Goal: Task Accomplishment & Management: Use online tool/utility

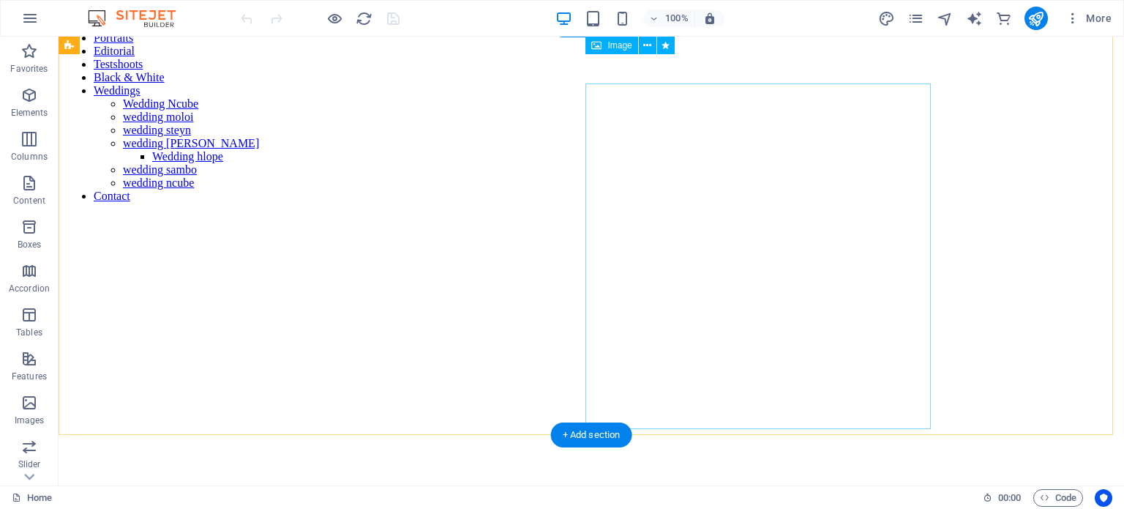
scroll to position [439, 0]
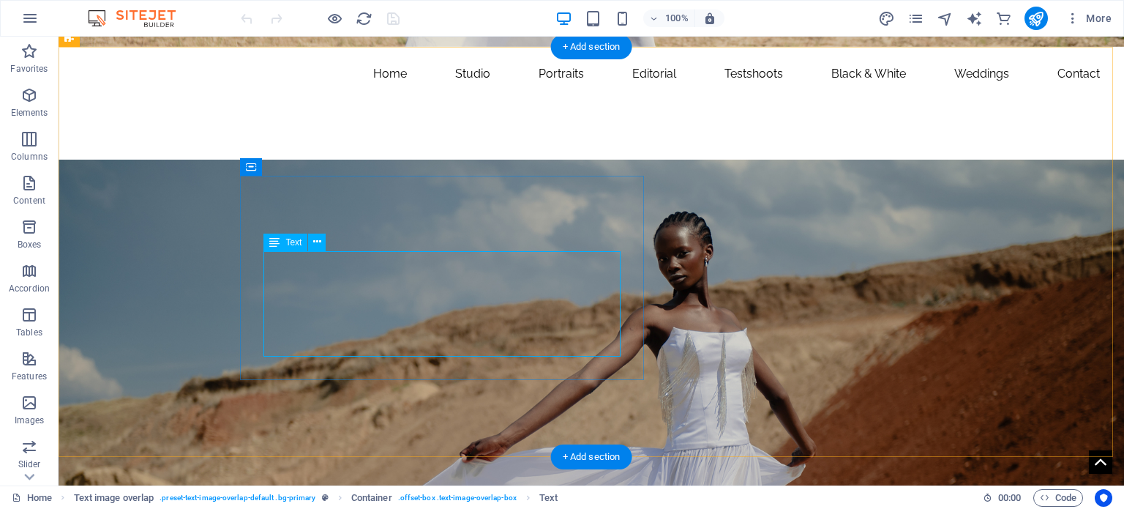
click at [313, 242] on icon at bounding box center [317, 241] width 8 height 15
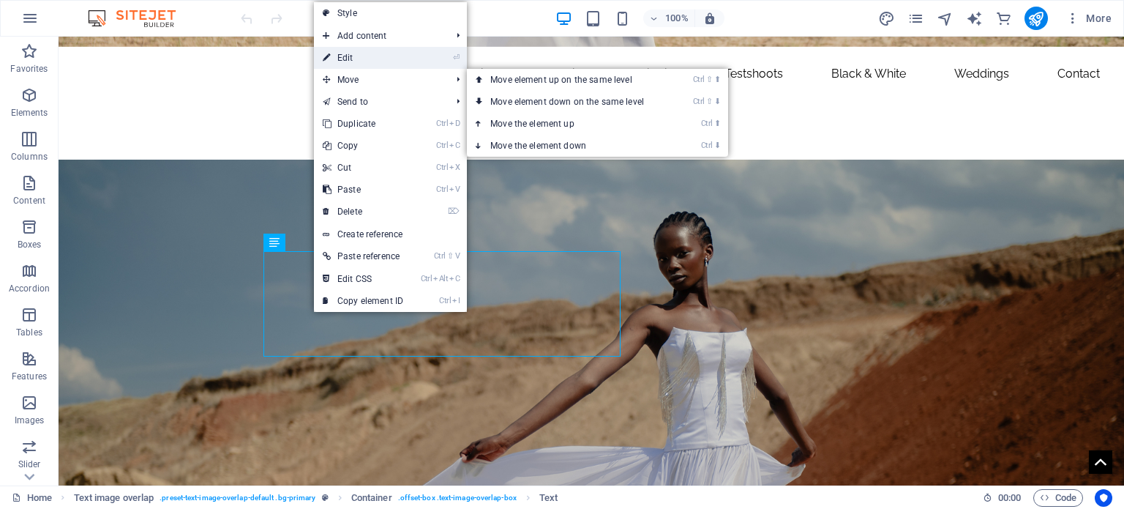
click at [347, 64] on link "⏎ Edit" at bounding box center [363, 58] width 98 height 22
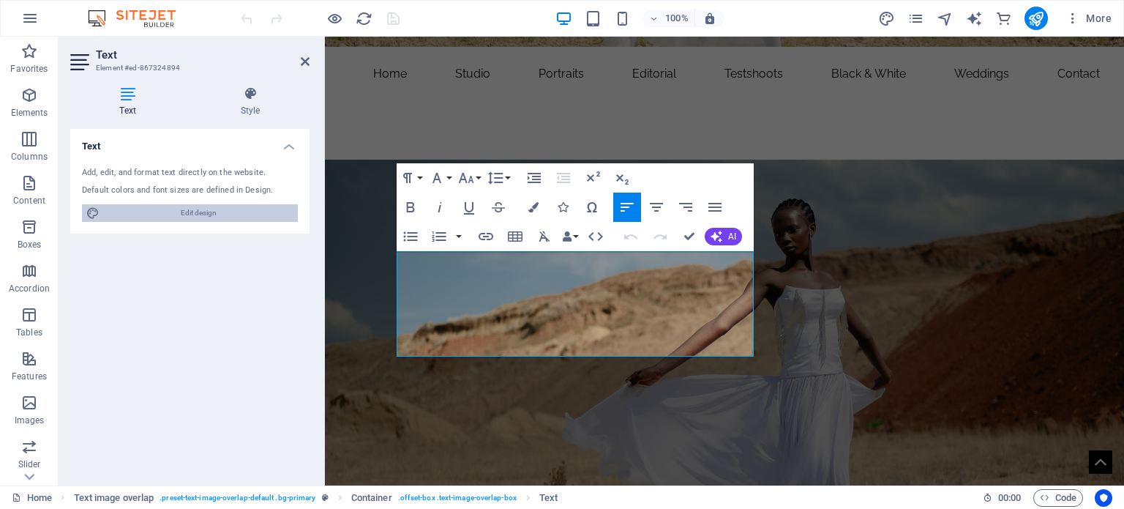
click at [211, 208] on span "Edit design" at bounding box center [199, 213] width 190 height 18
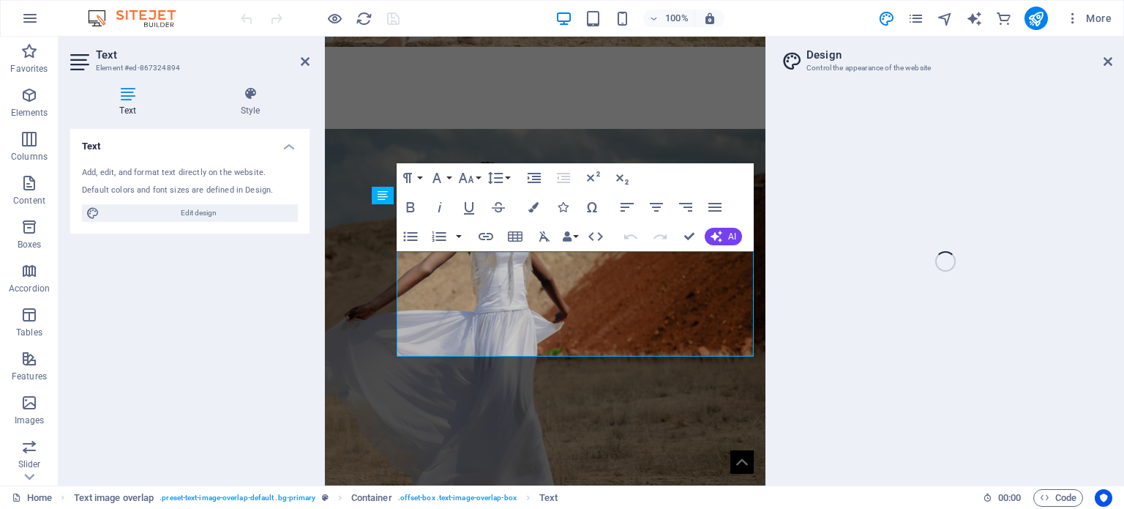
select select "px"
select select "300"
select select "px"
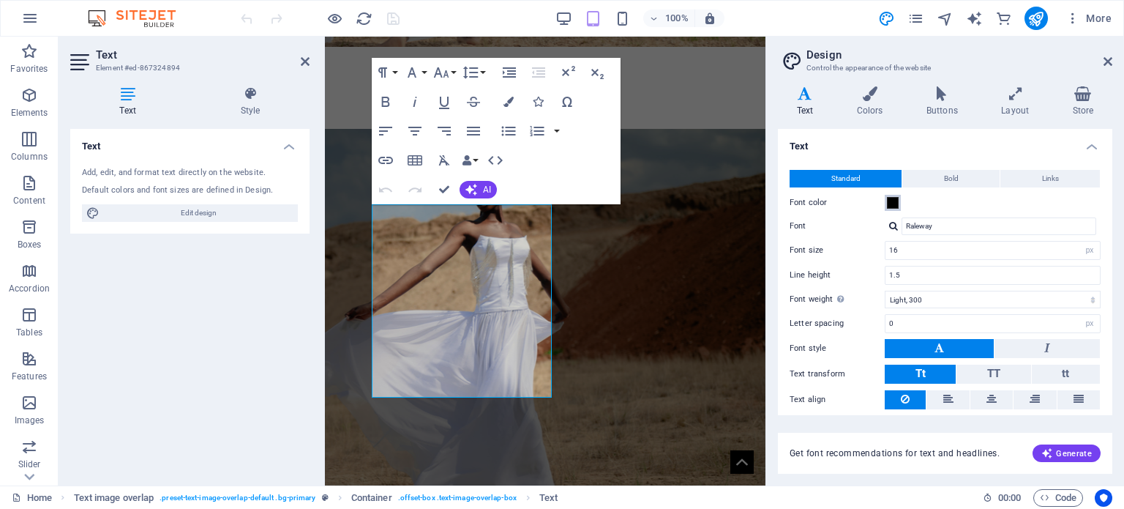
click at [893, 198] on span at bounding box center [893, 203] width 12 height 12
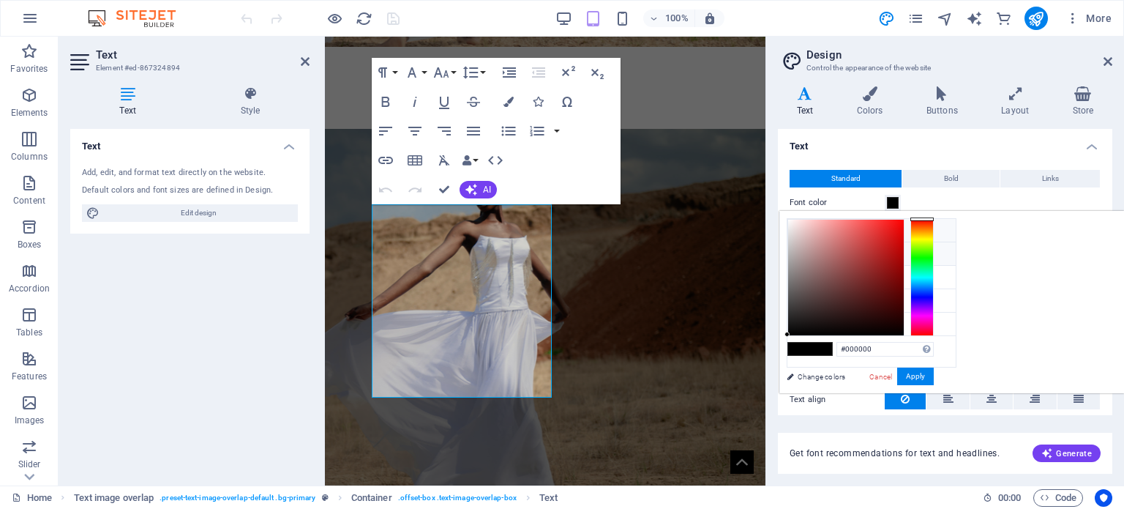
click at [803, 224] on span at bounding box center [799, 230] width 12 height 12
type input "#ffffff"
click at [934, 369] on button "Apply" at bounding box center [915, 376] width 37 height 18
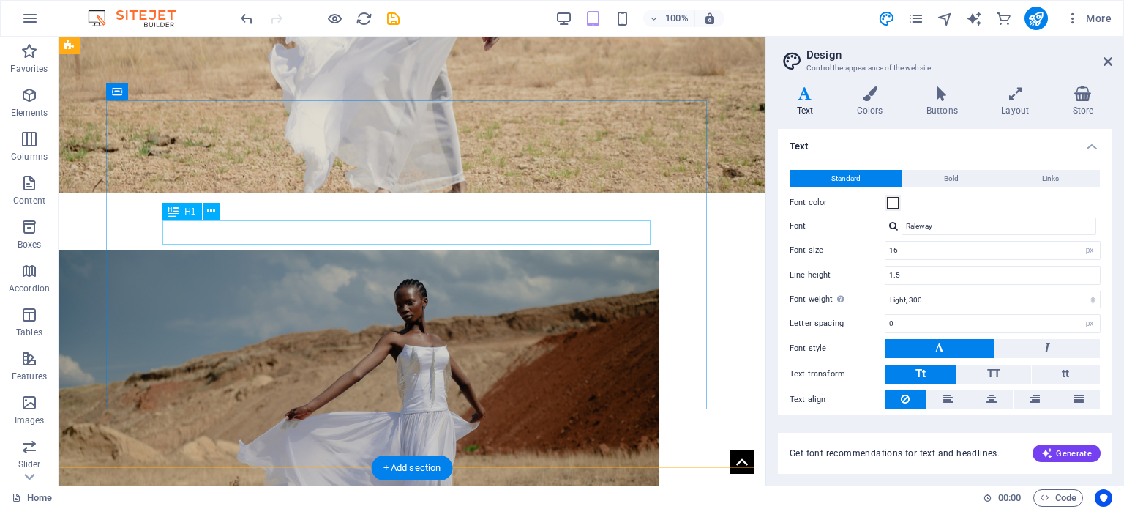
scroll to position [0, 0]
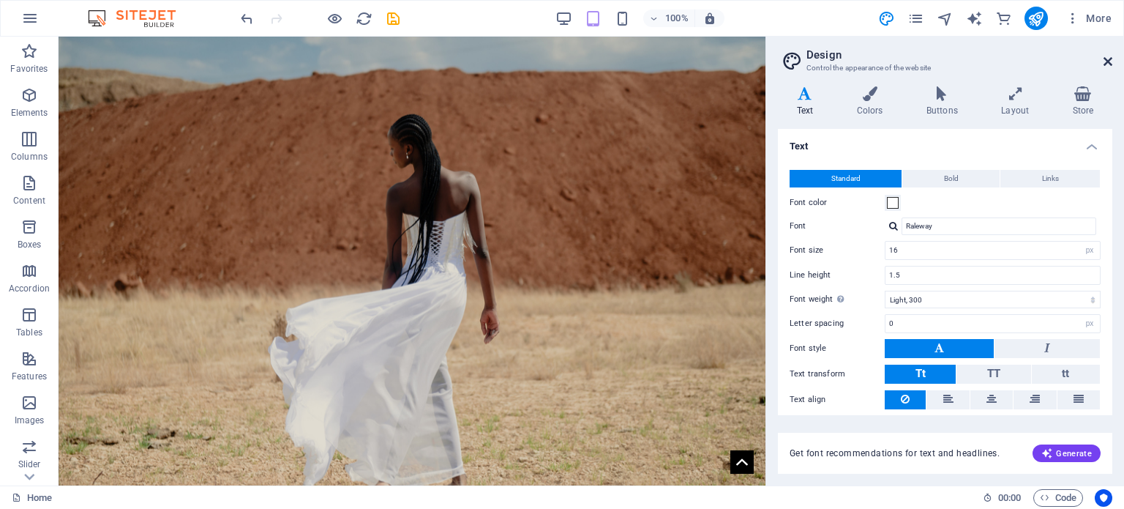
click at [1105, 62] on icon at bounding box center [1108, 62] width 9 height 12
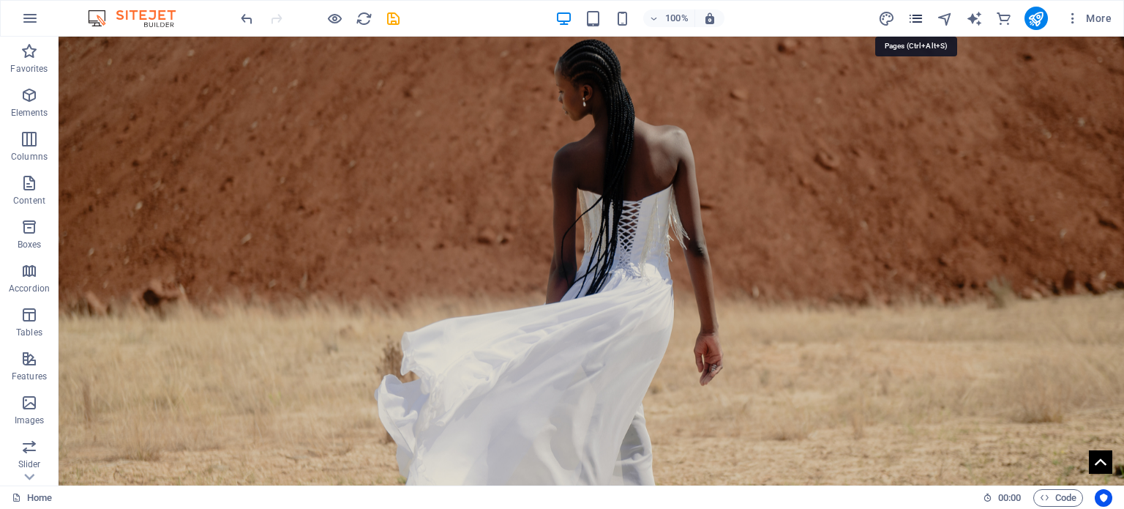
click at [910, 17] on icon "pages" at bounding box center [915, 18] width 17 height 17
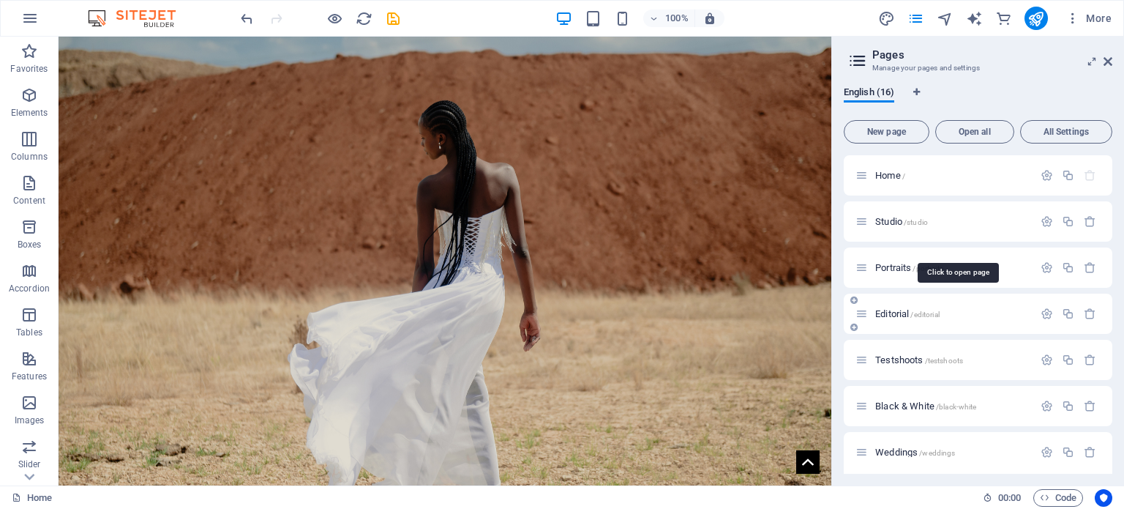
scroll to position [313, 0]
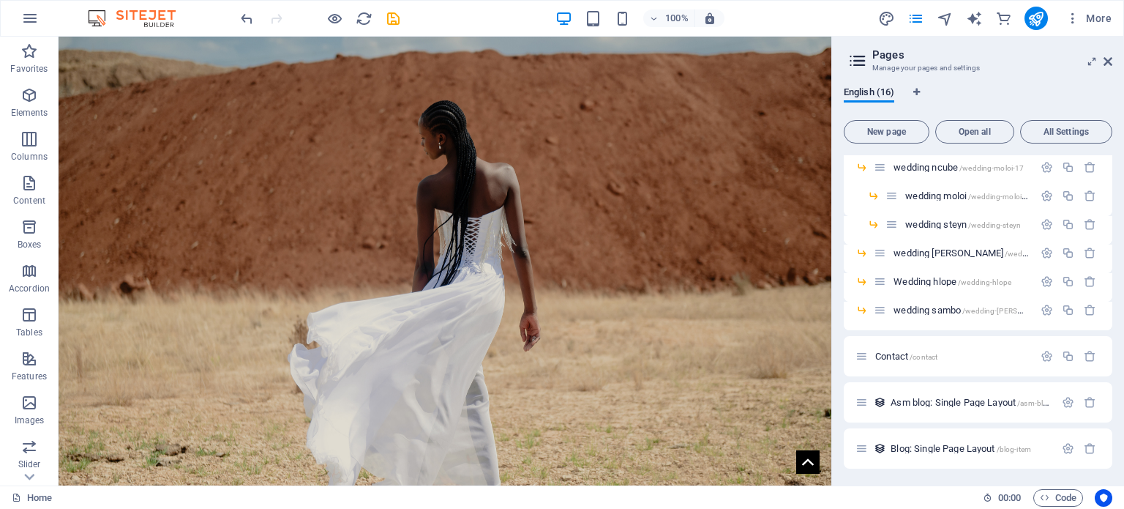
click at [886, 333] on div "Home / Studio /studio Portraits /portraits Editorial /editorial Testshoots /tes…" at bounding box center [978, 155] width 269 height 626
click at [896, 358] on span "Contact /contact" at bounding box center [906, 356] width 62 height 11
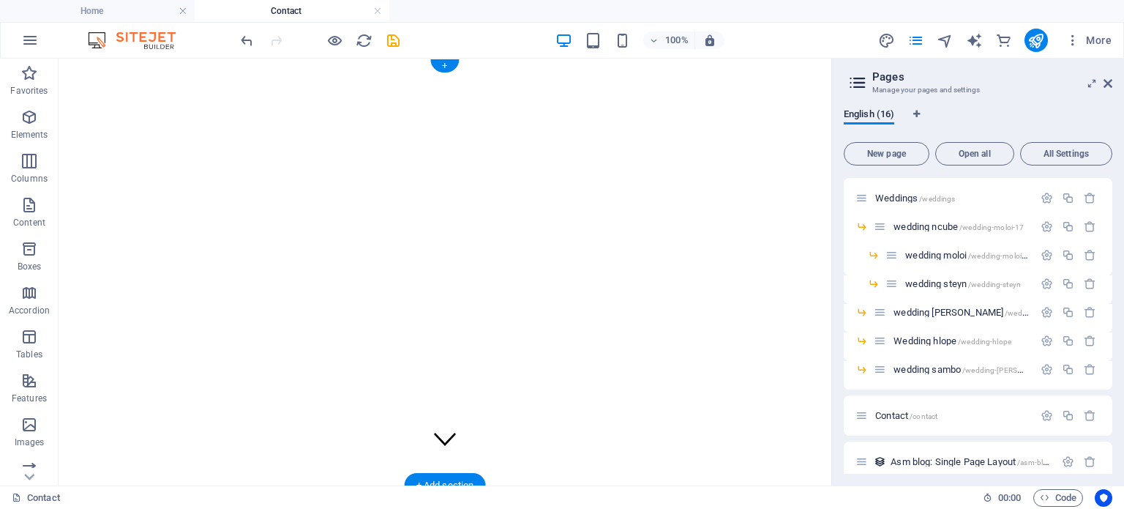
scroll to position [0, 0]
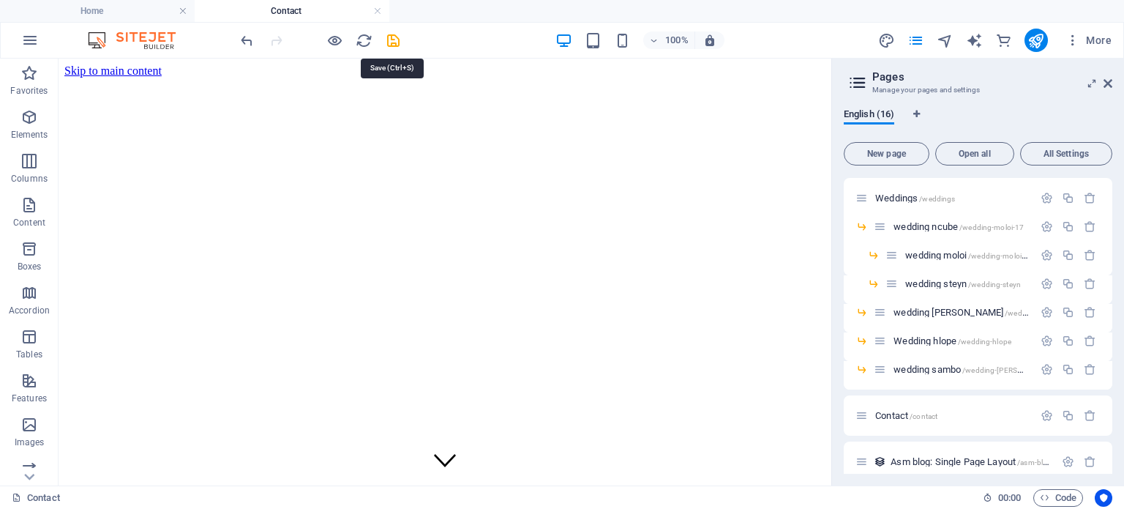
click at [397, 35] on icon "save" at bounding box center [393, 40] width 17 height 17
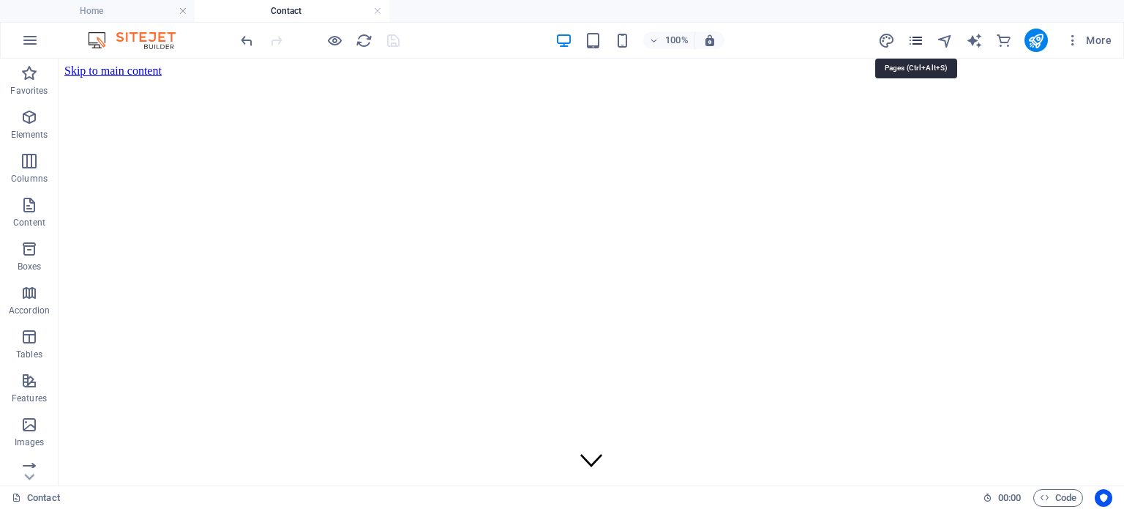
click at [922, 38] on icon "pages" at bounding box center [915, 40] width 17 height 17
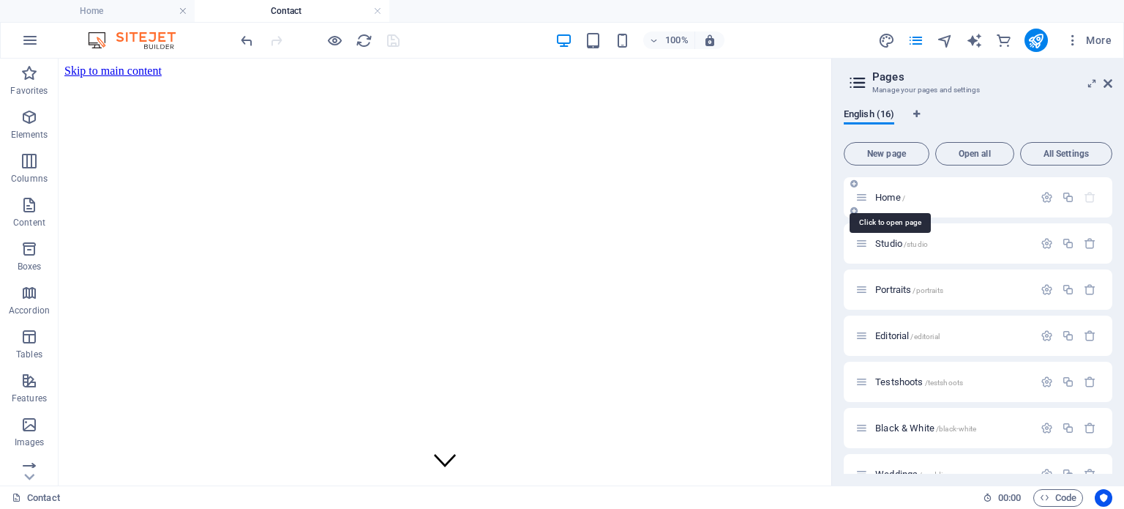
click at [902, 193] on span "Home /" at bounding box center [890, 197] width 30 height 11
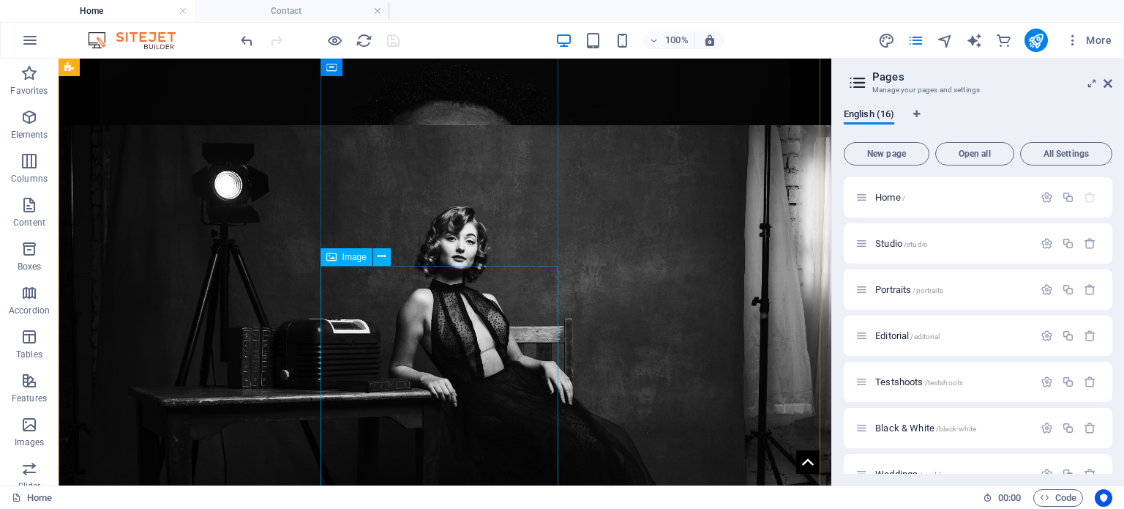
scroll to position [1903, 0]
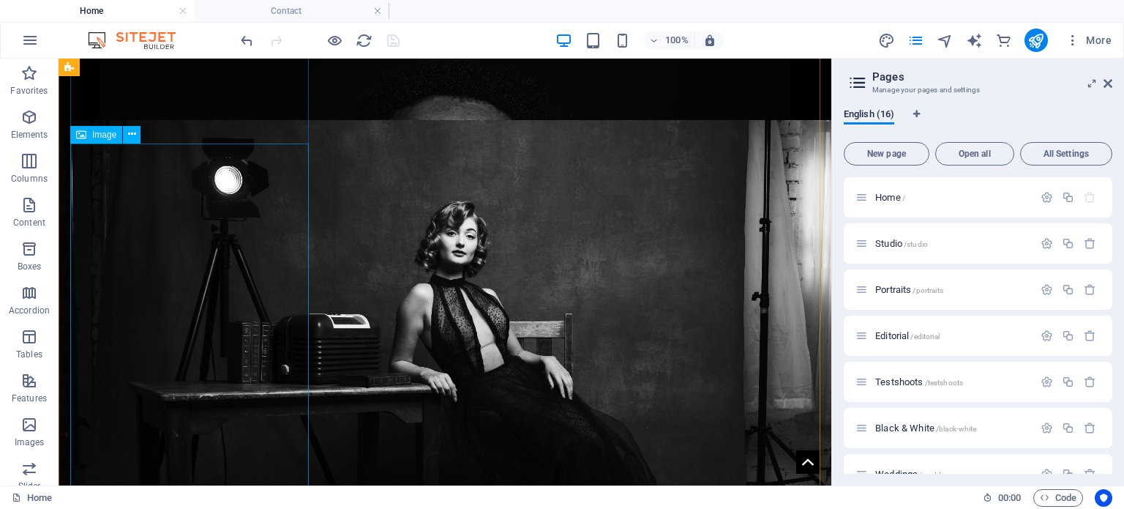
click at [1108, 83] on icon at bounding box center [1108, 84] width 9 height 12
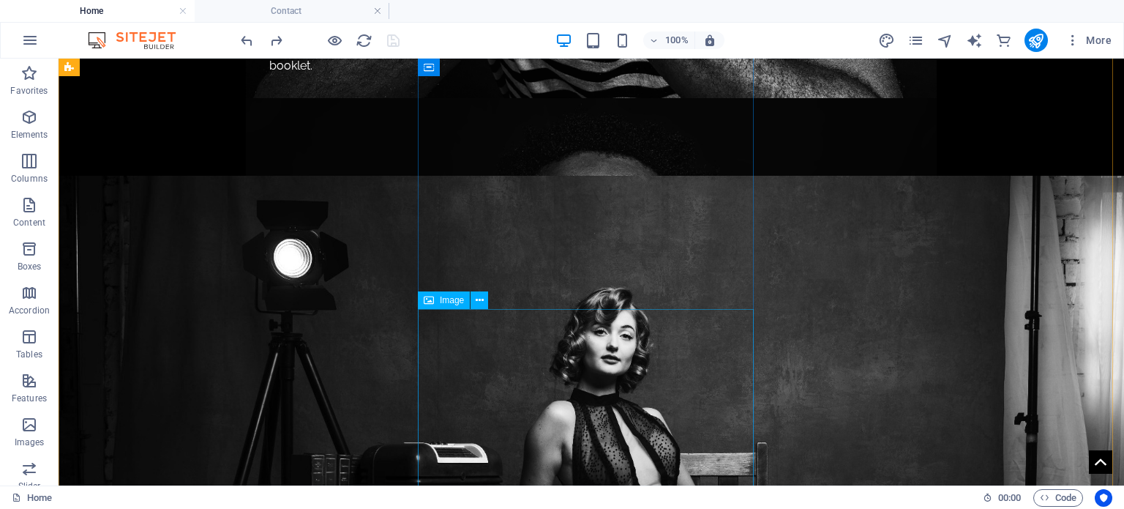
scroll to position [1976, 0]
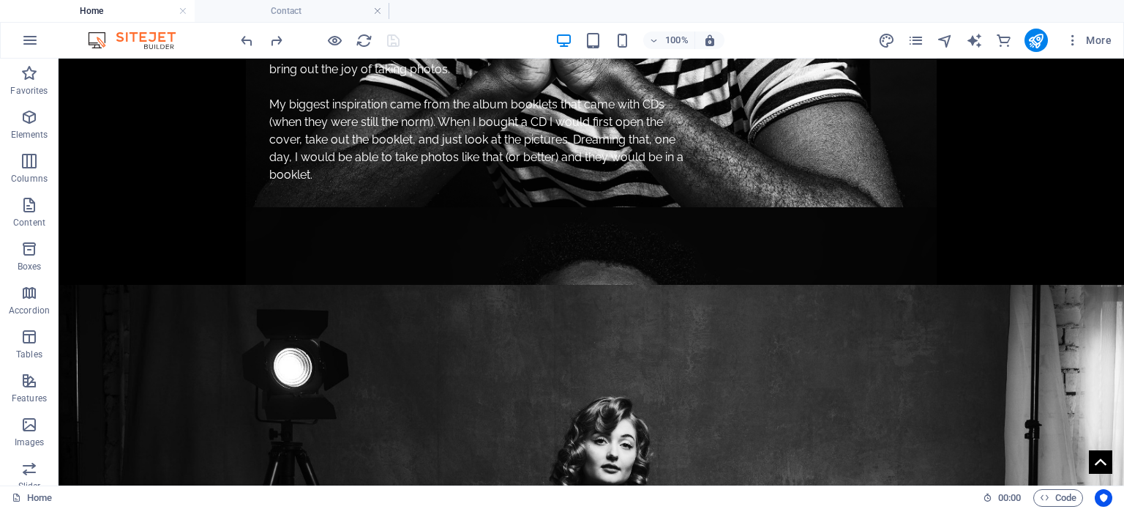
drag, startPoint x: 573, startPoint y: 356, endPoint x: 559, endPoint y: 225, distance: 132.5
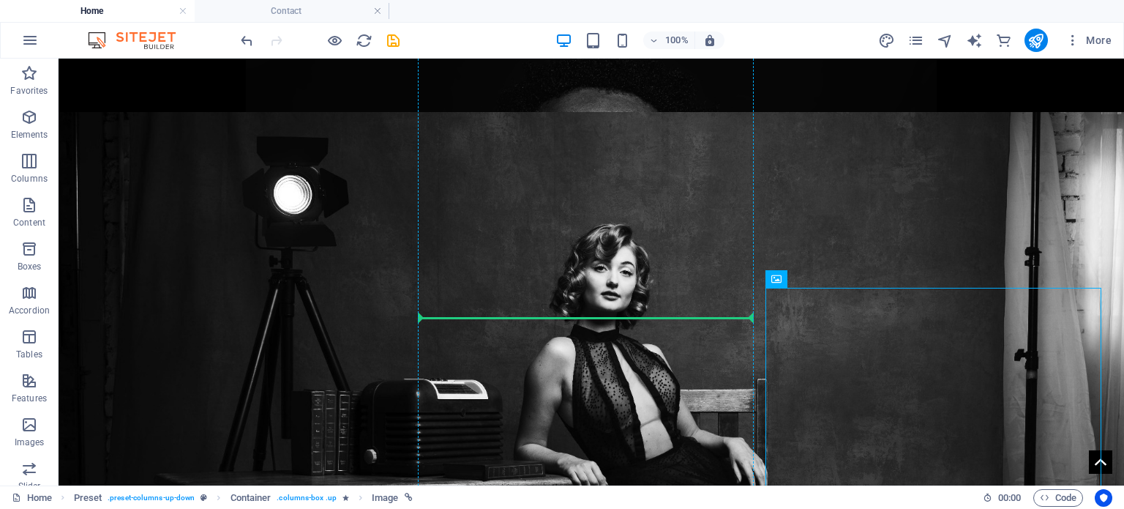
scroll to position [1852, 0]
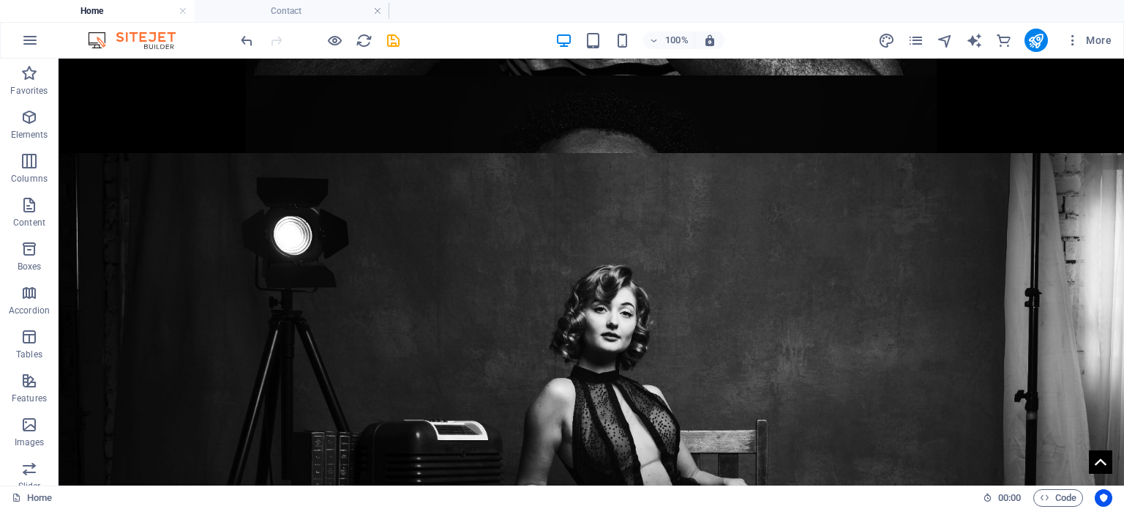
drag, startPoint x: 922, startPoint y: 417, endPoint x: 913, endPoint y: 180, distance: 237.3
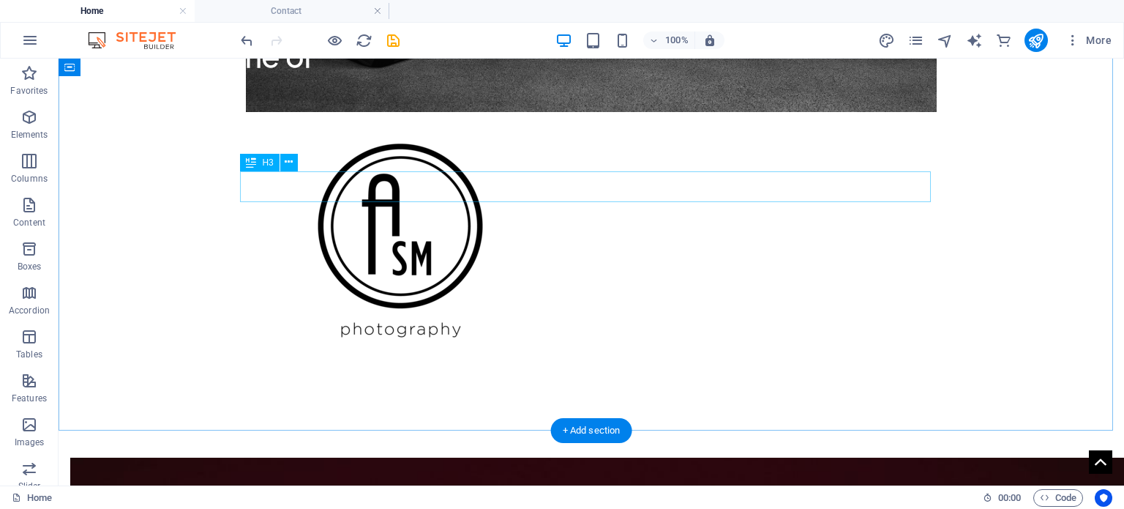
scroll to position [2438, 0]
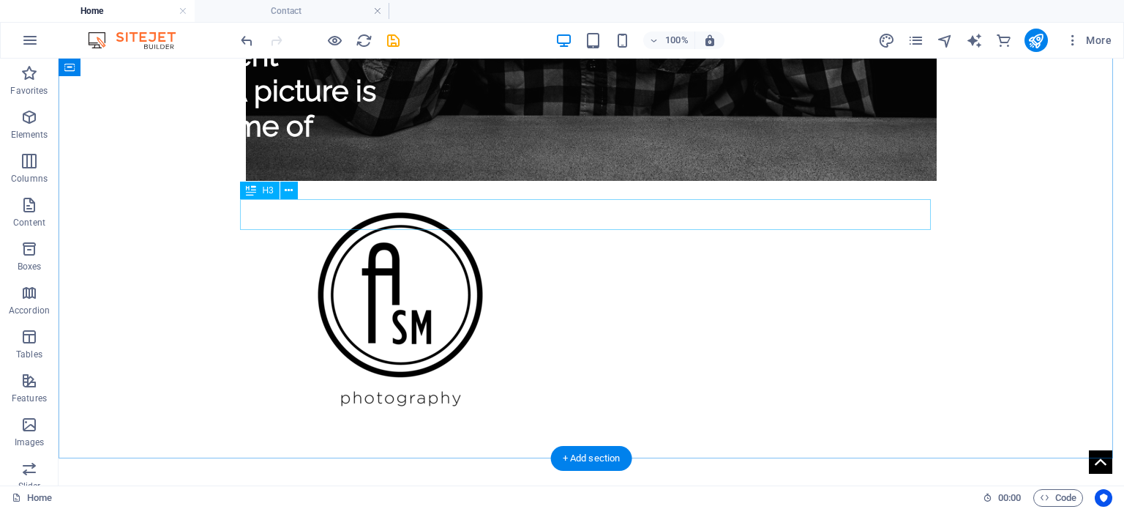
drag, startPoint x: 656, startPoint y: 217, endPoint x: 389, endPoint y: 216, distance: 266.4
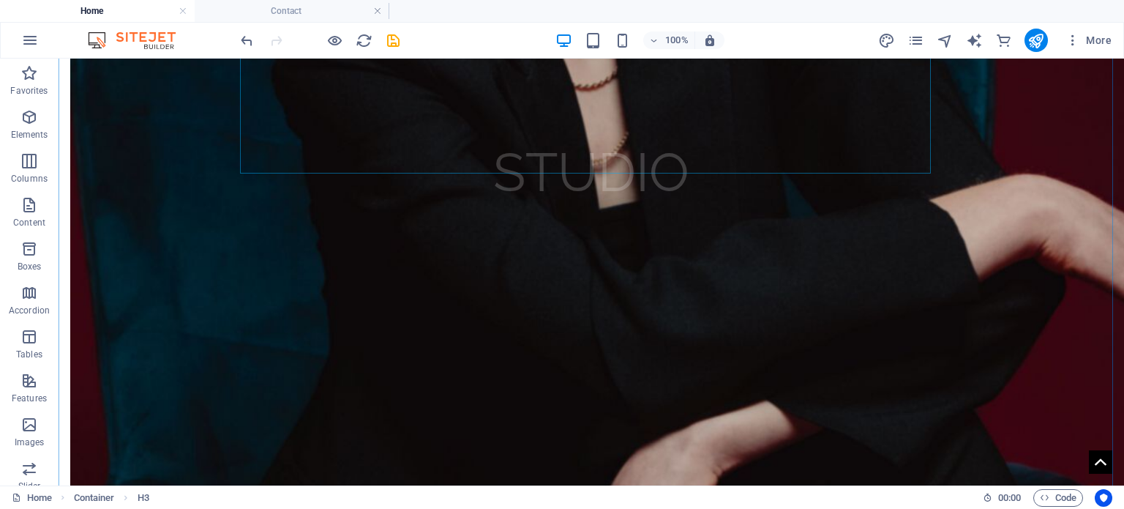
scroll to position [3682, 0]
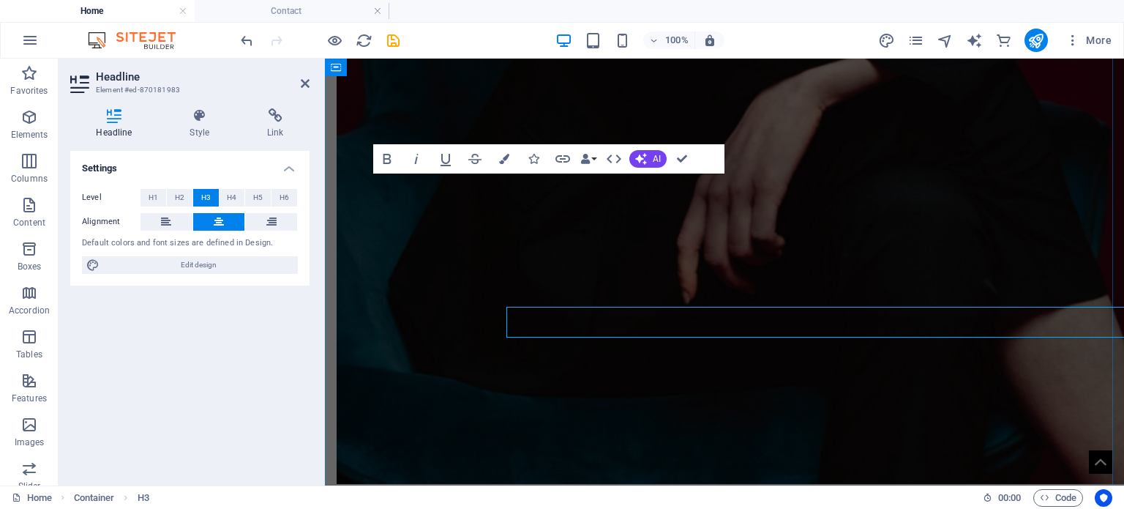
scroll to position [3548, 0]
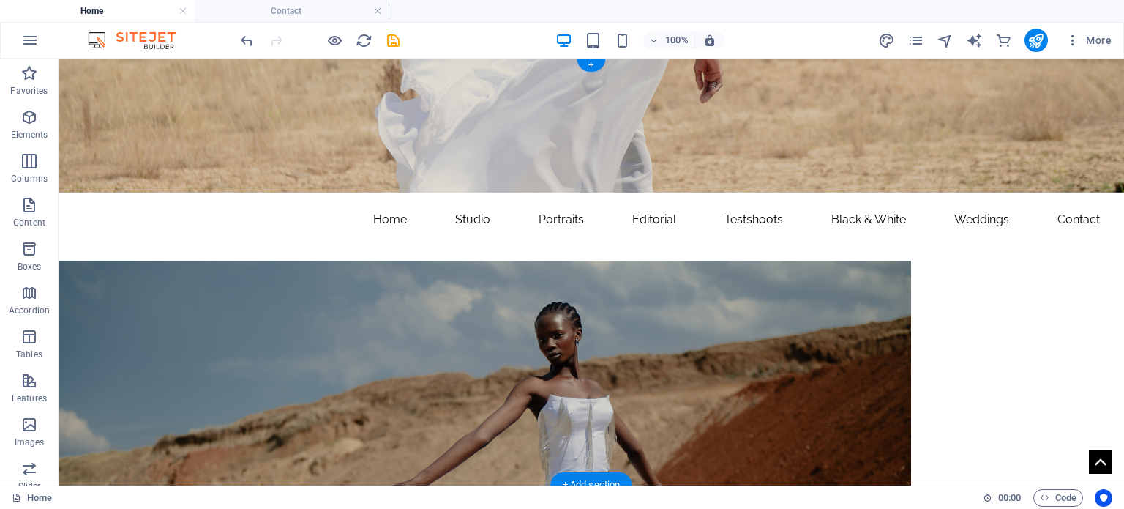
scroll to position [0, 0]
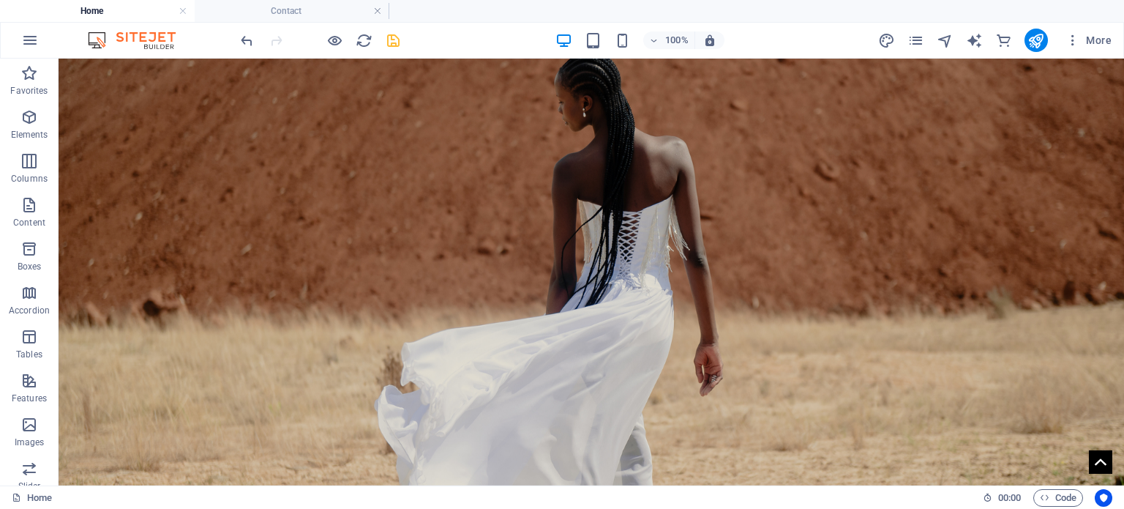
click at [392, 39] on icon "save" at bounding box center [393, 40] width 17 height 17
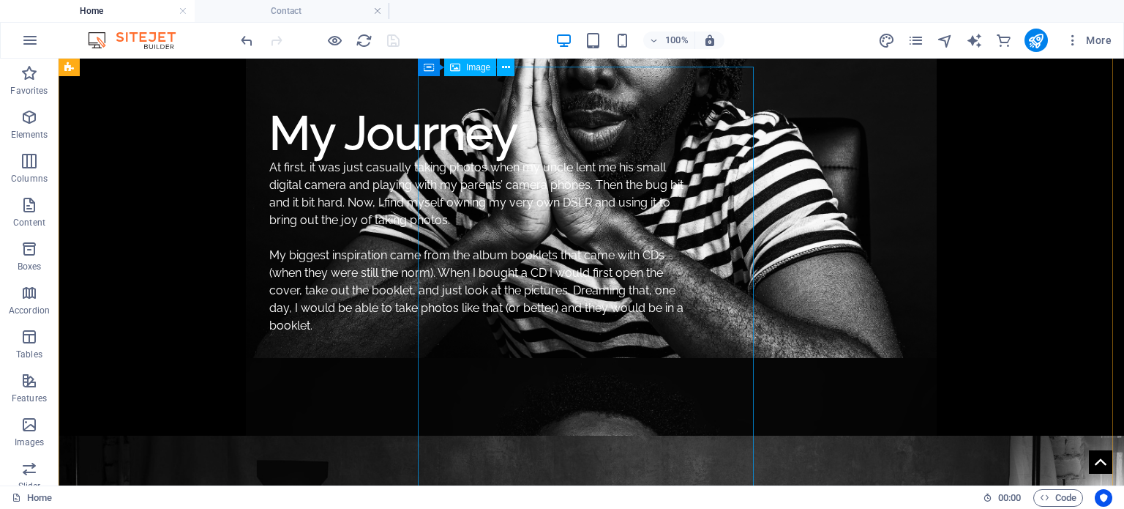
scroll to position [1537, 0]
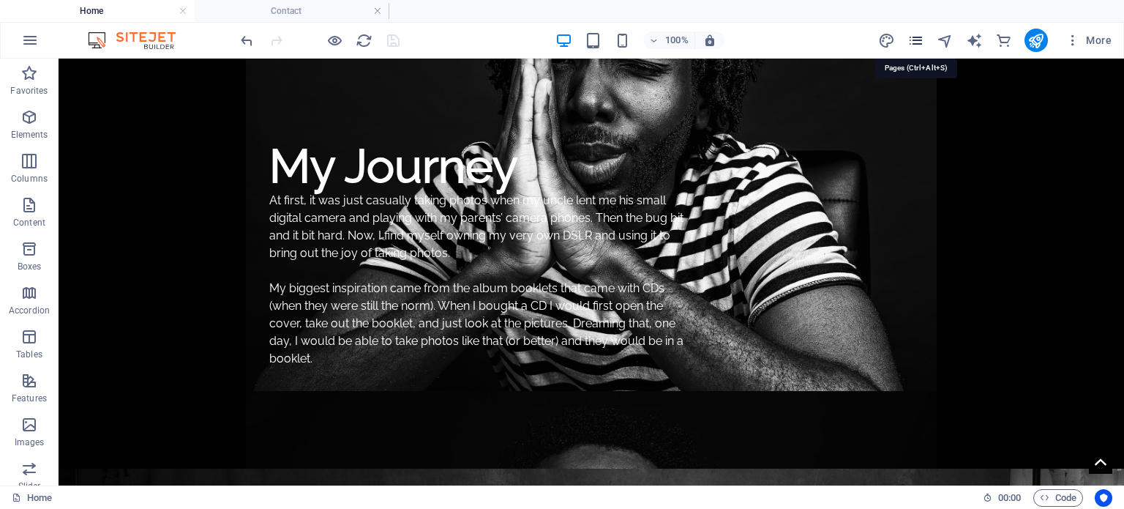
click at [919, 40] on icon "pages" at bounding box center [915, 40] width 17 height 17
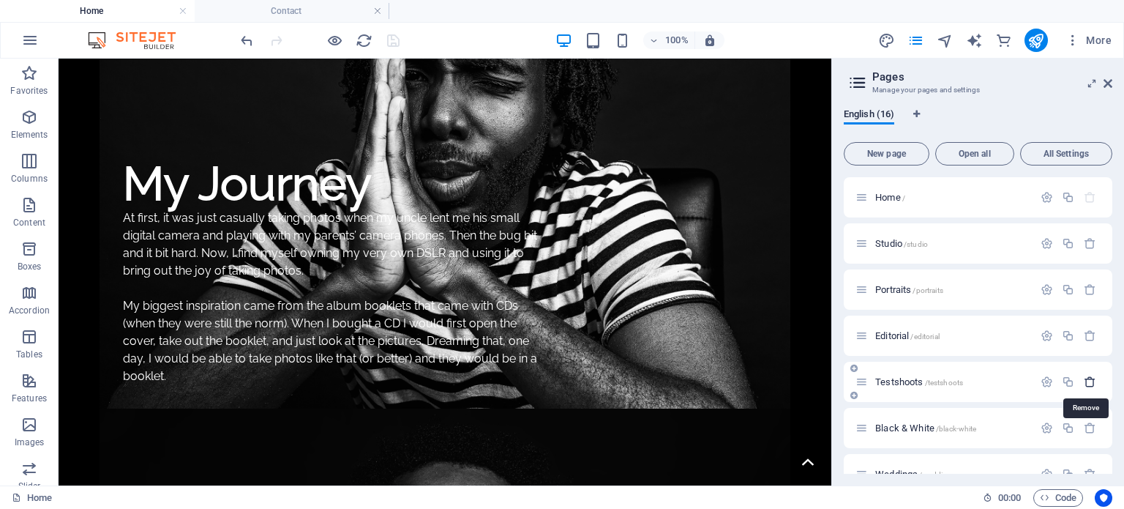
click at [1089, 379] on icon "button" at bounding box center [1090, 381] width 12 height 12
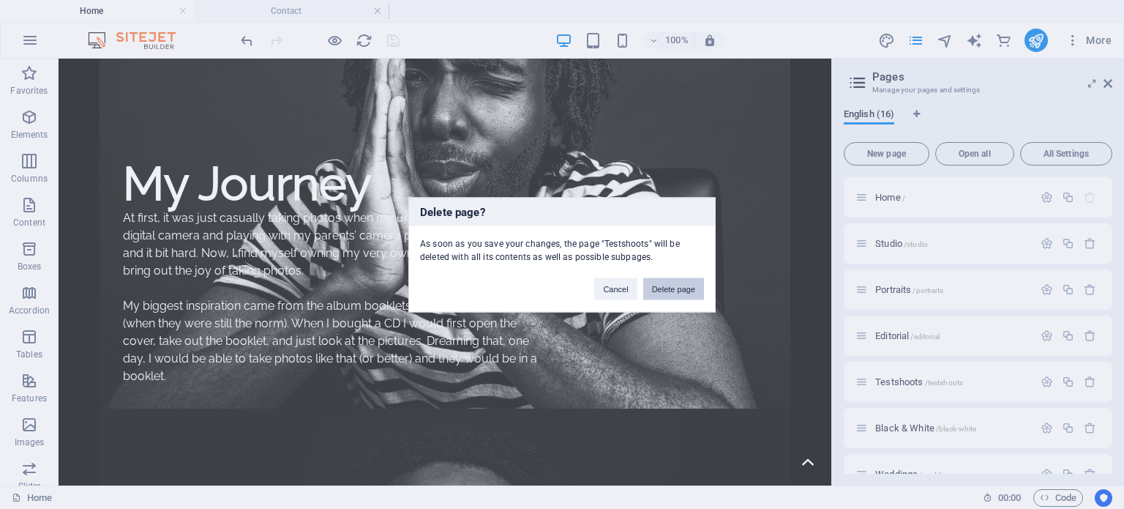
drag, startPoint x: 697, startPoint y: 286, endPoint x: 758, endPoint y: 261, distance: 66.6
click at [697, 286] on button "Delete page" at bounding box center [673, 288] width 61 height 22
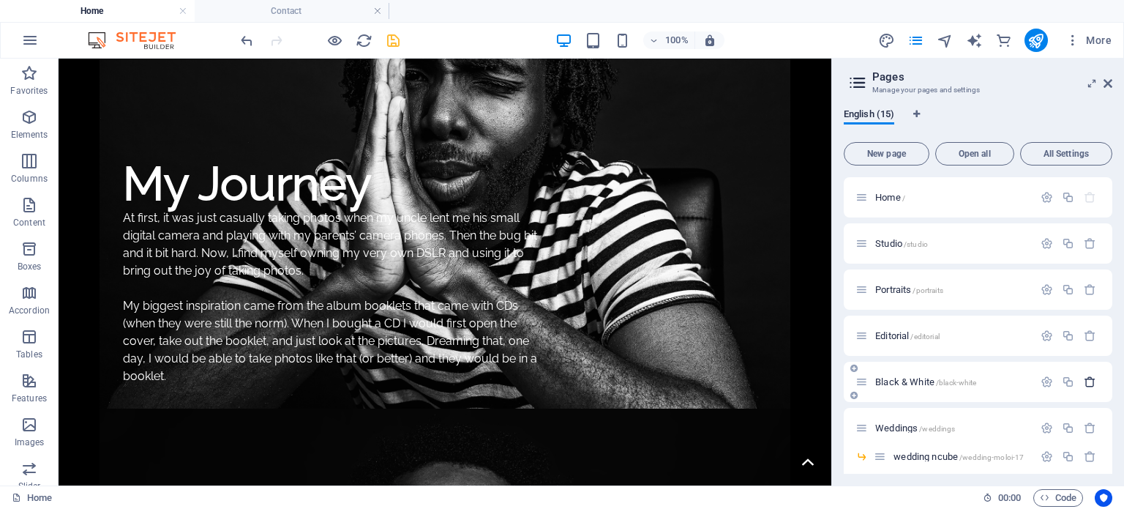
click at [1086, 380] on icon "button" at bounding box center [1090, 381] width 12 height 12
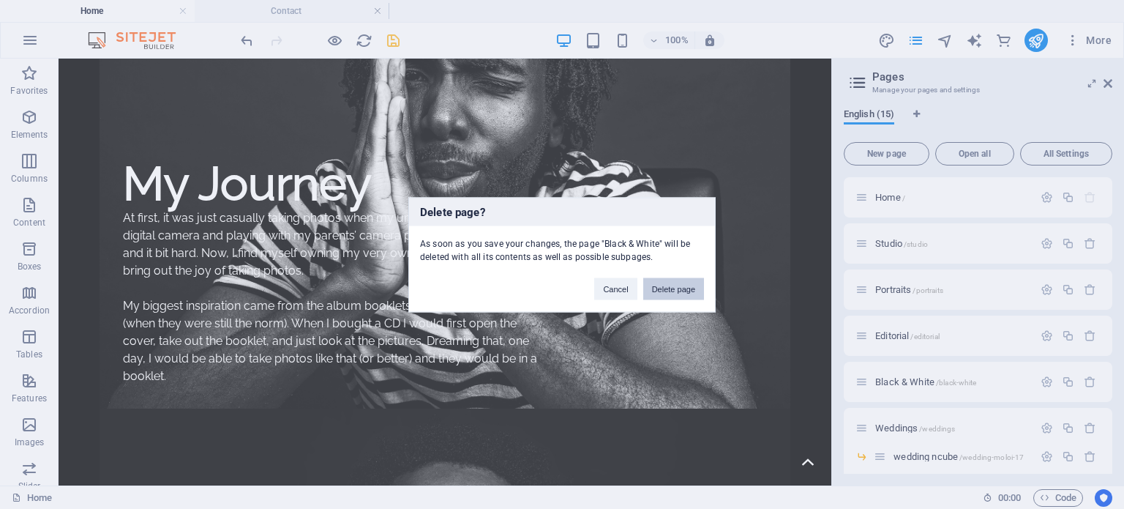
click at [667, 292] on button "Delete page" at bounding box center [673, 288] width 61 height 22
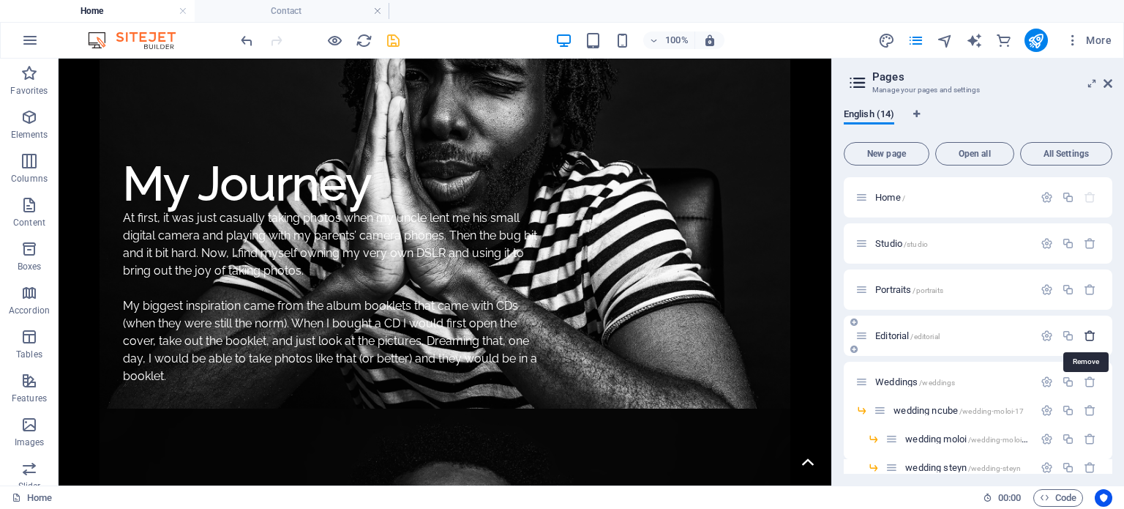
click at [1086, 332] on icon "button" at bounding box center [1090, 335] width 12 height 12
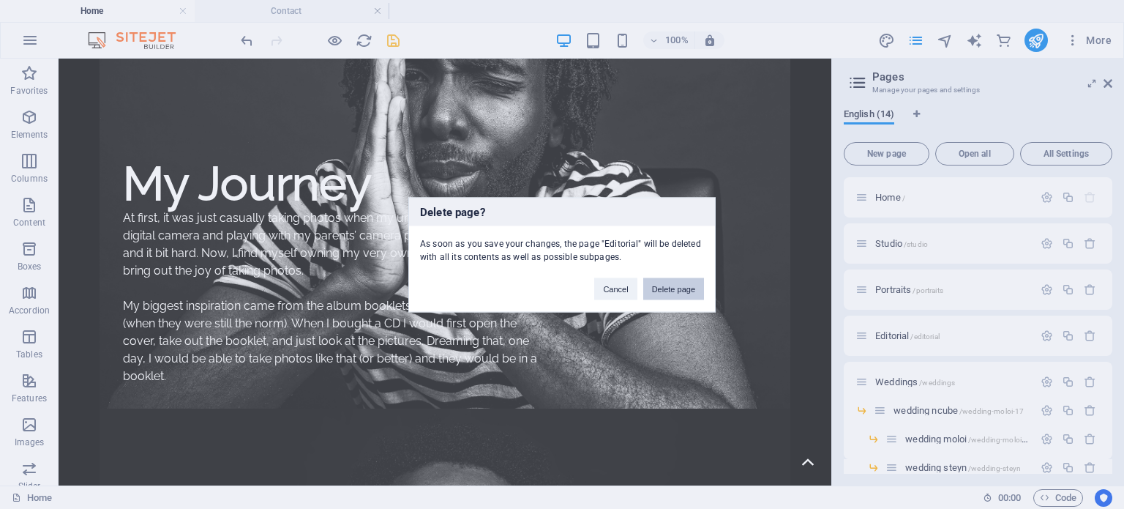
drag, startPoint x: 667, startPoint y: 283, endPoint x: 738, endPoint y: 248, distance: 78.5
click at [669, 283] on button "Delete page" at bounding box center [673, 288] width 61 height 22
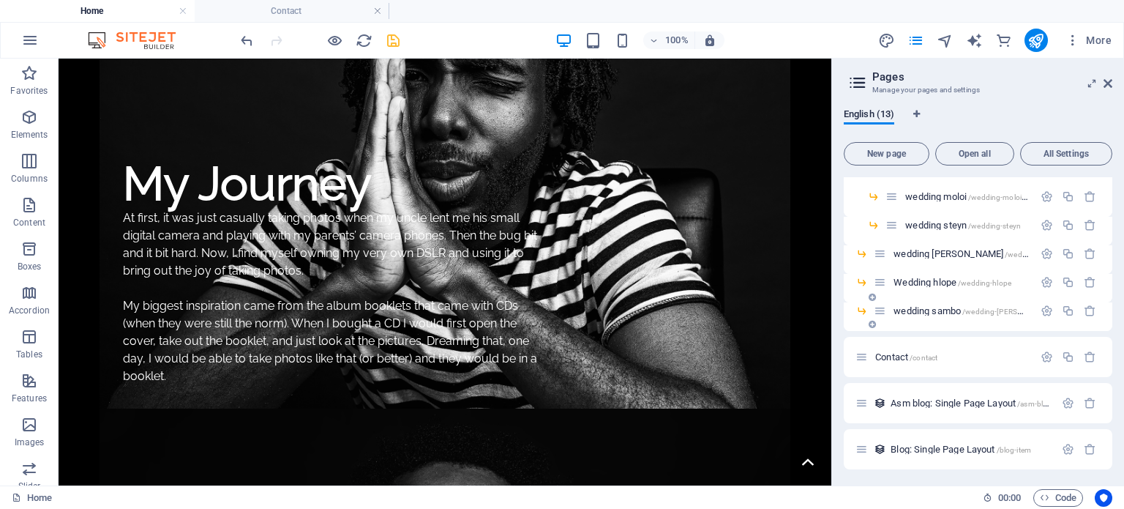
scroll to position [197, 0]
click at [395, 34] on icon "save" at bounding box center [393, 40] width 17 height 17
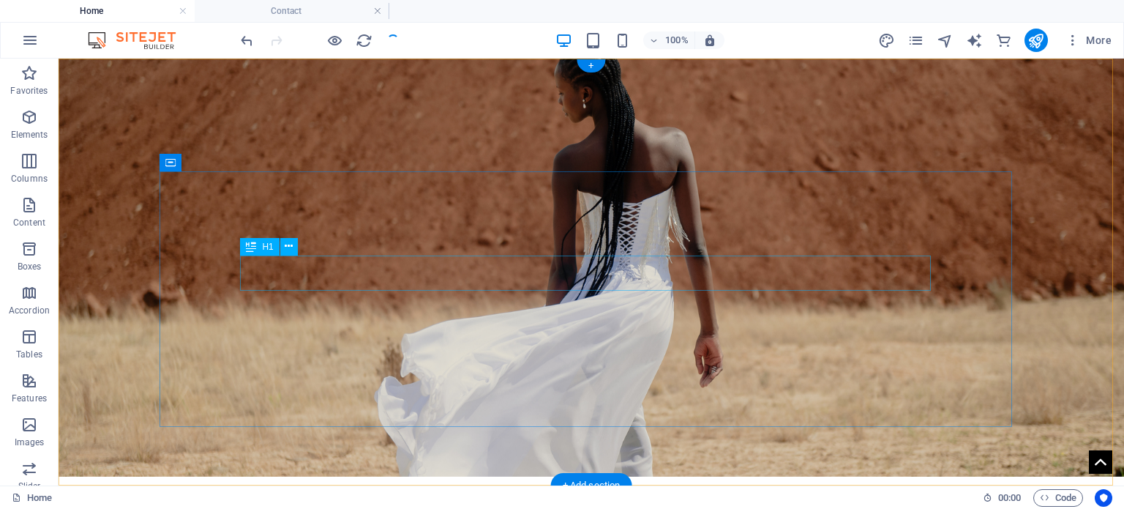
scroll to position [0, 0]
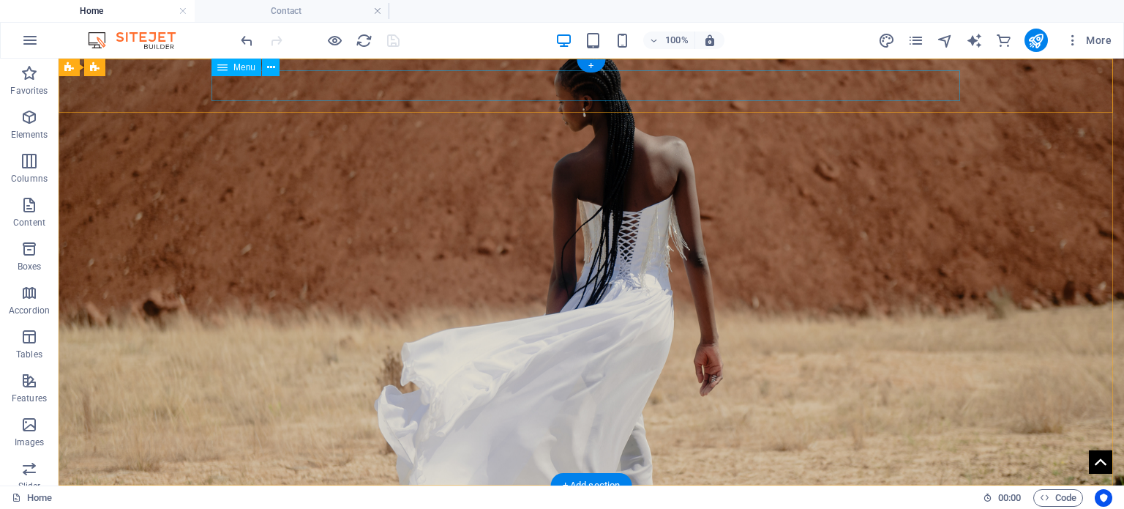
click at [621, 497] on nav "Home Studio Portraits Editorial Testshoots Black & White Weddings Wedding Ncube…" at bounding box center [591, 512] width 1042 height 31
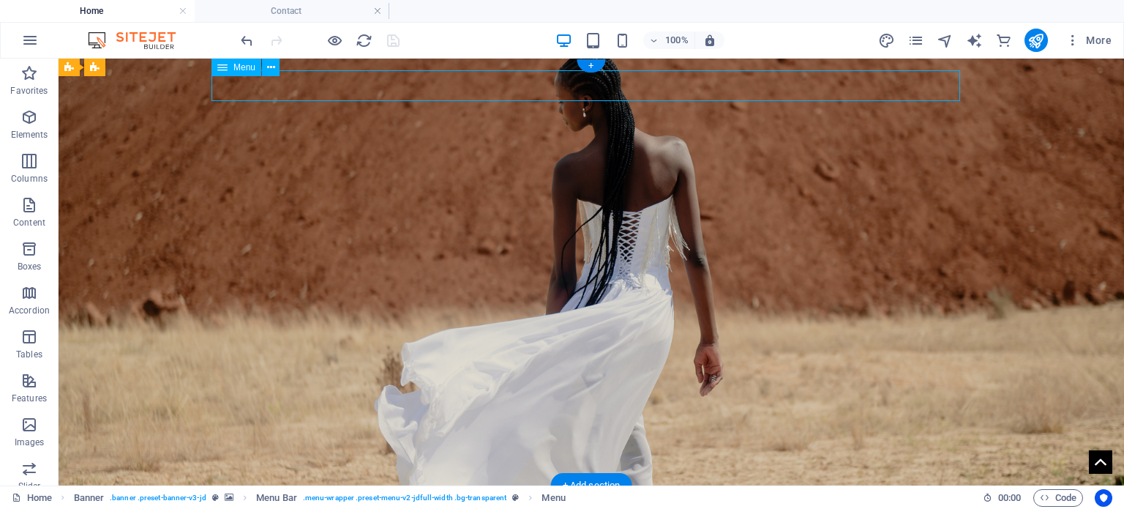
click at [621, 497] on nav "Home Studio Portraits Editorial Testshoots Black & White Weddings Wedding Ncube…" at bounding box center [591, 512] width 1042 height 31
select select
select select "external"
select select "primary"
select select "1"
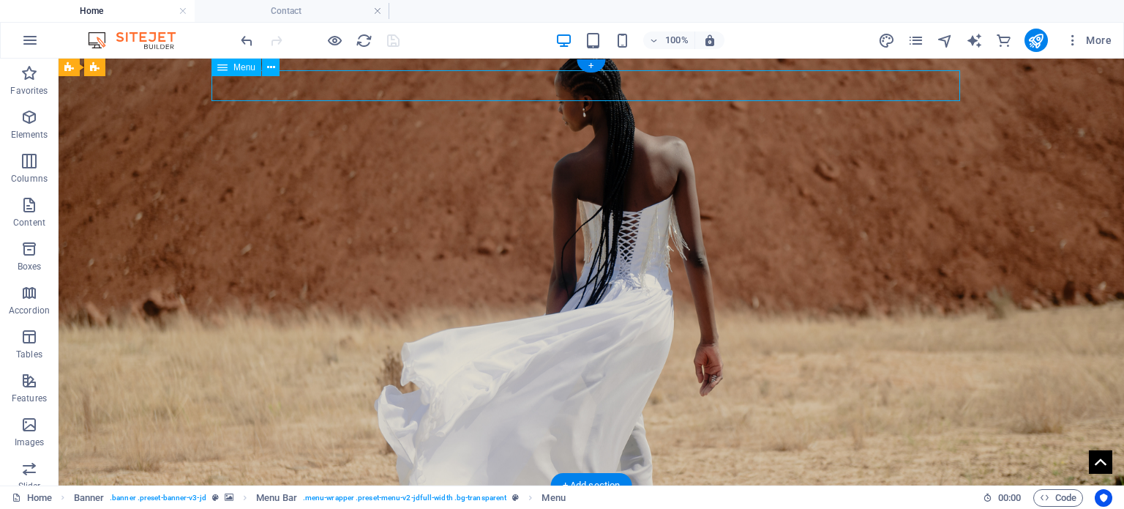
select select
select select "primary"
select select "2"
select select
select select "primary"
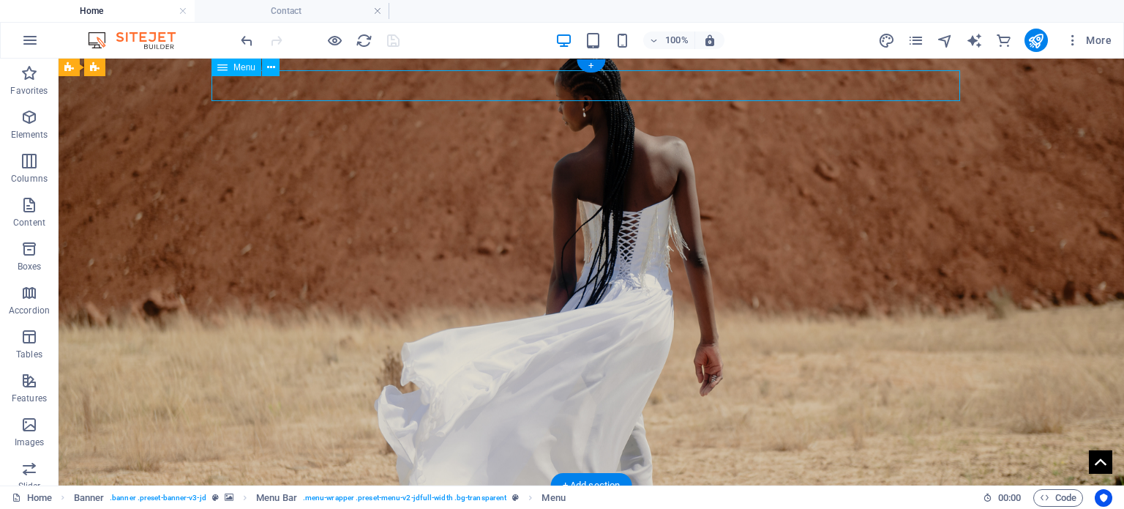
select select
select select "primary"
select select
select select "primary"
select select
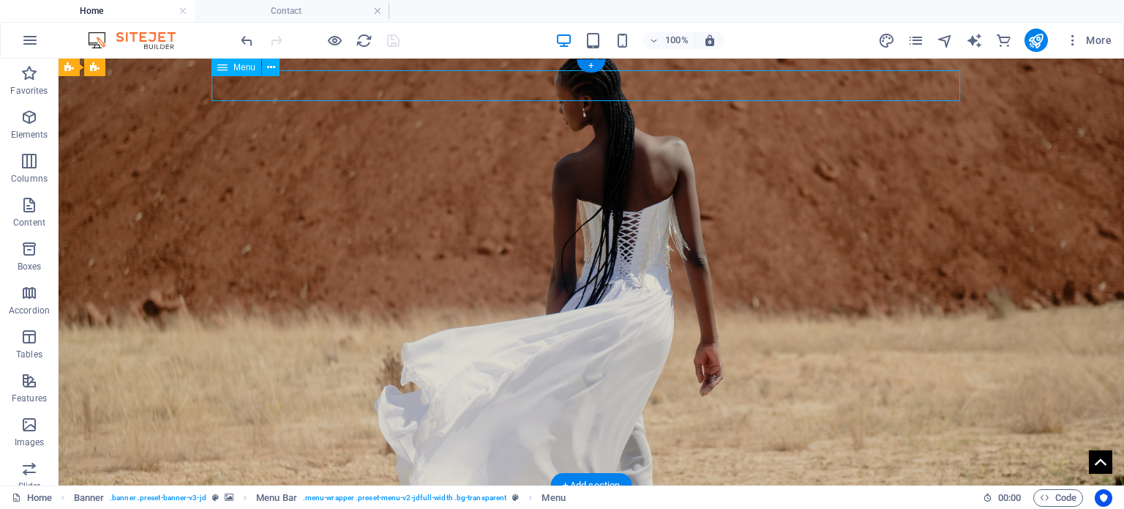
select select "primary"
select select "3"
select select
select select "primary"
select select
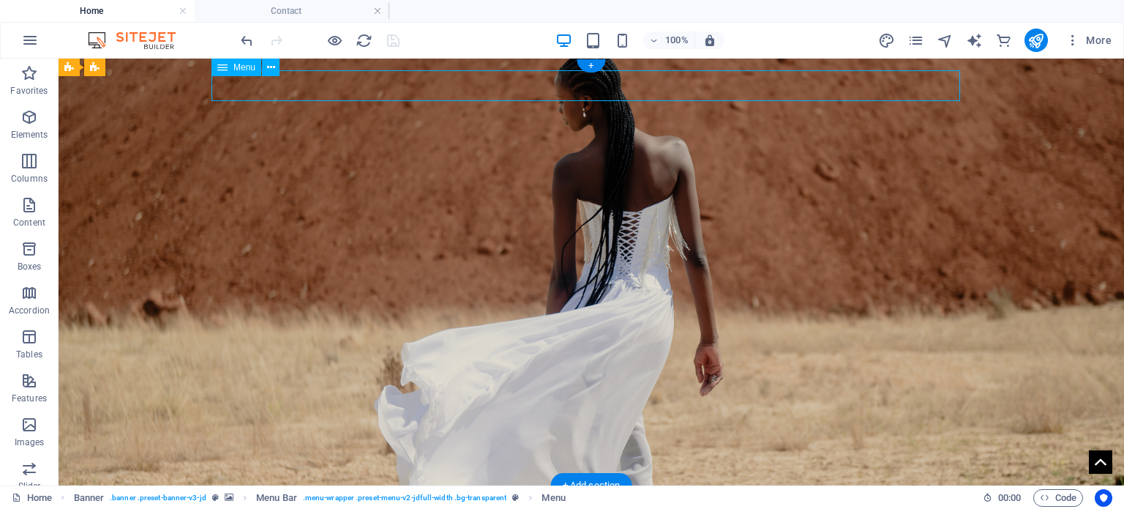
select select "primary"
select select "5"
select select "overlay"
select select "primary"
select select "6"
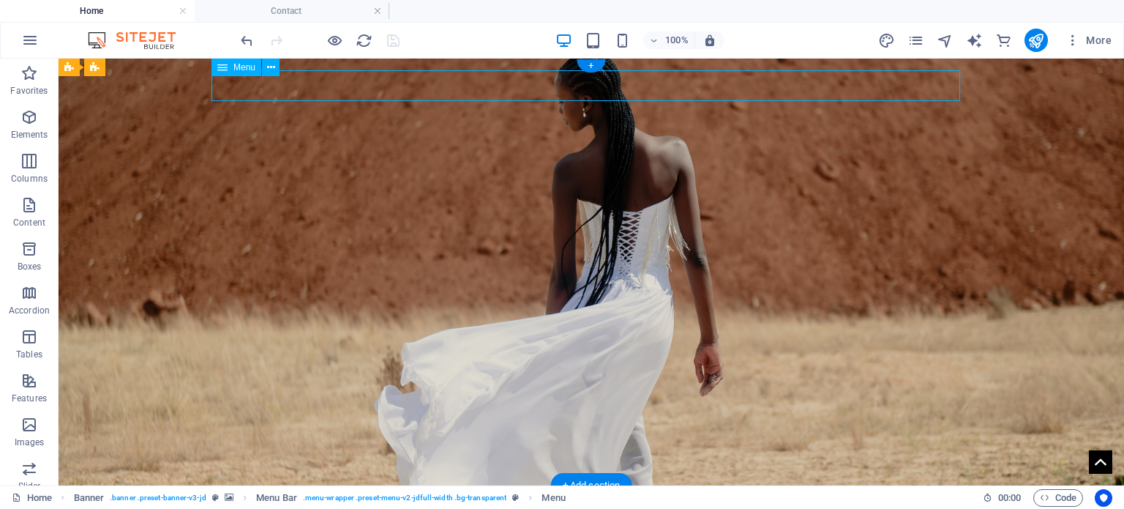
select select "overlay"
select select "primary"
select select "7"
select select "overlay"
select select "primary"
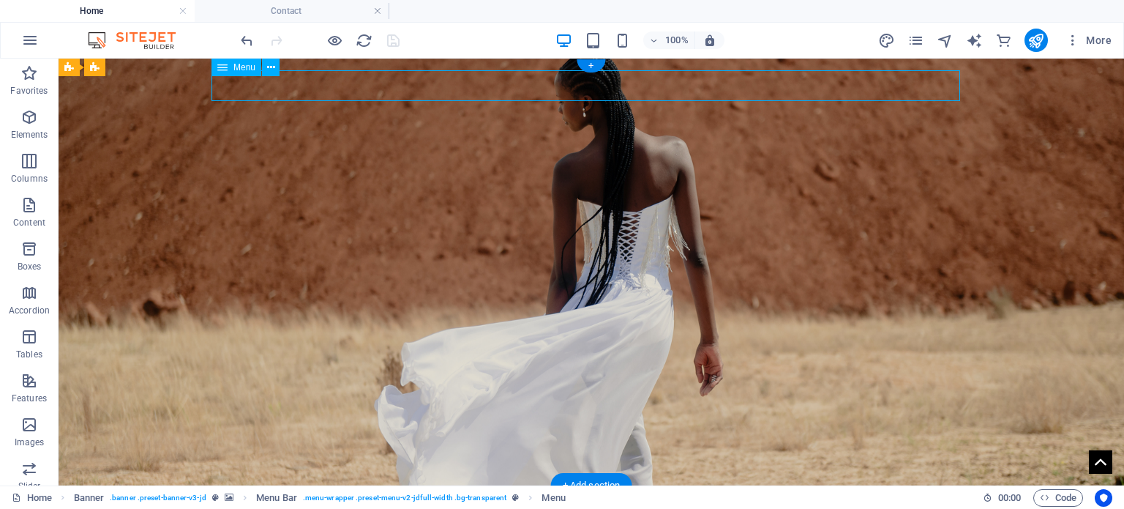
select select "8"
select select "overlay"
select select "primary"
select select "9"
select select "overlay"
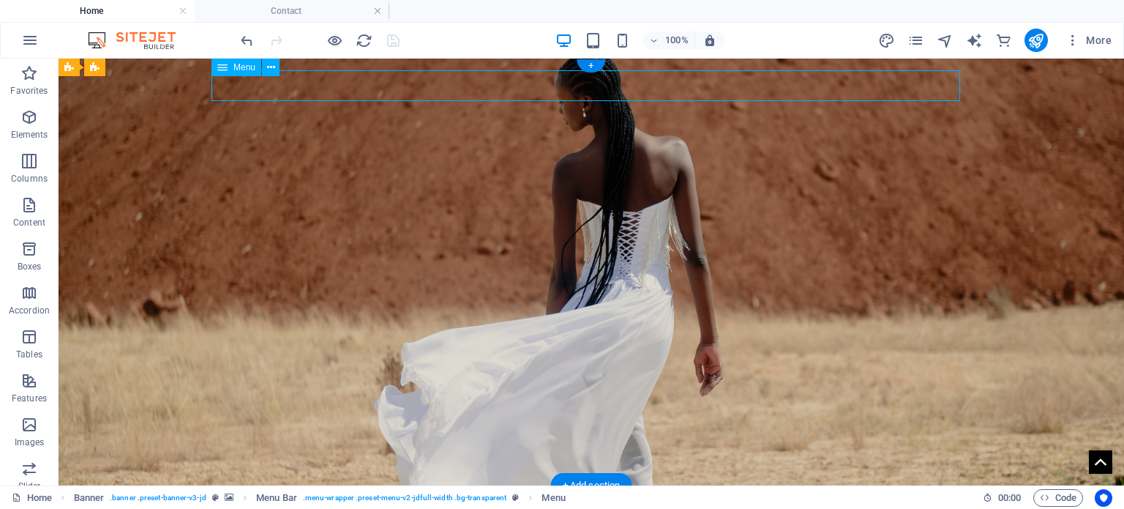
select select "primary"
select select "4"
select select "overlay"
select select "primary"
select select "10"
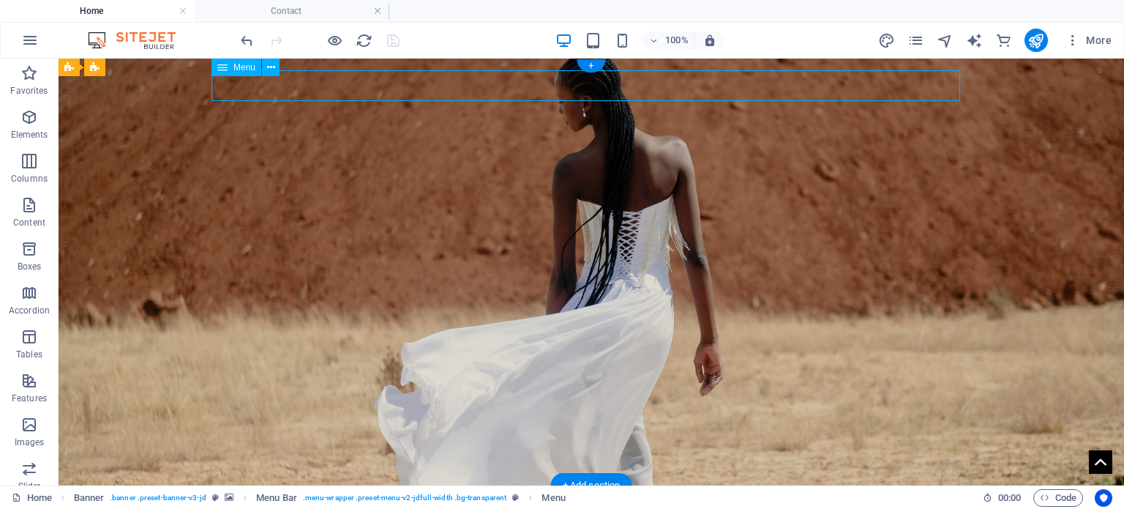
select select
select select "primary"
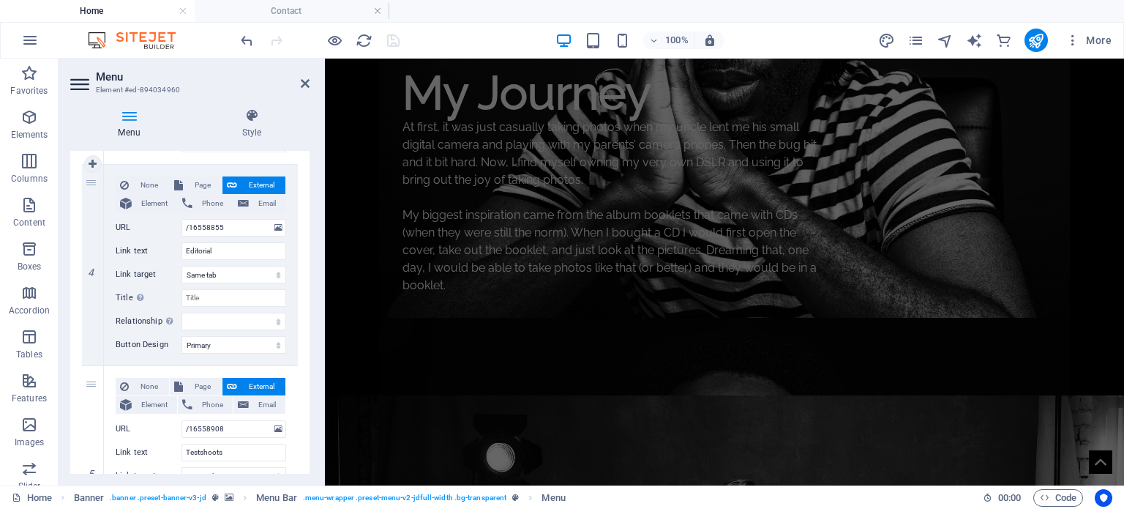
scroll to position [732, 0]
click at [97, 257] on icon at bounding box center [93, 262] width 8 height 10
select select
type input "/16558908"
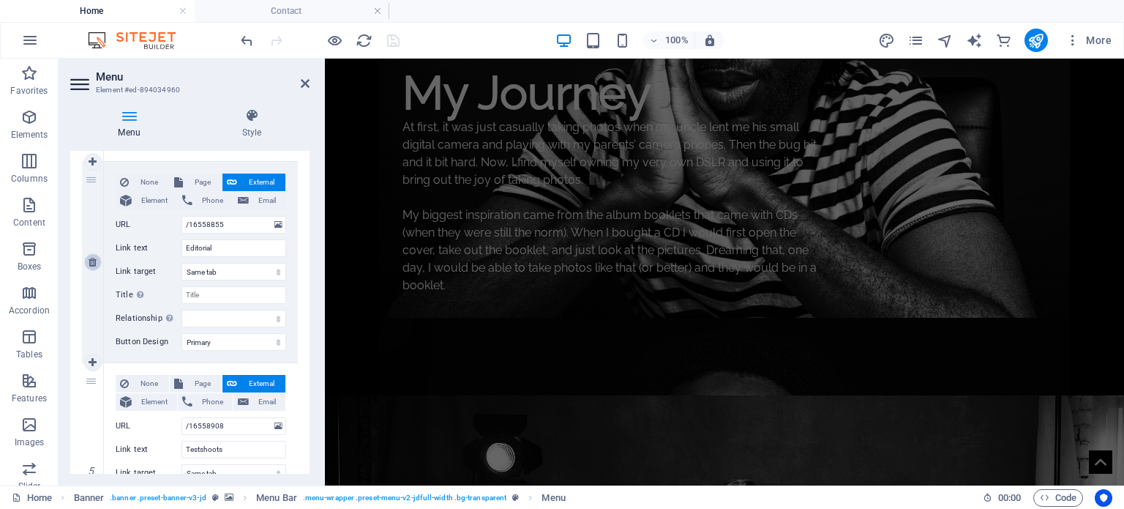
type input "Testshoots"
select select
type input "/16558905"
type input "Black & White"
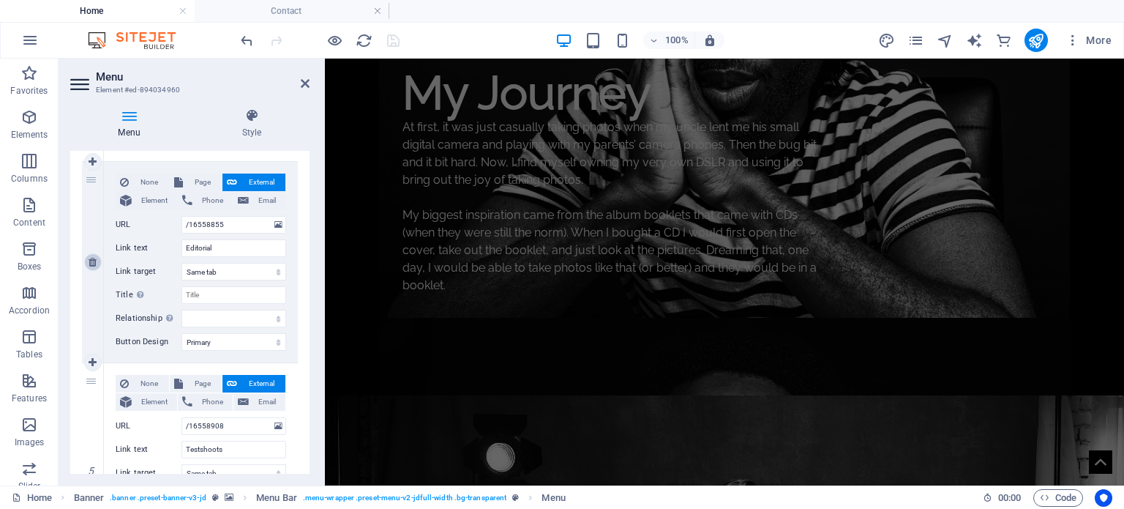
select select
select select "3"
type input "Weddings"
select select
select select "10"
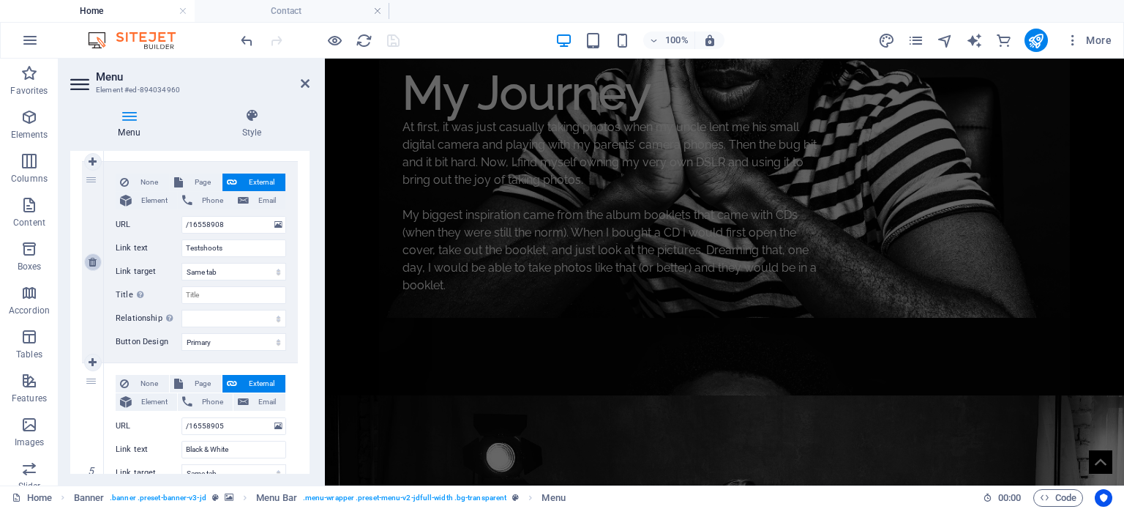
type input "Contact"
select select
select select "primary"
select select "5"
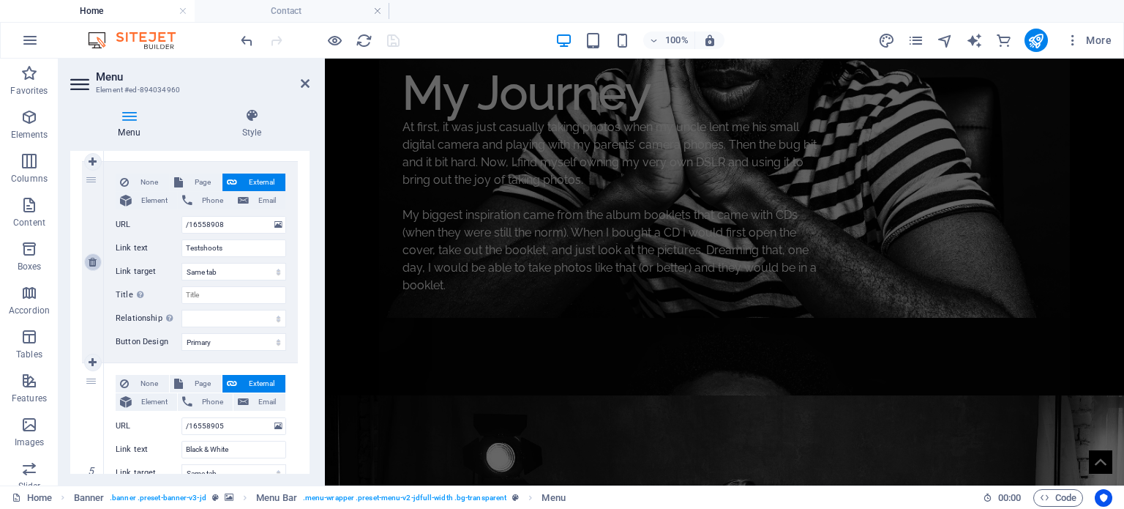
select select "overlay"
select select "primary"
select select "6"
select select "overlay"
select select "primary"
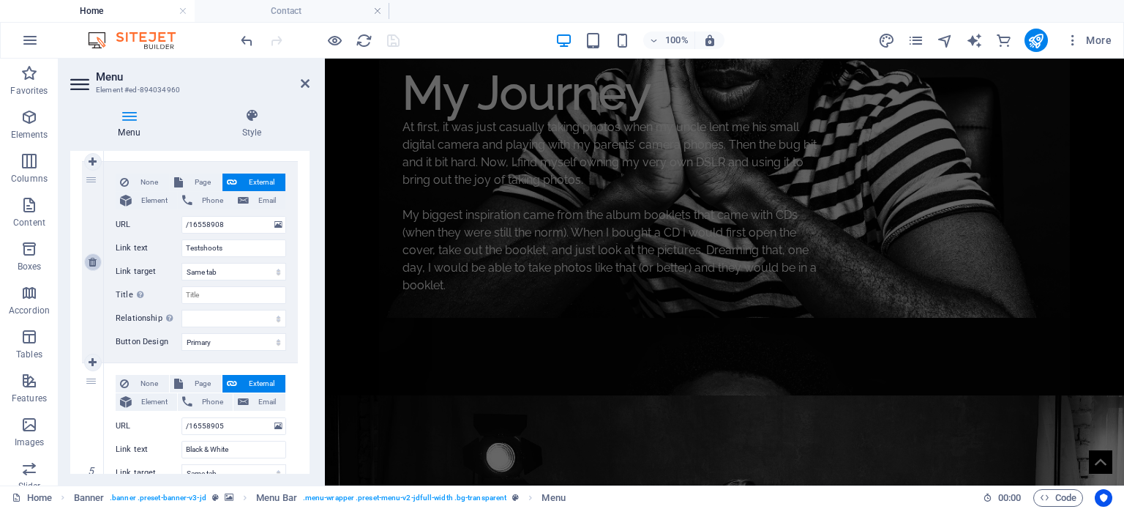
select select "7"
select select "overlay"
select select "primary"
select select "8"
select select "overlay"
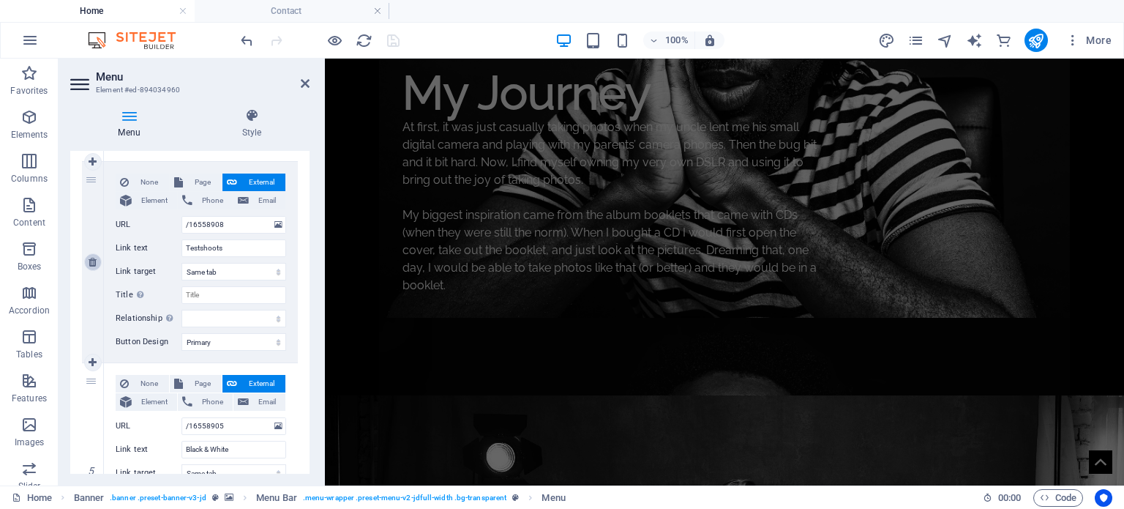
select select "primary"
select select "9"
select select "overlay"
select select "primary"
select select "4"
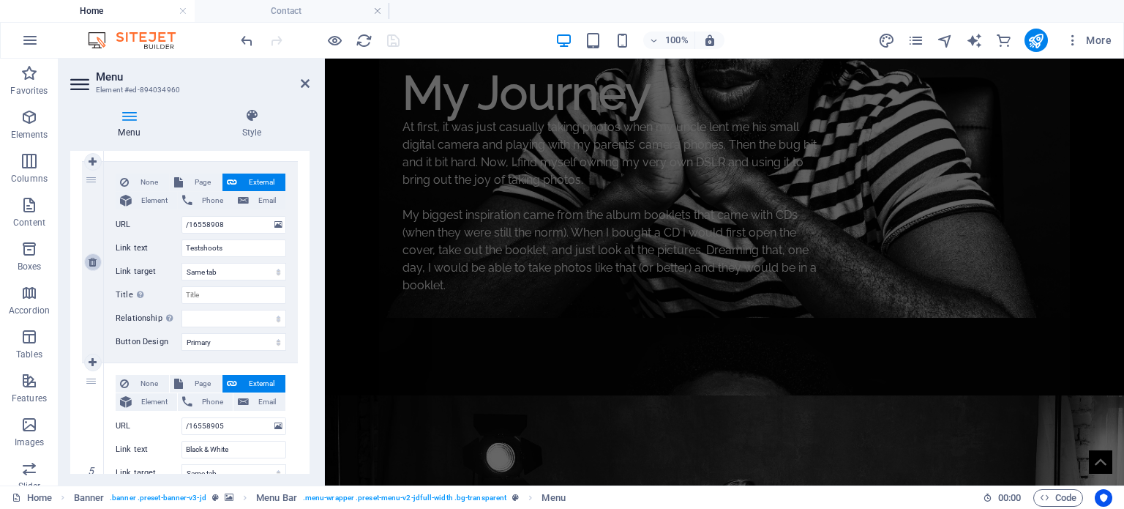
select select "overlay"
select select "primary"
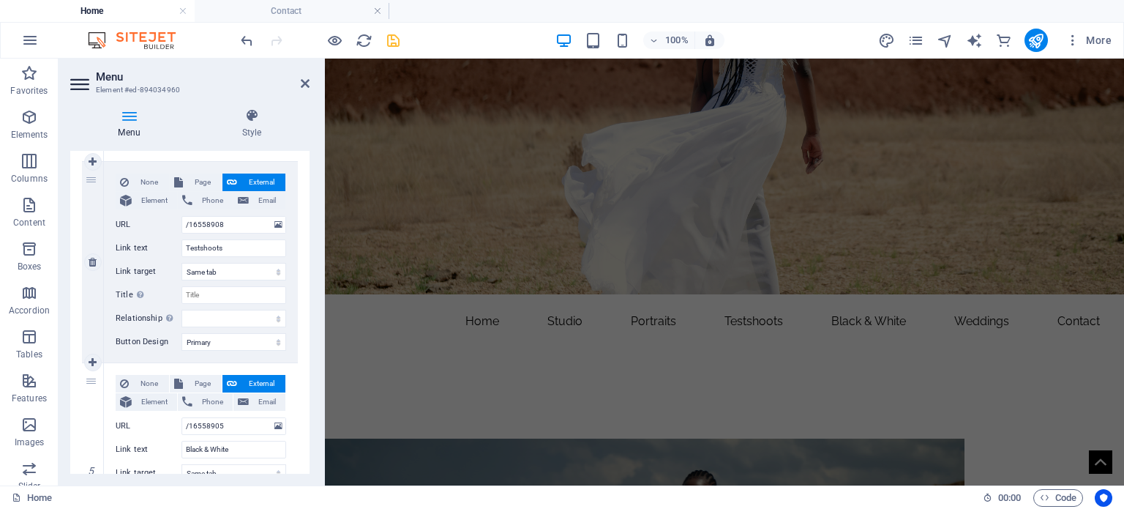
scroll to position [0, 0]
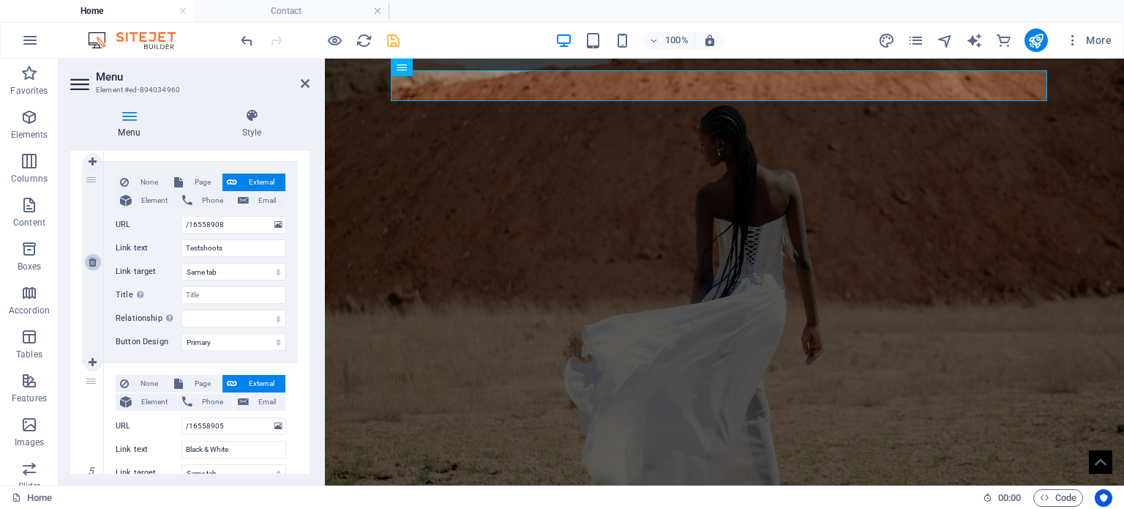
click at [90, 261] on icon at bounding box center [93, 262] width 8 height 10
select select
type input "/16558905"
type input "Black & White"
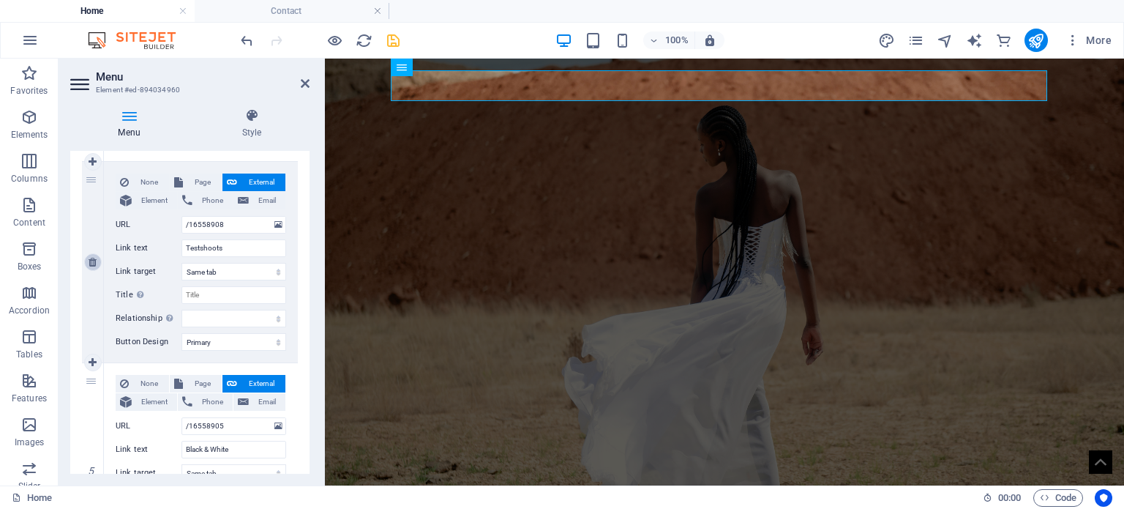
select select
select select "3"
type input "Weddings"
select select
select select "10"
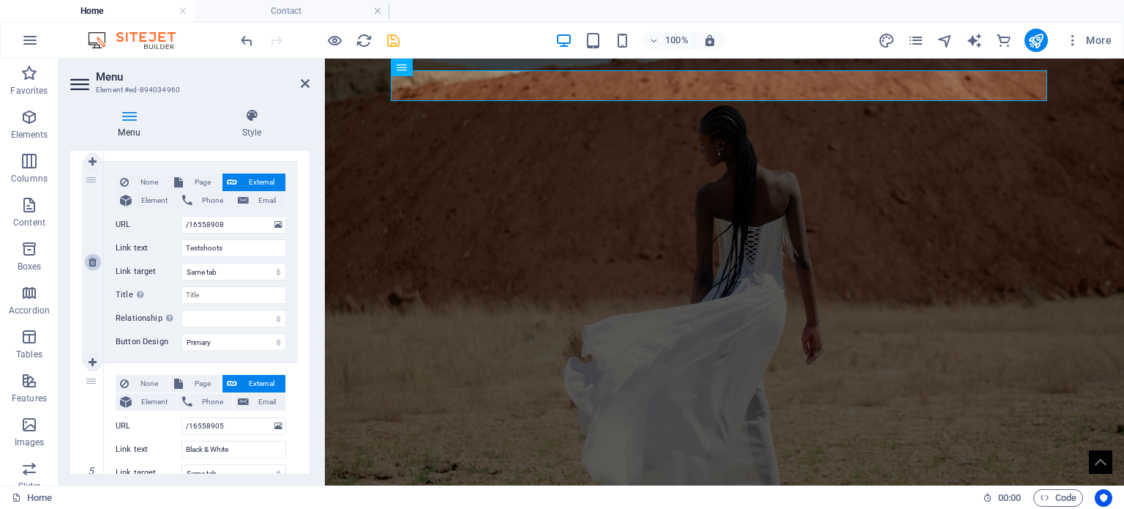
type input "Contact"
select select
select select "primary"
select select "5"
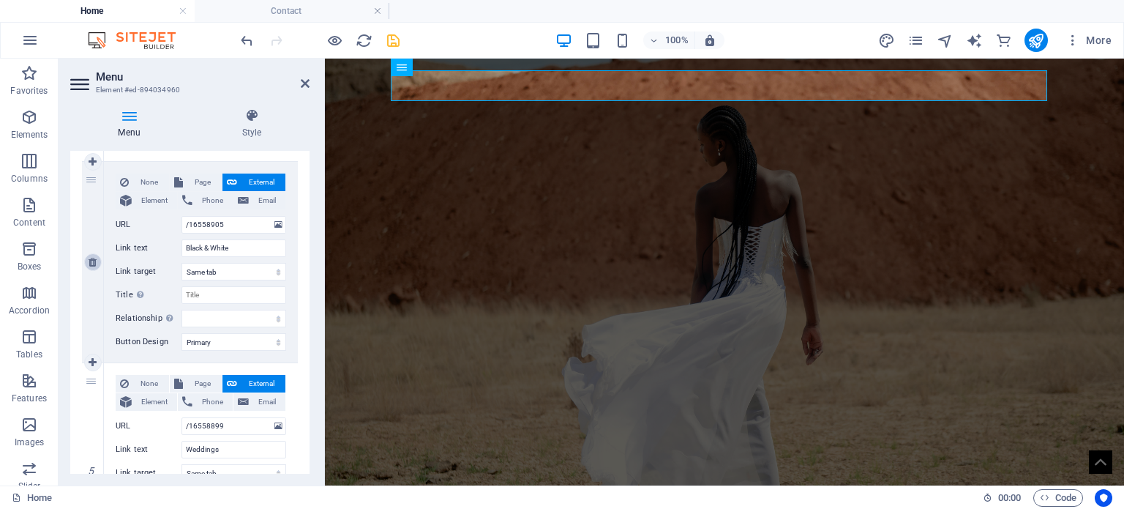
select select "overlay"
select select "primary"
select select "6"
select select "overlay"
select select "primary"
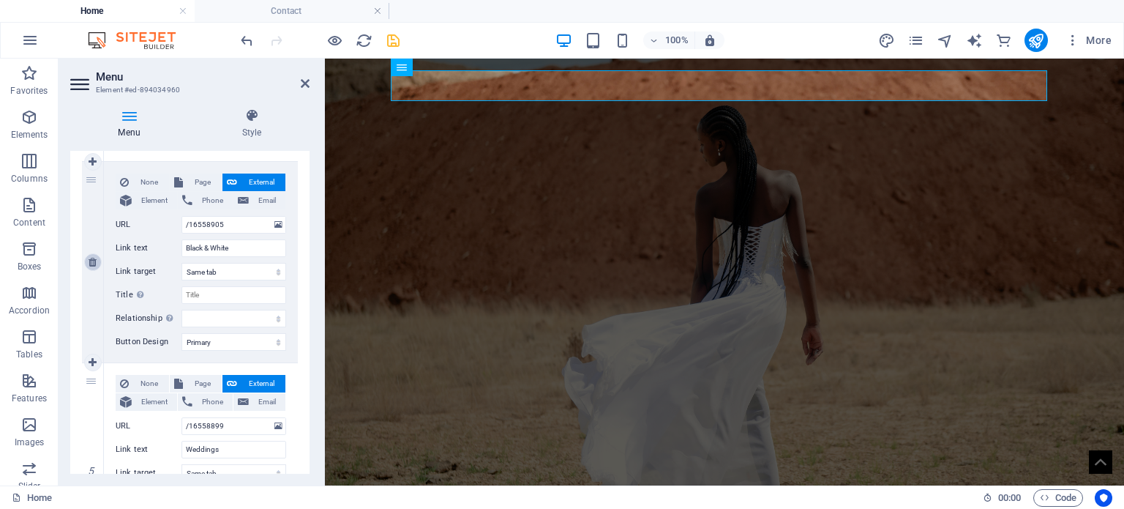
select select "7"
select select "overlay"
select select "primary"
select select "8"
select select "overlay"
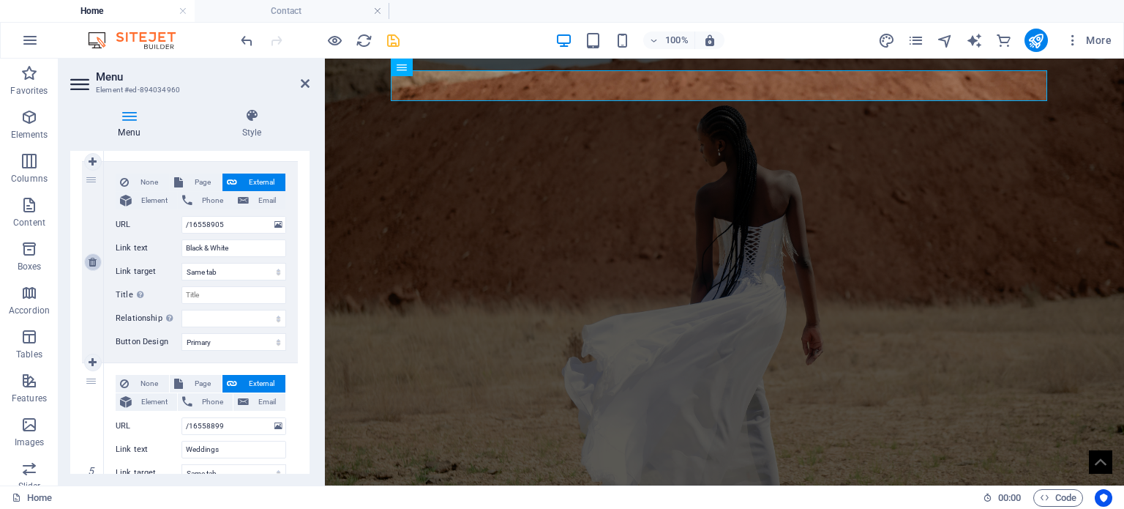
select select "primary"
select select "9"
select select "overlay"
select select "primary"
select select "4"
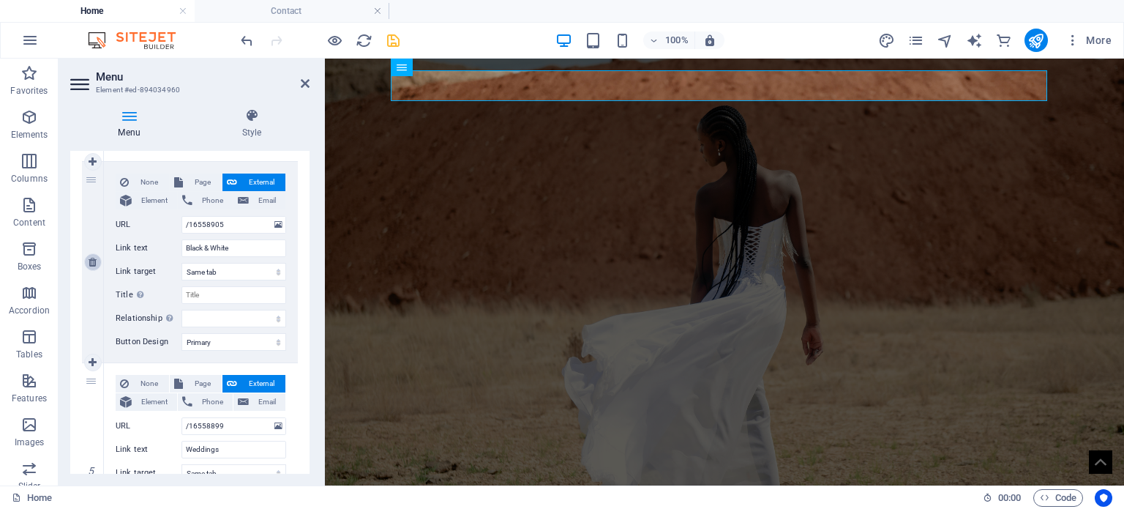
select select "overlay"
select select "primary"
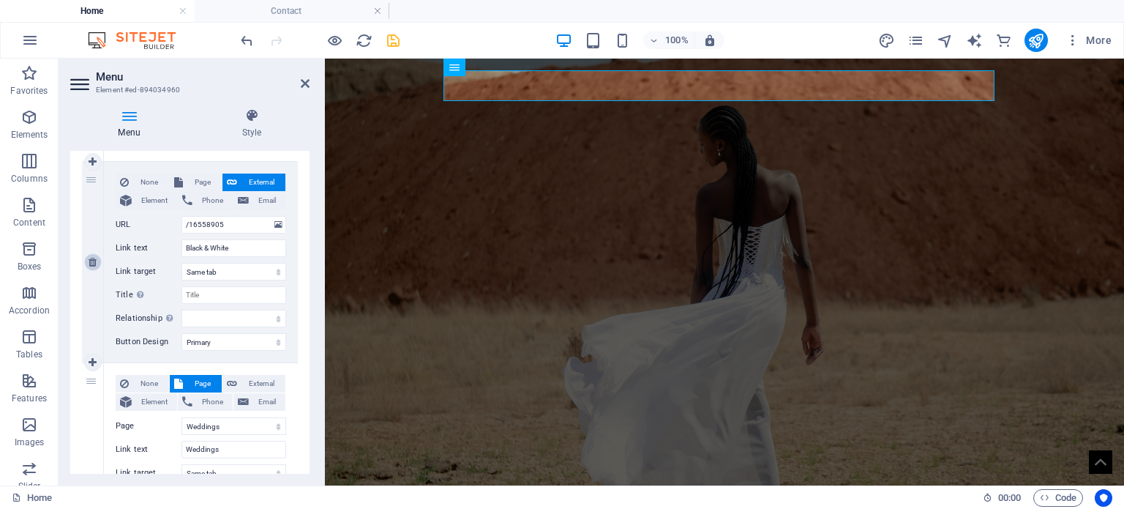
click at [94, 257] on icon at bounding box center [93, 262] width 8 height 10
select select
select select "3"
type input "Weddings"
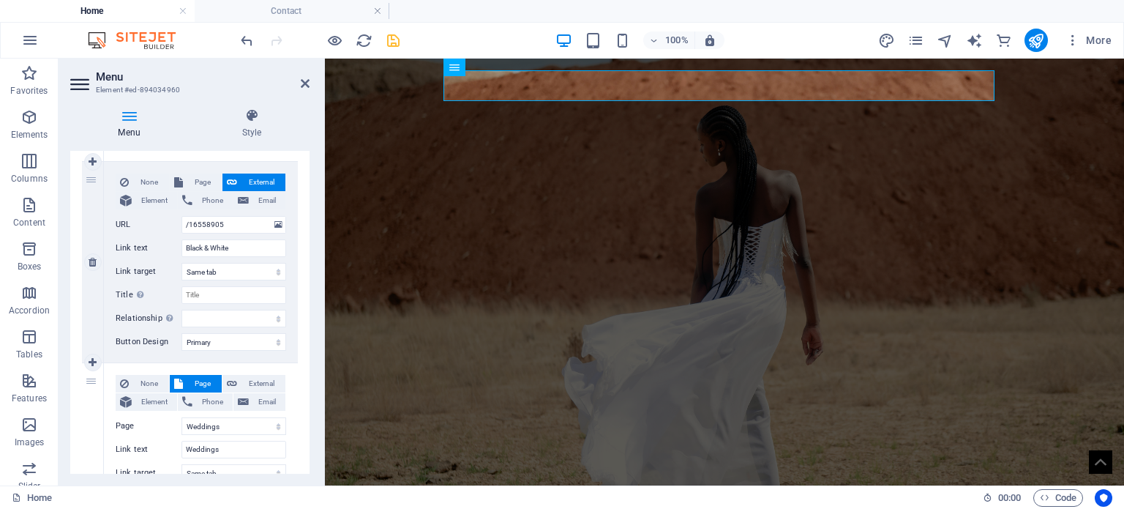
select select
select select "10"
type input "Contact"
select select
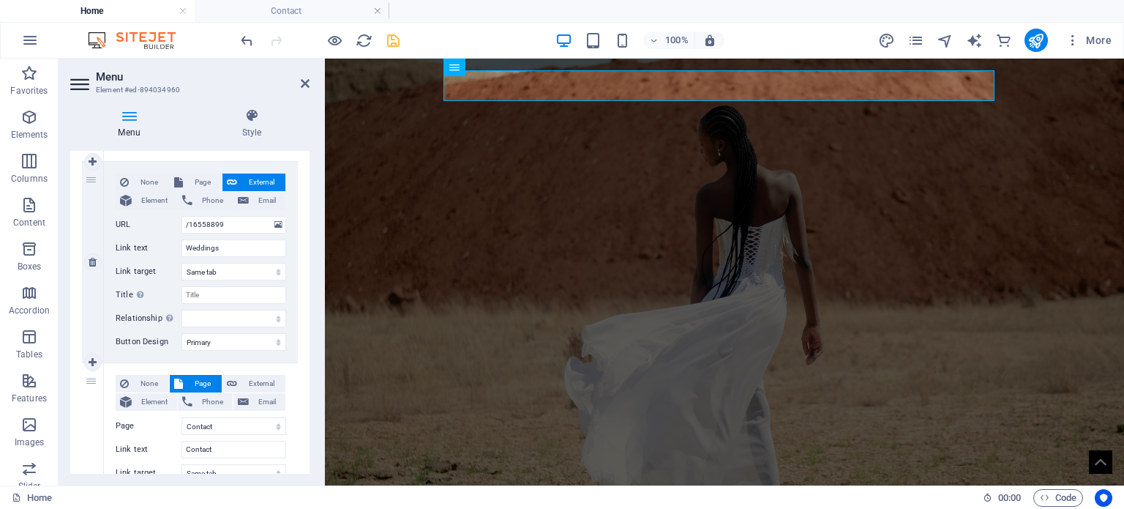
select select "primary"
select select "5"
select select "overlay"
select select "primary"
select select "6"
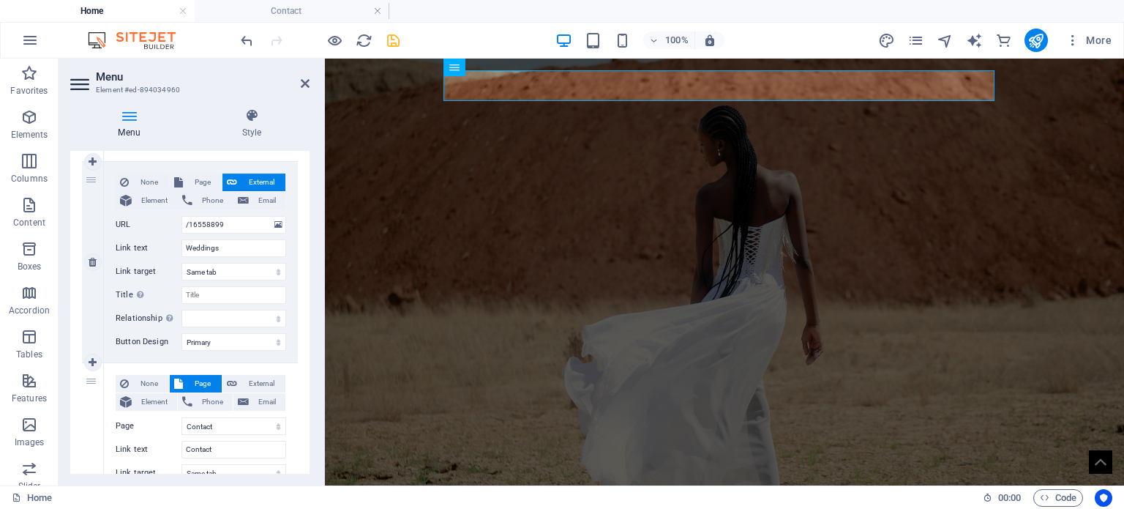
select select "overlay"
select select "primary"
select select "7"
select select "overlay"
select select "primary"
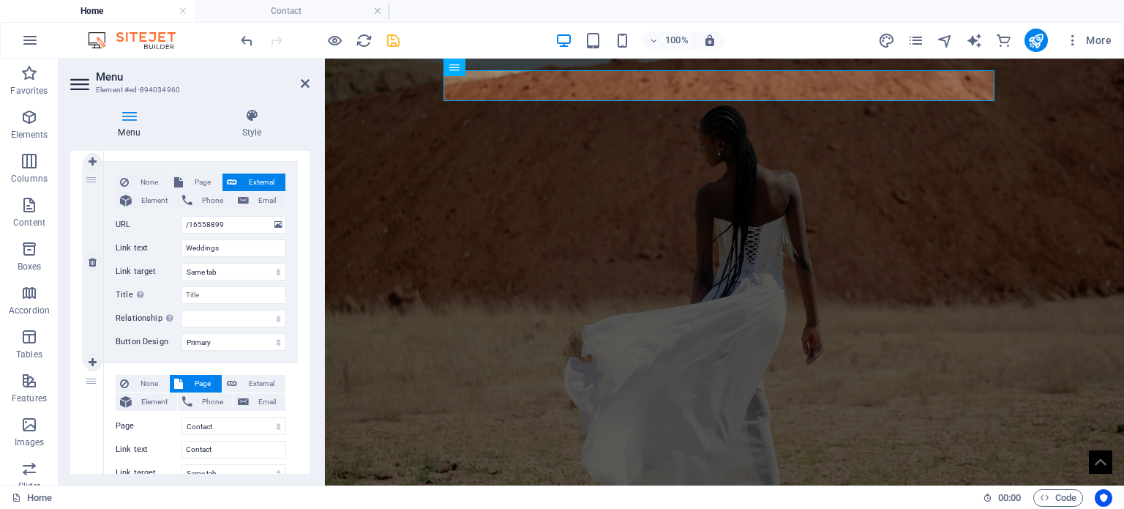
select select "8"
select select "overlay"
select select "primary"
select select "9"
select select "overlay"
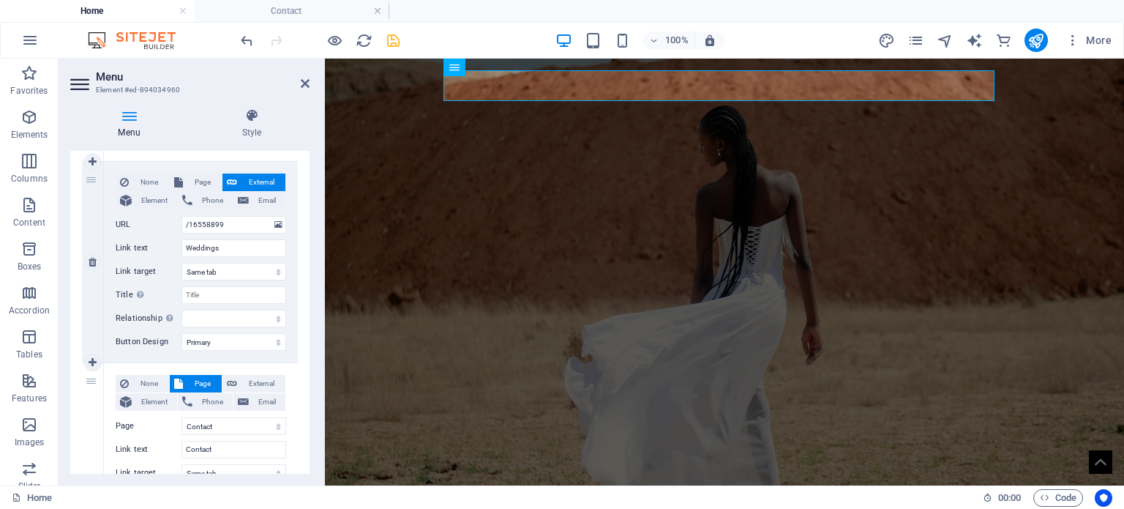
select select "primary"
select select "4"
select select "overlay"
select select "primary"
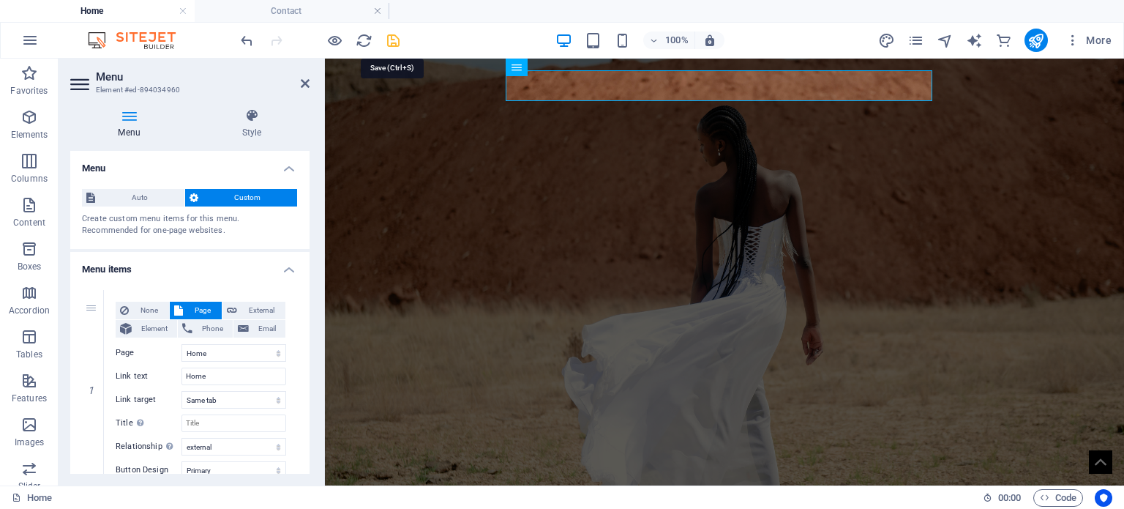
click at [390, 35] on icon "save" at bounding box center [393, 40] width 17 height 17
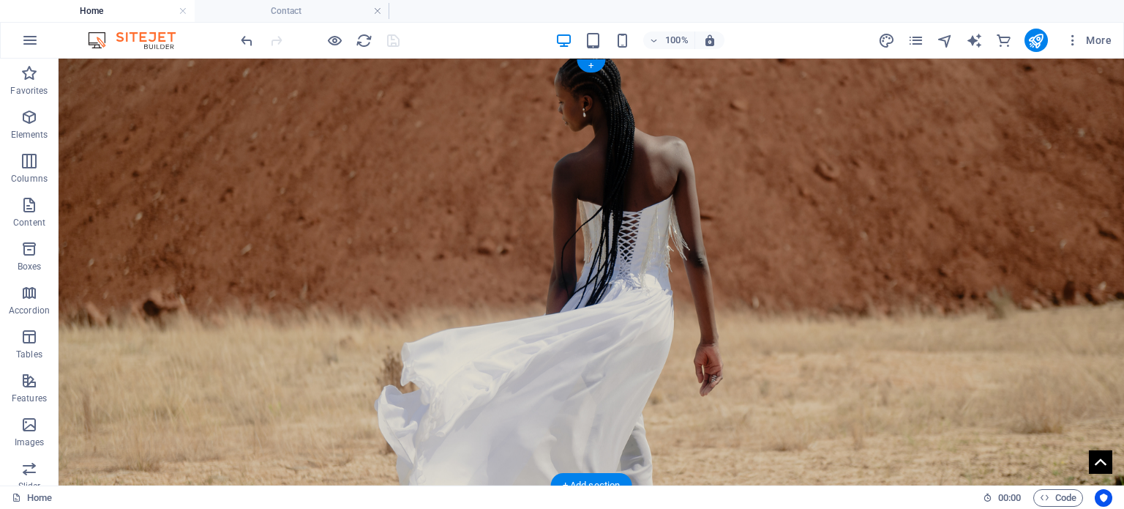
click at [679, 121] on figure at bounding box center [592, 272] width 1066 height 427
select select "vh"
select select "header"
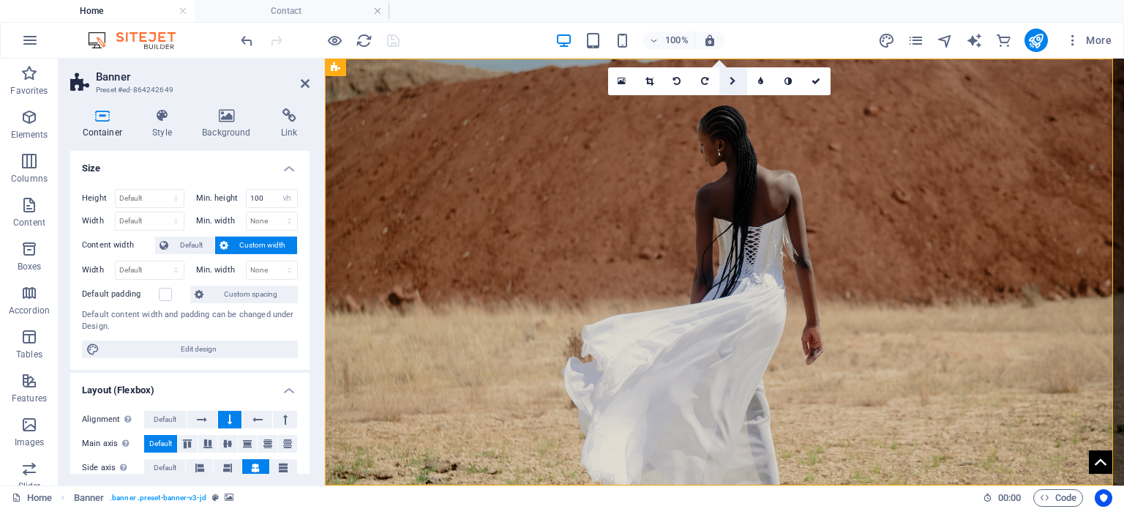
click at [725, 80] on link at bounding box center [733, 81] width 28 height 28
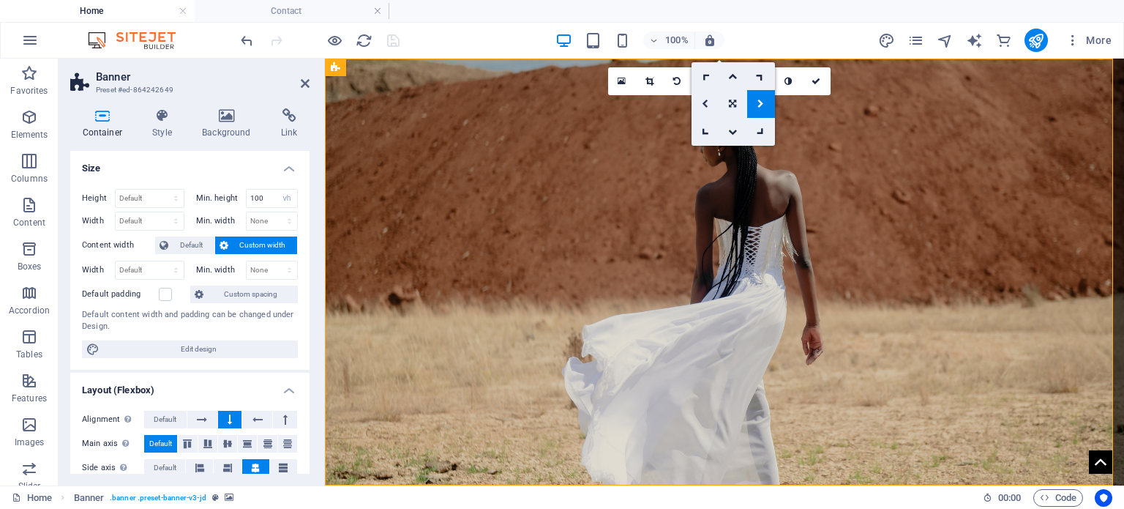
click at [708, 94] on link at bounding box center [706, 104] width 28 height 28
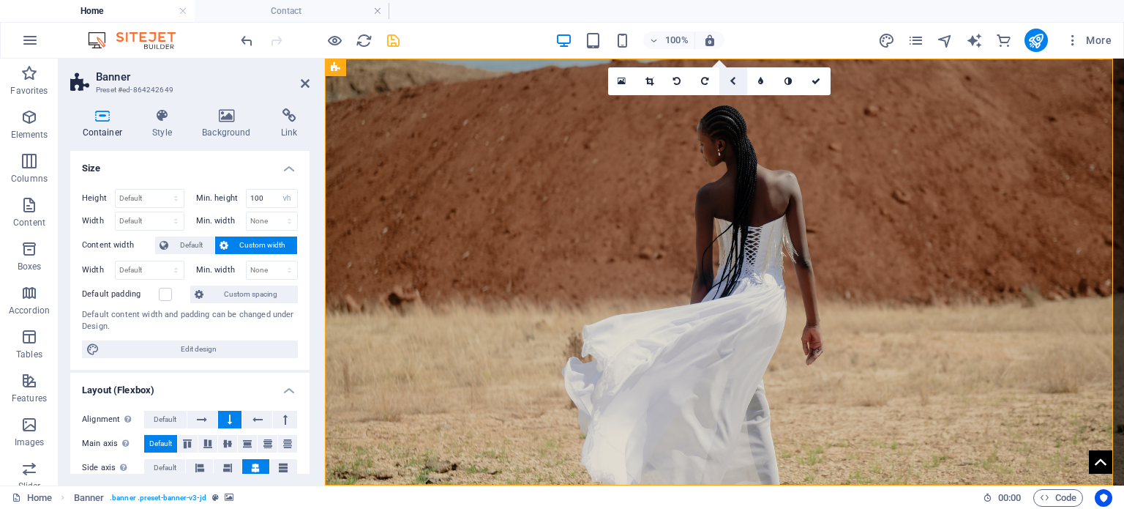
click at [729, 75] on link at bounding box center [733, 81] width 28 height 28
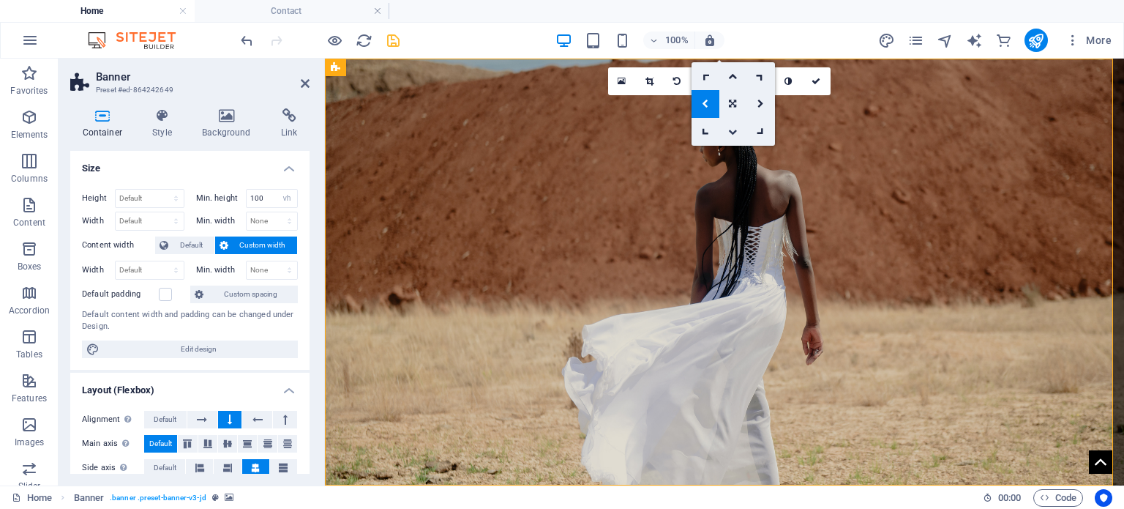
click at [725, 127] on link at bounding box center [733, 132] width 28 height 28
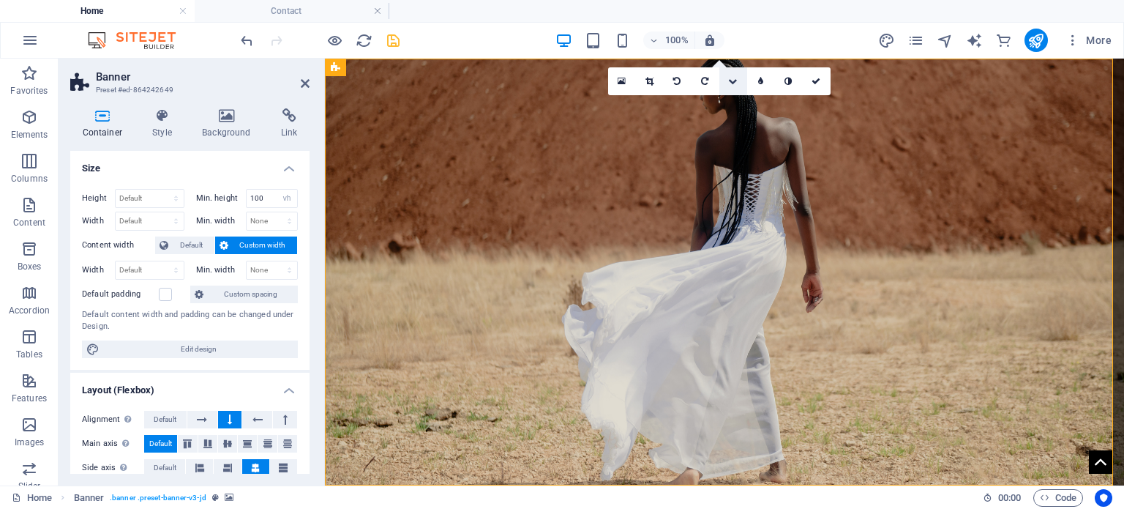
click at [740, 85] on link at bounding box center [733, 81] width 28 height 28
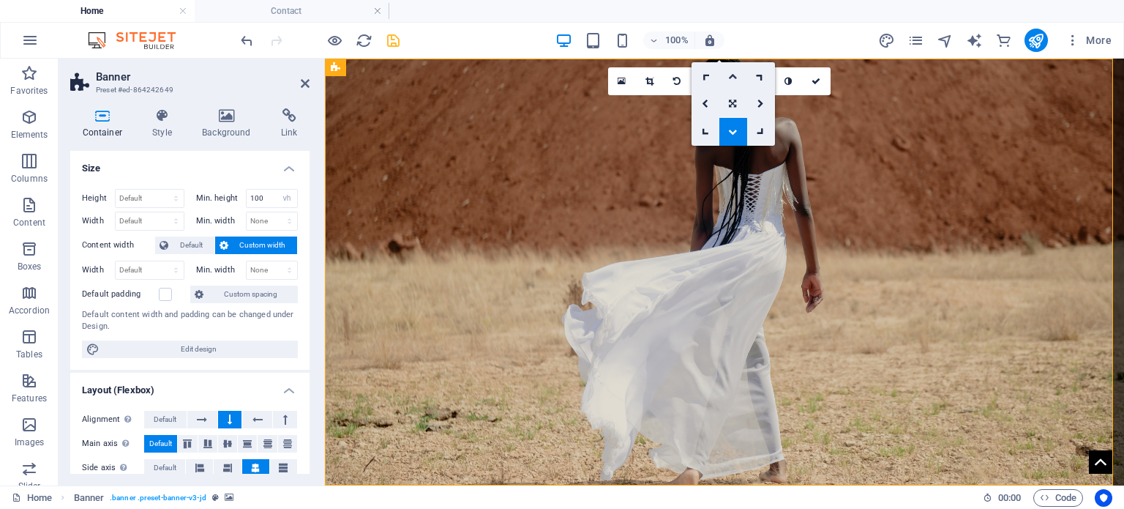
click at [736, 76] on icon at bounding box center [732, 76] width 9 height 9
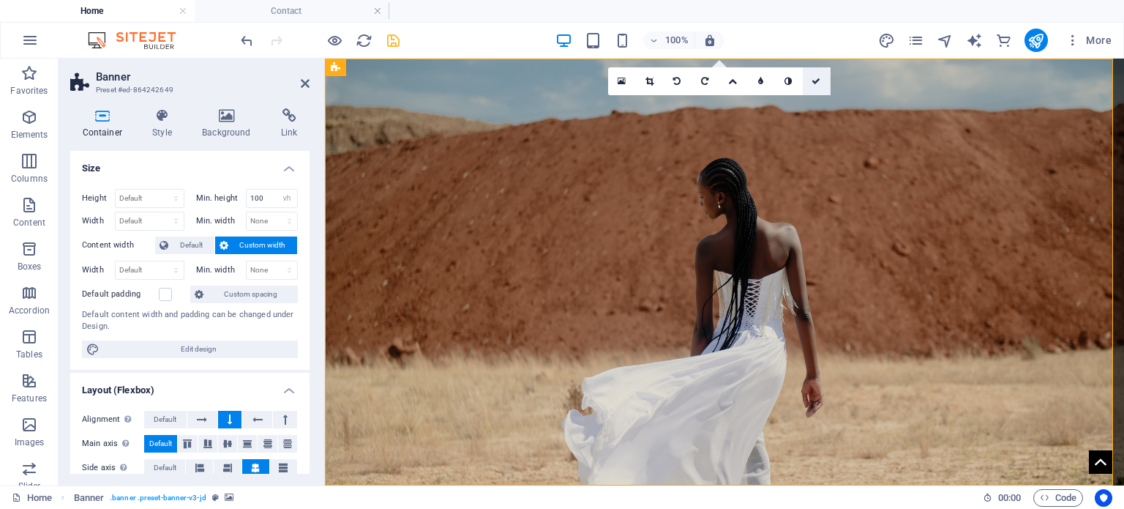
click at [828, 81] on link at bounding box center [817, 81] width 28 height 28
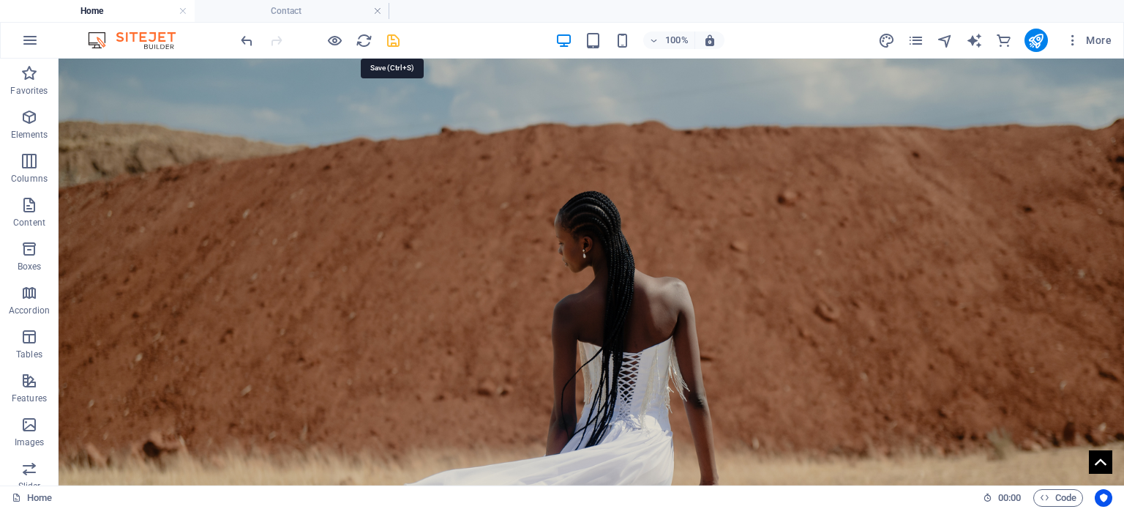
click at [393, 34] on icon "save" at bounding box center [393, 40] width 17 height 17
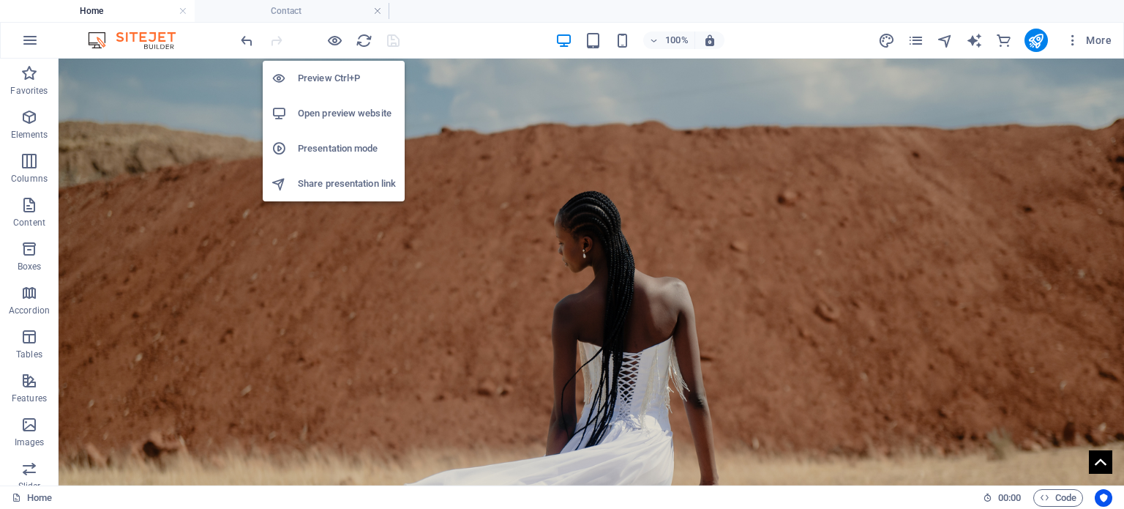
click at [337, 111] on h6 "Open preview website" at bounding box center [347, 114] width 98 height 18
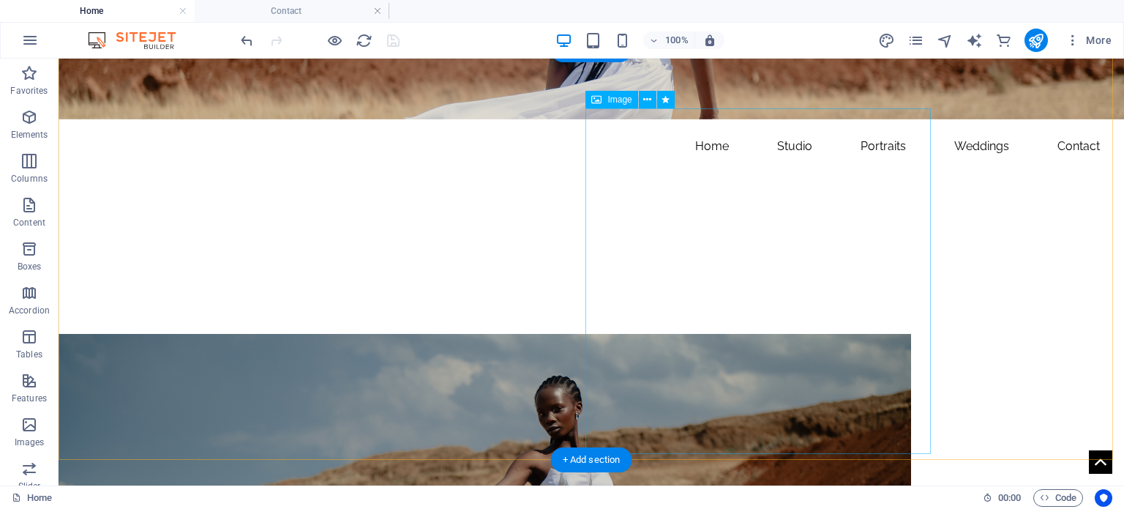
scroll to position [805, 0]
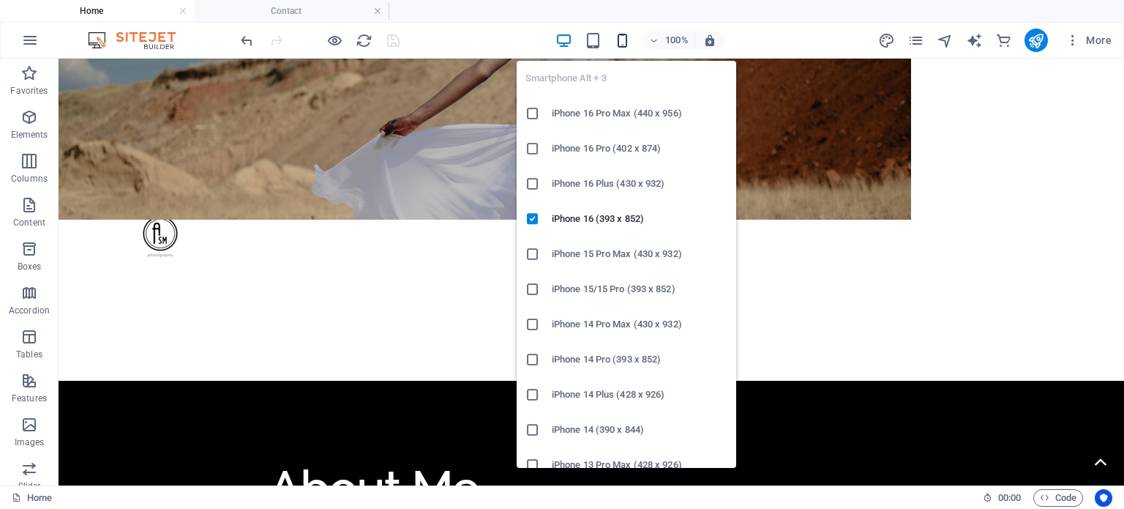
click at [618, 33] on icon "button" at bounding box center [622, 40] width 17 height 17
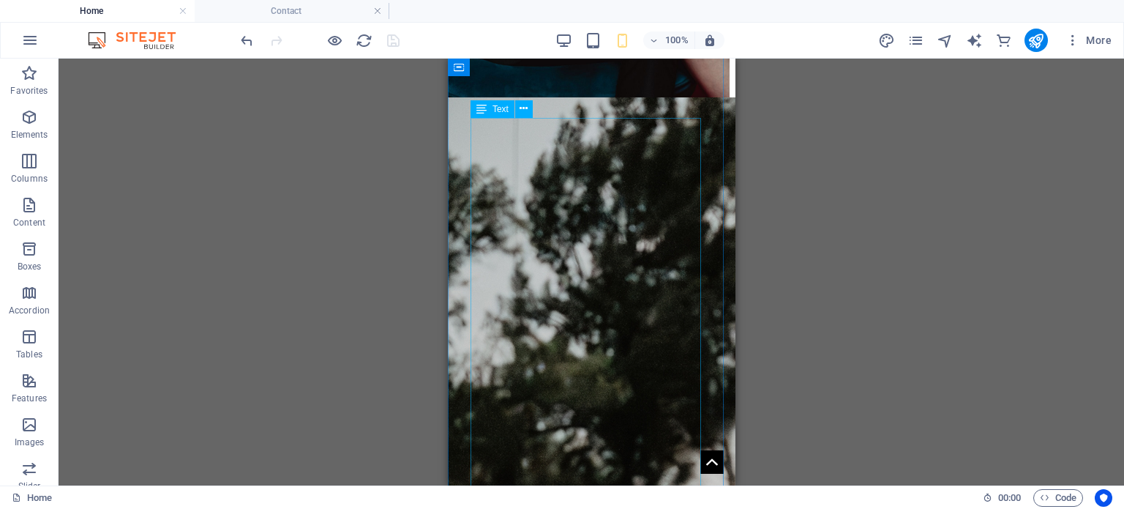
scroll to position [3440, 0]
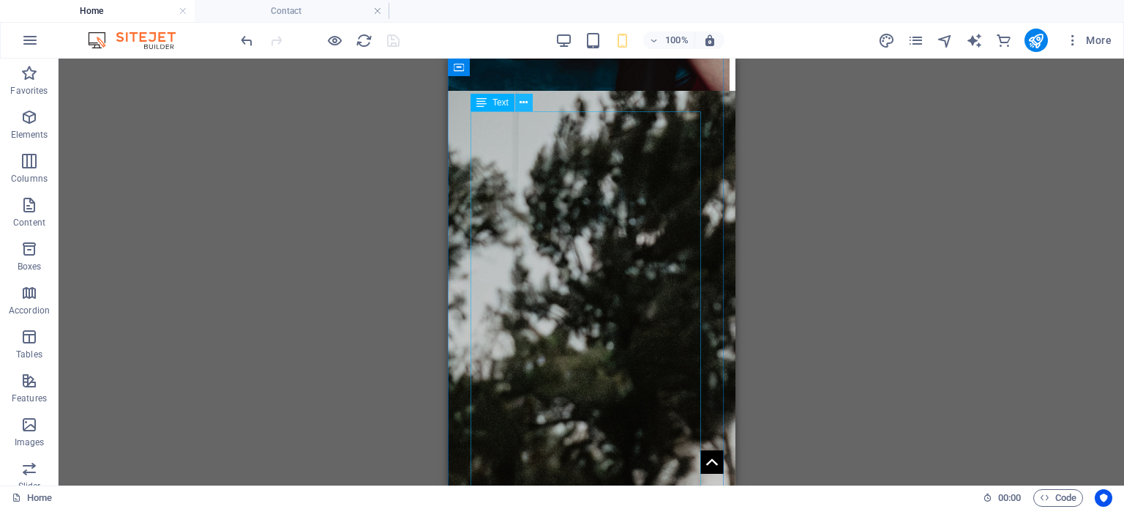
click at [523, 94] on button at bounding box center [524, 103] width 18 height 18
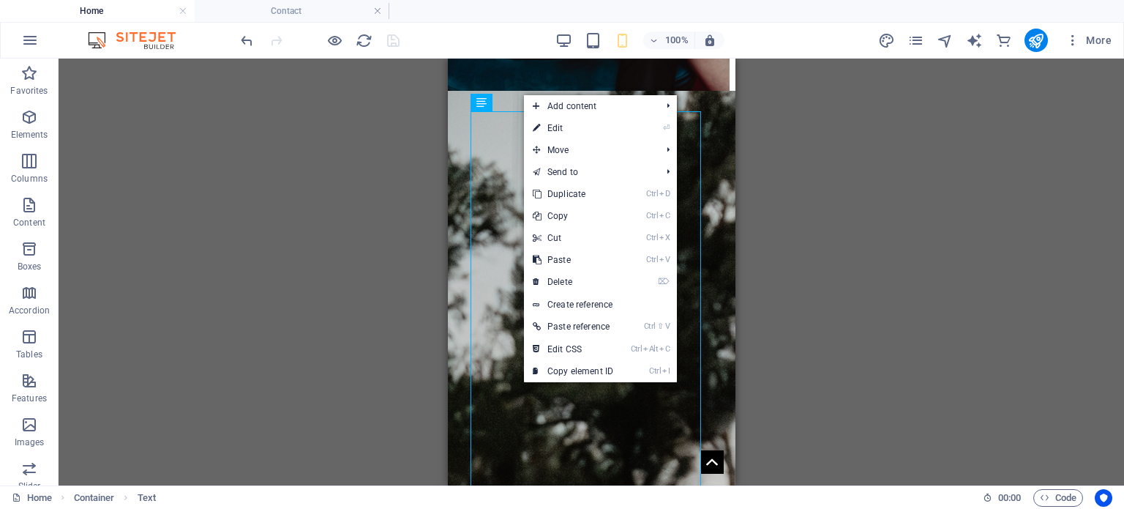
click at [568, 133] on link "⏎ Edit" at bounding box center [573, 128] width 98 height 22
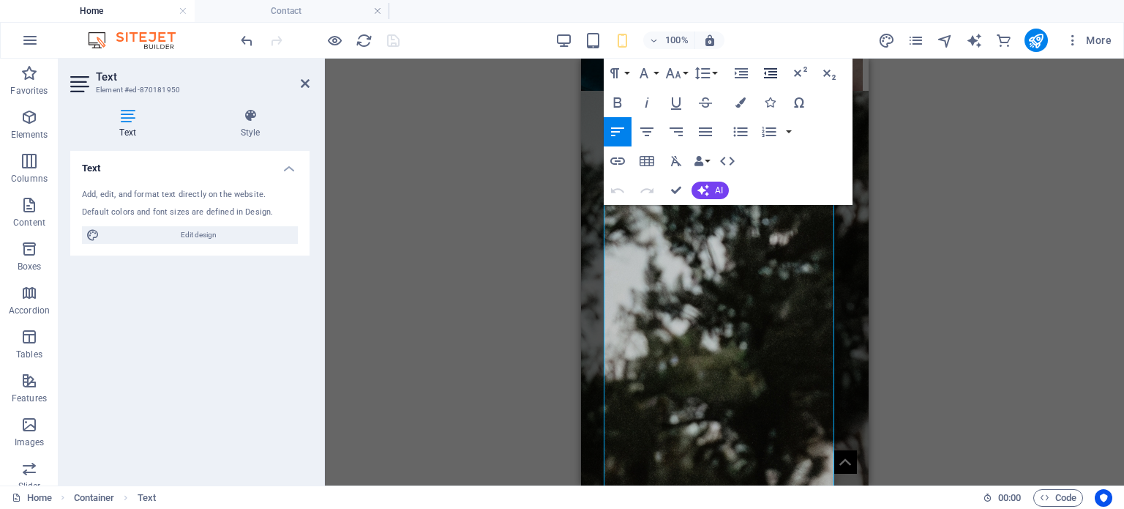
click at [771, 69] on icon "button" at bounding box center [770, 73] width 13 height 10
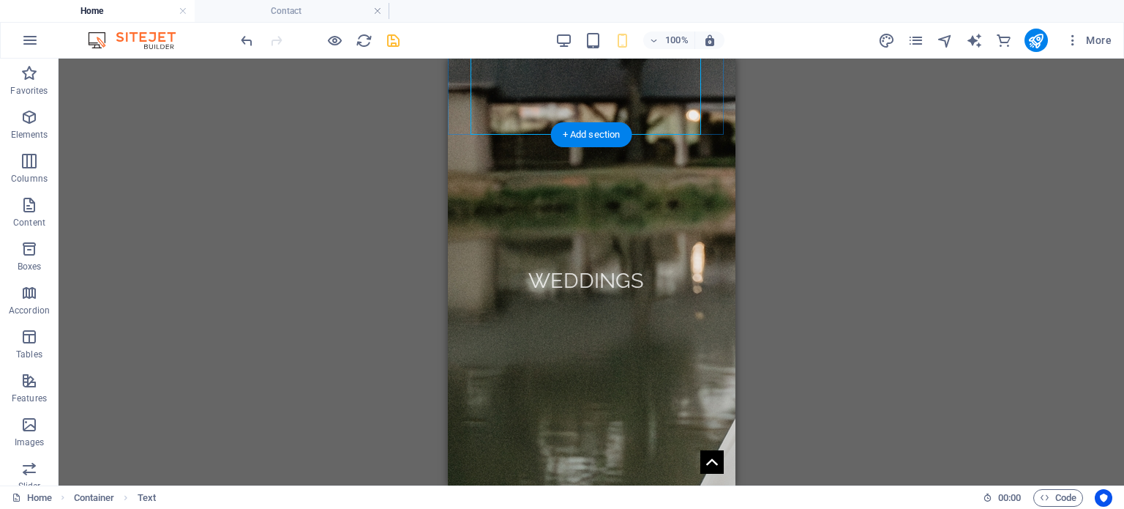
scroll to position [4171, 0]
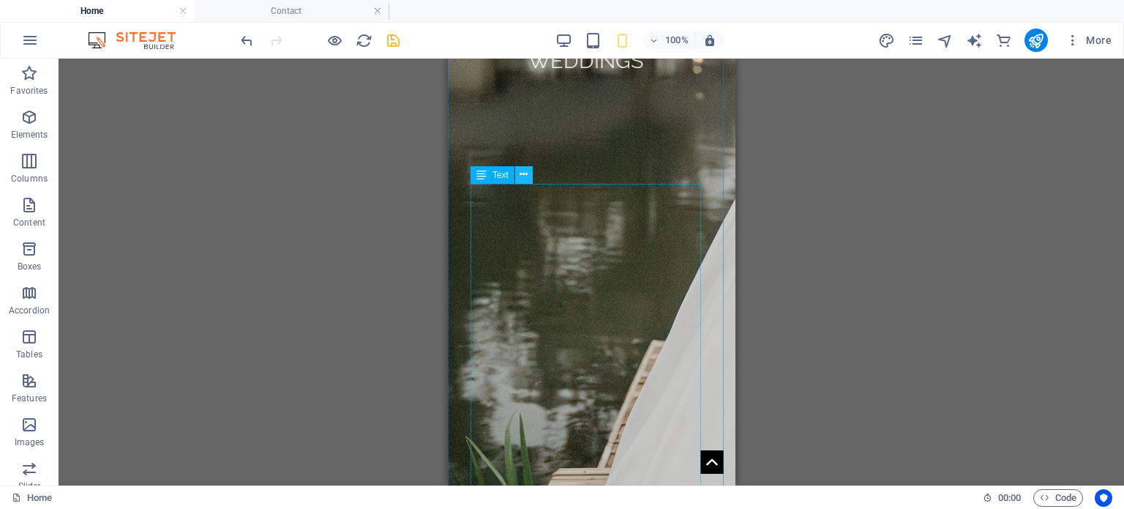
click at [523, 167] on icon at bounding box center [524, 174] width 8 height 15
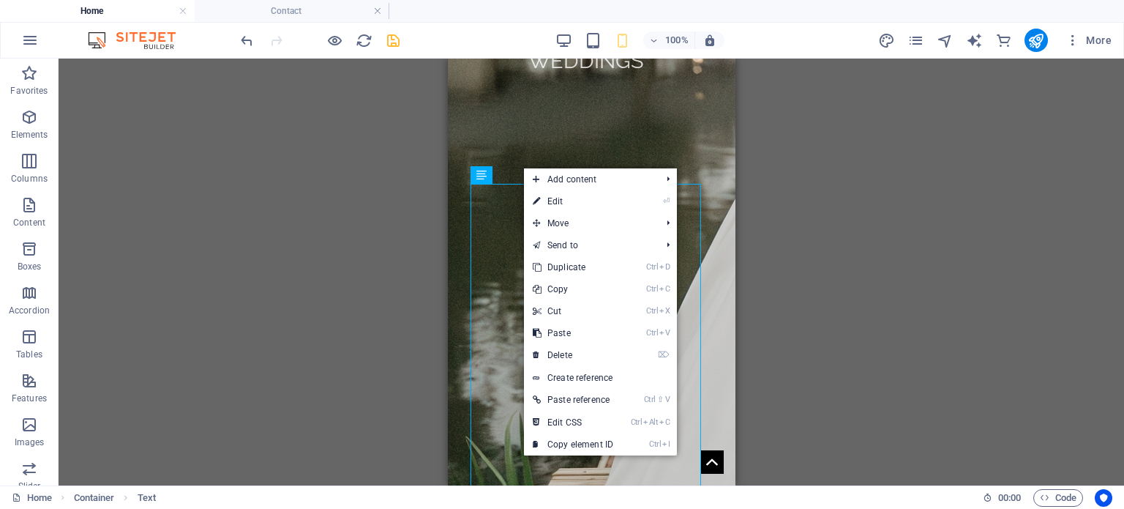
drag, startPoint x: 556, startPoint y: 203, endPoint x: 556, endPoint y: 213, distance: 9.5
click at [556, 203] on link "⏎ Edit" at bounding box center [573, 201] width 98 height 22
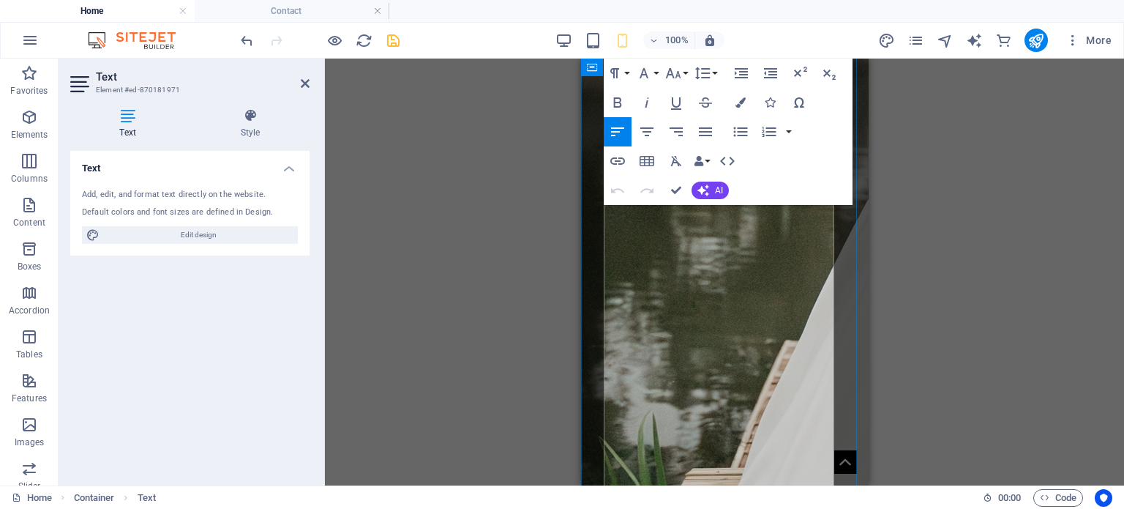
click at [769, 73] on icon "button" at bounding box center [771, 73] width 18 height 18
click at [770, 73] on icon "button" at bounding box center [771, 73] width 18 height 18
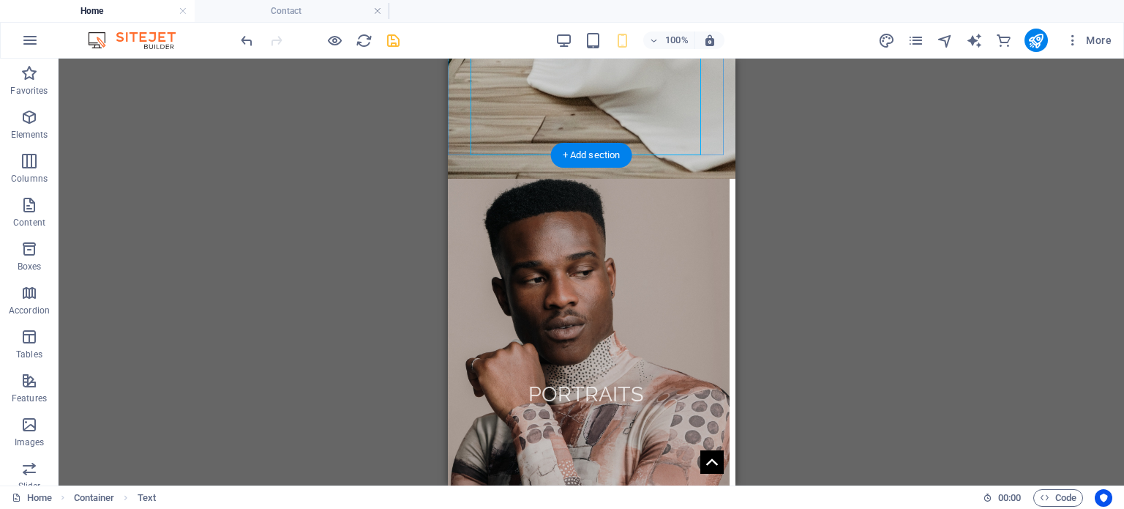
scroll to position [4903, 0]
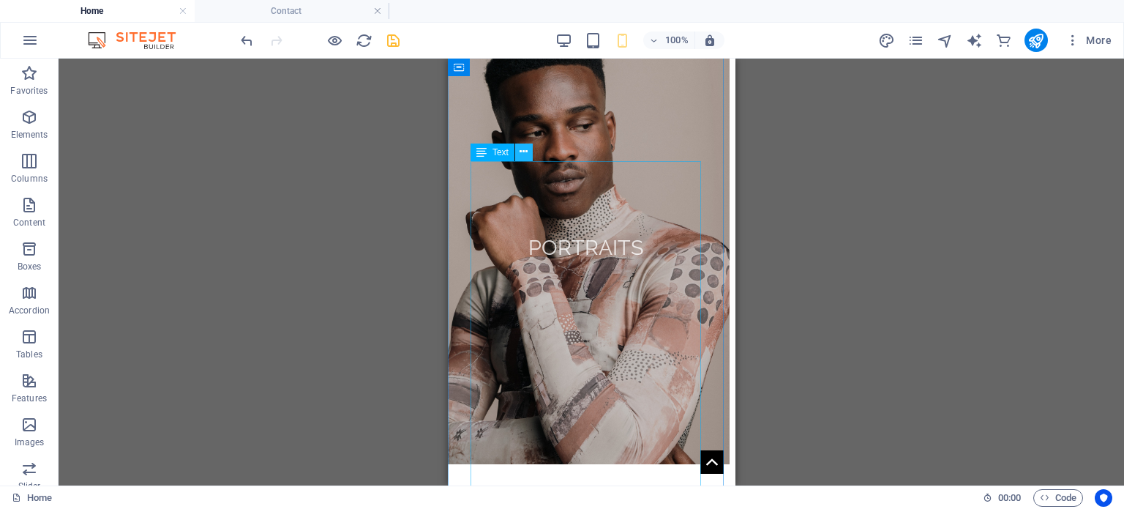
click at [525, 149] on icon at bounding box center [524, 151] width 8 height 15
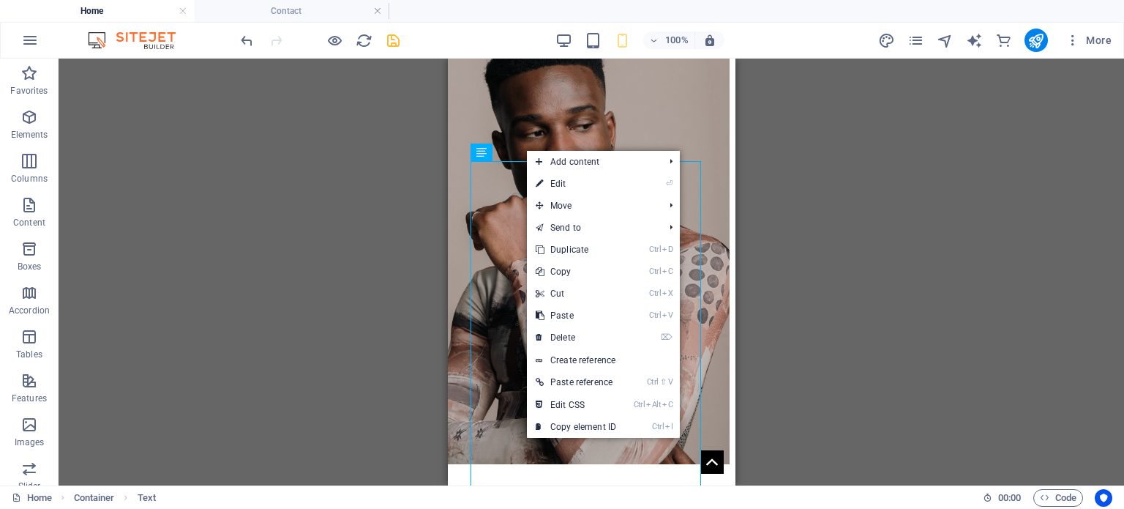
click at [566, 187] on link "⏎ Edit" at bounding box center [576, 184] width 98 height 22
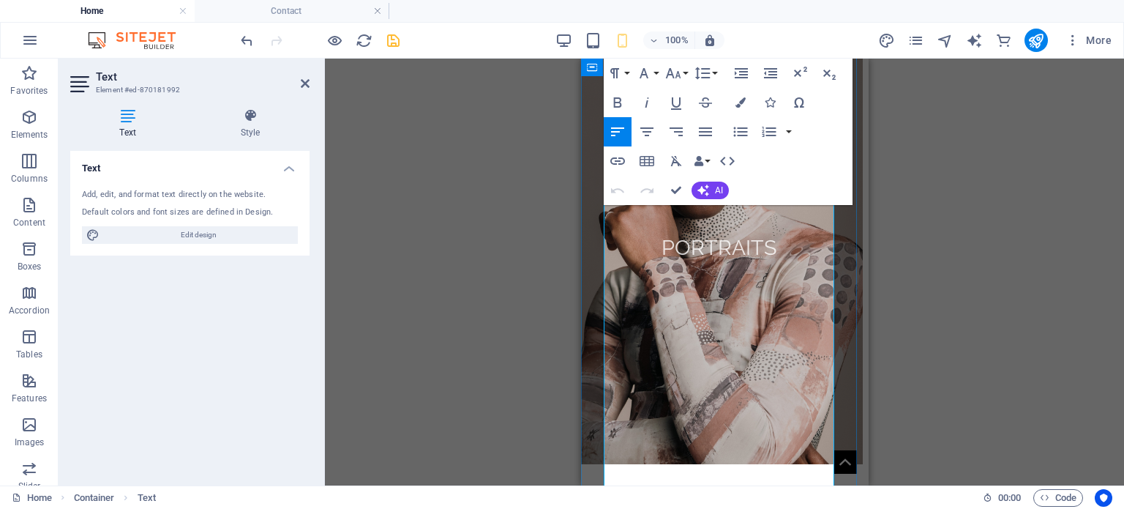
click at [773, 75] on icon "button" at bounding box center [770, 73] width 13 height 10
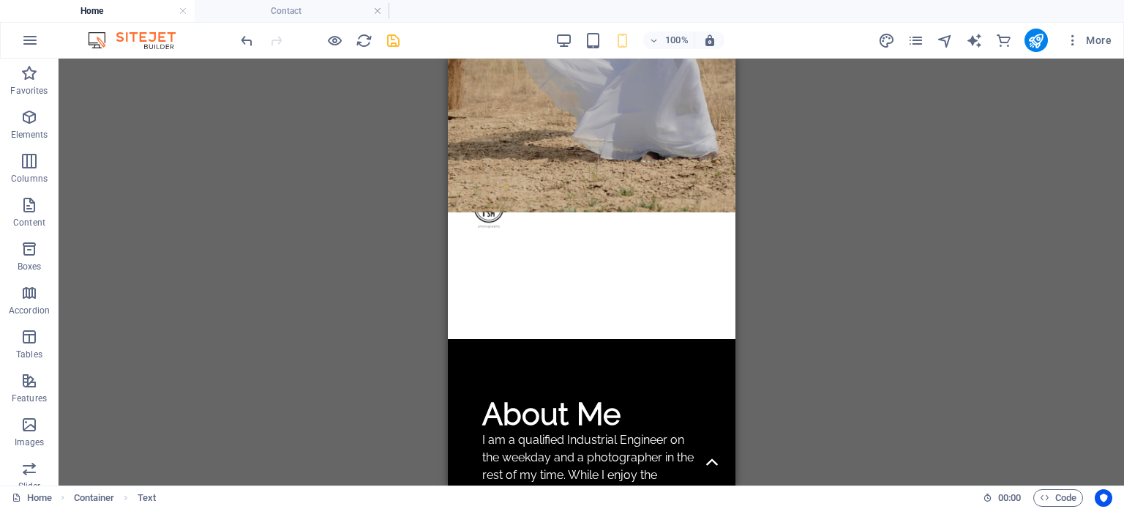
scroll to position [38, 0]
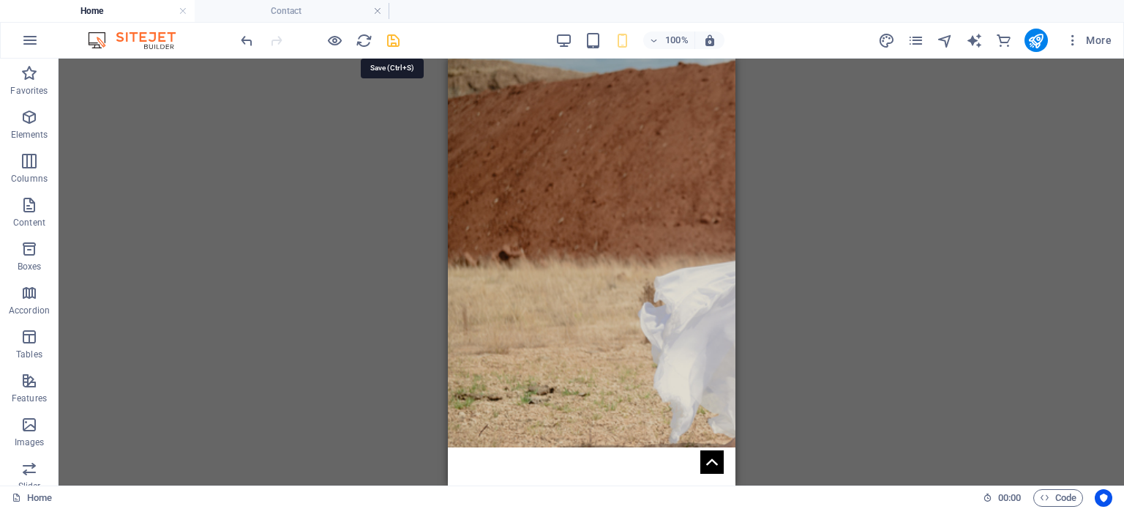
click at [392, 35] on icon "save" at bounding box center [393, 40] width 17 height 17
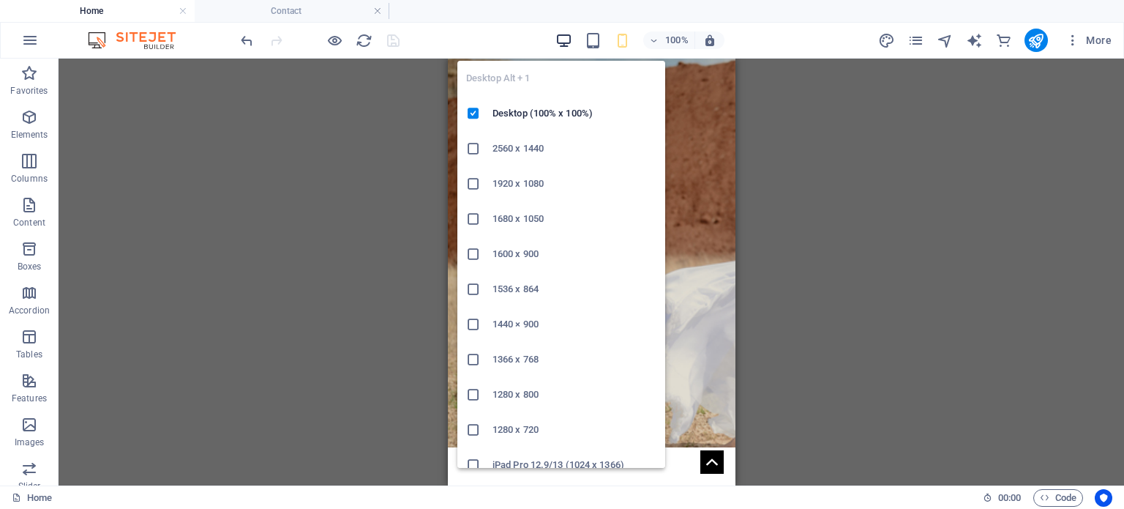
click at [562, 40] on icon "button" at bounding box center [563, 40] width 17 height 17
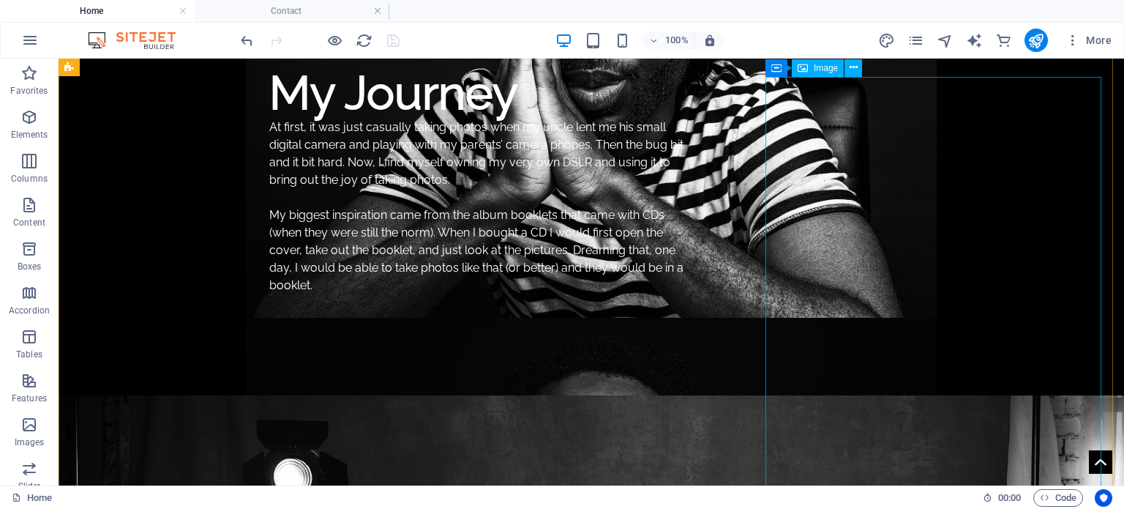
scroll to position [1683, 0]
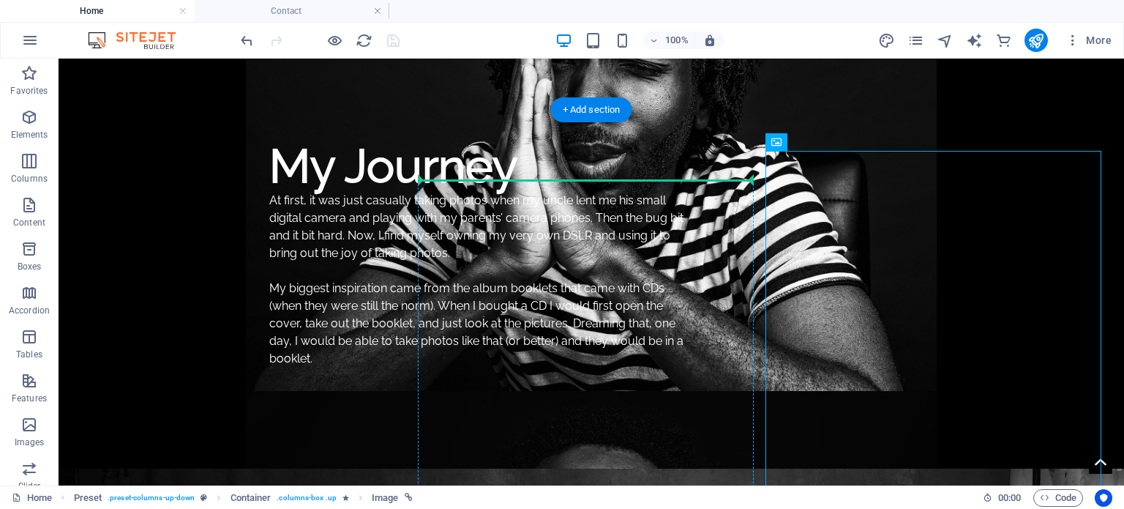
drag, startPoint x: 877, startPoint y: 204, endPoint x: 419, endPoint y: 184, distance: 459.3
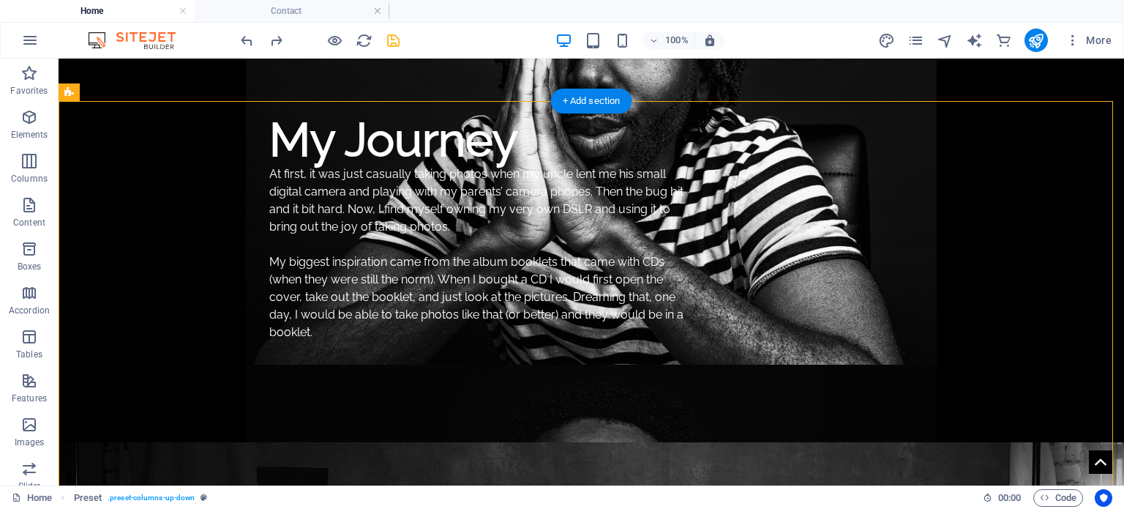
scroll to position [1519, 0]
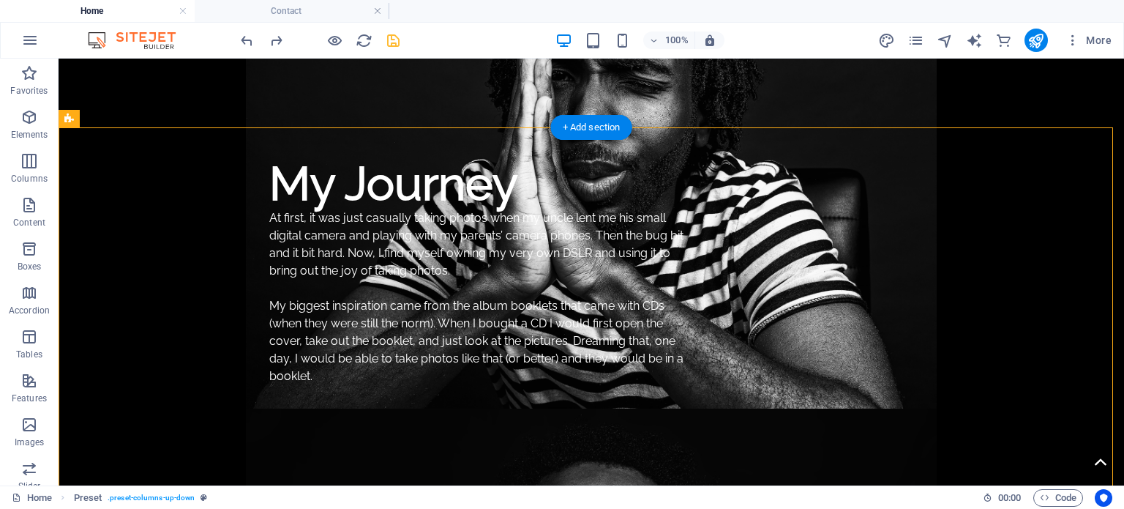
drag, startPoint x: 505, startPoint y: 187, endPoint x: 956, endPoint y: 199, distance: 451.0
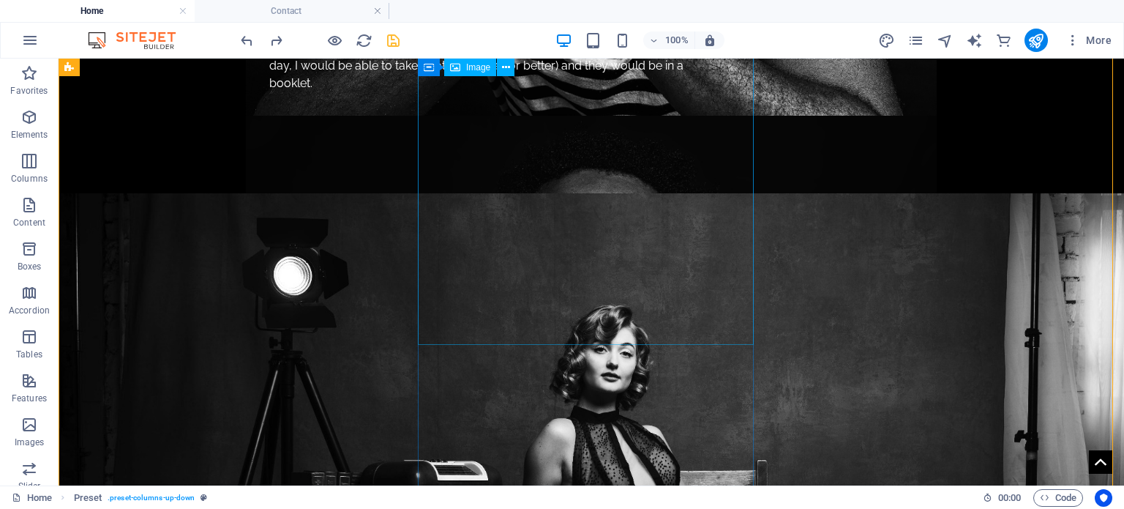
scroll to position [1885, 0]
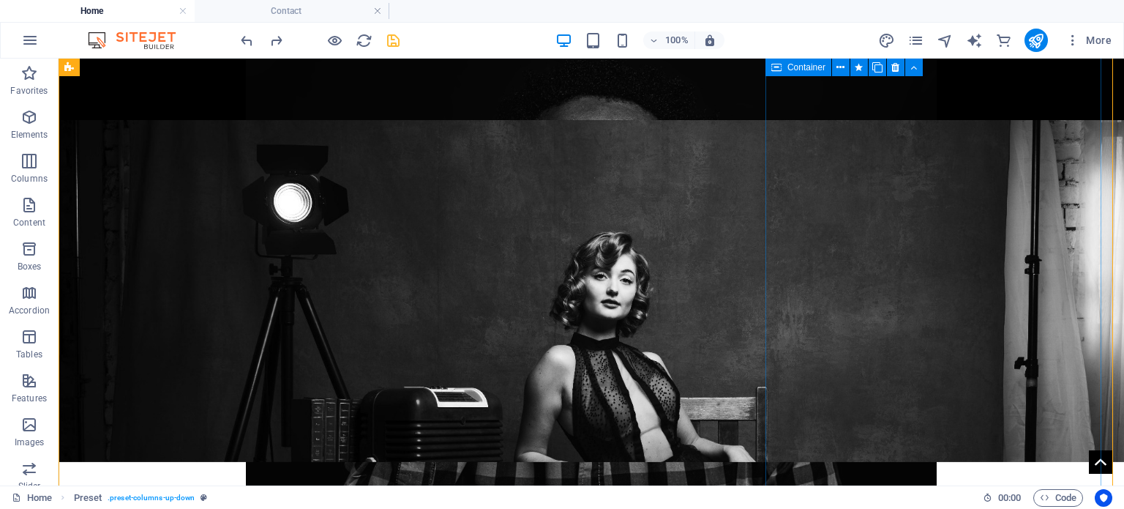
drag, startPoint x: 444, startPoint y: 338, endPoint x: 845, endPoint y: 192, distance: 426.0
drag, startPoint x: 523, startPoint y: 388, endPoint x: 866, endPoint y: 143, distance: 421.8
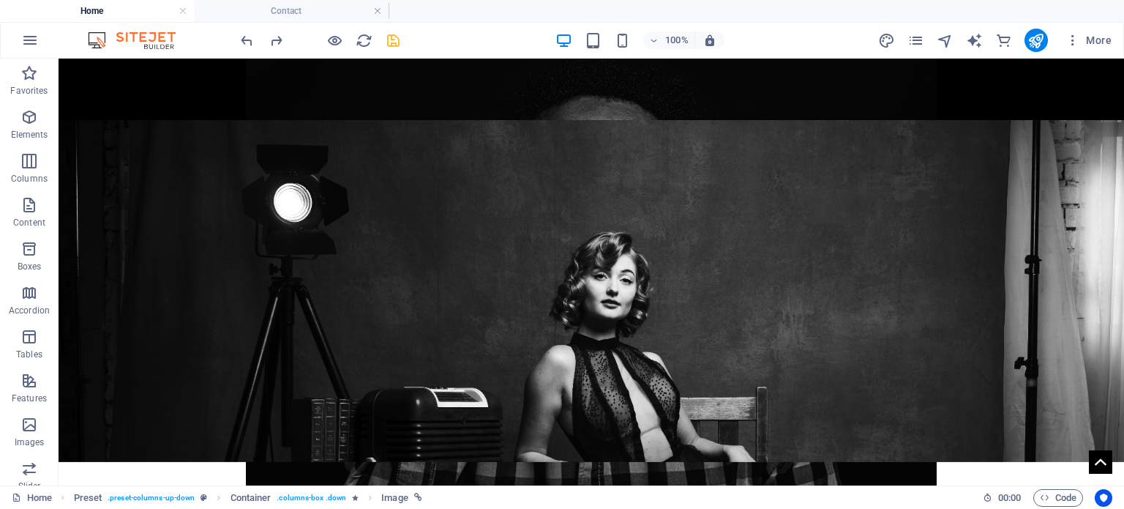
drag, startPoint x: 503, startPoint y: 383, endPoint x: 448, endPoint y: 228, distance: 164.6
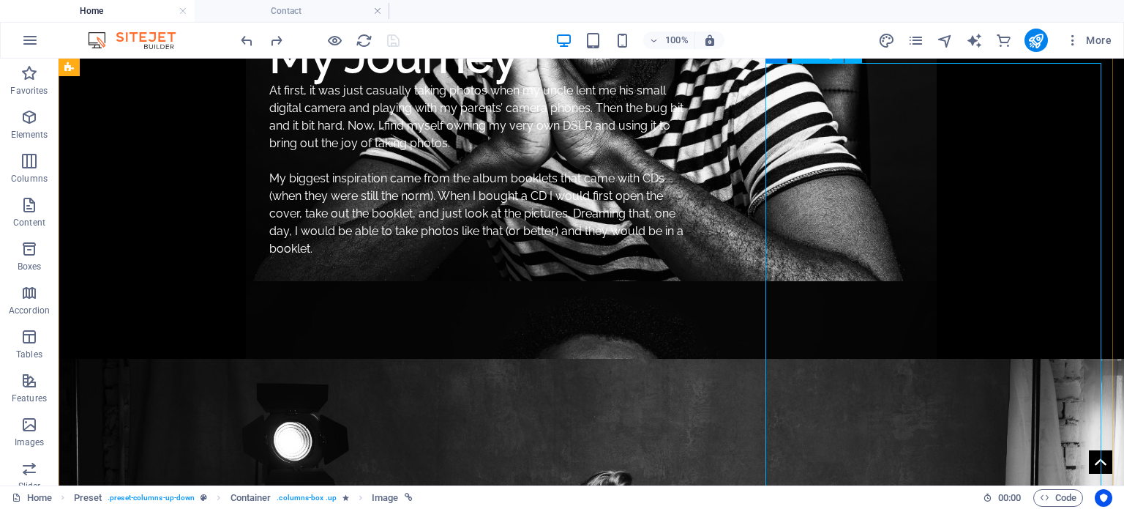
scroll to position [1667, 0]
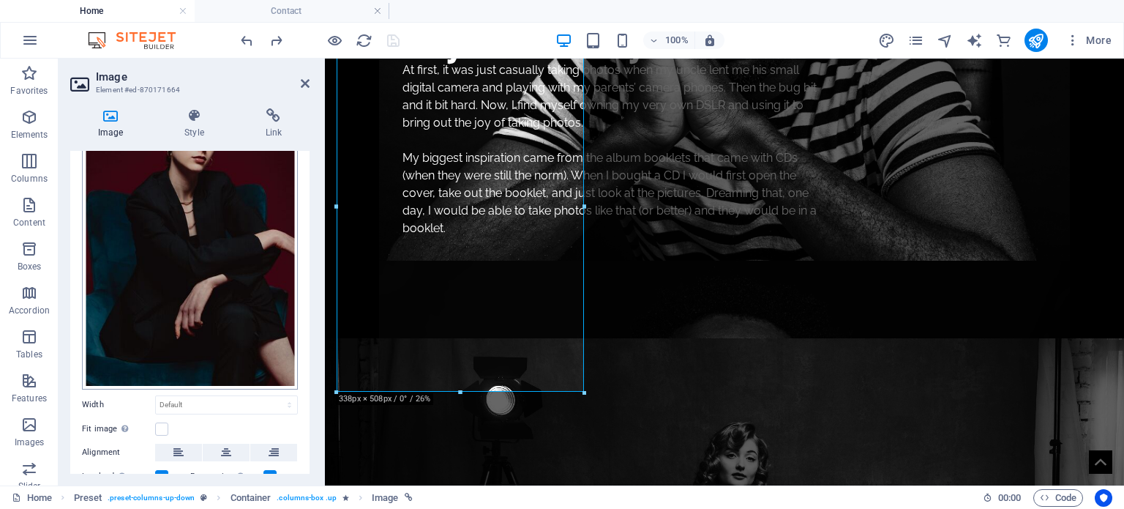
scroll to position [220, 0]
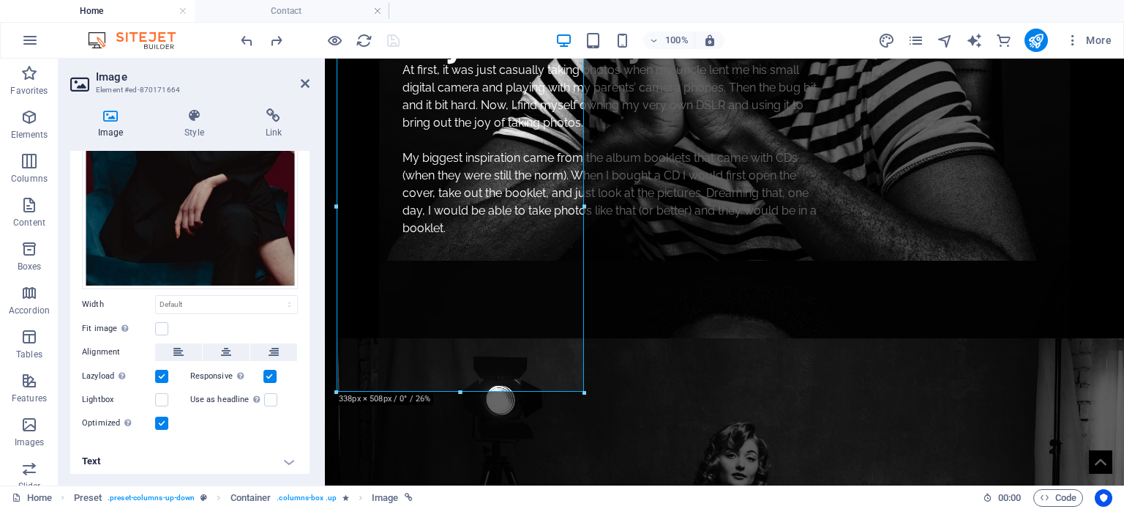
click at [193, 459] on h4 "Text" at bounding box center [189, 460] width 239 height 35
click at [193, 459] on h4 "Text" at bounding box center [189, 456] width 239 height 26
drag, startPoint x: 194, startPoint y: 457, endPoint x: 193, endPoint y: 446, distance: 11.0
click at [194, 454] on h4 "Text" at bounding box center [189, 460] width 239 height 35
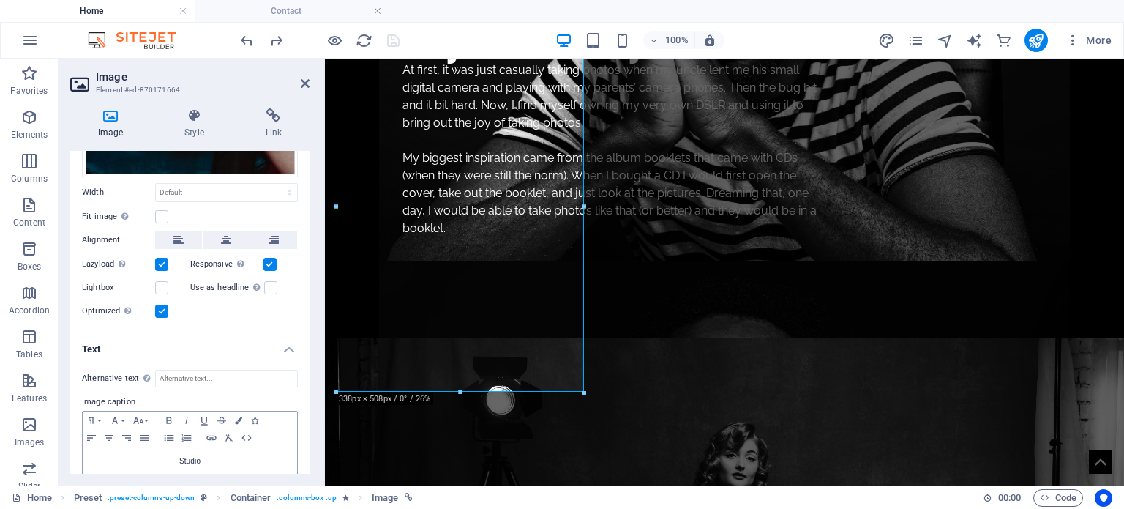
scroll to position [357, 0]
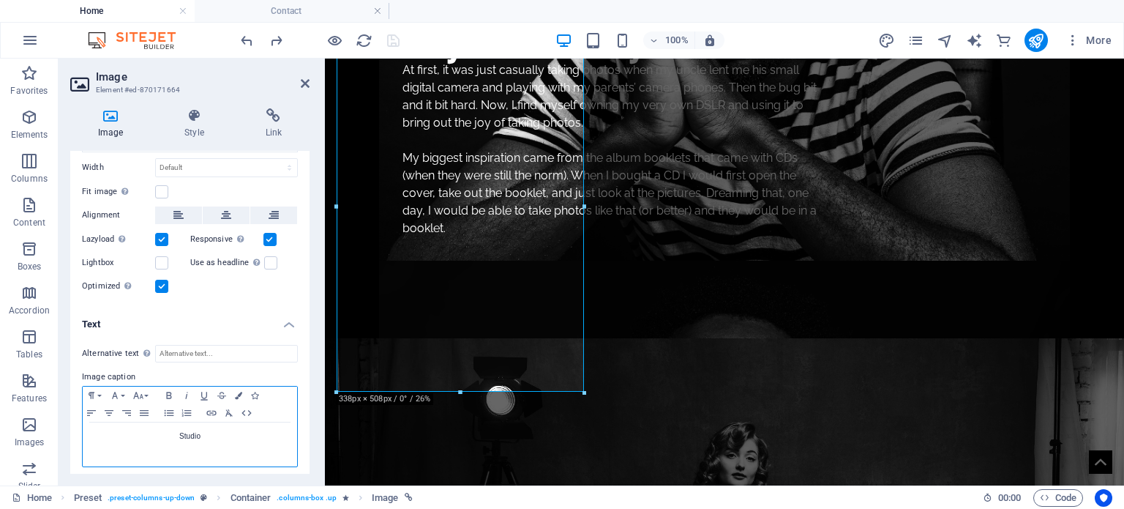
click at [198, 434] on p "Studio" at bounding box center [190, 436] width 200 height 13
click at [198, 431] on p "Studio" at bounding box center [190, 436] width 200 height 13
click at [187, 422] on div "Studio" at bounding box center [190, 444] width 214 height 44
click at [187, 430] on p "Studio" at bounding box center [190, 436] width 200 height 13
drag, startPoint x: 187, startPoint y: 427, endPoint x: 175, endPoint y: 450, distance: 26.2
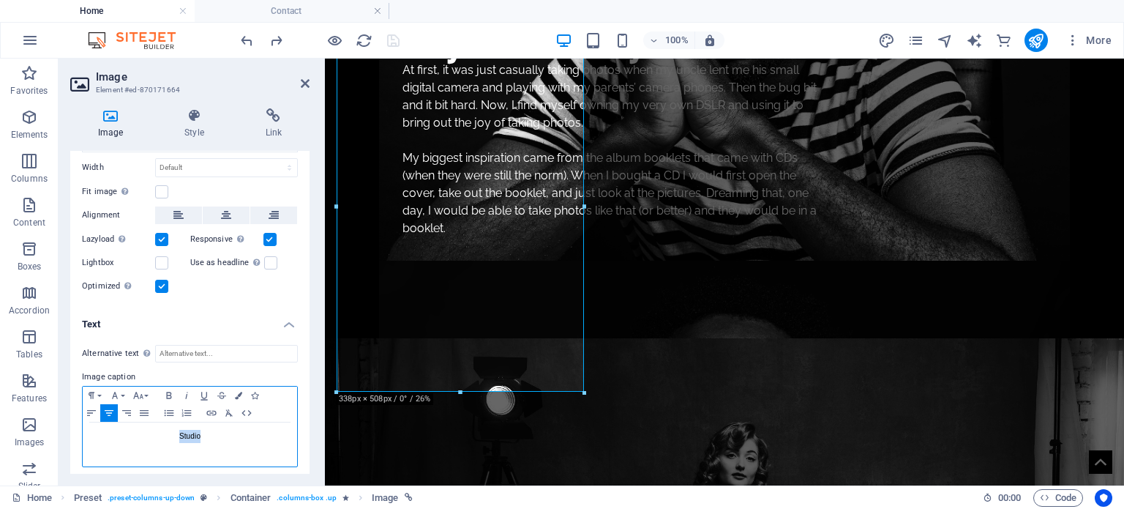
click at [175, 450] on div "Studio" at bounding box center [190, 444] width 214 height 44
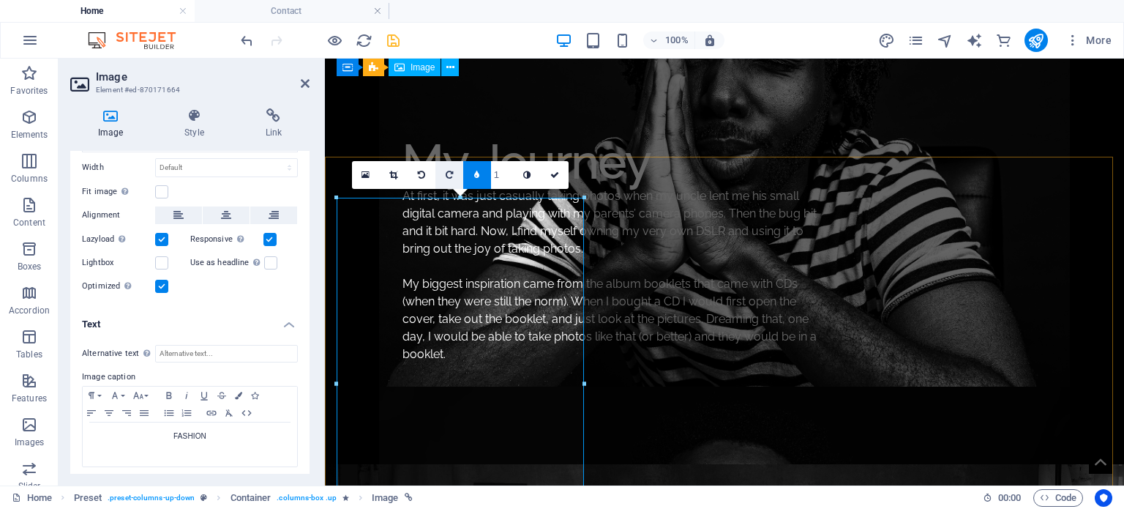
scroll to position [1448, 0]
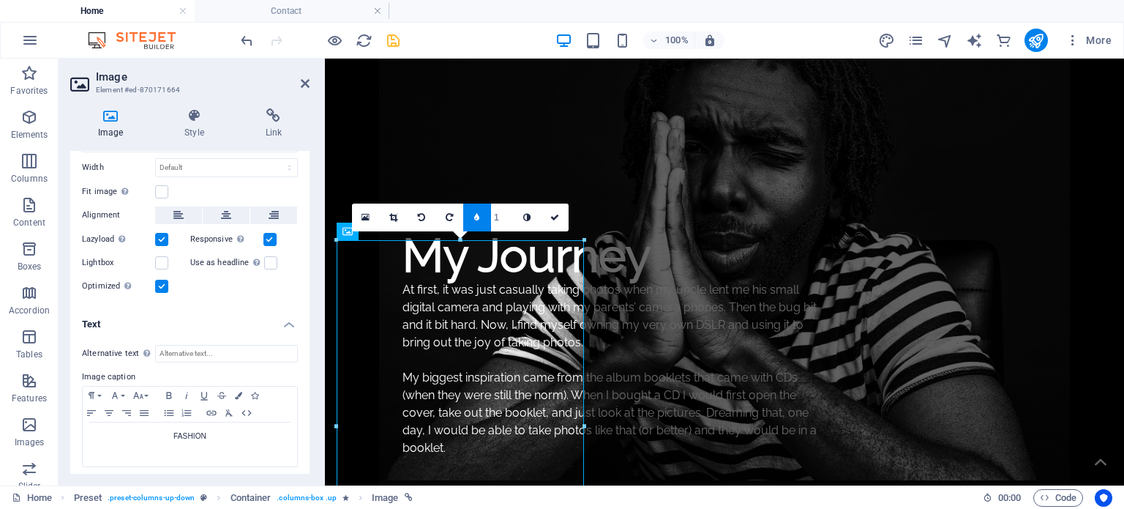
type input "2"
type input "1"
click at [512, 217] on input "1" at bounding box center [502, 216] width 22 height 27
click at [486, 219] on link at bounding box center [477, 217] width 28 height 28
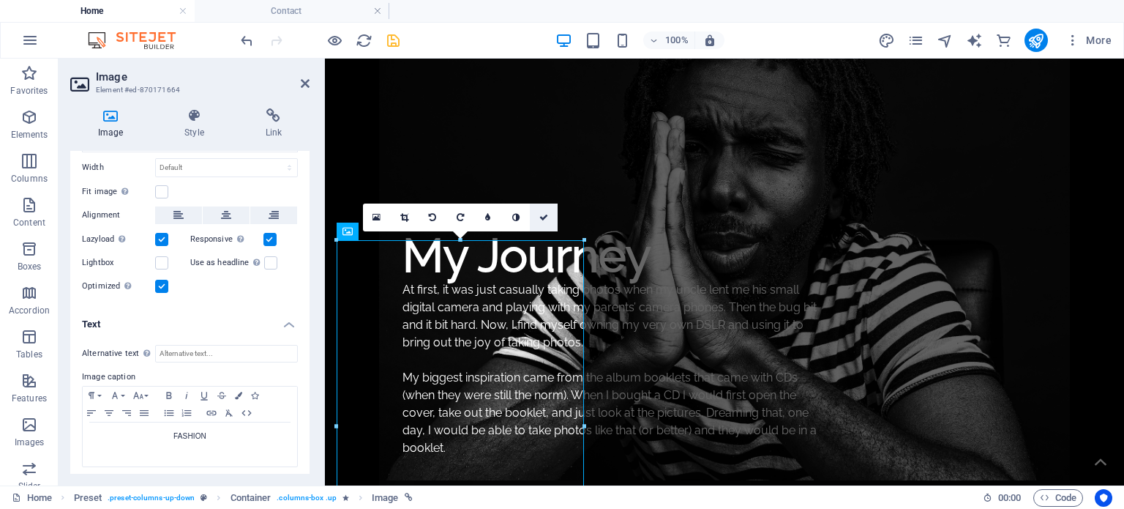
click at [547, 215] on icon at bounding box center [543, 217] width 9 height 9
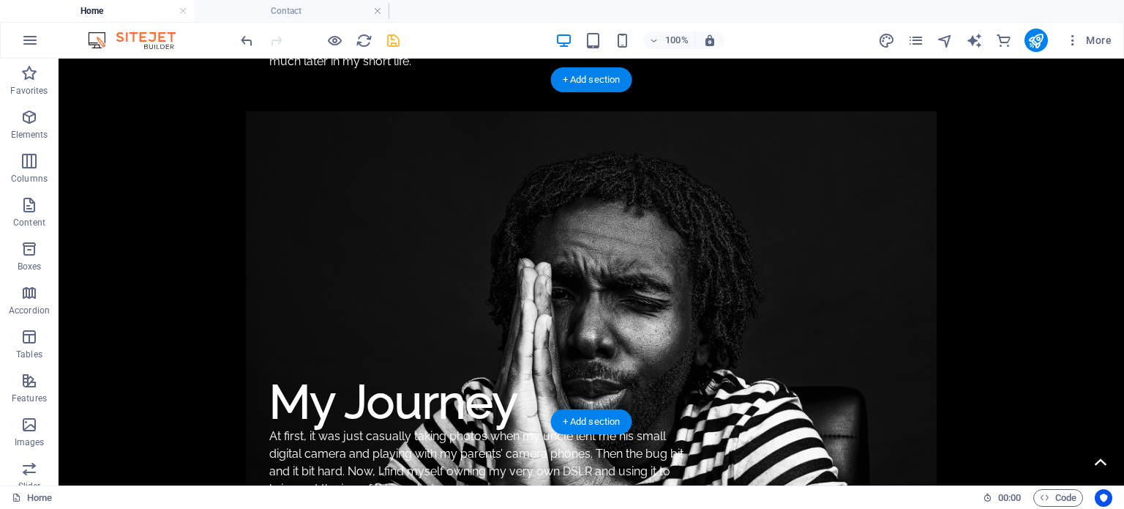
scroll to position [1008, 0]
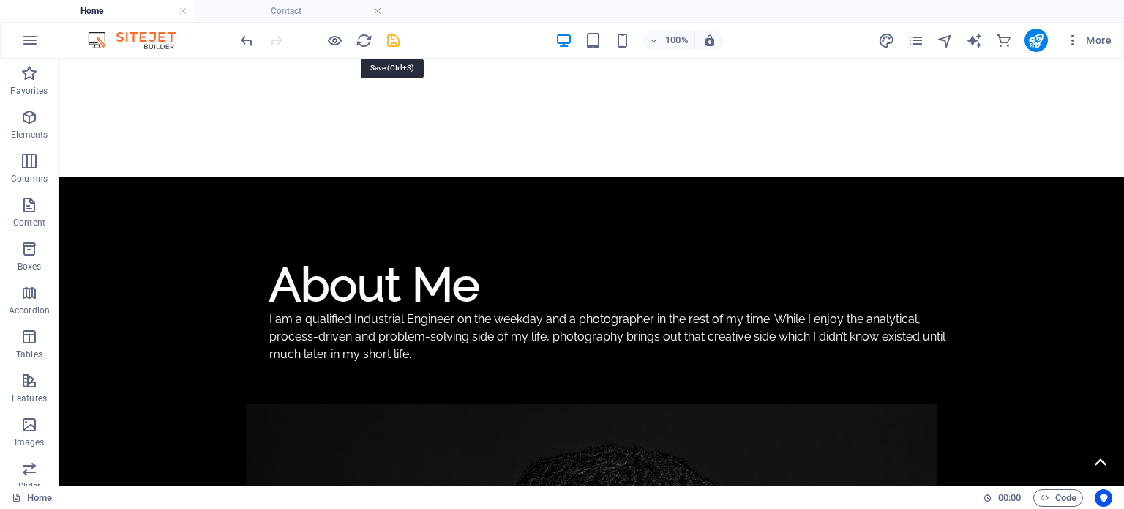
click at [401, 42] on icon "save" at bounding box center [393, 40] width 17 height 17
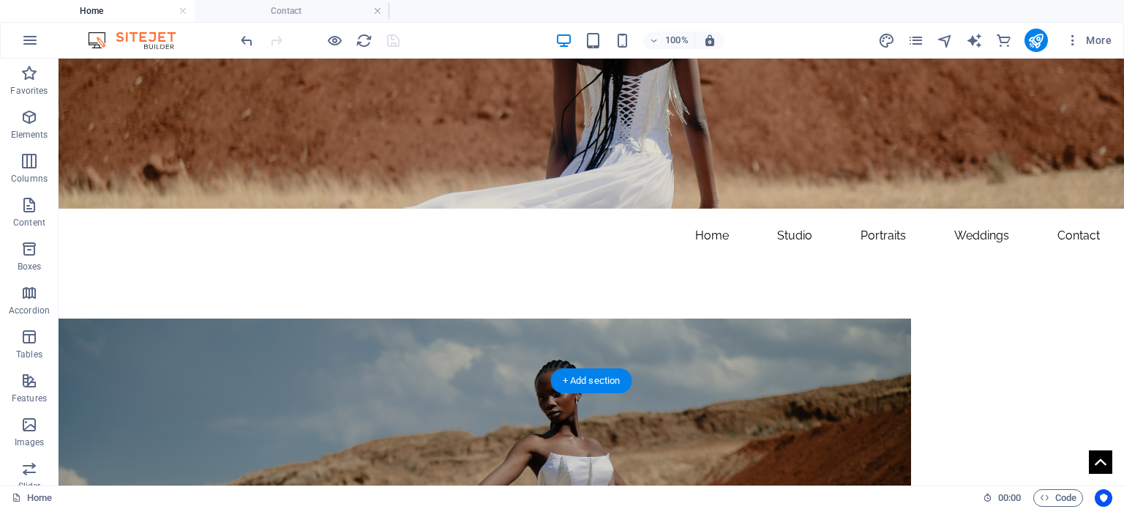
scroll to position [0, 0]
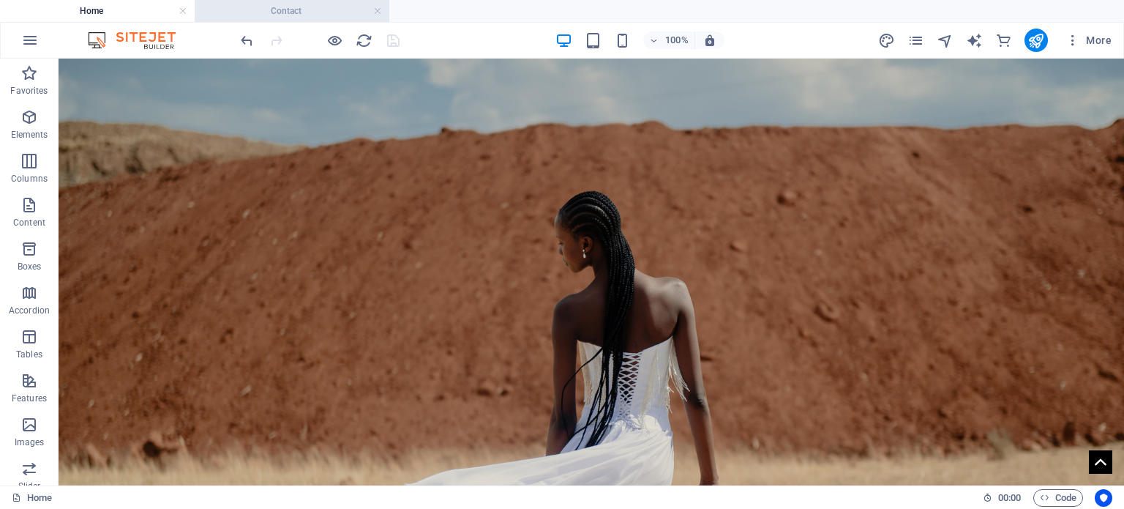
click at [261, 10] on h4 "Contact" at bounding box center [292, 11] width 195 height 16
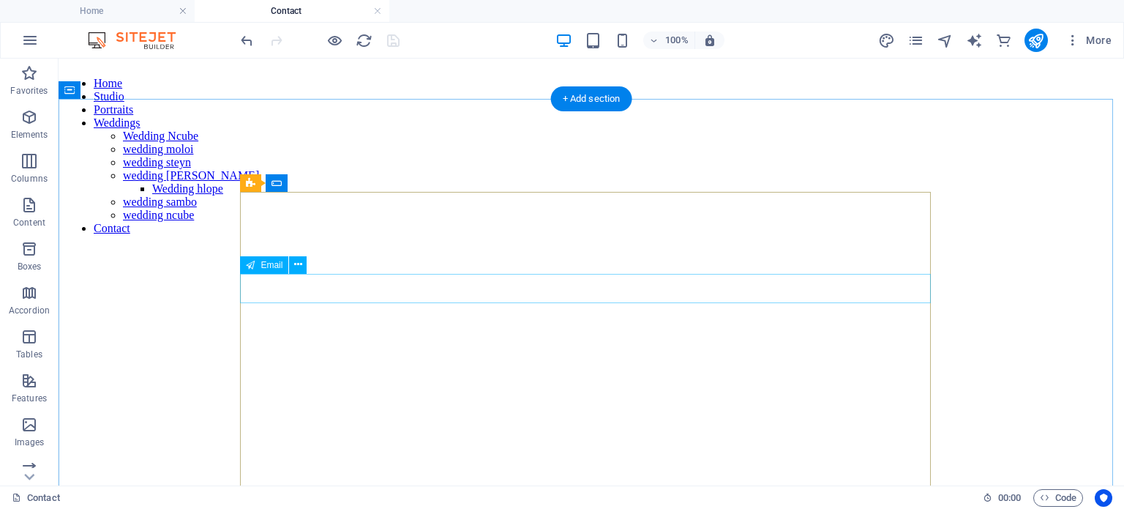
scroll to position [146, 0]
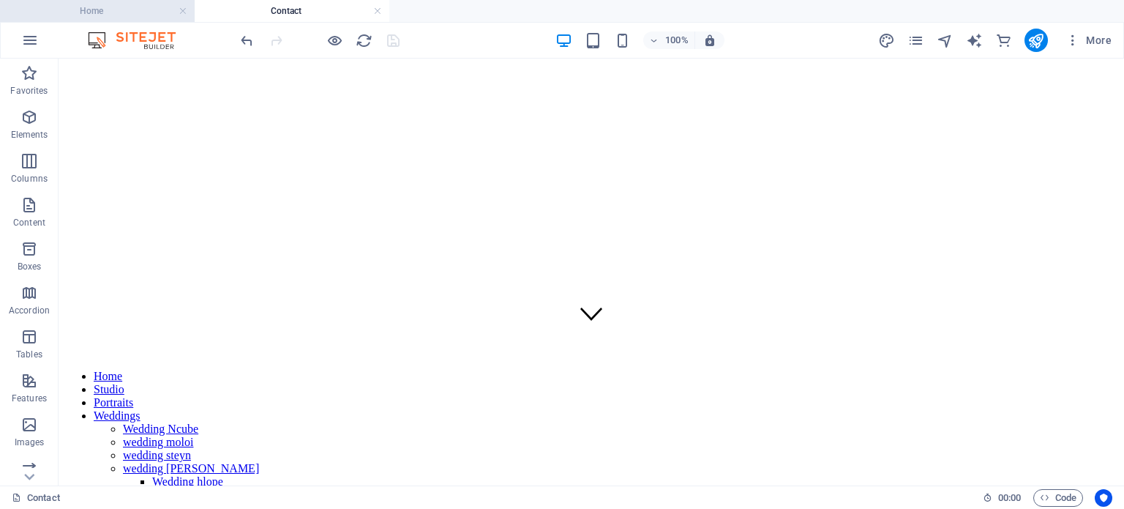
click at [134, 13] on h4 "Home" at bounding box center [97, 11] width 195 height 16
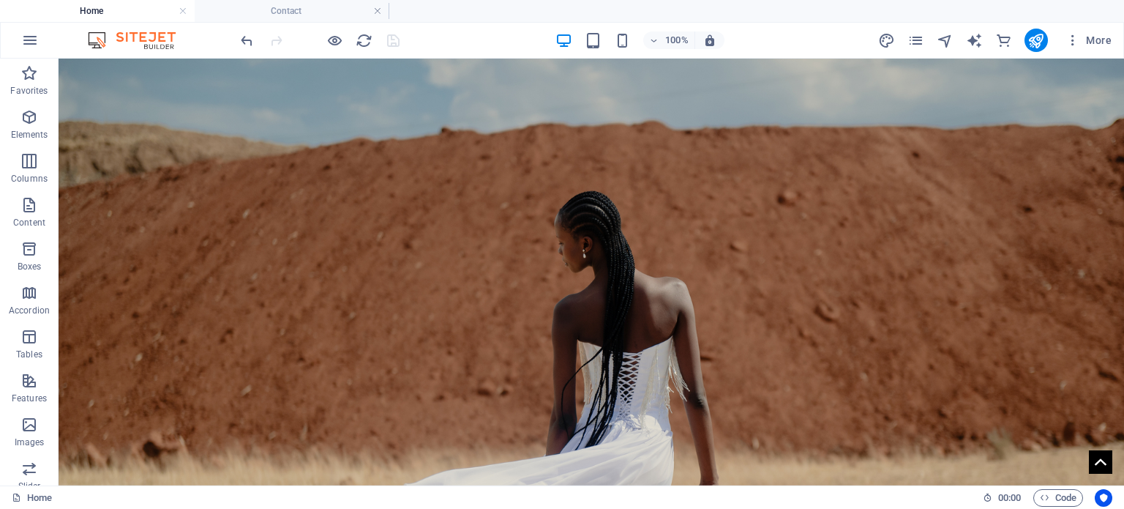
scroll to position [0, 0]
click at [923, 40] on icon "pages" at bounding box center [915, 40] width 17 height 17
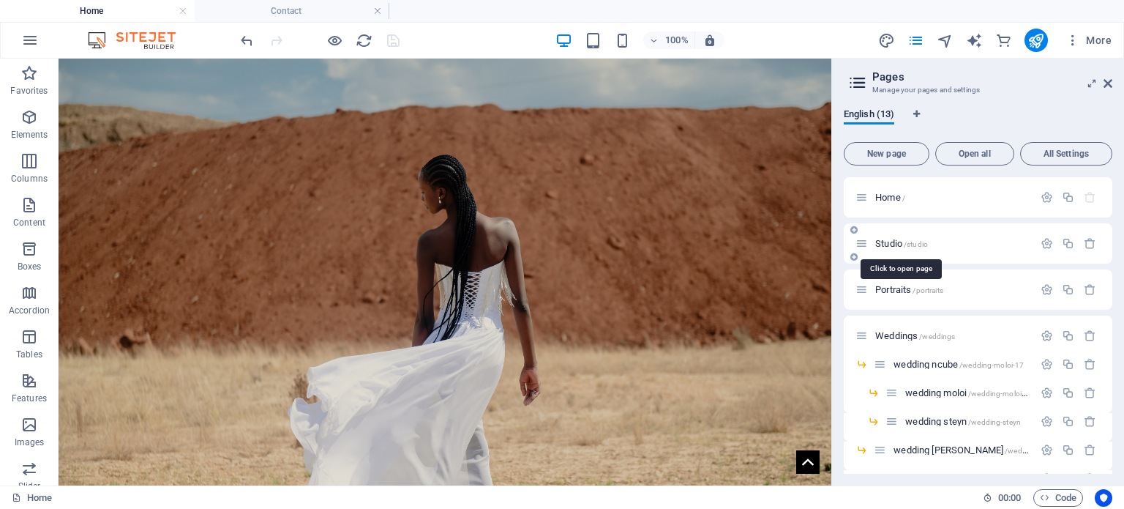
click at [890, 243] on span "Studio /studio" at bounding box center [901, 243] width 53 height 11
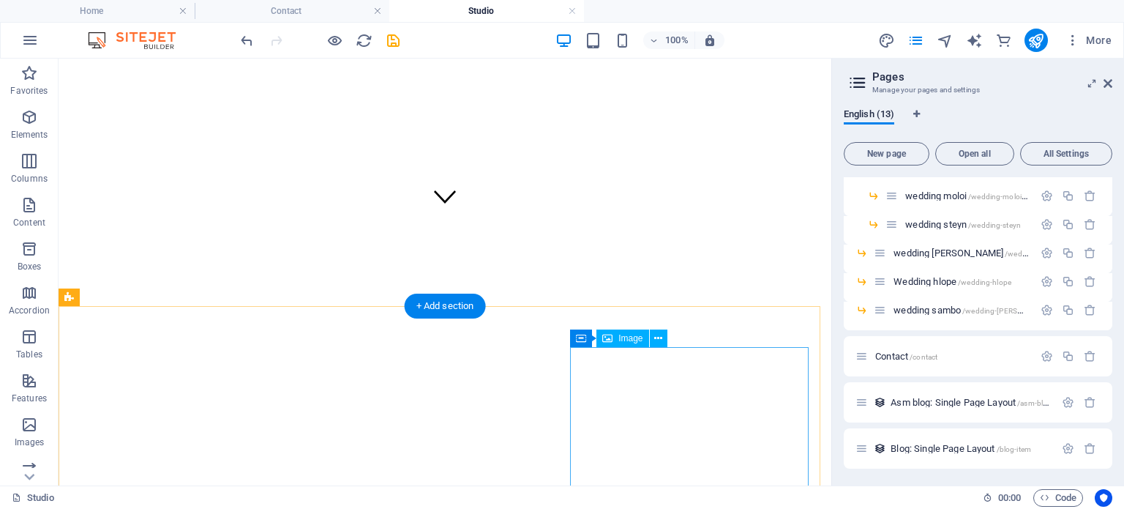
scroll to position [73, 0]
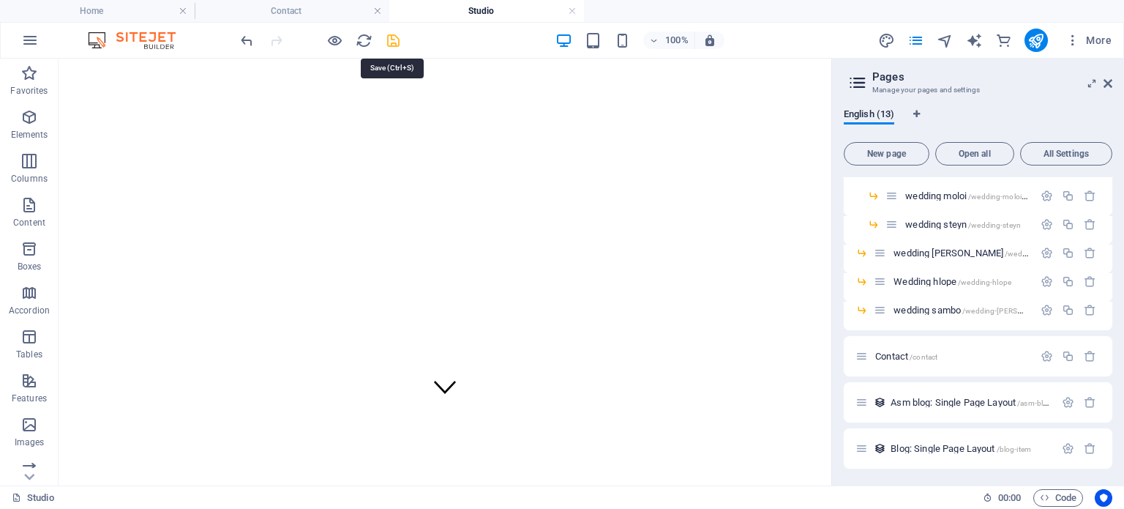
click at [387, 39] on icon "save" at bounding box center [393, 40] width 17 height 17
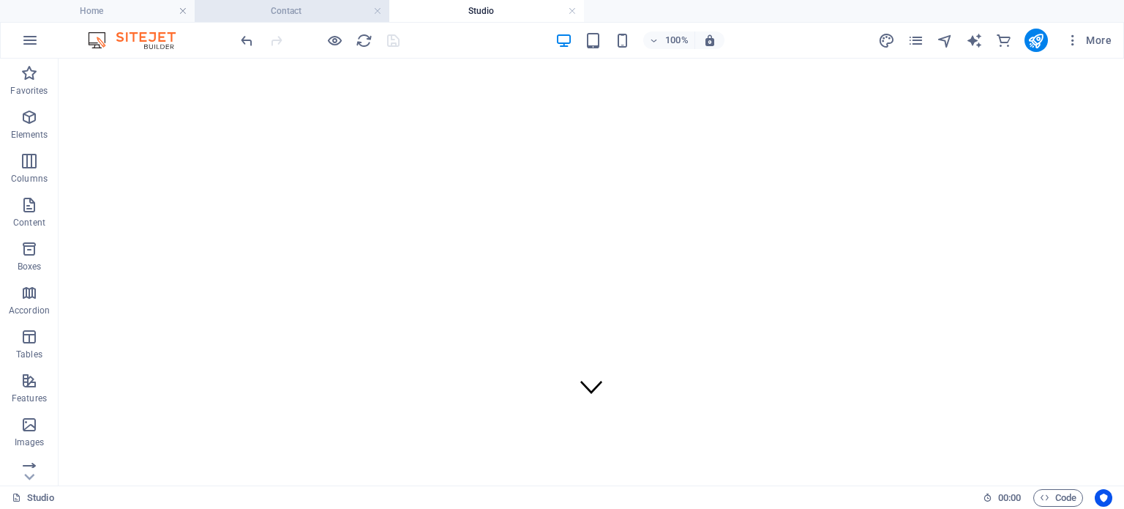
click at [266, 8] on h4 "Contact" at bounding box center [292, 11] width 195 height 16
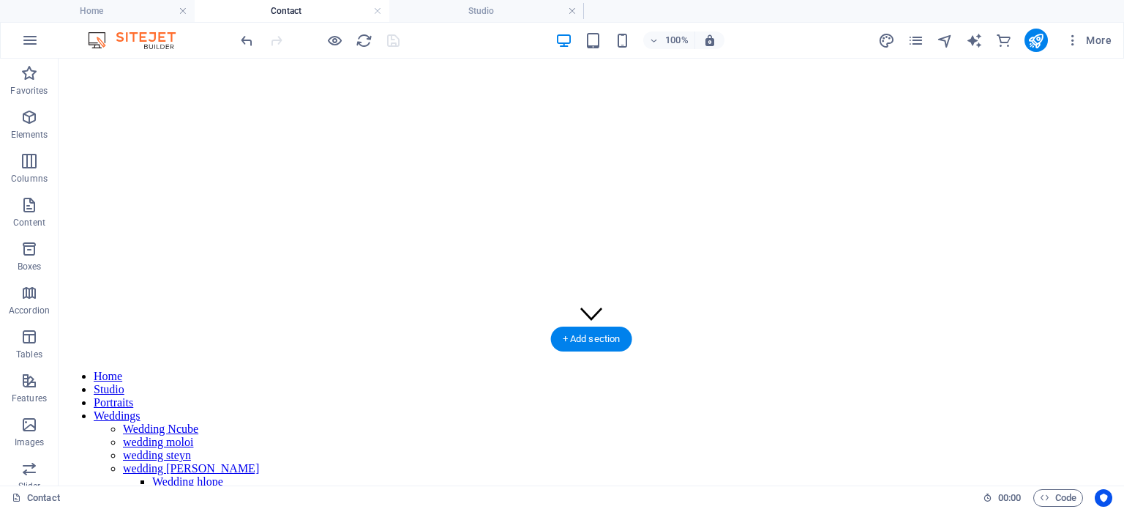
scroll to position [0, 0]
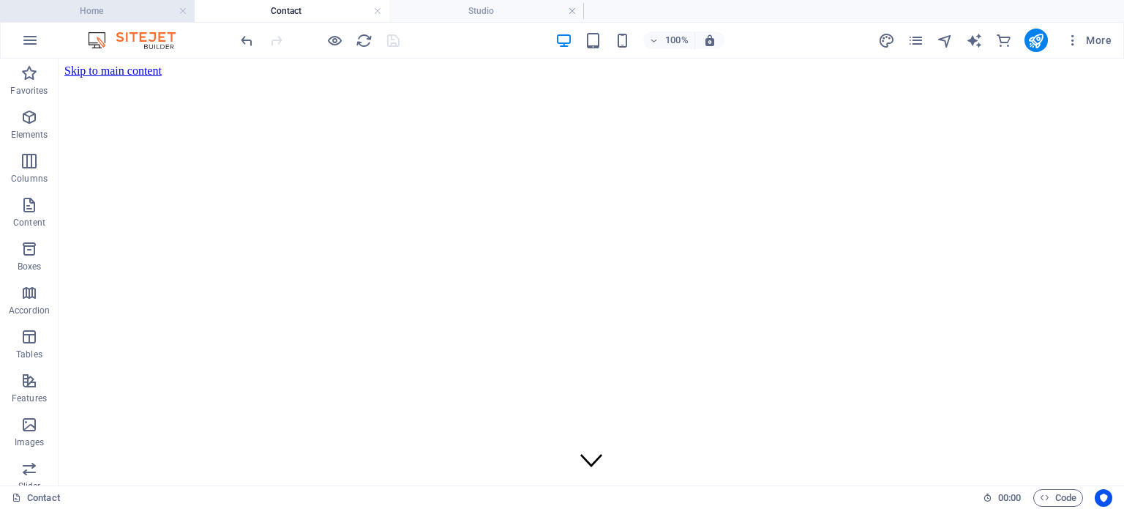
click at [127, 8] on h4 "Home" at bounding box center [97, 11] width 195 height 16
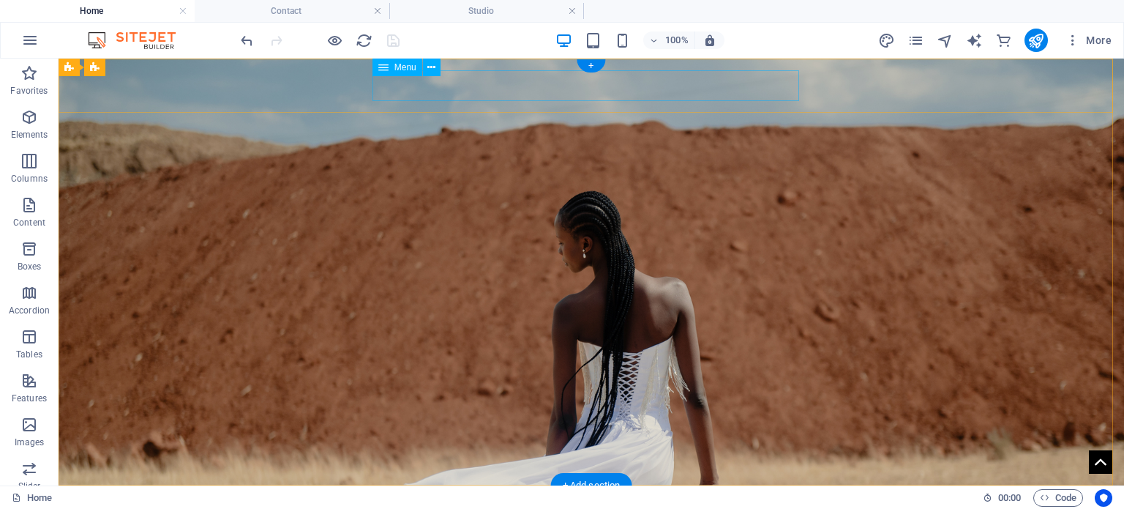
click at [483, 497] on nav "Home Studio Portraits Weddings Wedding Ncube wedding moloi wedding steyn weddin…" at bounding box center [591, 512] width 1042 height 31
select select
select select "external"
select select "primary"
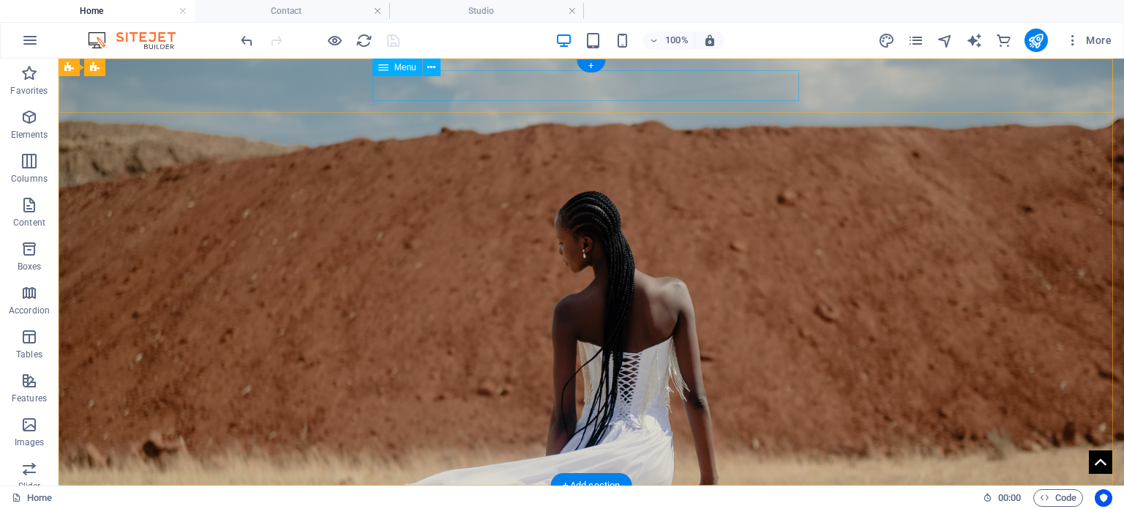
select select "1"
select select
select select "primary"
select select "2"
select select
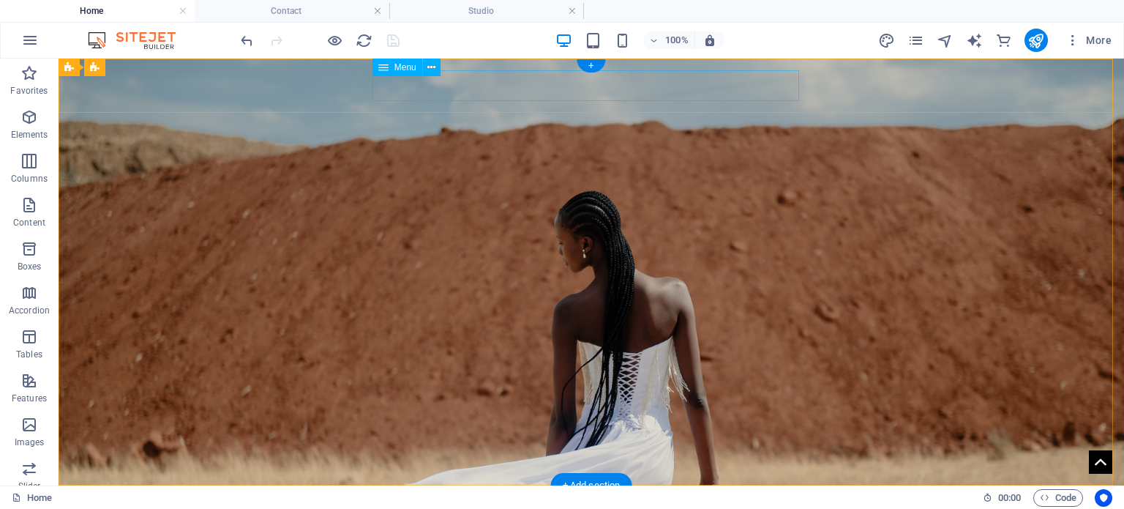
select select "primary"
select select "3"
select select
select select "primary"
select select
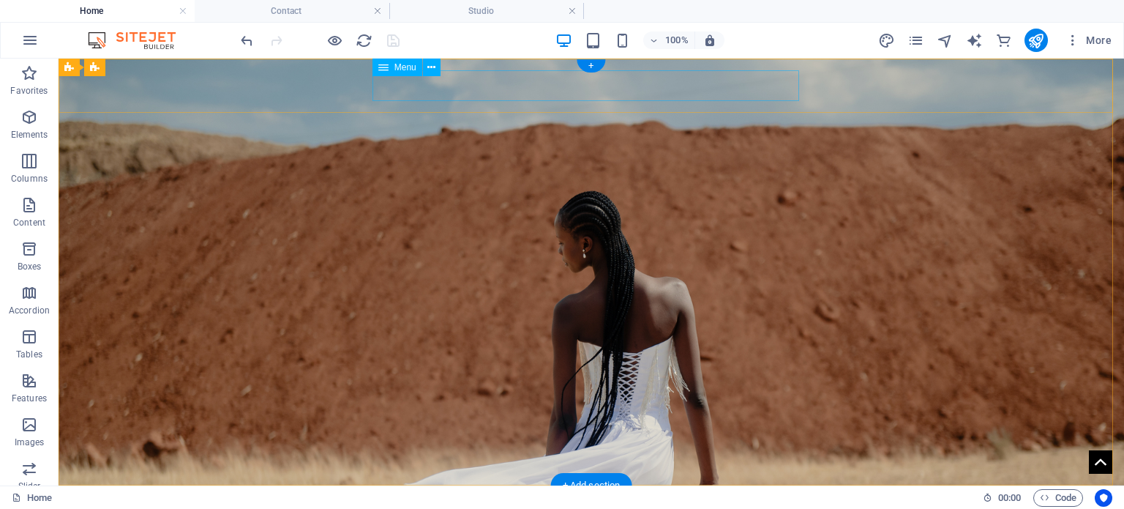
select select "primary"
select select "5"
select select "overlay"
select select "primary"
select select "6"
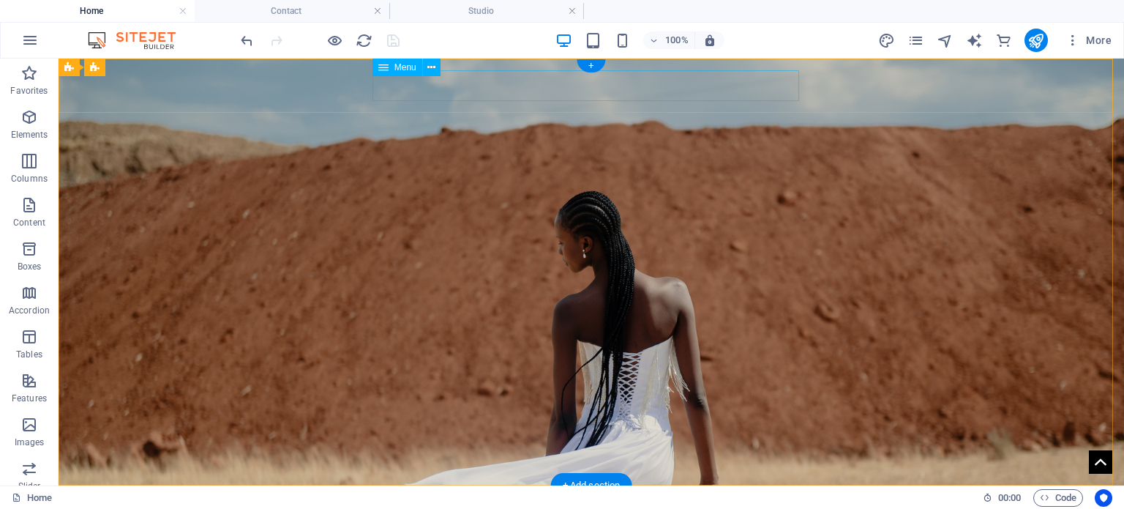
select select "overlay"
select select "primary"
select select "7"
select select "overlay"
select select "primary"
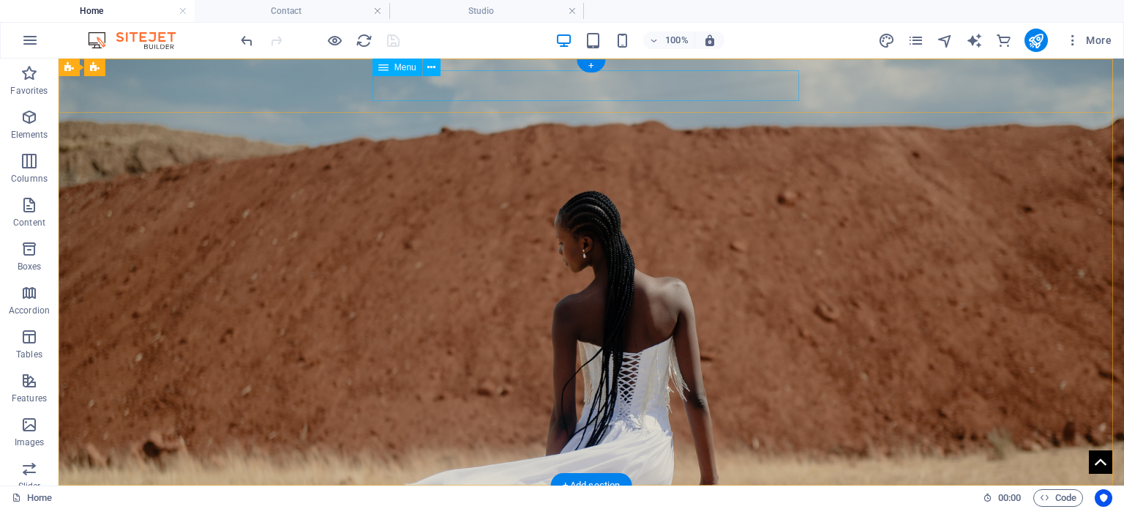
select select "8"
select select "overlay"
select select "primary"
select select "9"
select select "overlay"
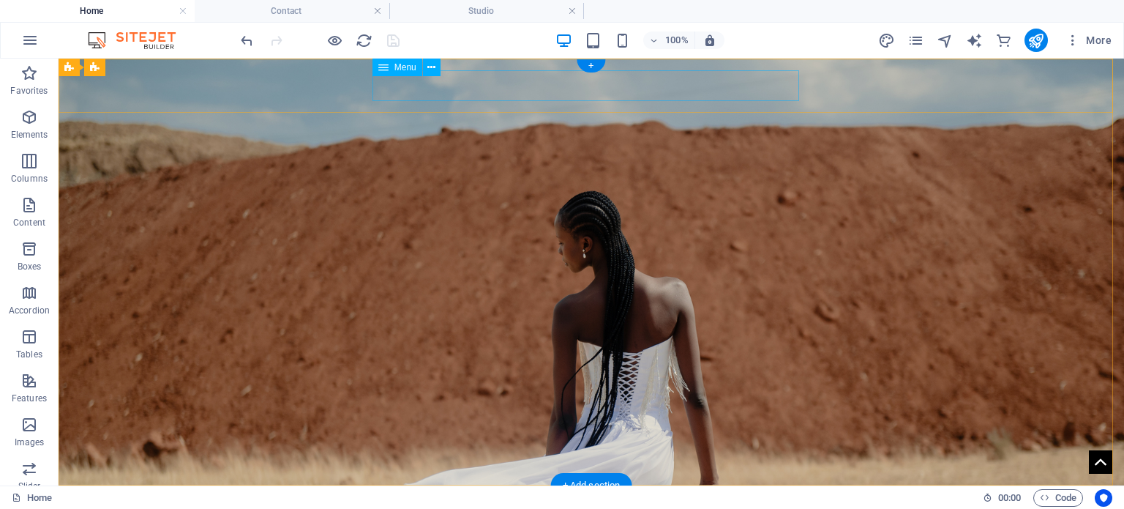
select select "primary"
select select "4"
select select "overlay"
select select "primary"
select select "10"
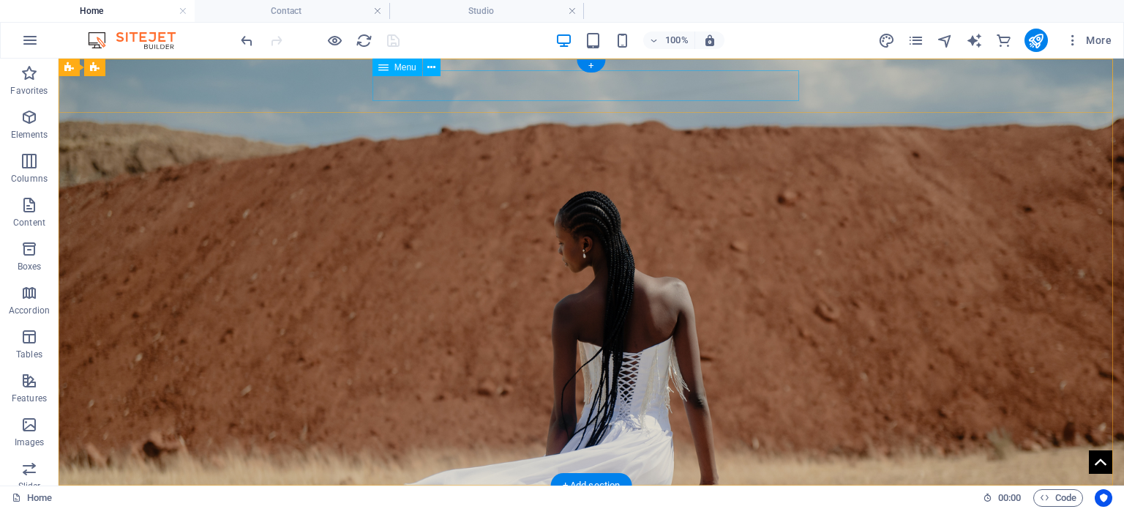
select select
select select "primary"
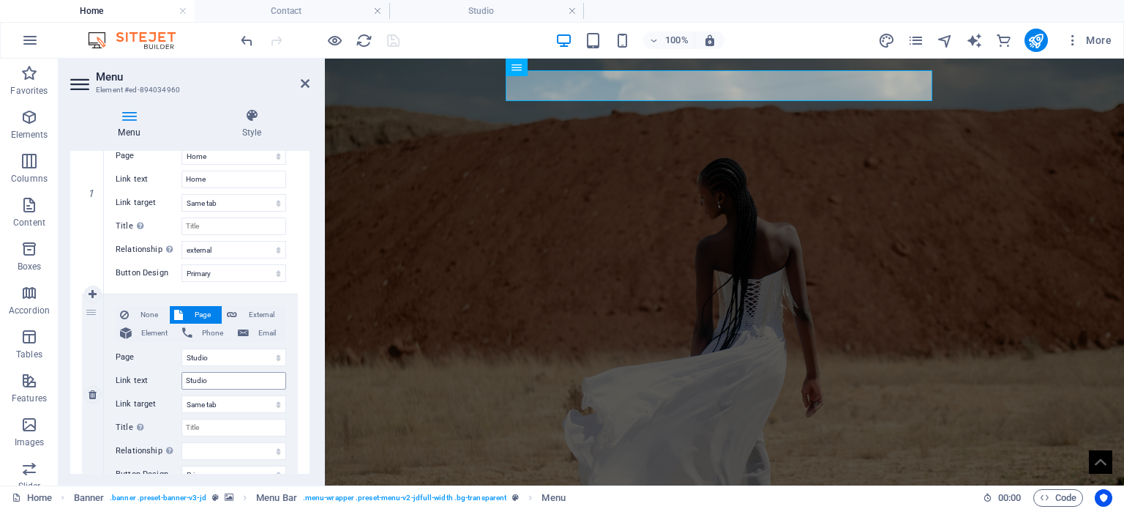
scroll to position [220, 0]
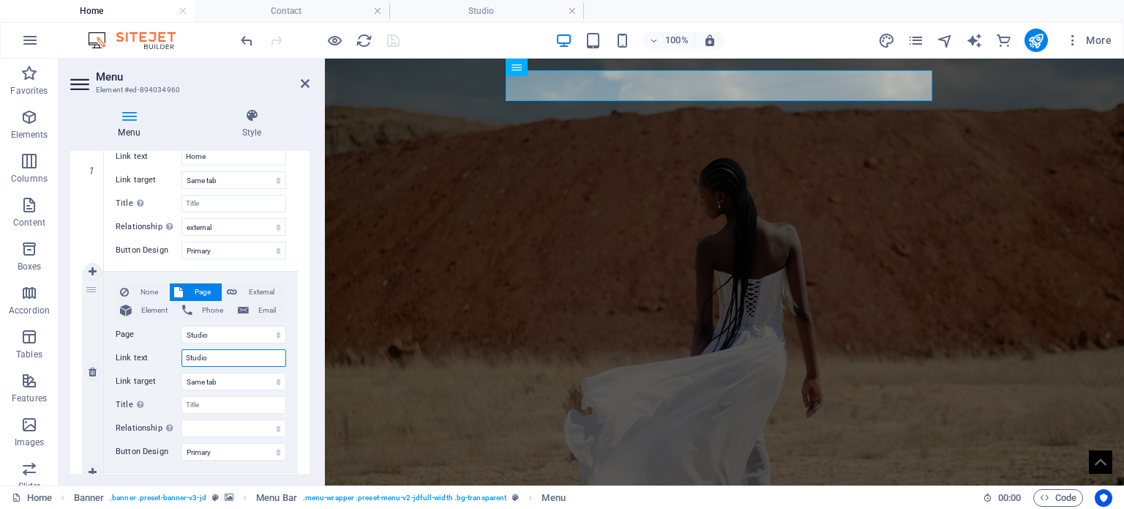
click at [220, 355] on input "Studio" at bounding box center [233, 358] width 105 height 18
type input "S"
type input "F"
select select
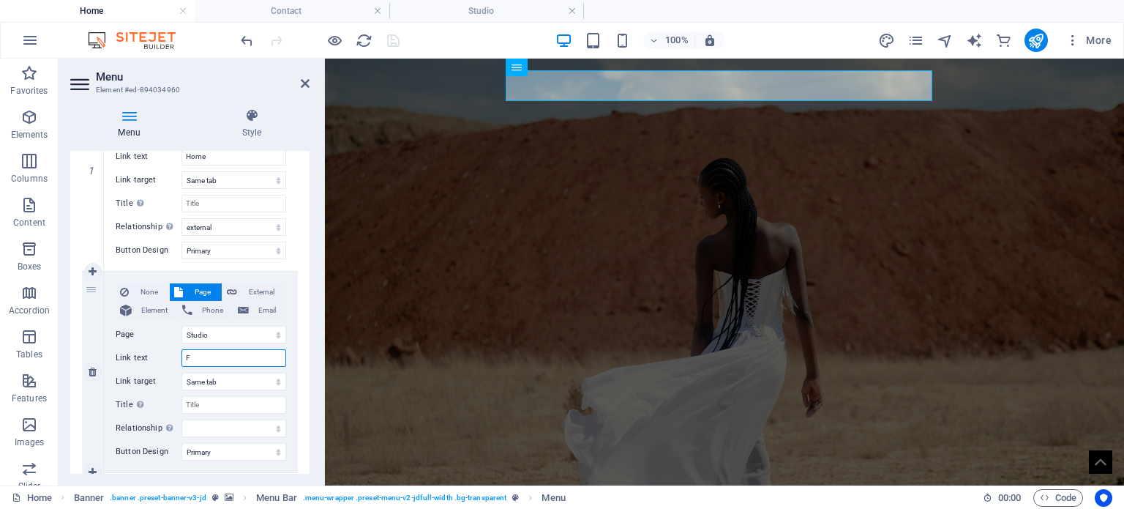
select select
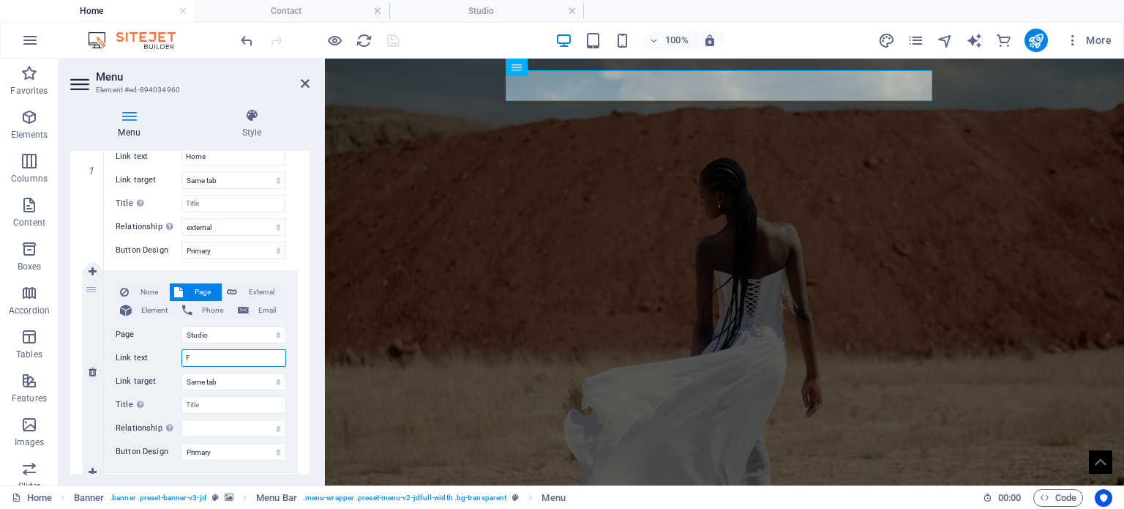
select select
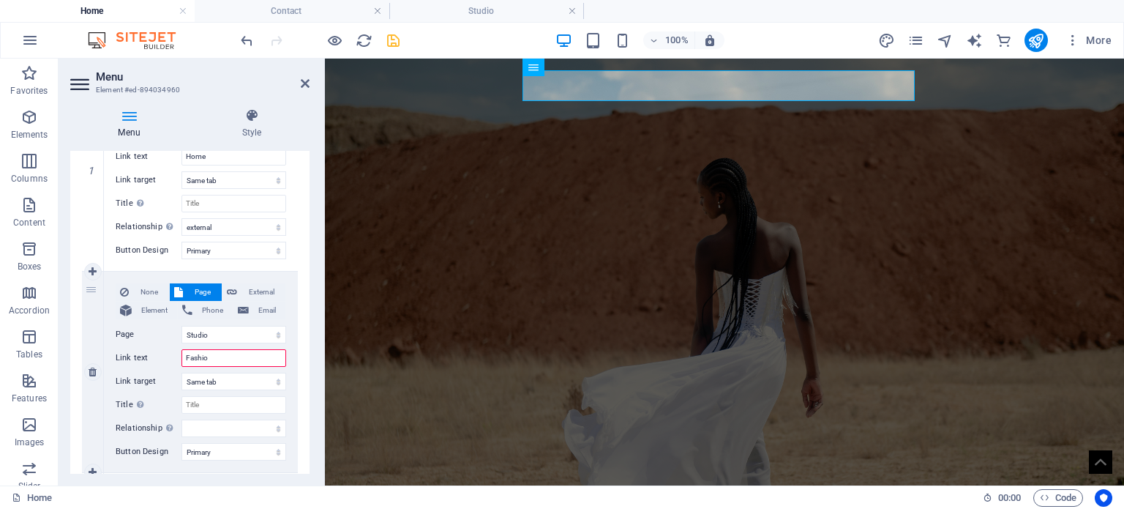
type input "Fashion"
select select
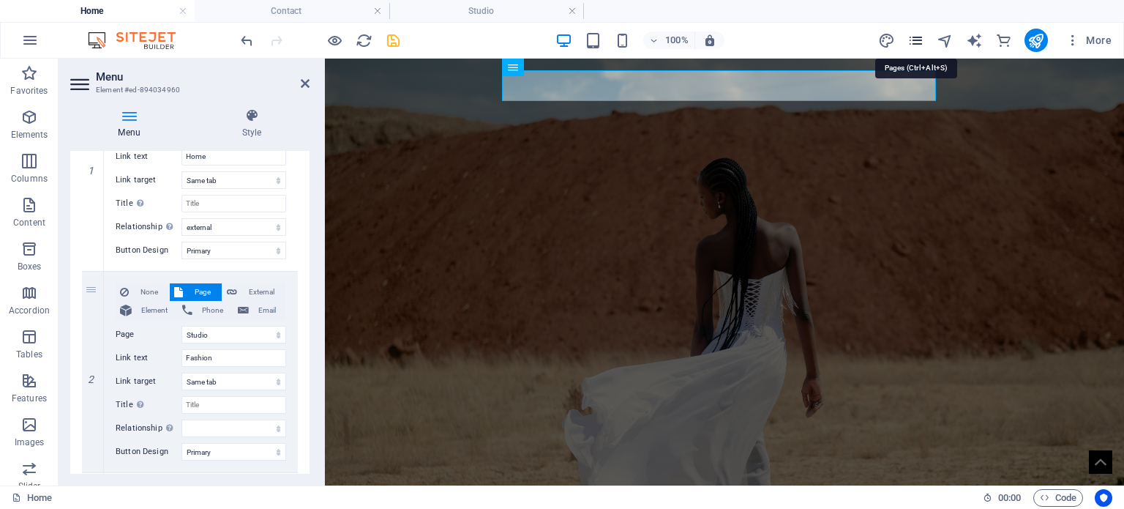
click at [917, 42] on icon "pages" at bounding box center [915, 40] width 17 height 17
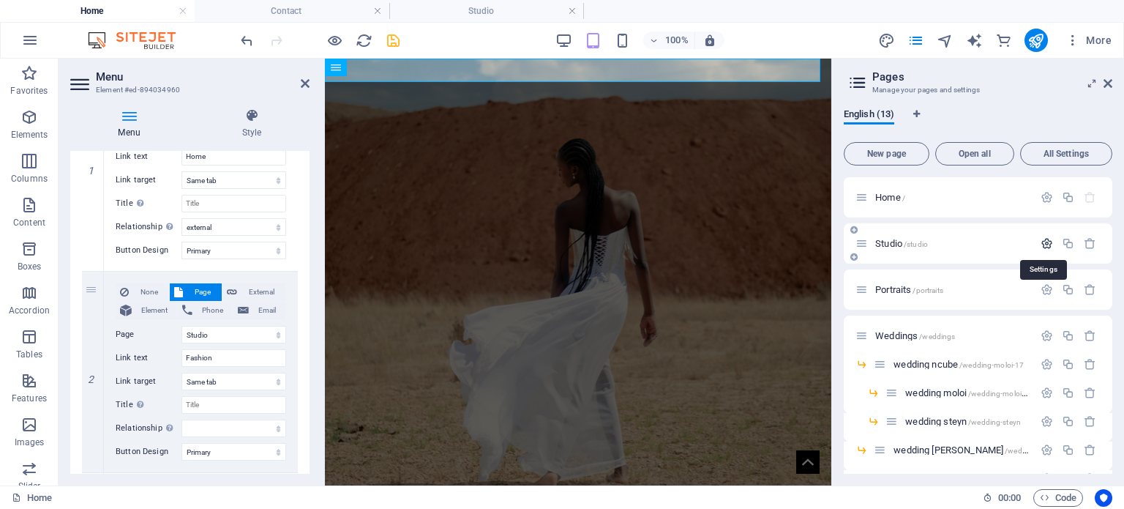
click at [1041, 245] on icon "button" at bounding box center [1047, 243] width 12 height 12
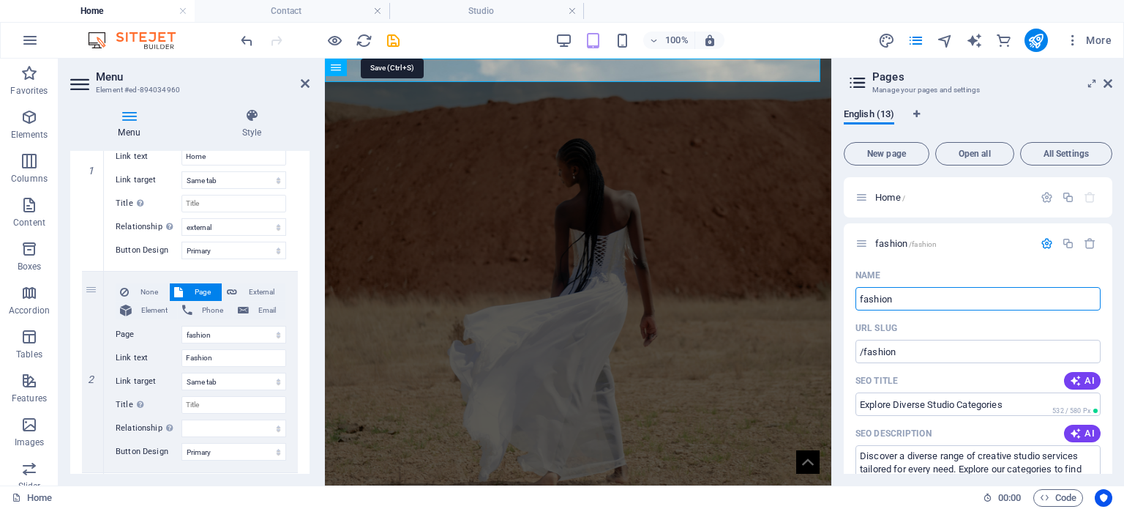
click at [396, 37] on icon "save" at bounding box center [393, 40] width 17 height 17
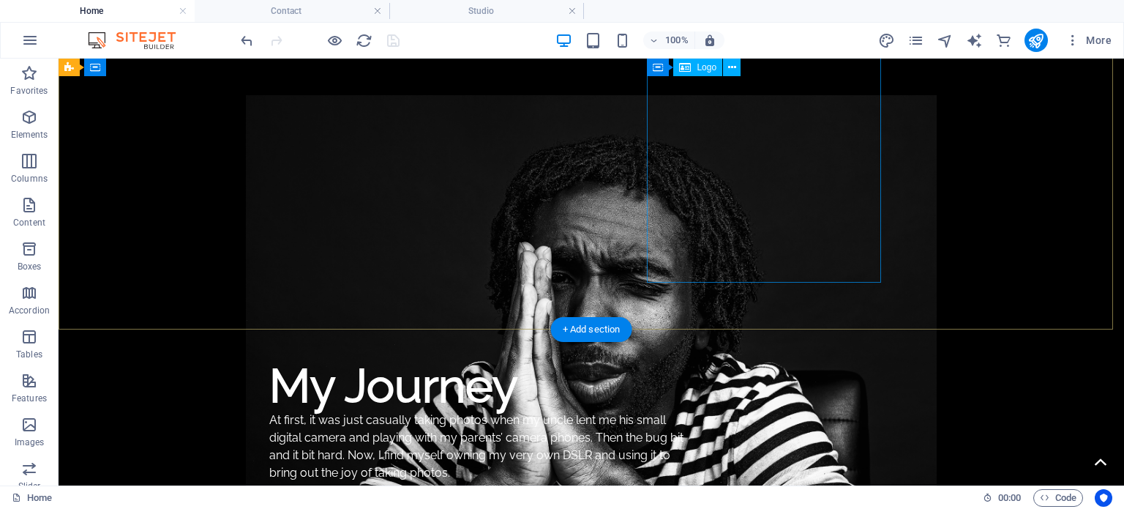
scroll to position [1610, 0]
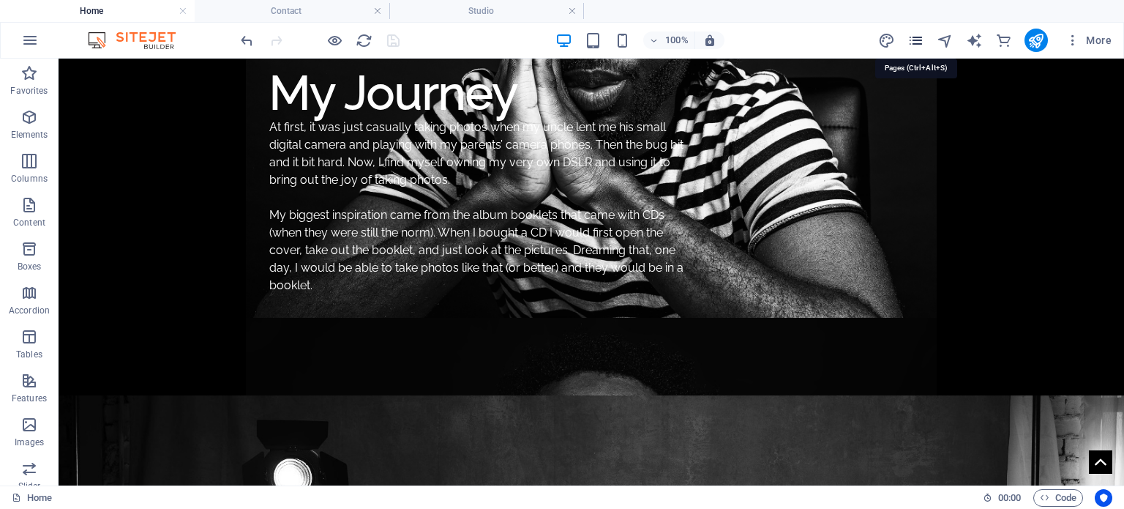
click at [920, 43] on icon "pages" at bounding box center [915, 40] width 17 height 17
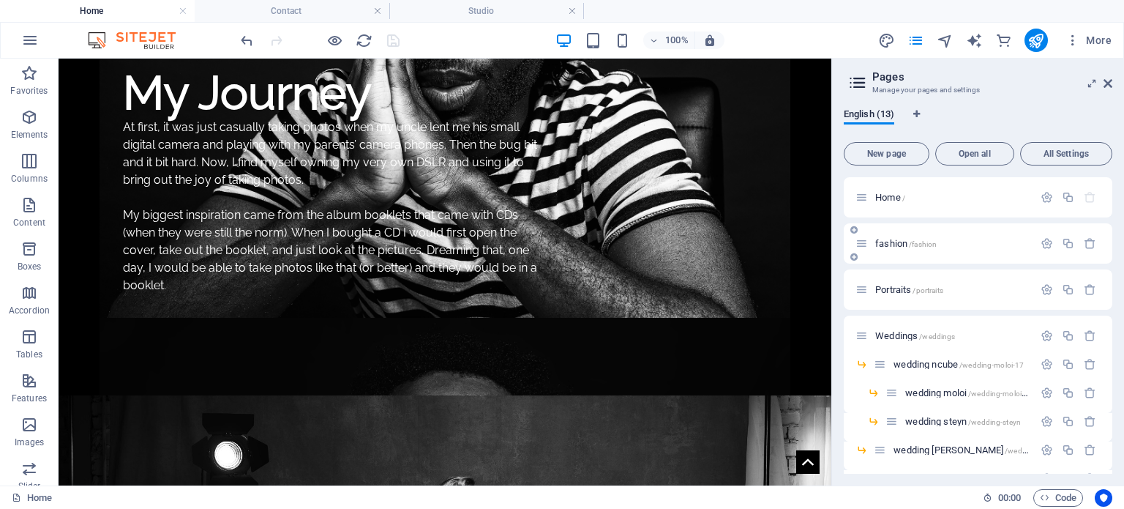
click at [902, 236] on div "fashion /fashion" at bounding box center [945, 243] width 178 height 17
click at [897, 239] on span "fashion /fashion" at bounding box center [905, 243] width 61 height 11
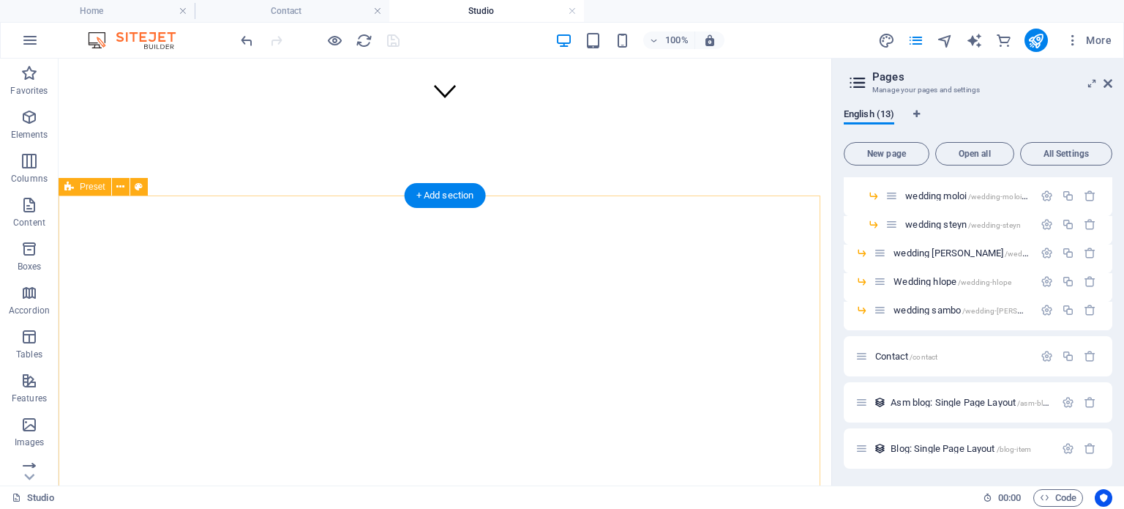
scroll to position [246, 0]
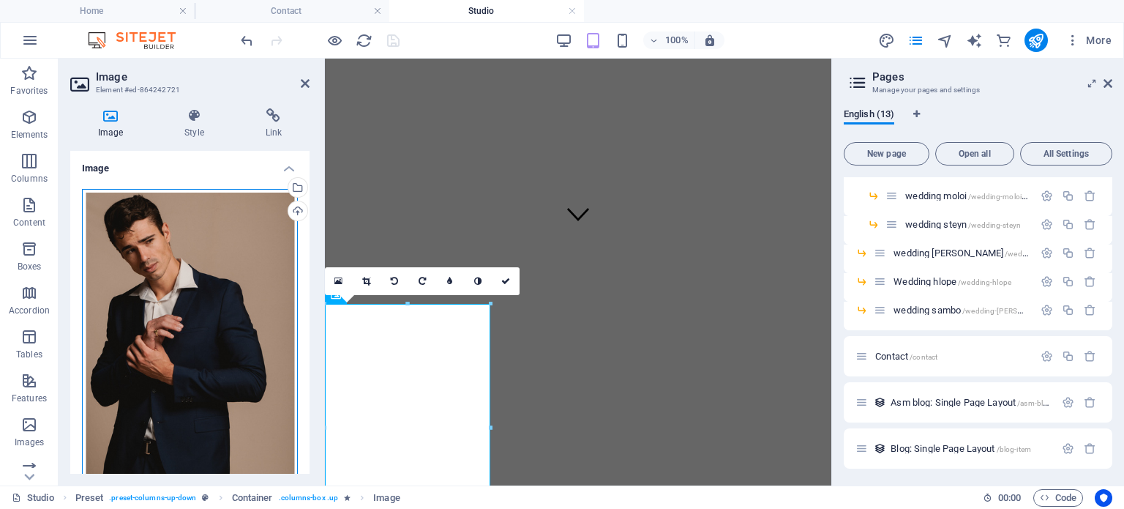
click at [202, 236] on div "Drag files here, click to choose files or select files from Files or our free s…" at bounding box center [190, 349] width 216 height 321
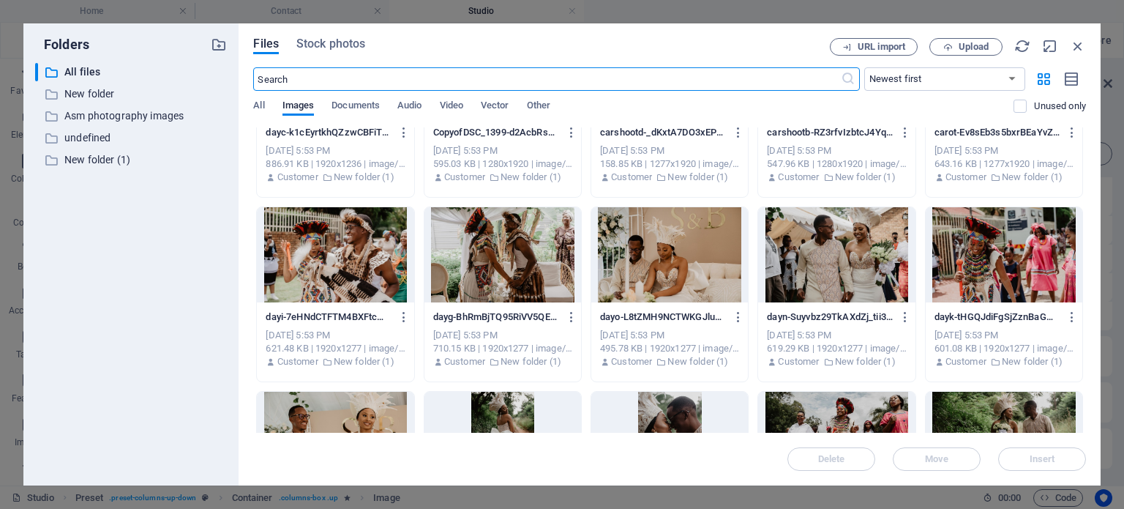
scroll to position [512, 0]
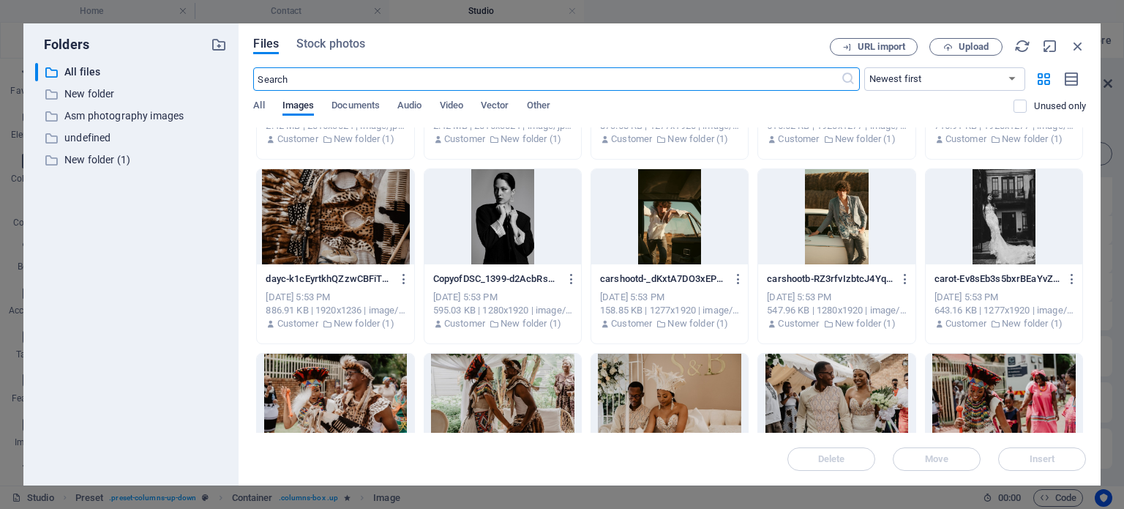
click at [871, 211] on div at bounding box center [836, 216] width 157 height 95
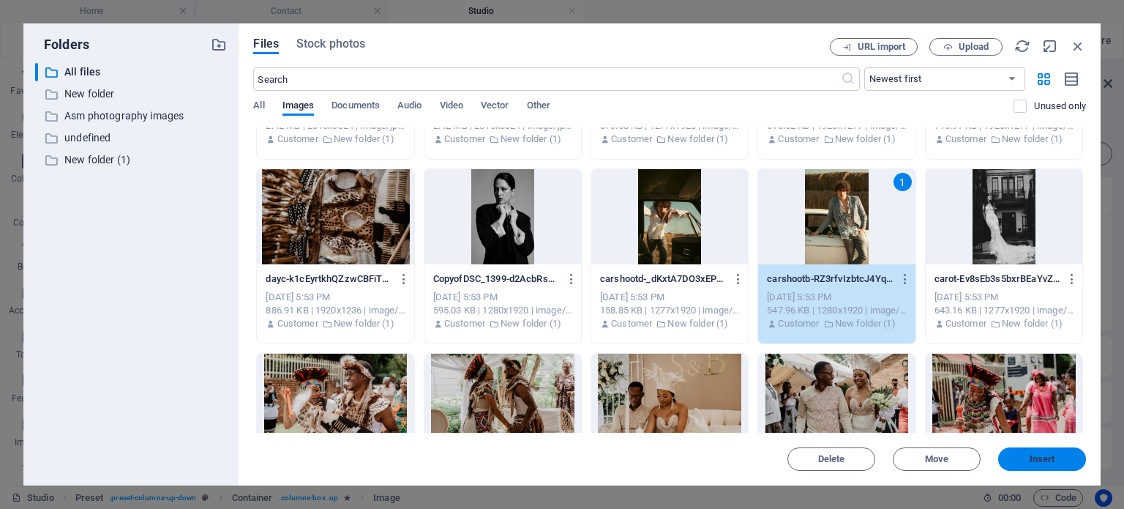
click at [1025, 461] on span "Insert" at bounding box center [1042, 458] width 76 height 9
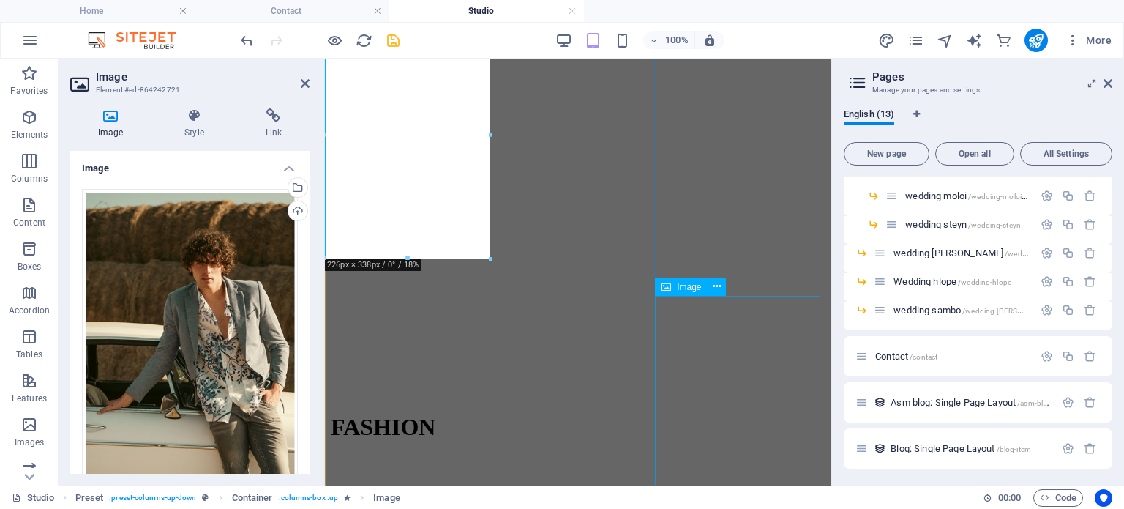
scroll to position [539, 0]
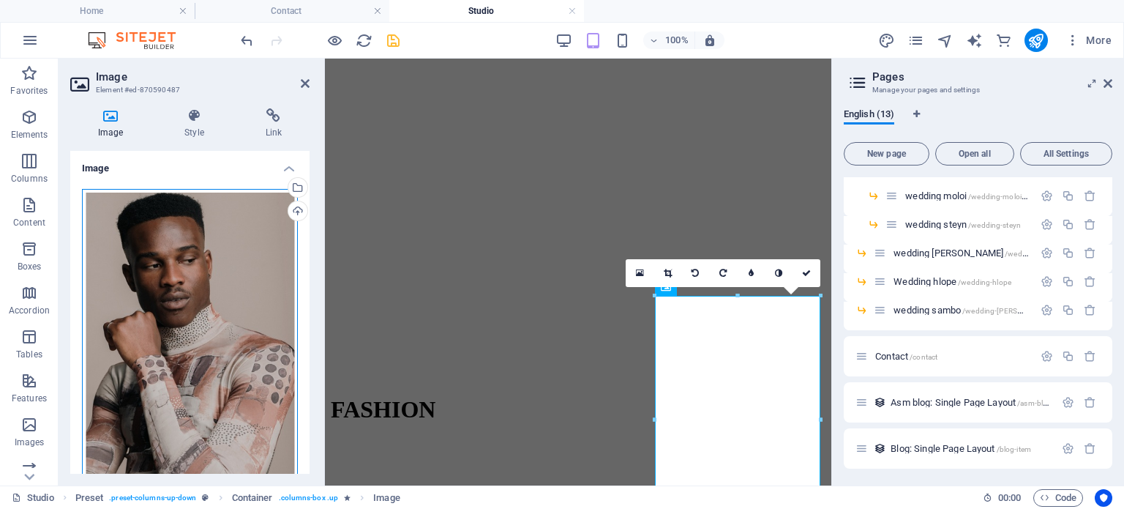
click at [136, 319] on div "Drag files here, click to choose files or select files from Files or our free s…" at bounding box center [190, 349] width 216 height 321
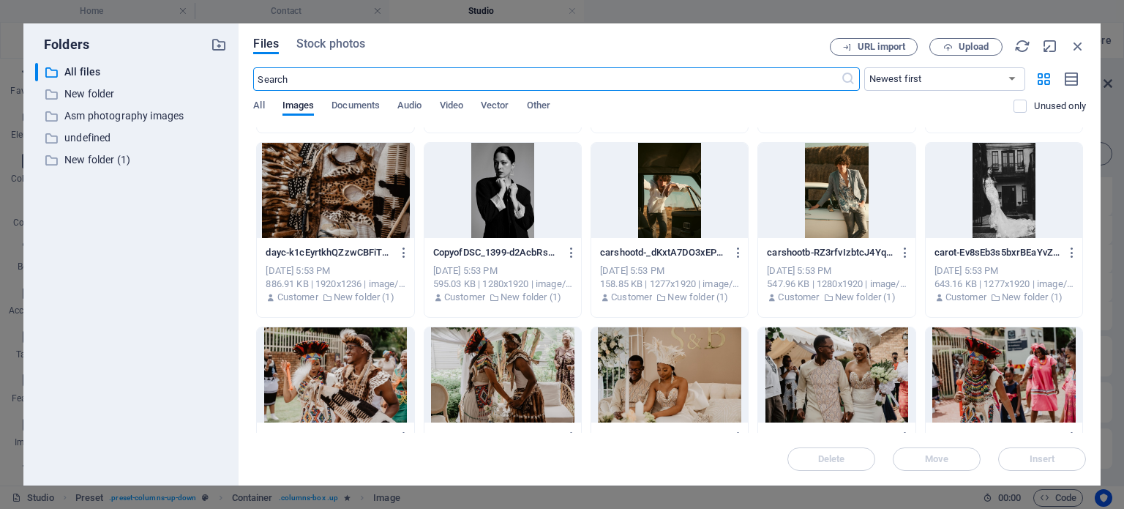
scroll to position [439, 0]
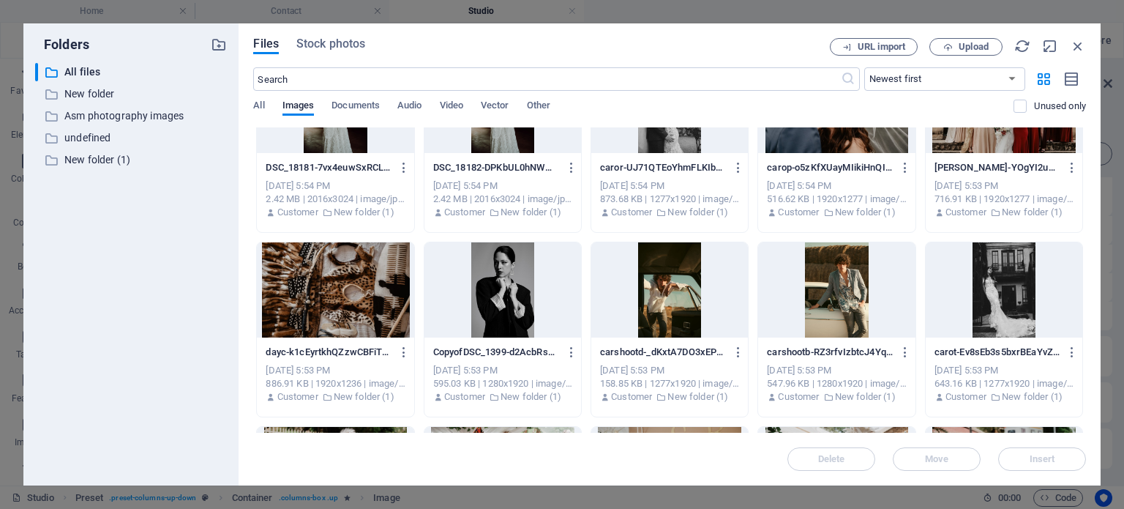
click at [691, 297] on div at bounding box center [669, 289] width 157 height 95
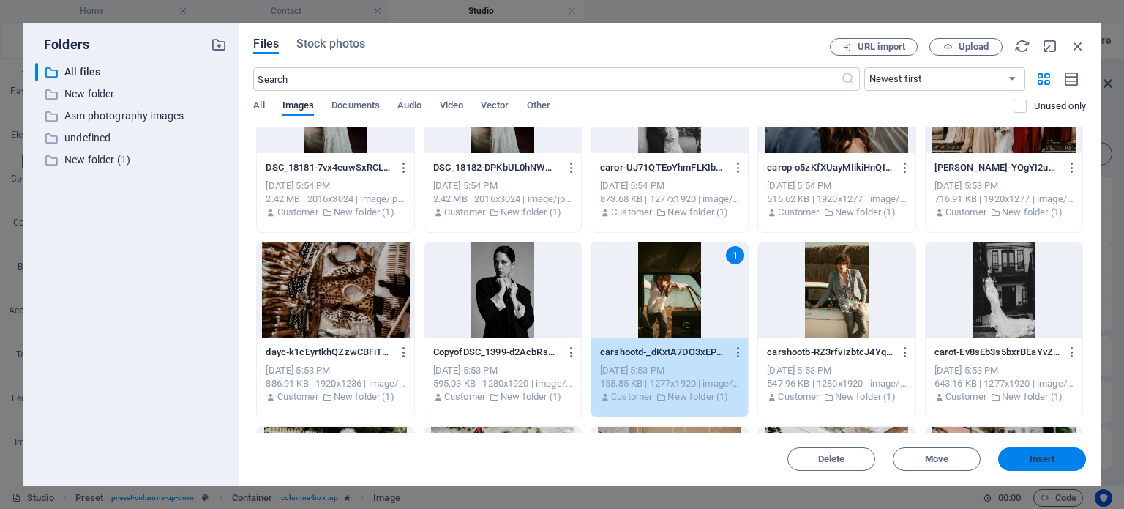
click at [1019, 450] on button "Insert" at bounding box center [1042, 458] width 88 height 23
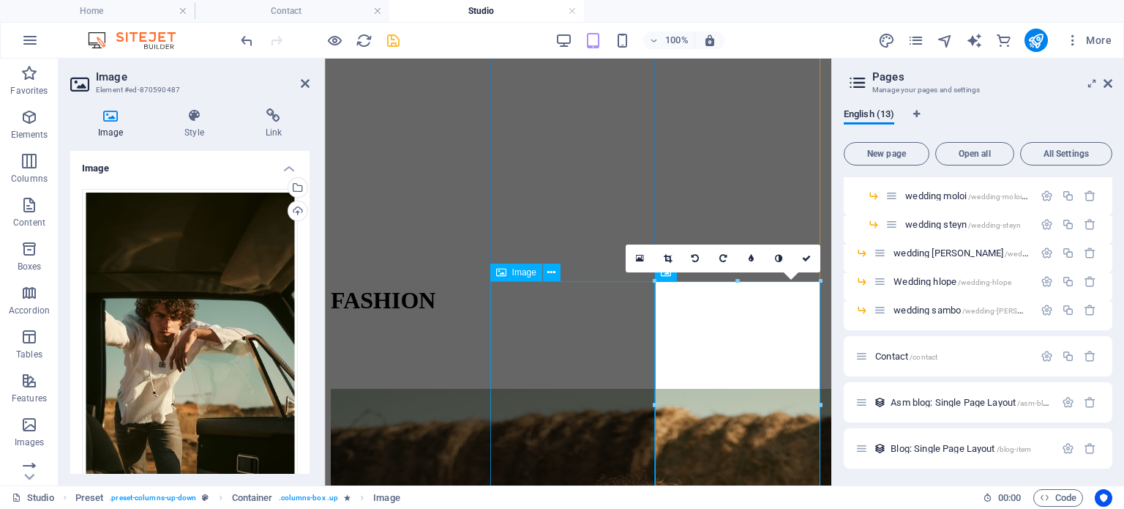
scroll to position [501, 0]
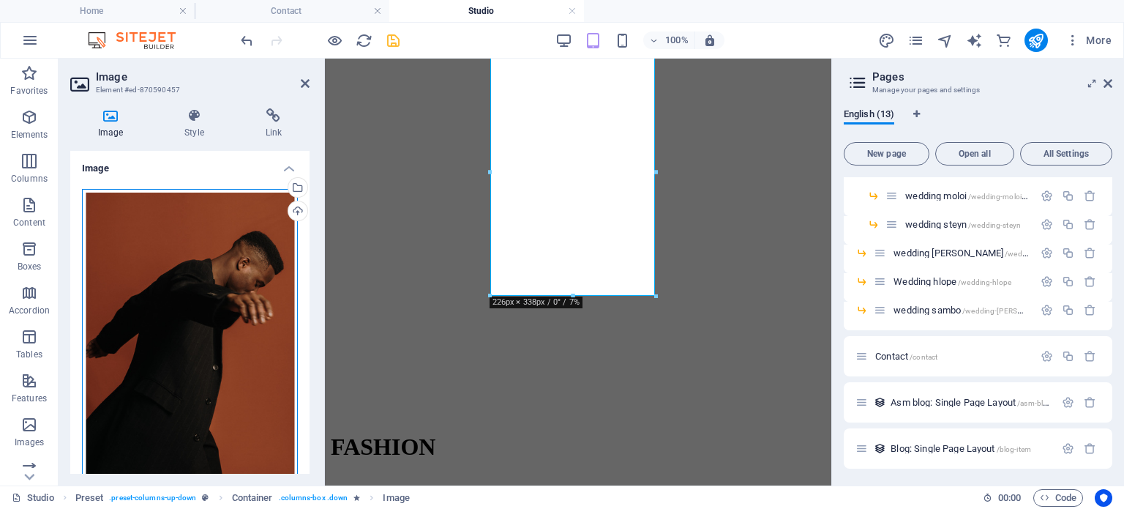
click at [182, 304] on div "Drag files here, click to choose files or select files from Files or our free s…" at bounding box center [190, 349] width 216 height 321
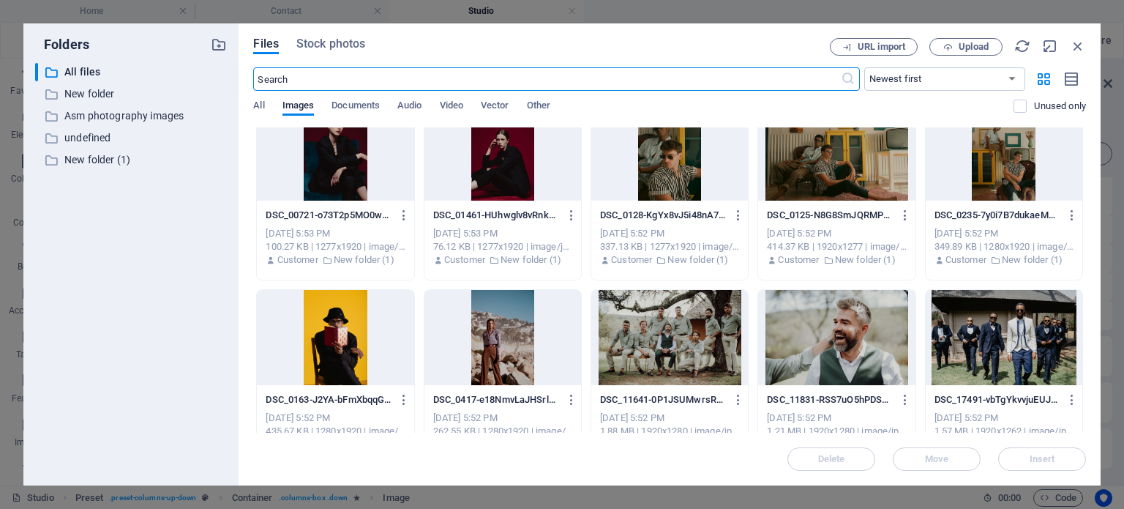
scroll to position [1317, 0]
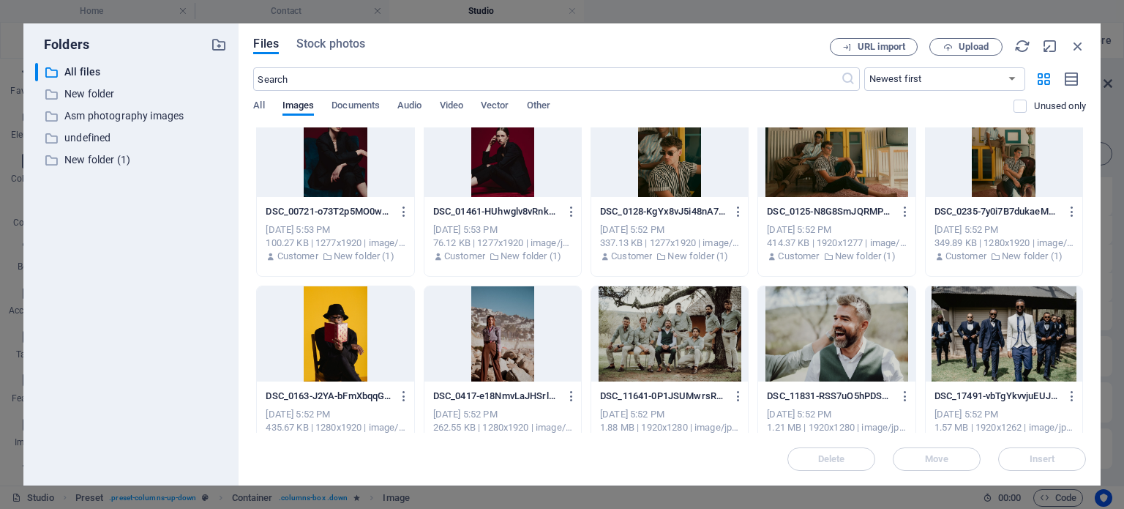
click at [665, 192] on div at bounding box center [669, 149] width 157 height 95
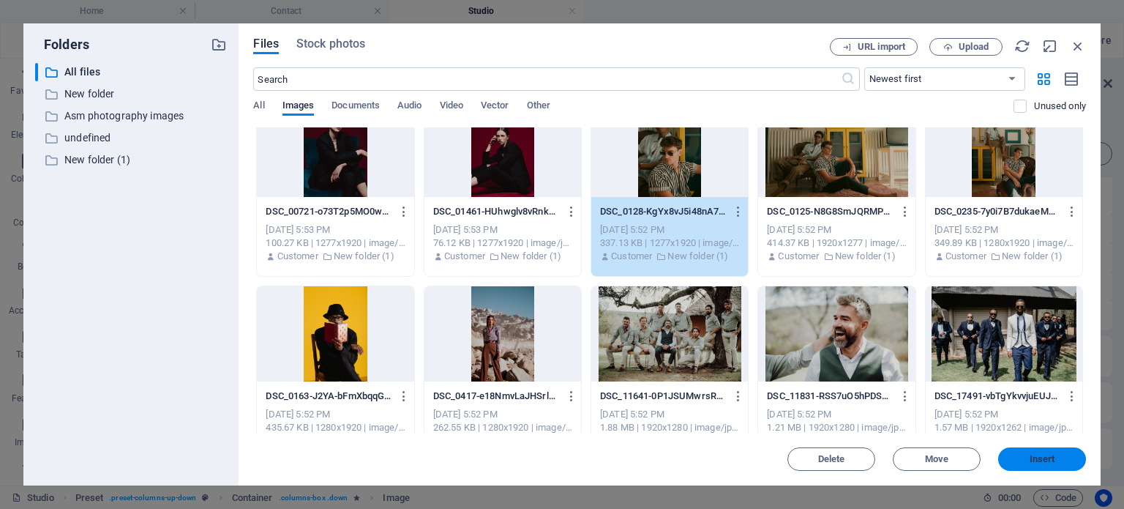
click at [1016, 454] on span "Insert" at bounding box center [1042, 458] width 76 height 9
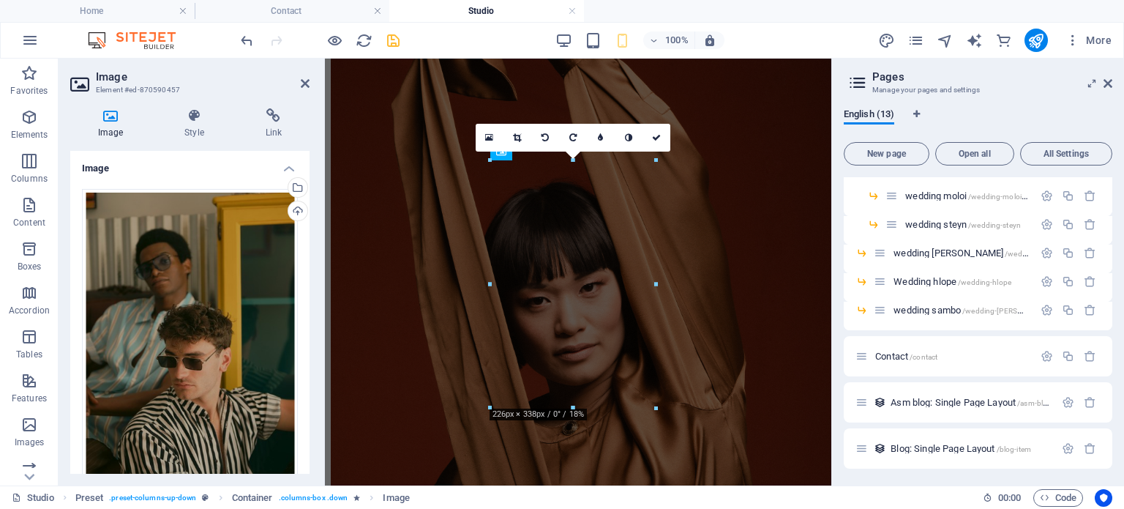
scroll to position [389, 0]
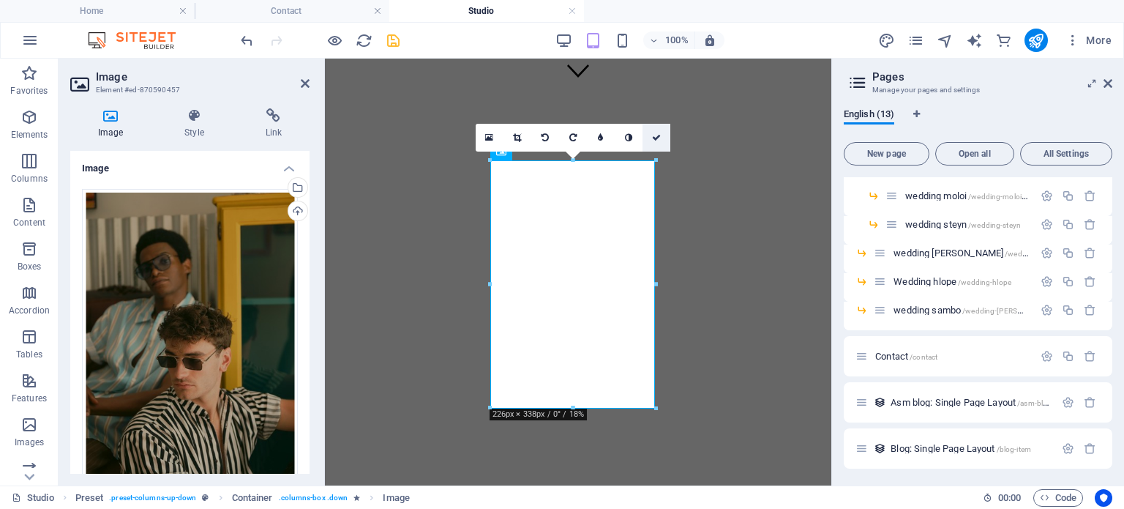
click at [653, 136] on icon at bounding box center [656, 137] width 9 height 9
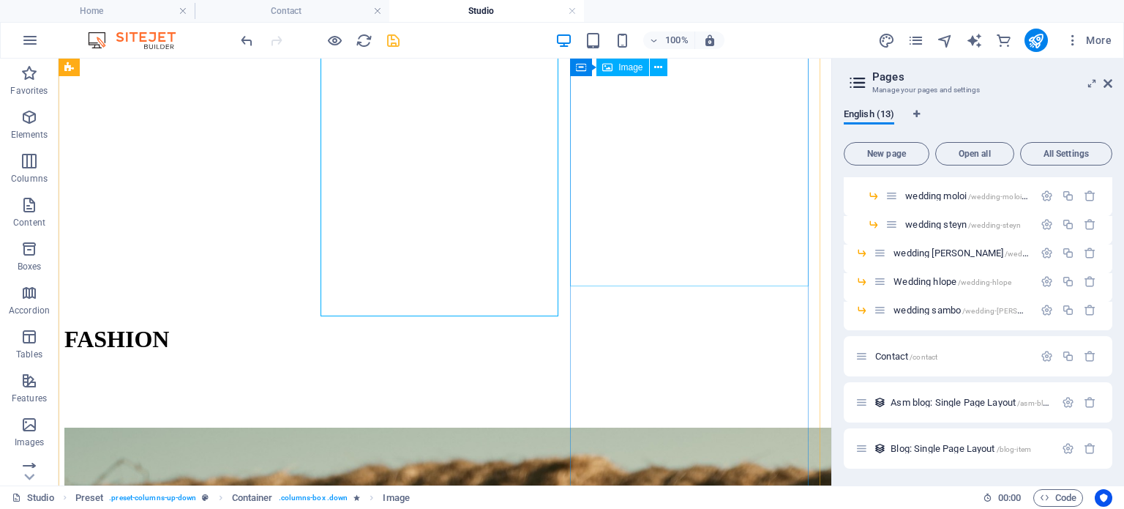
scroll to position [536, 0]
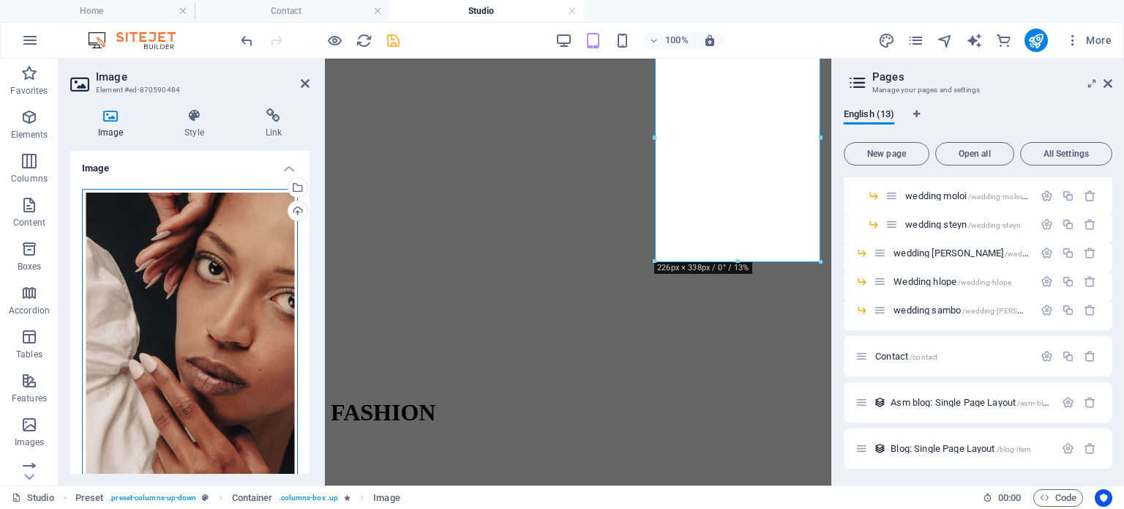
click at [231, 285] on div "Drag files here, click to choose files or select files from Files or our free s…" at bounding box center [190, 349] width 216 height 321
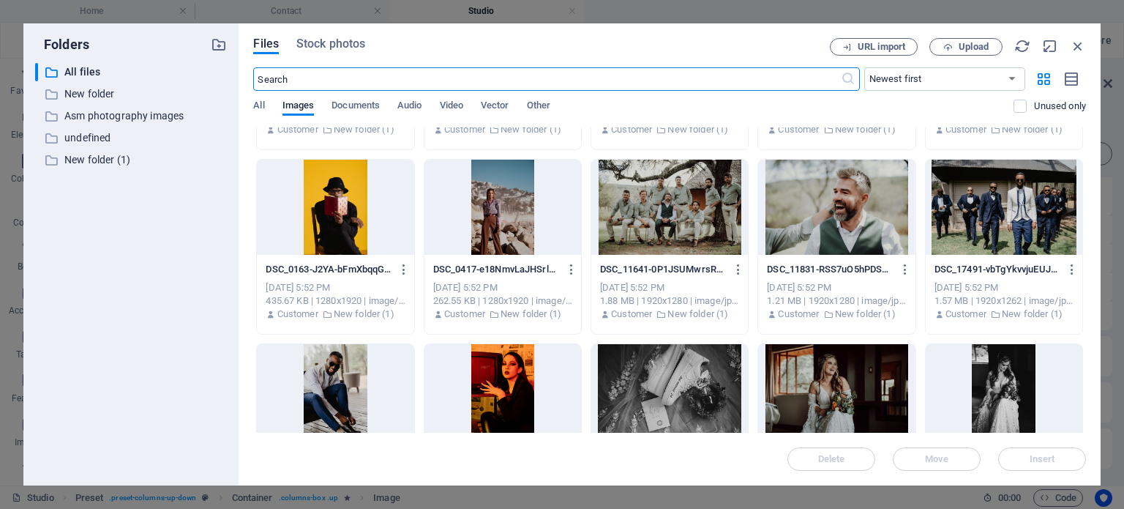
scroll to position [1464, 0]
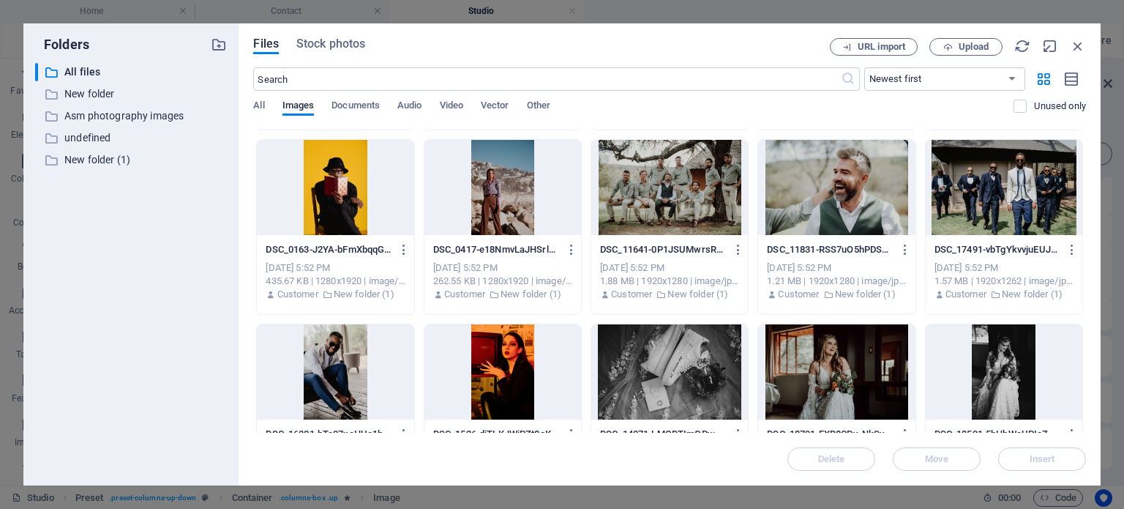
click at [525, 372] on div at bounding box center [502, 371] width 157 height 95
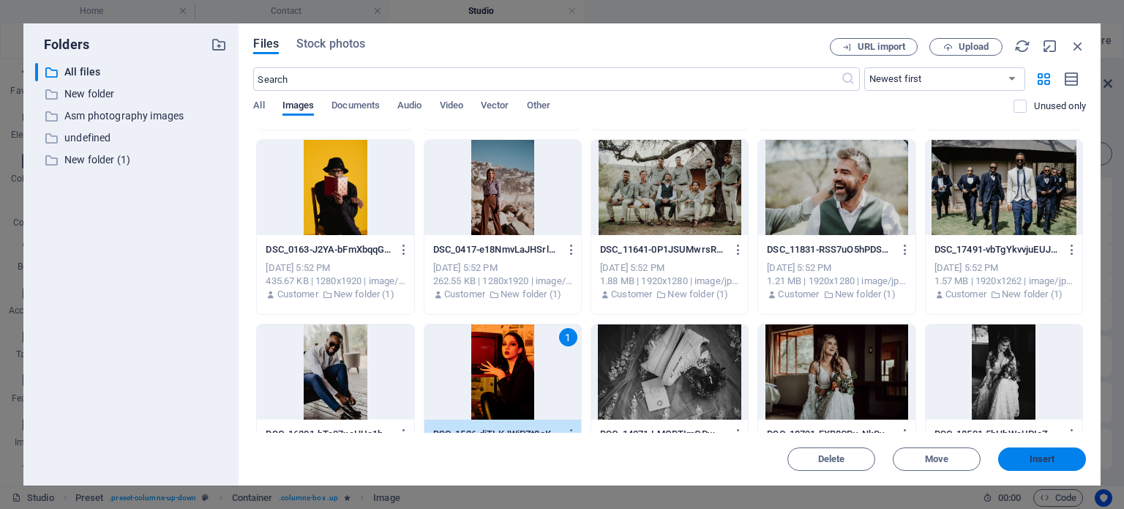
click at [1003, 454] on button "Insert" at bounding box center [1042, 458] width 88 height 23
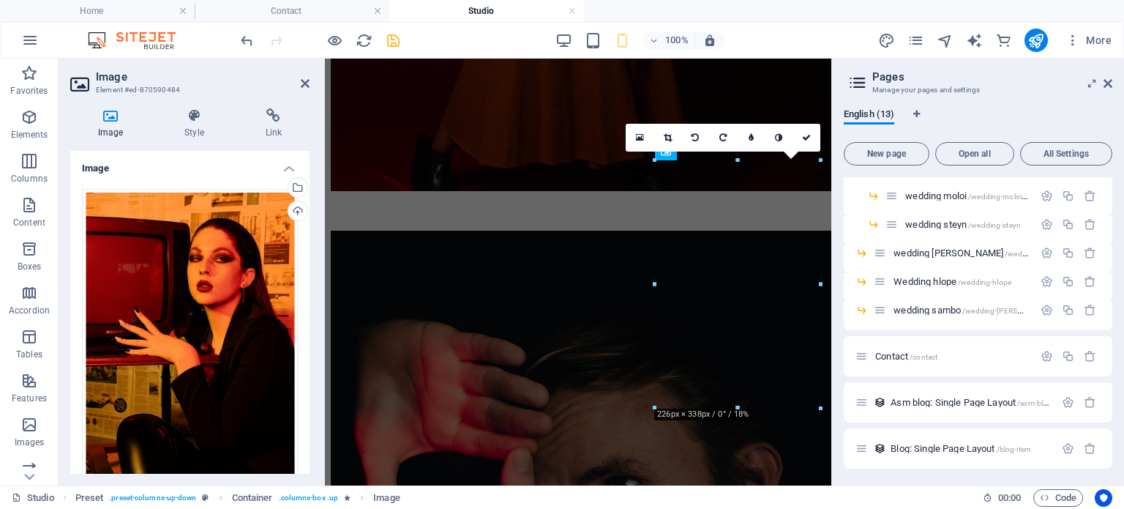
scroll to position [389, 0]
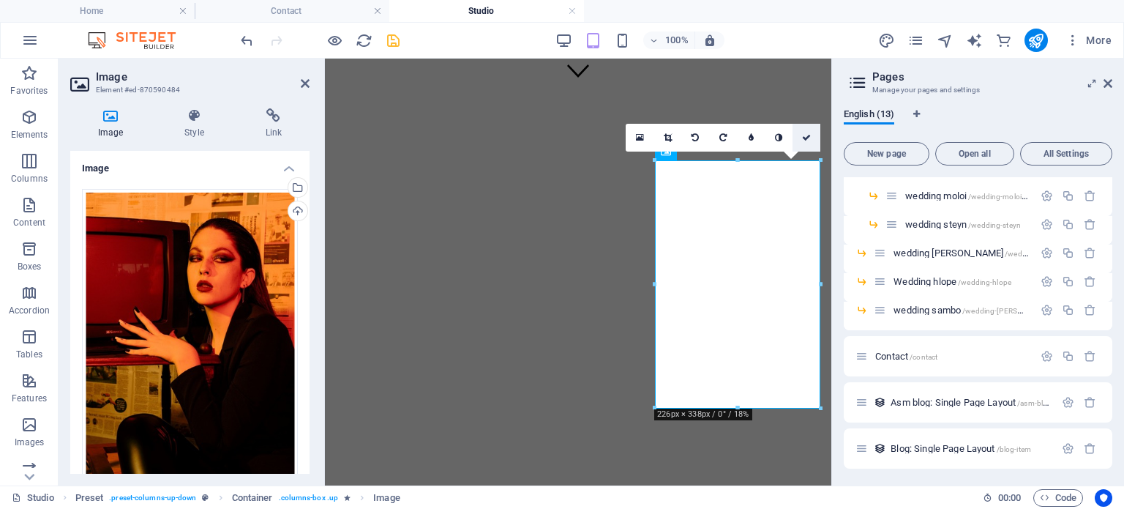
click at [806, 135] on icon at bounding box center [806, 137] width 9 height 9
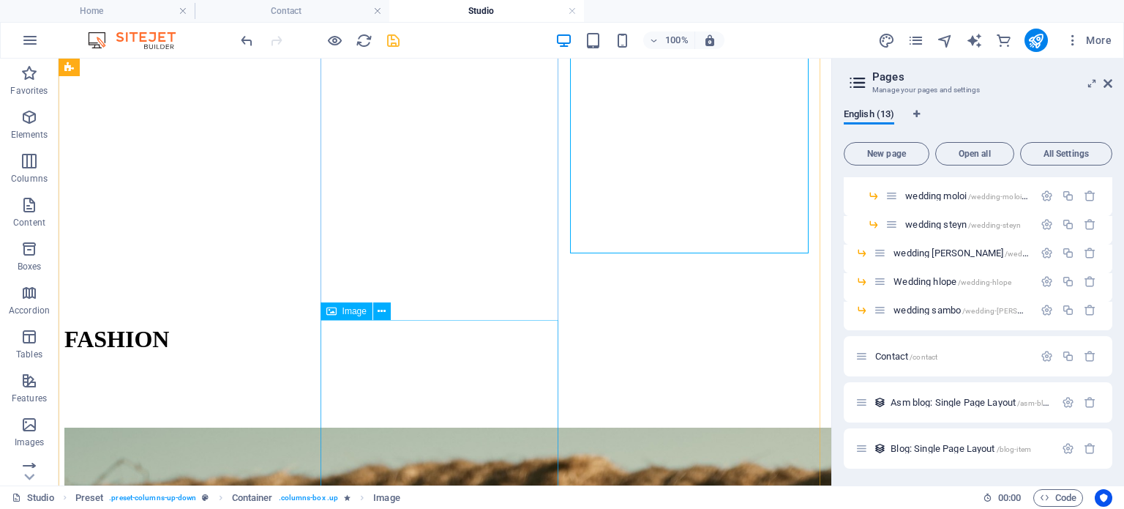
scroll to position [755, 0]
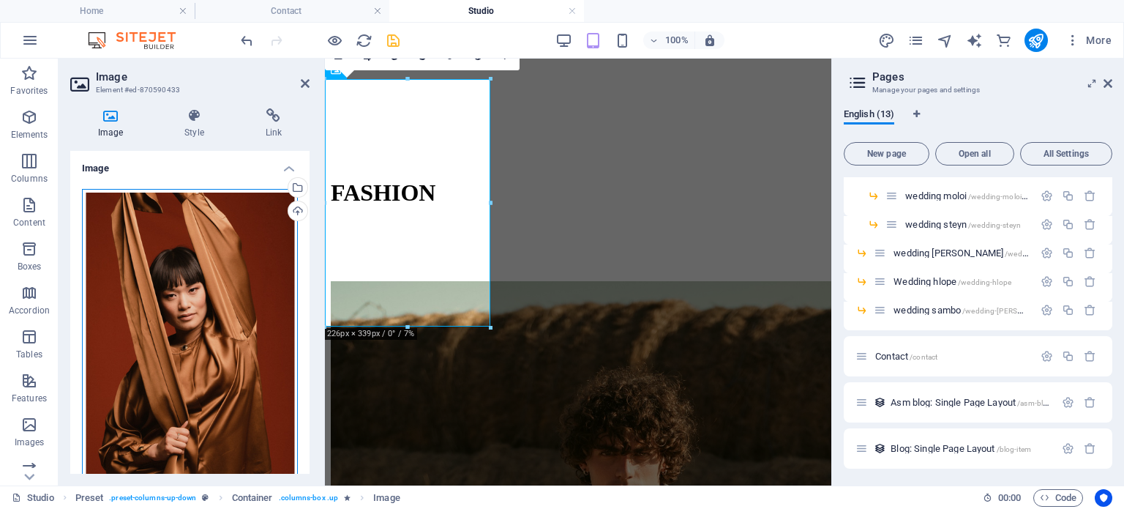
click at [205, 258] on div "Drag files here, click to choose files or select files from Files or our free s…" at bounding box center [190, 349] width 216 height 321
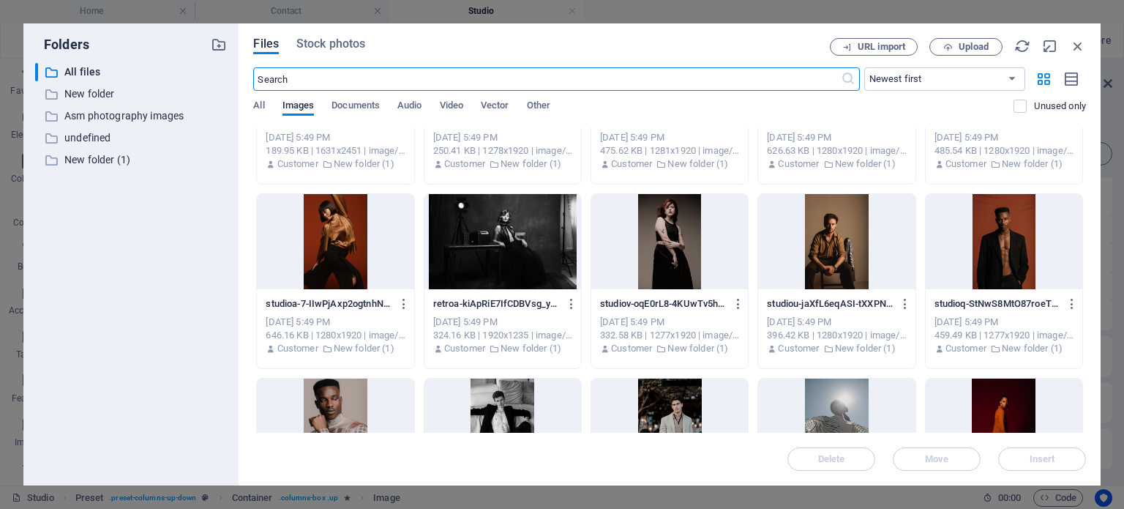
scroll to position [4391, 0]
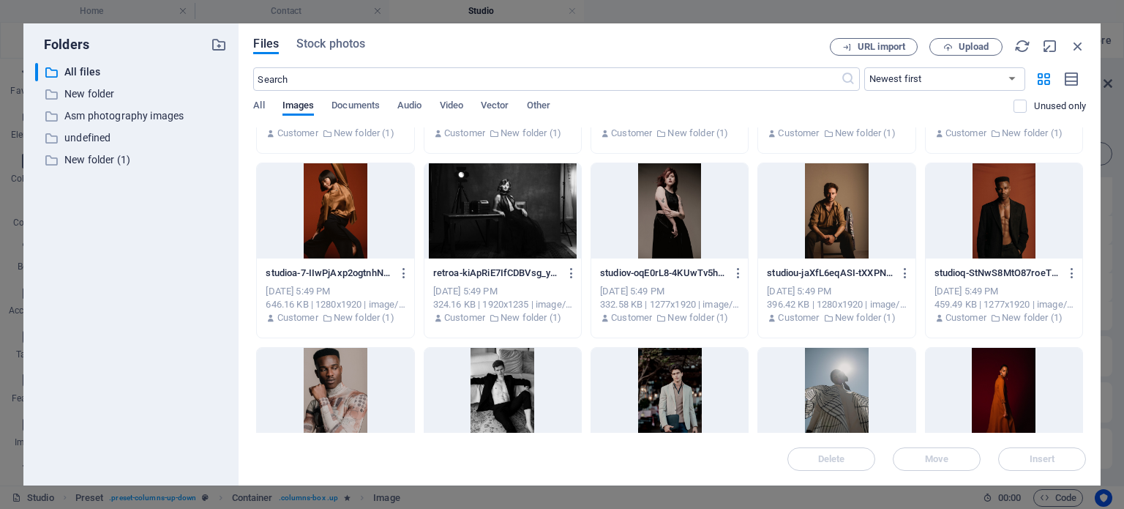
click at [855, 387] on div at bounding box center [836, 395] width 157 height 95
click at [1063, 459] on span "Insert" at bounding box center [1042, 458] width 76 height 9
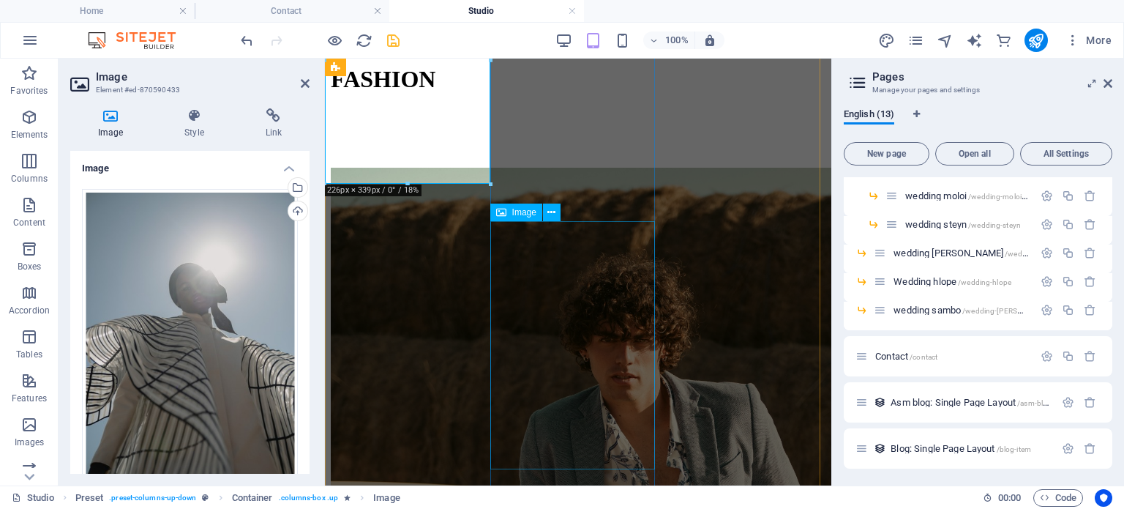
scroll to position [927, 0]
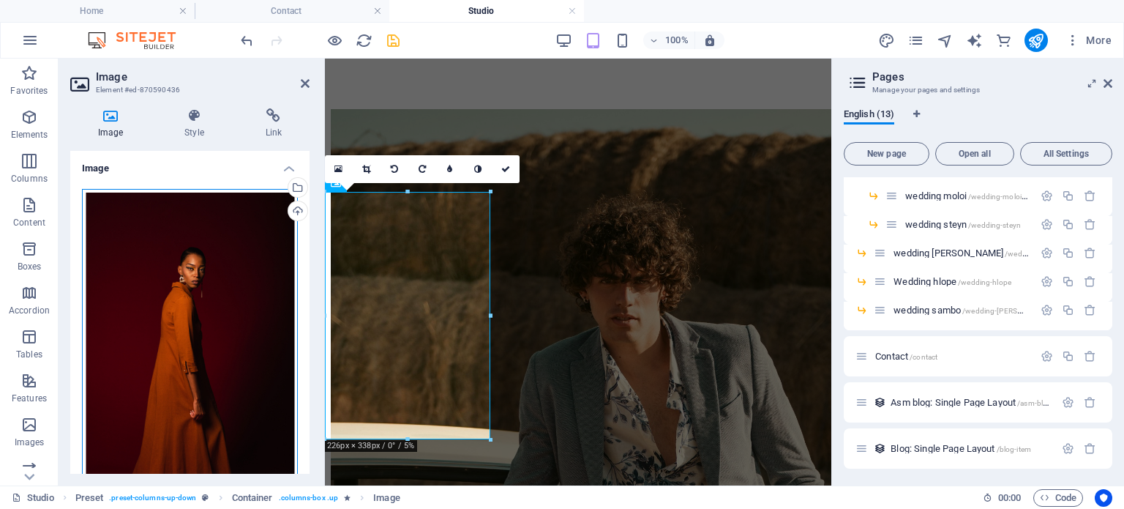
click at [192, 240] on div "Drag files here, click to choose files or select files from Files or our free s…" at bounding box center [190, 349] width 216 height 320
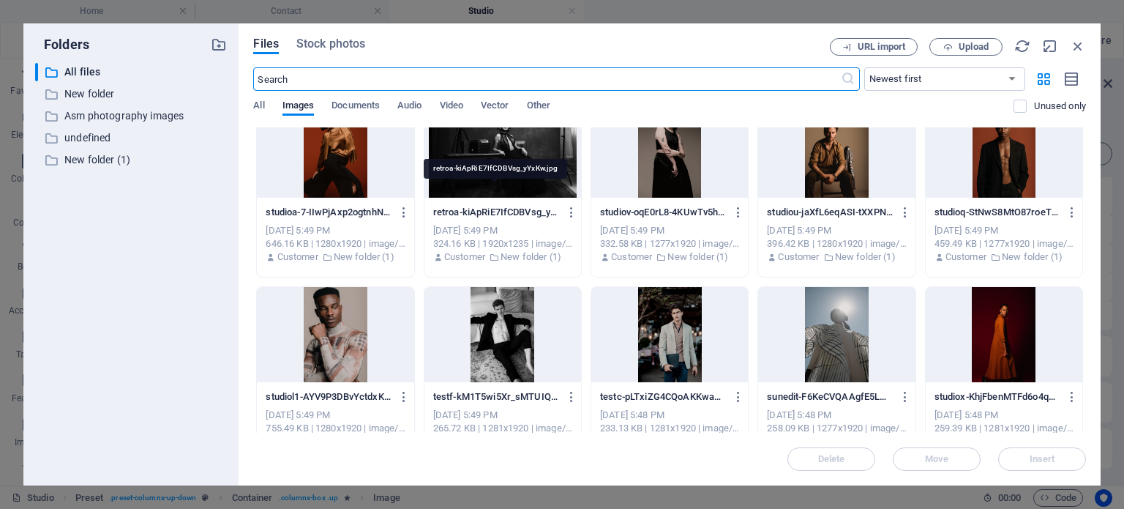
scroll to position [4744, 0]
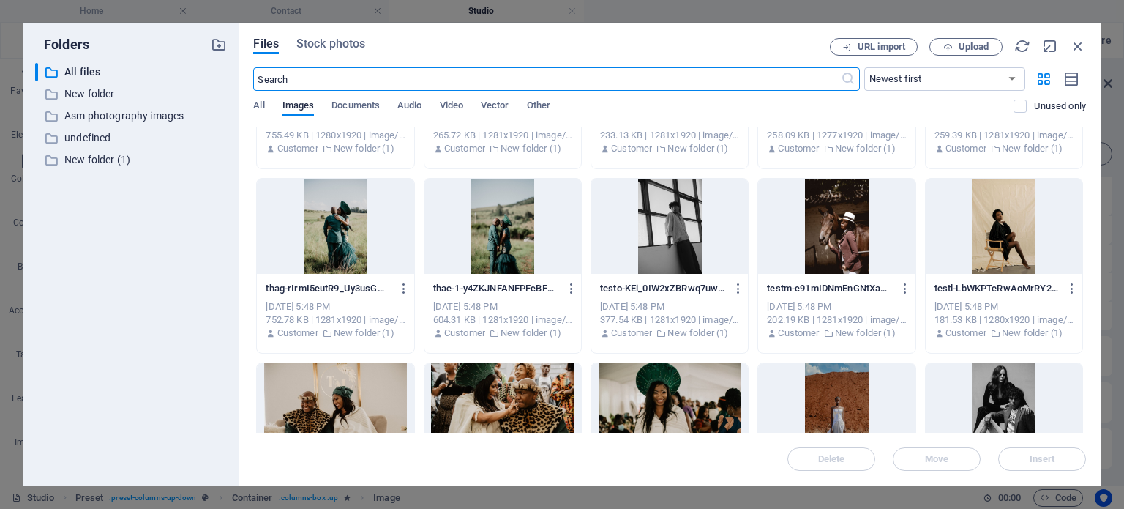
click at [1004, 247] on div at bounding box center [1004, 226] width 157 height 95
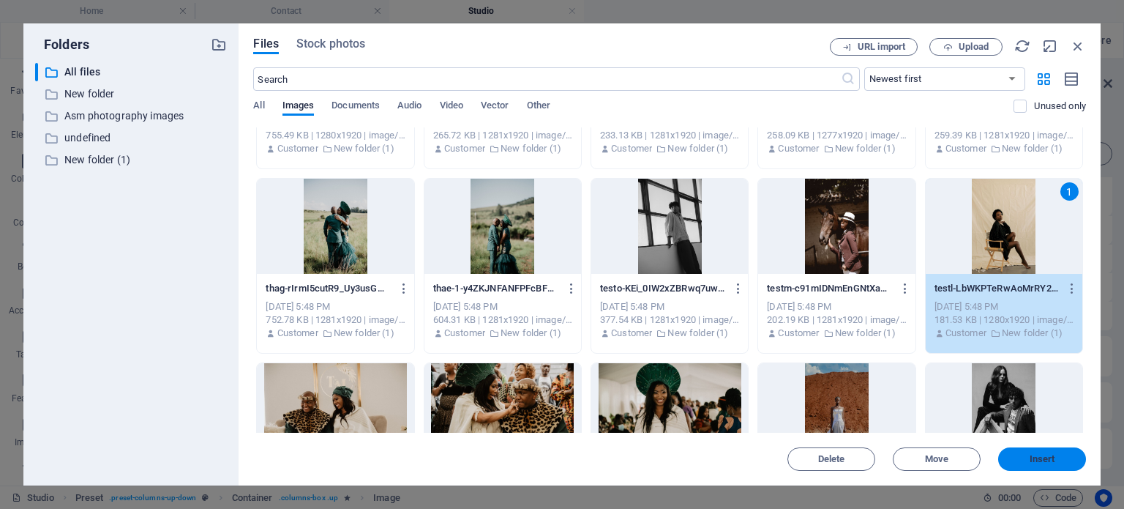
click at [1042, 460] on span "Insert" at bounding box center [1043, 458] width 26 height 9
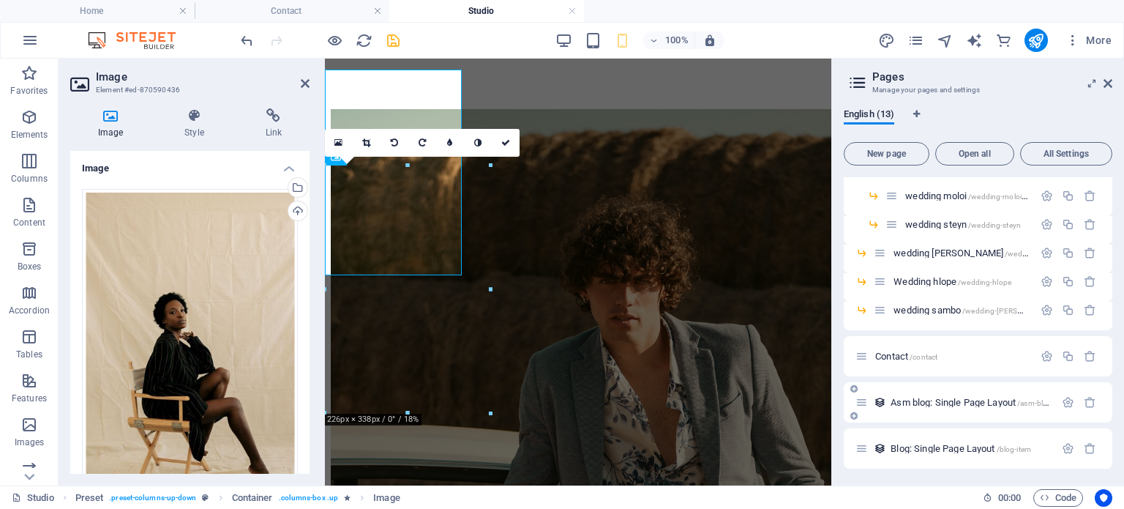
scroll to position [953, 0]
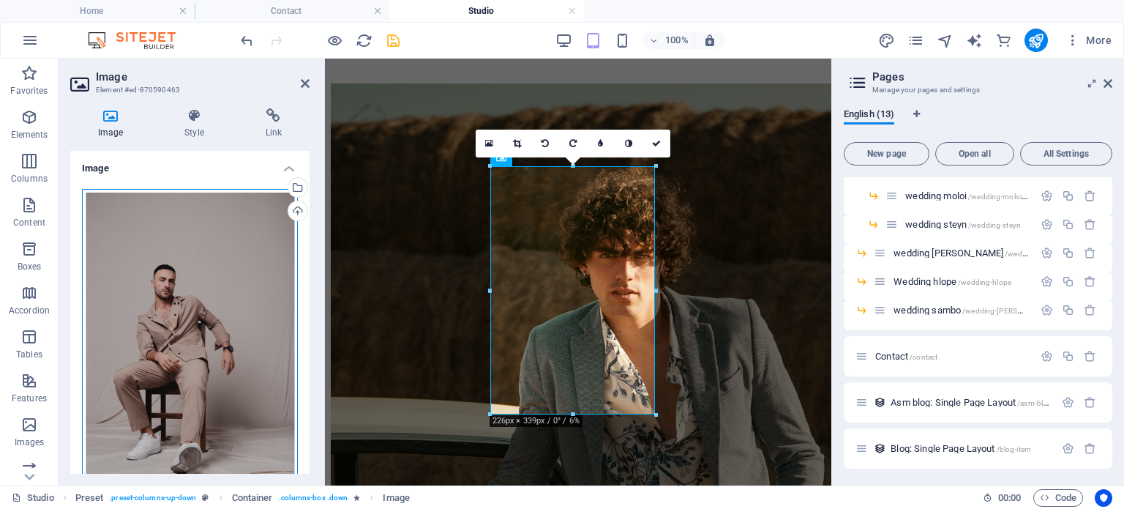
click at [200, 263] on div "Drag files here, click to choose files or select files from Files or our free s…" at bounding box center [190, 349] width 216 height 321
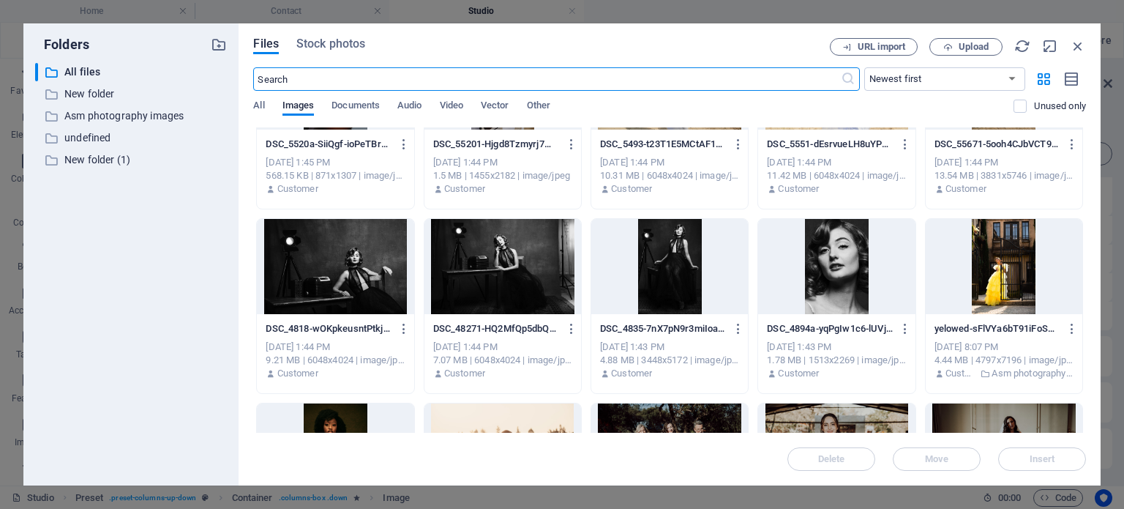
scroll to position [7159, 0]
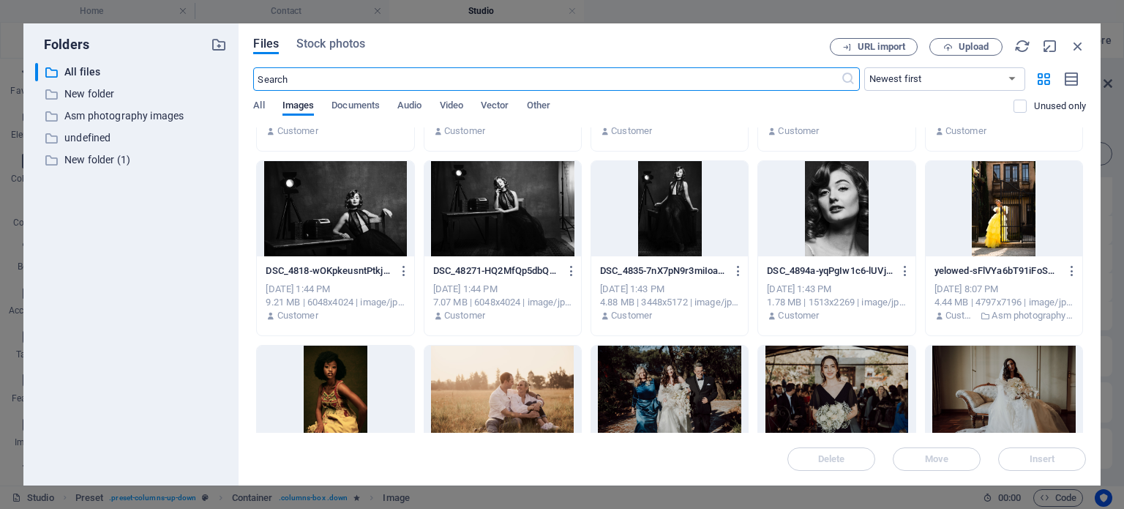
click at [1014, 231] on div at bounding box center [1004, 208] width 157 height 95
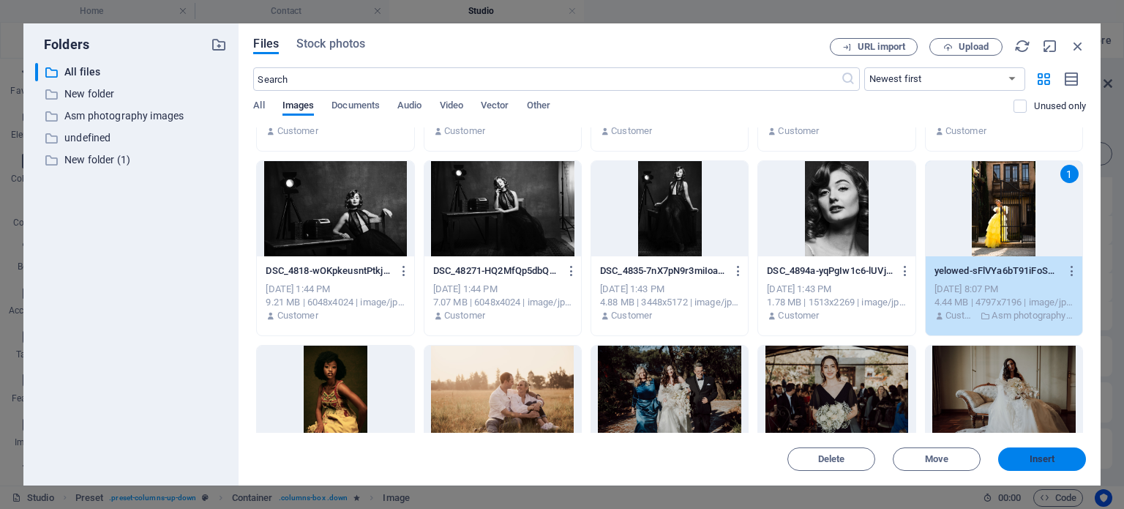
click at [1059, 457] on span "Insert" at bounding box center [1042, 458] width 76 height 9
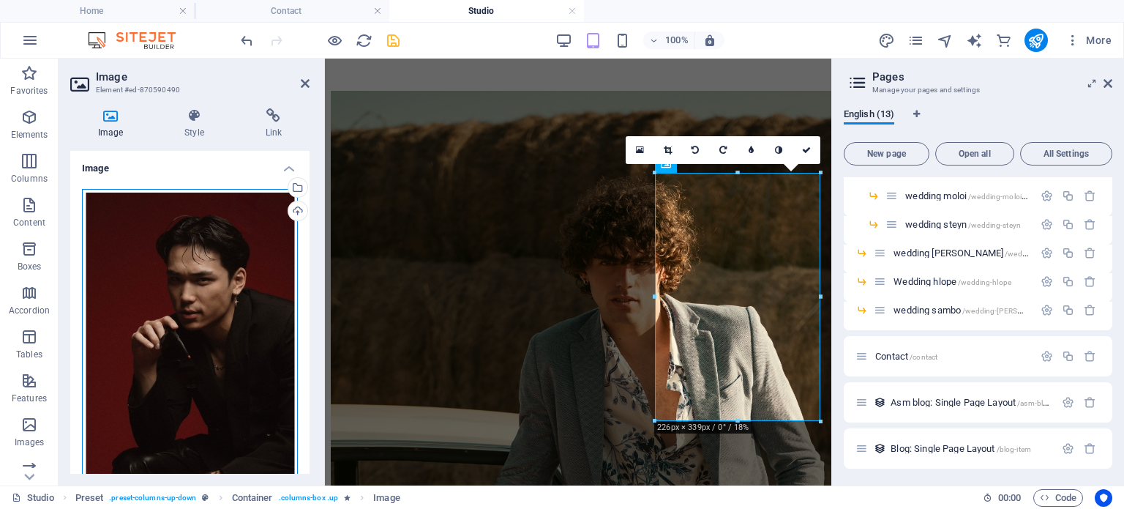
click at [225, 250] on div "Drag files here, click to choose files or select files from Files or our free s…" at bounding box center [190, 349] width 216 height 321
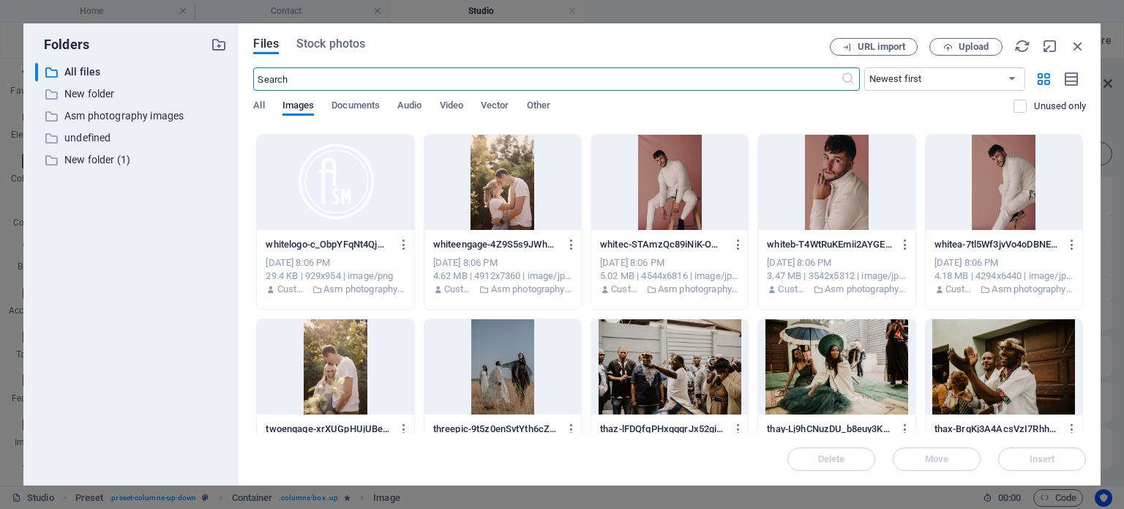
scroll to position [8257, 0]
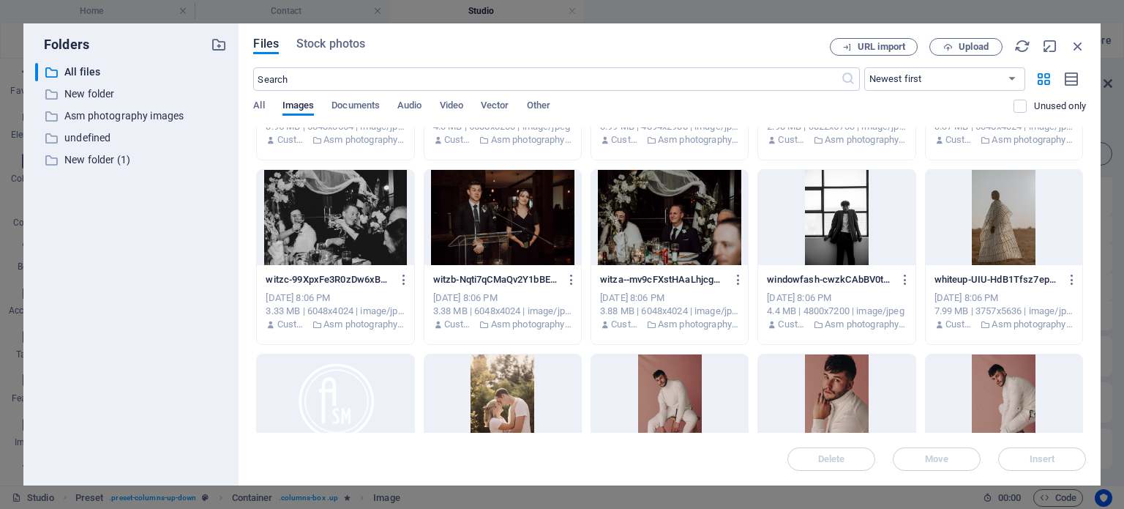
click at [1009, 239] on div at bounding box center [1004, 217] width 157 height 95
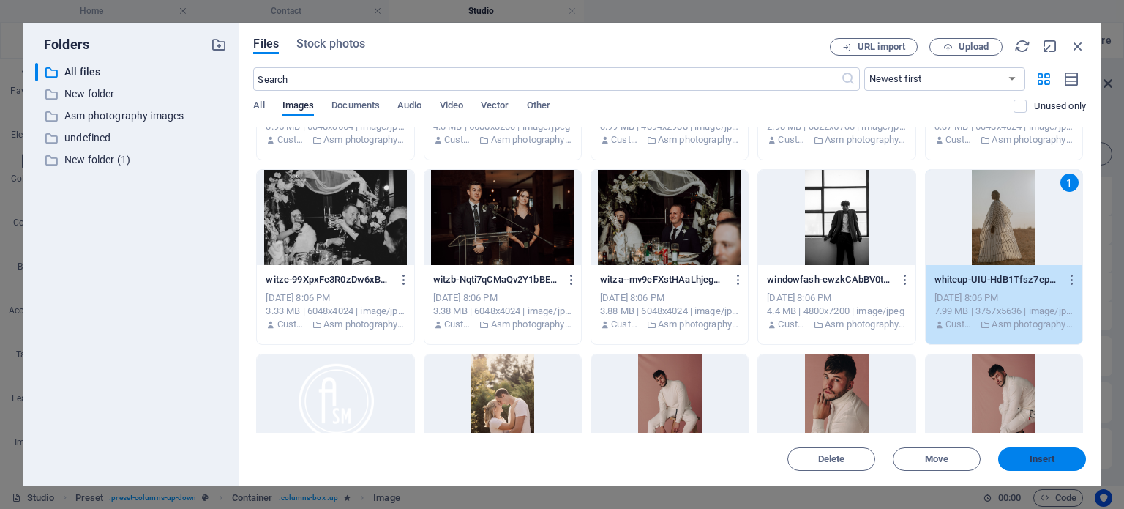
click at [1044, 462] on span "Insert" at bounding box center [1043, 458] width 26 height 9
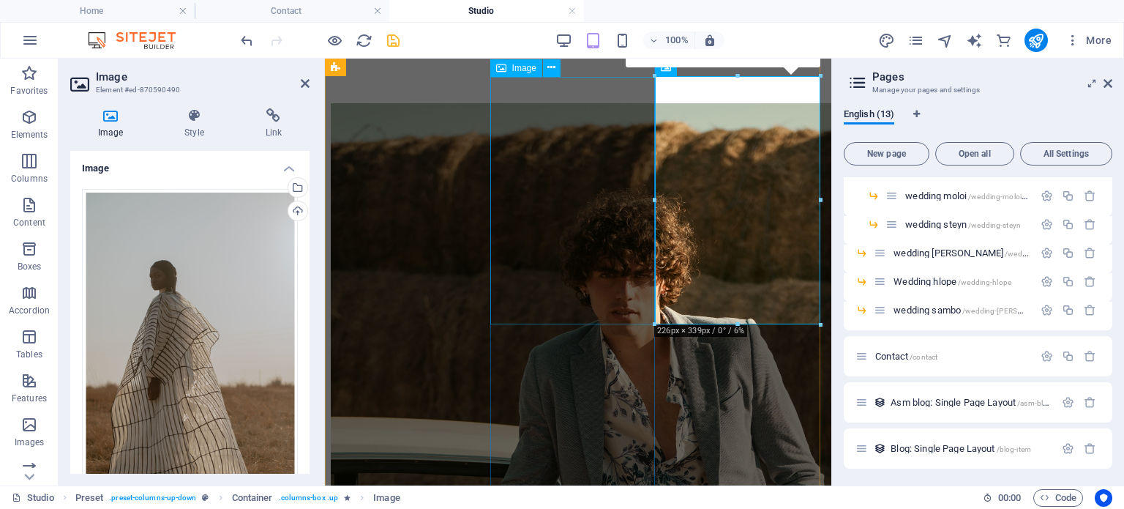
scroll to position [1153, 0]
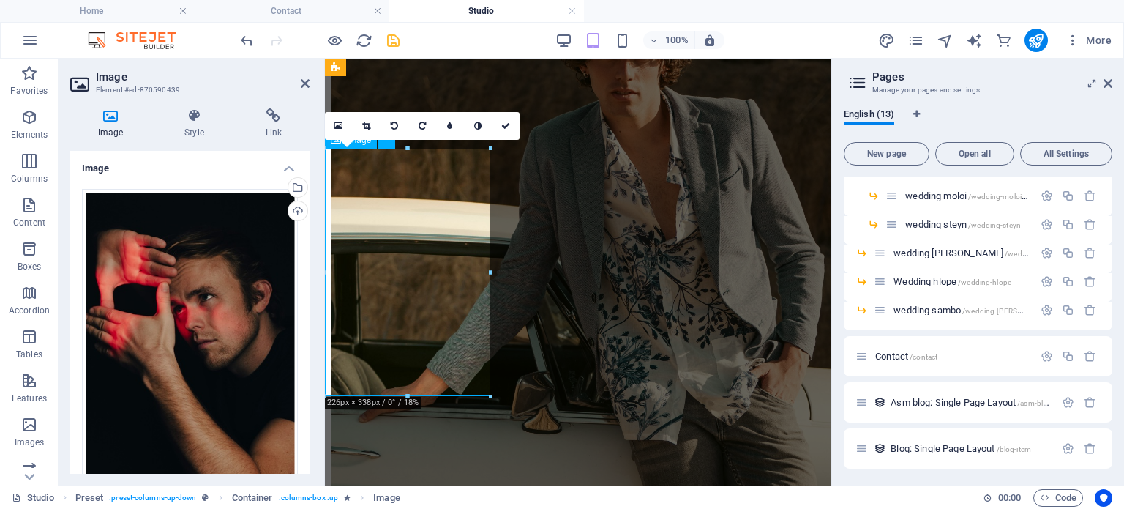
scroll to position [1254, 0]
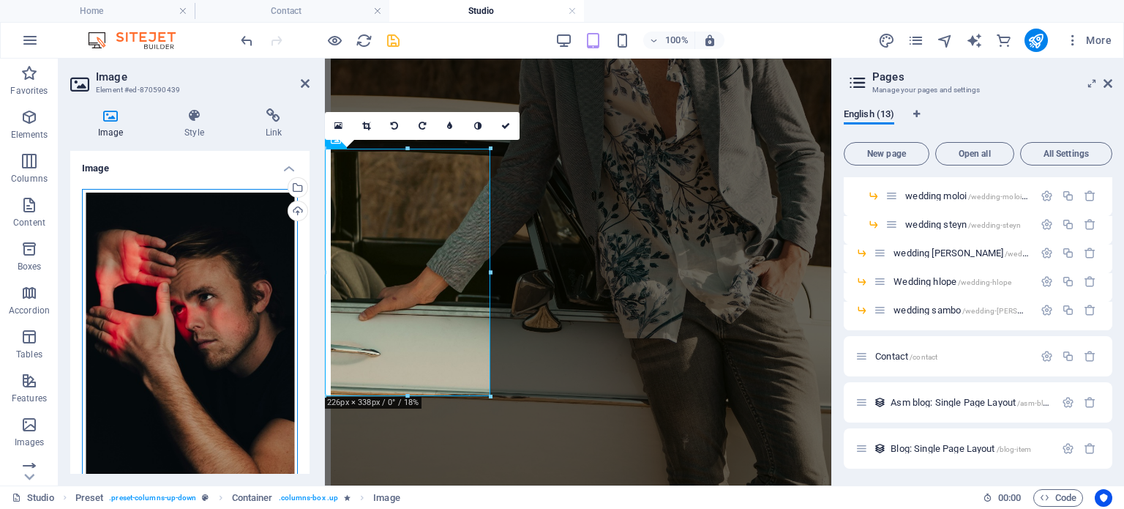
click at [222, 258] on div "Drag files here, click to choose files or select files from Files or our free s…" at bounding box center [190, 349] width 216 height 321
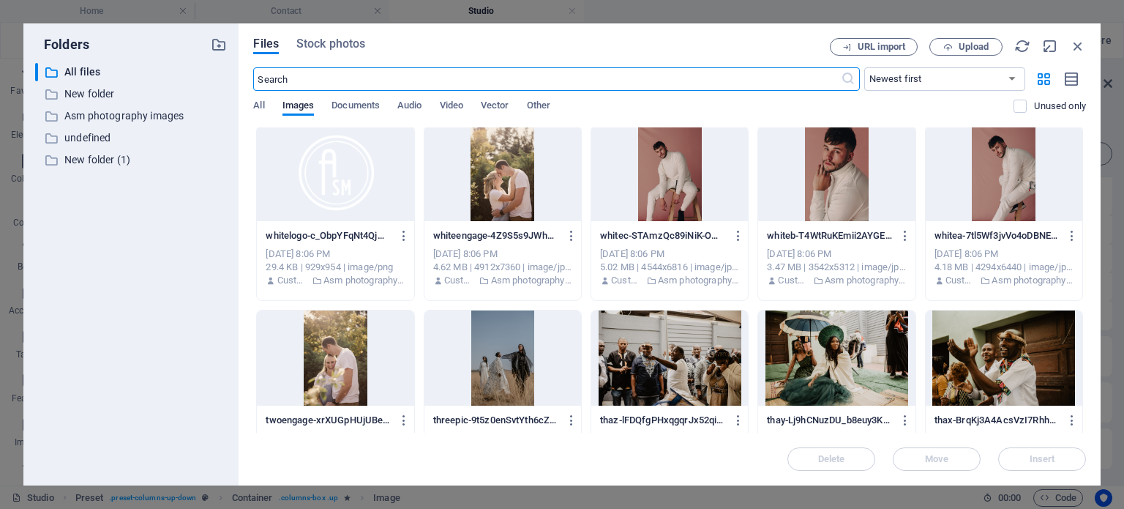
scroll to position [8632, 0]
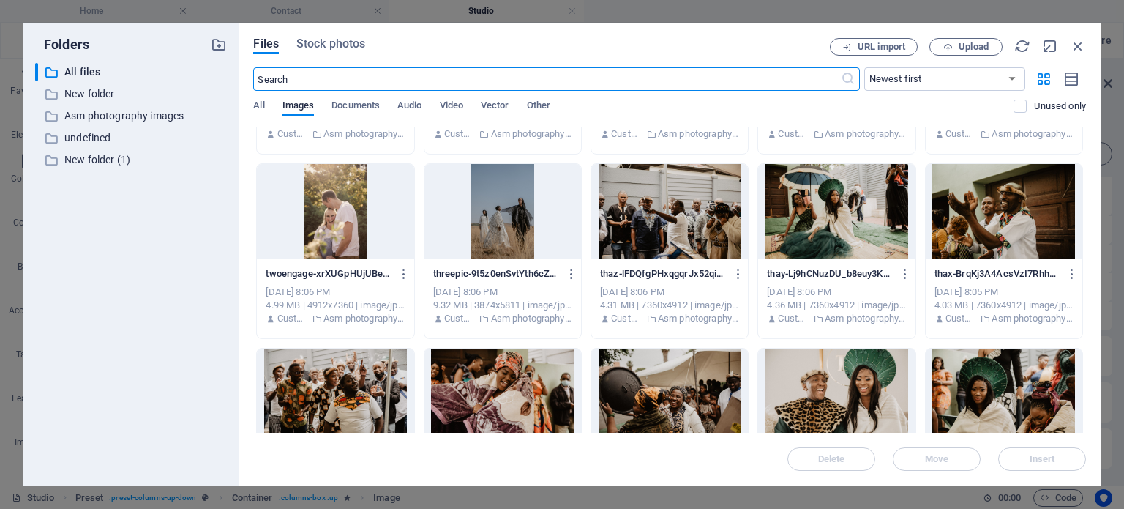
click at [474, 198] on div at bounding box center [502, 211] width 157 height 95
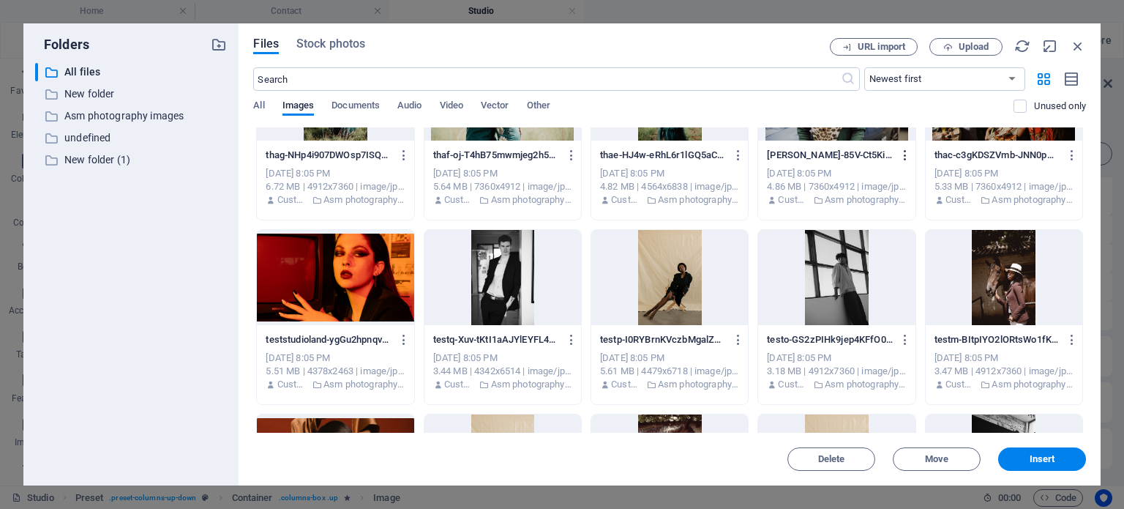
scroll to position [9583, 0]
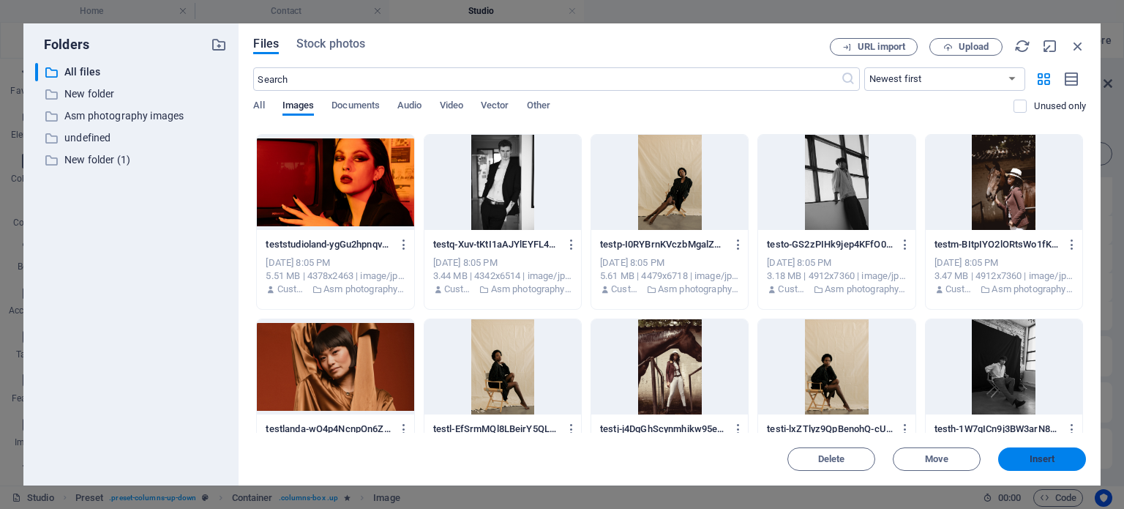
click at [1033, 463] on span "Insert" at bounding box center [1043, 458] width 26 height 9
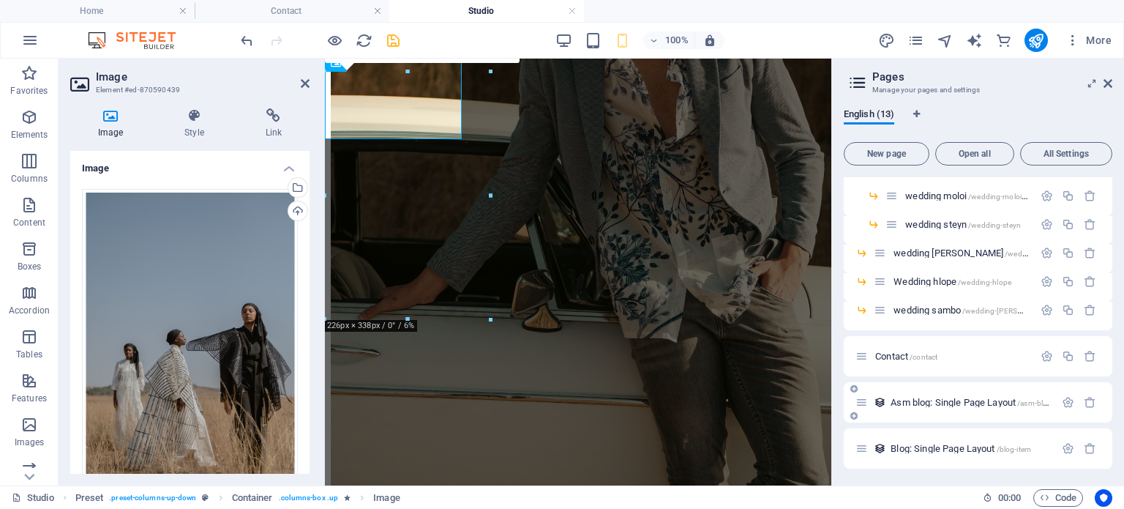
scroll to position [1331, 0]
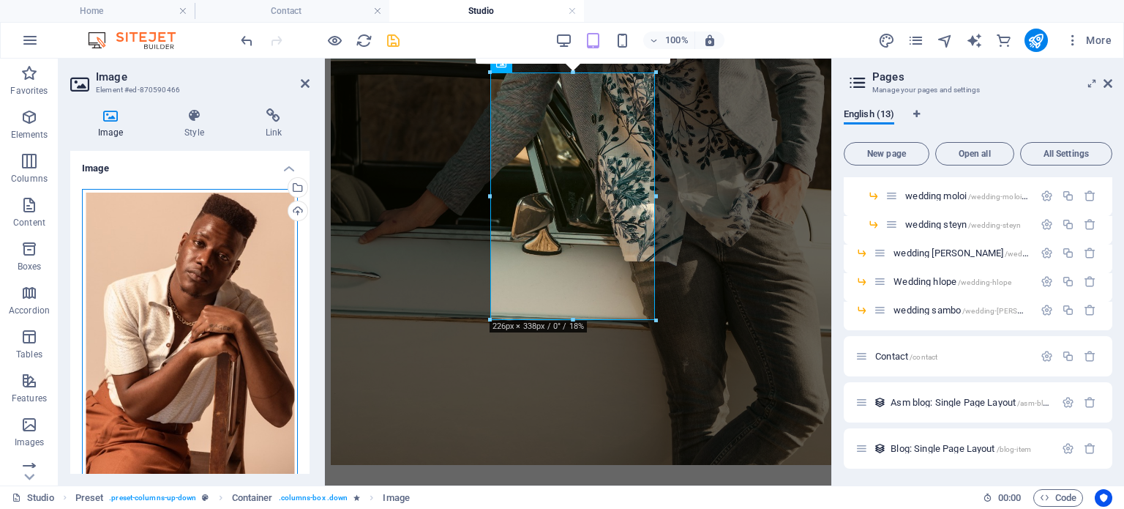
click at [222, 248] on div "Drag files here, click to choose files or select files from Files or our free s…" at bounding box center [190, 349] width 216 height 321
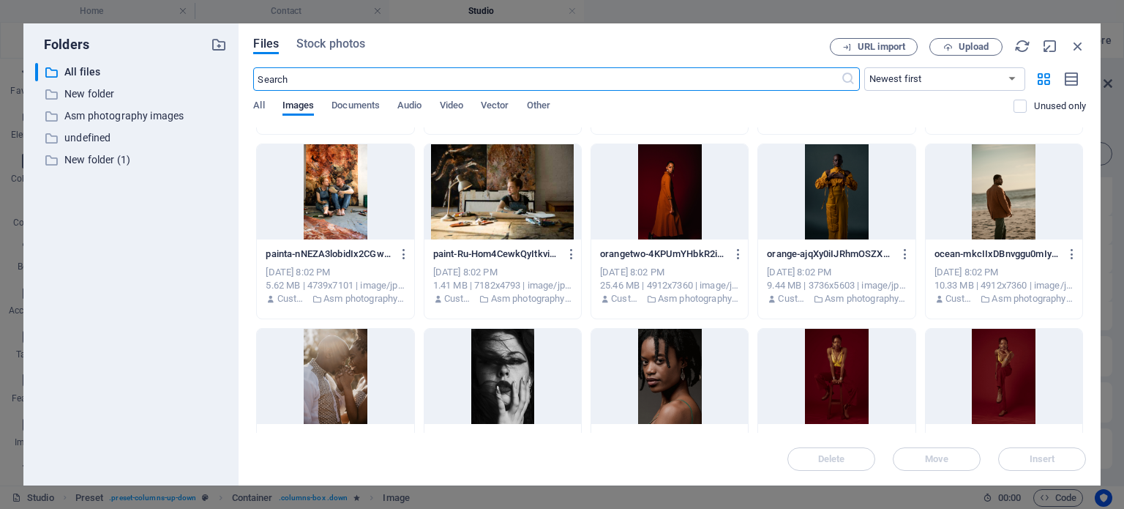
scroll to position [12718, 0]
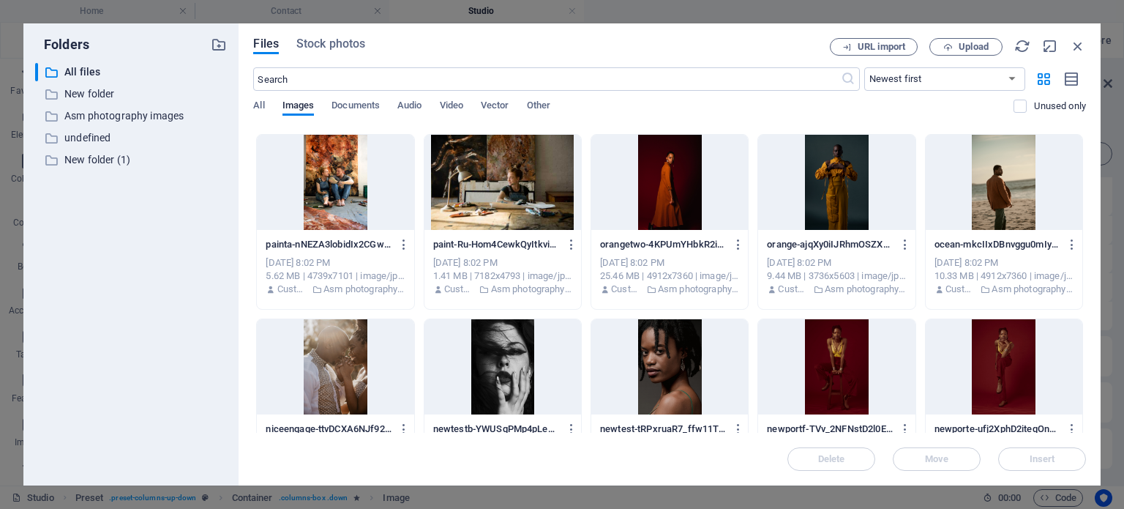
click at [996, 184] on div at bounding box center [1004, 182] width 157 height 95
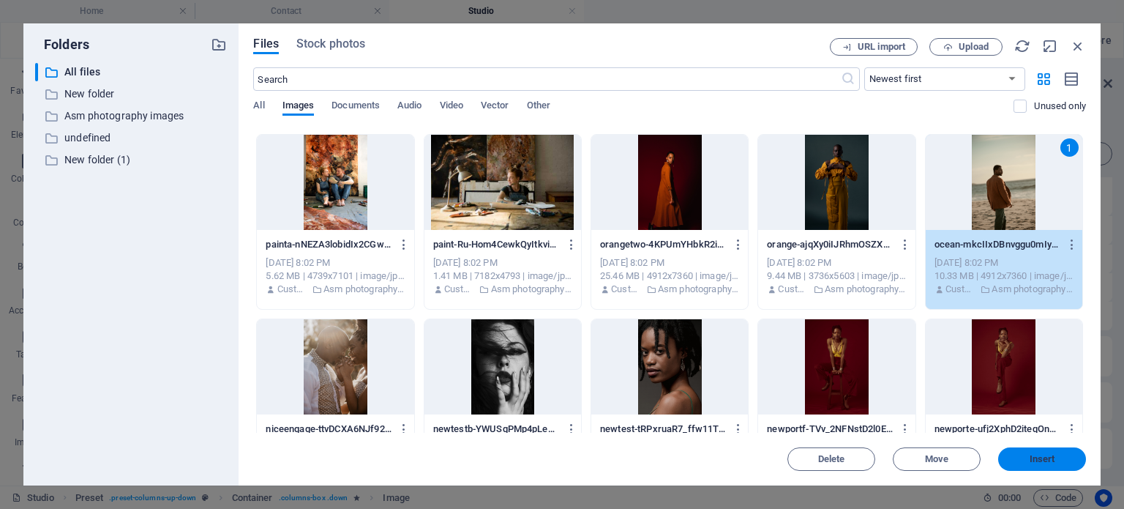
click at [1046, 457] on span "Insert" at bounding box center [1043, 458] width 26 height 9
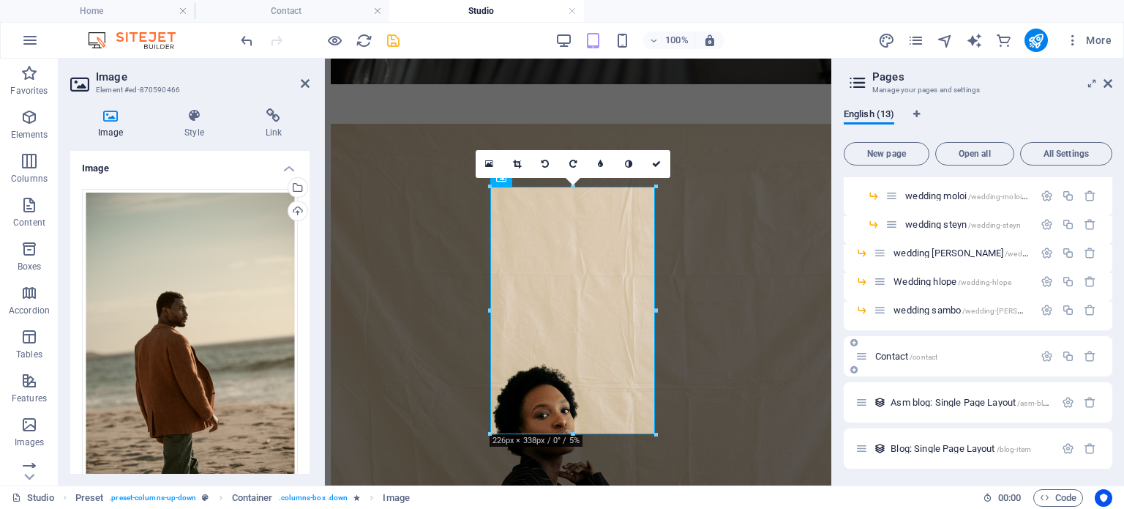
scroll to position [1217, 0]
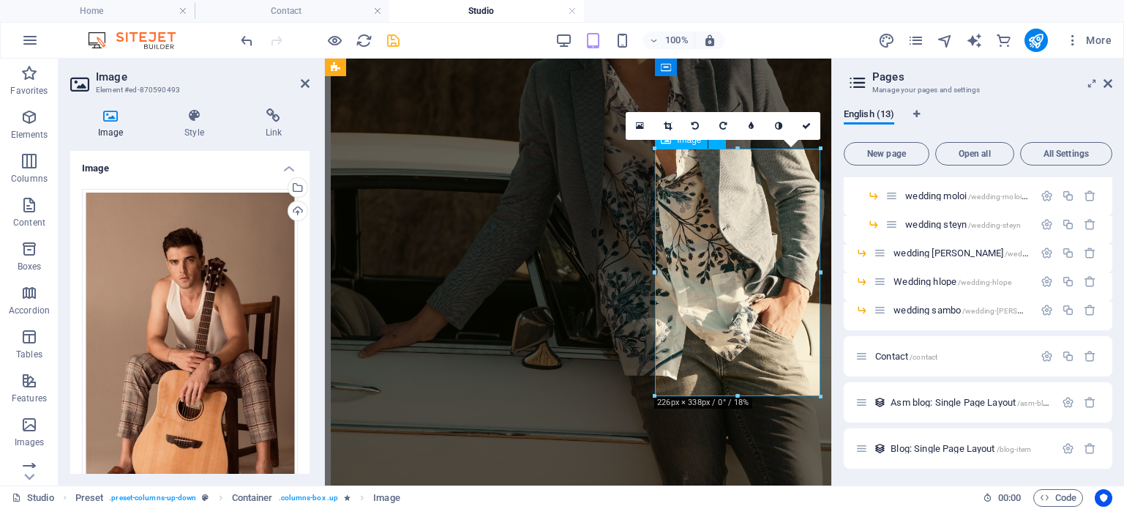
scroll to position [1254, 0]
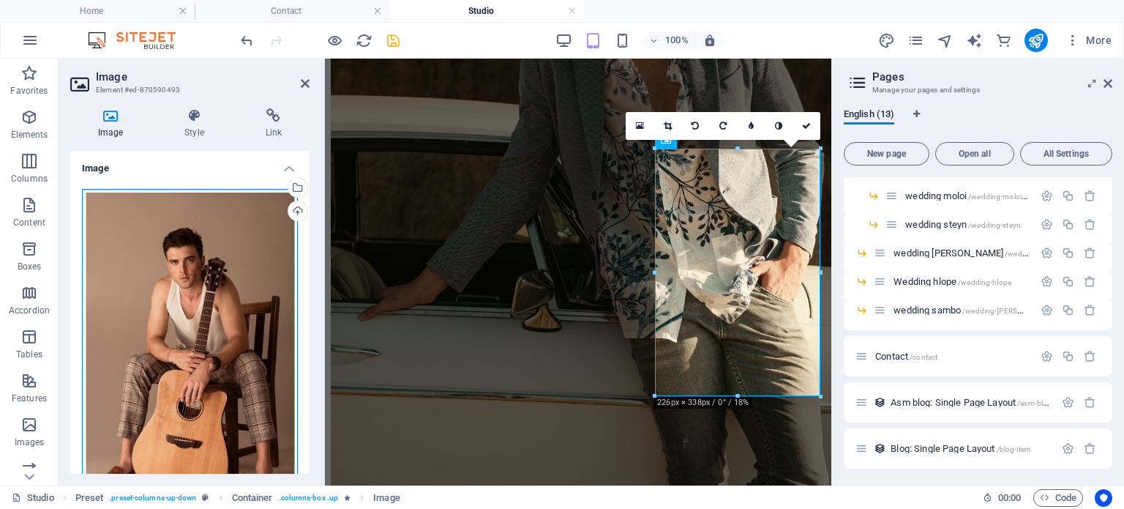
click at [234, 224] on div "Drag files here, click to choose files or select files from Files or our free s…" at bounding box center [190, 349] width 216 height 321
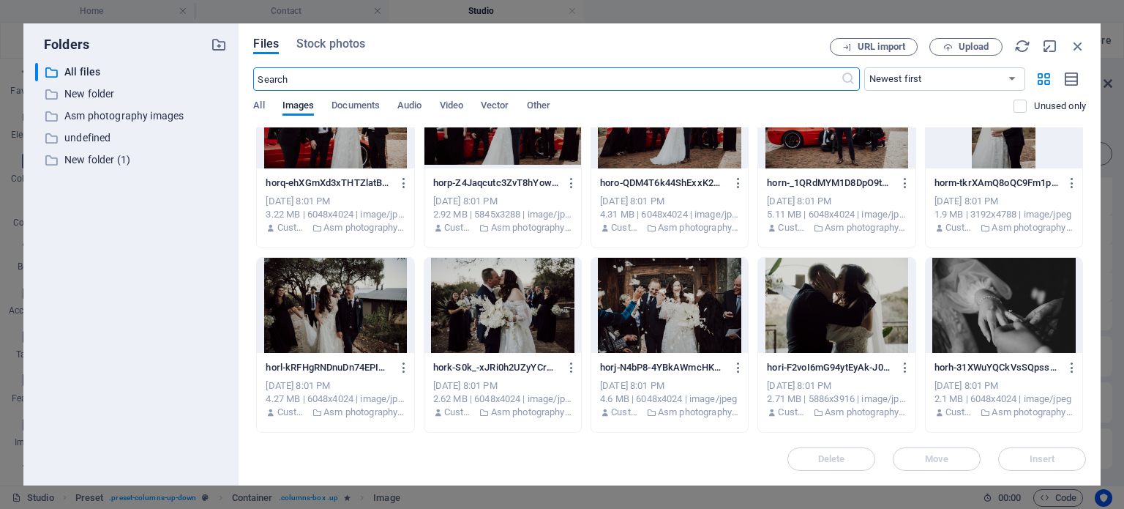
scroll to position [13705, 0]
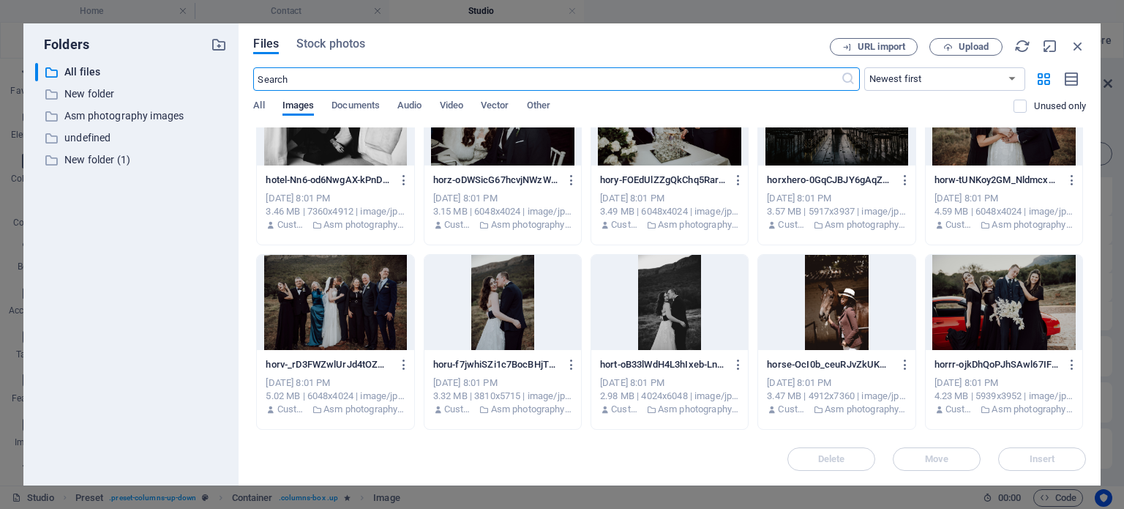
click at [799, 288] on div at bounding box center [836, 302] width 157 height 95
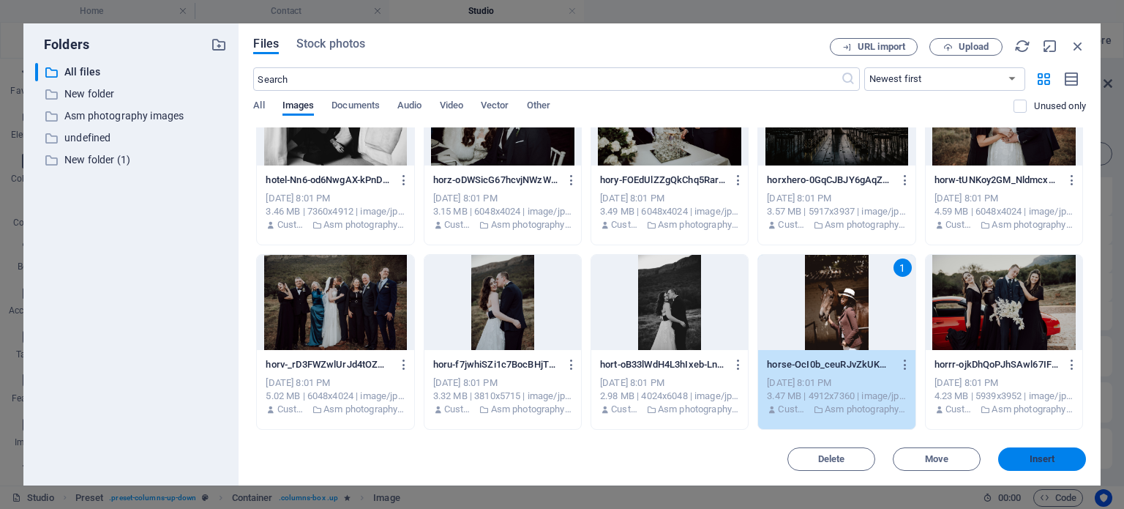
click at [1019, 460] on span "Insert" at bounding box center [1042, 458] width 76 height 9
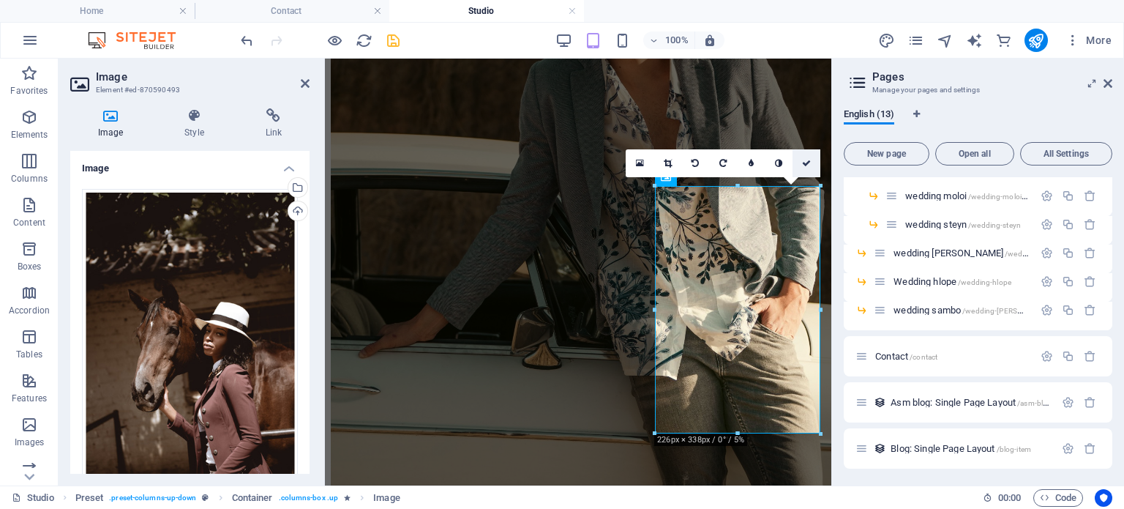
click at [803, 165] on icon at bounding box center [806, 163] width 9 height 9
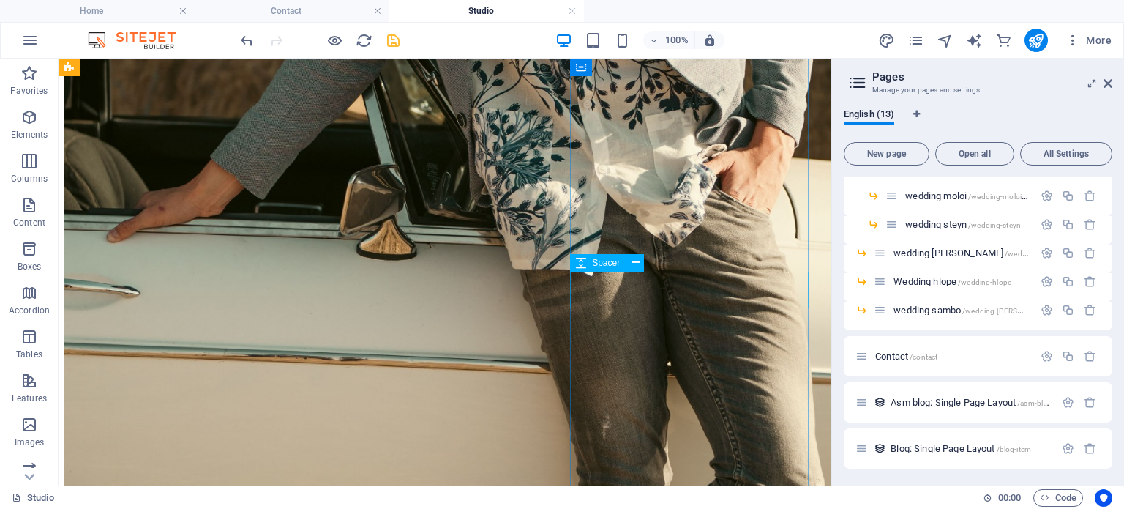
scroll to position [1982, 0]
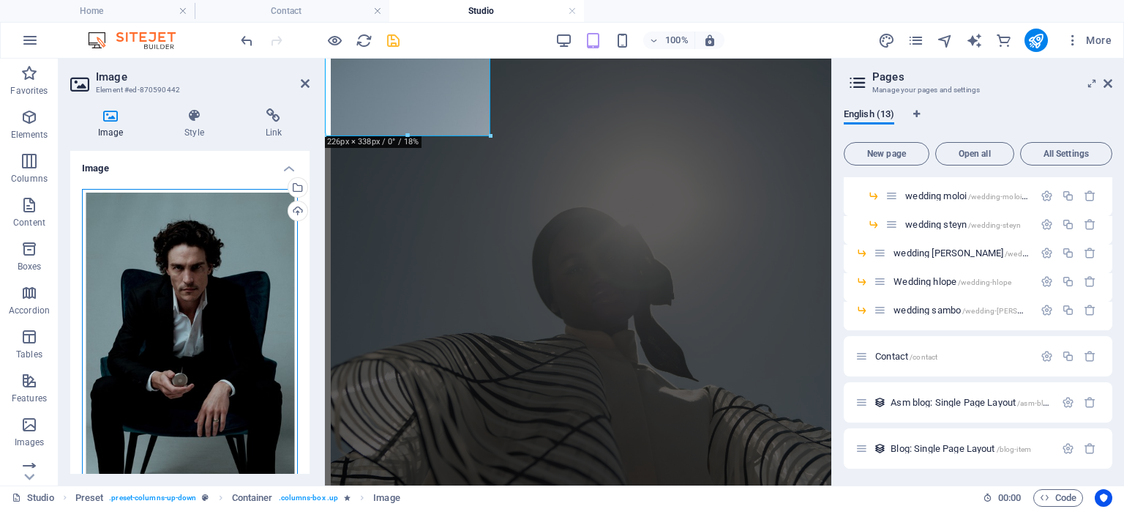
click at [247, 261] on div "Drag files here, click to choose files or select files from Files or our free s…" at bounding box center [190, 349] width 216 height 321
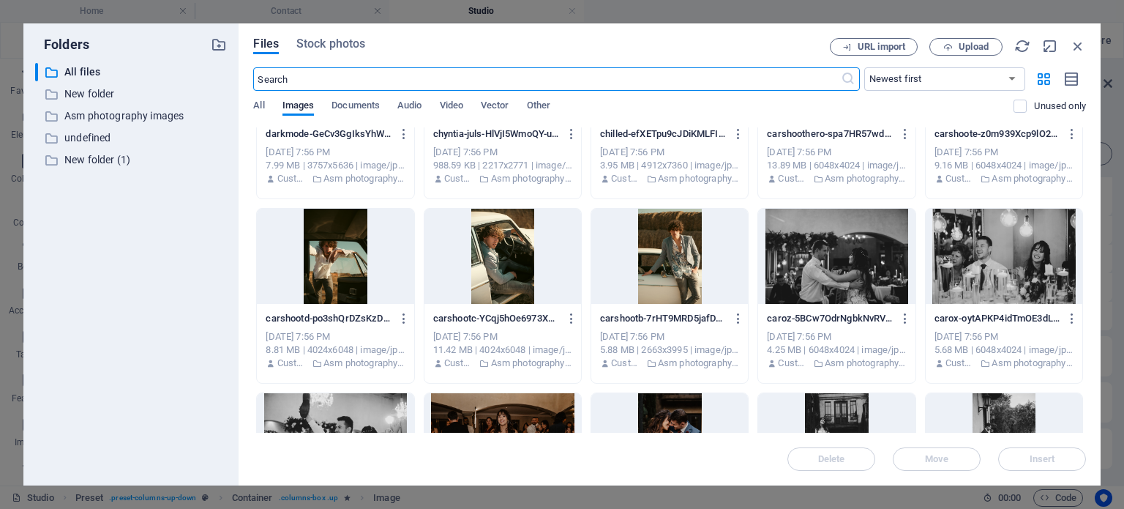
scroll to position [19823, 0]
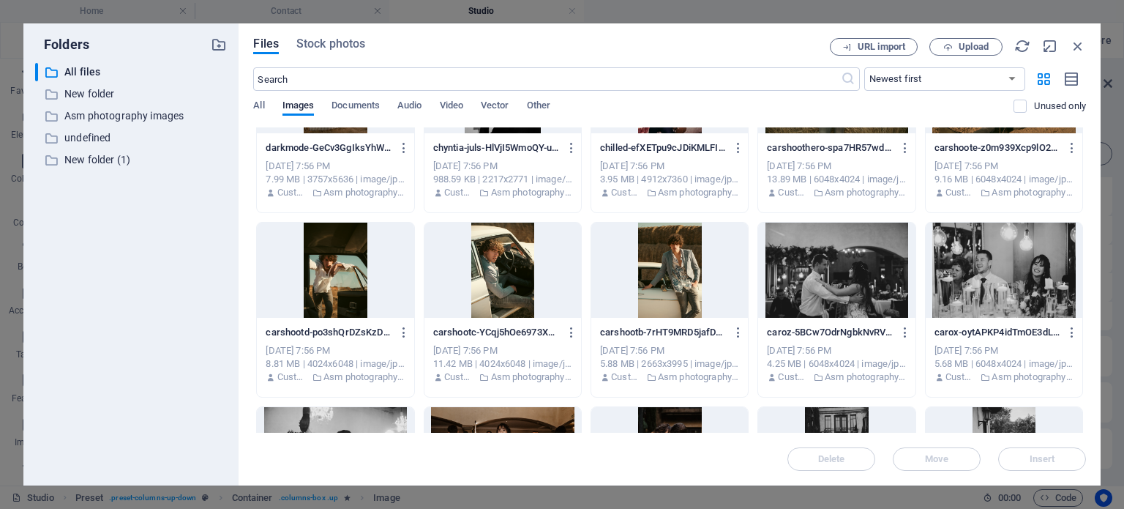
click at [521, 279] on div at bounding box center [502, 269] width 157 height 95
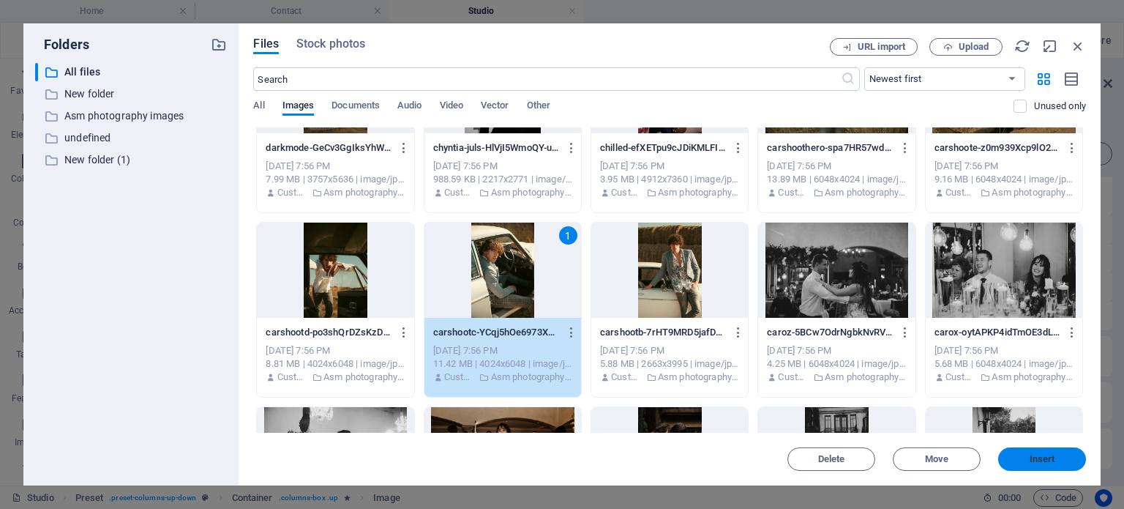
click at [1048, 461] on span "Insert" at bounding box center [1043, 458] width 26 height 9
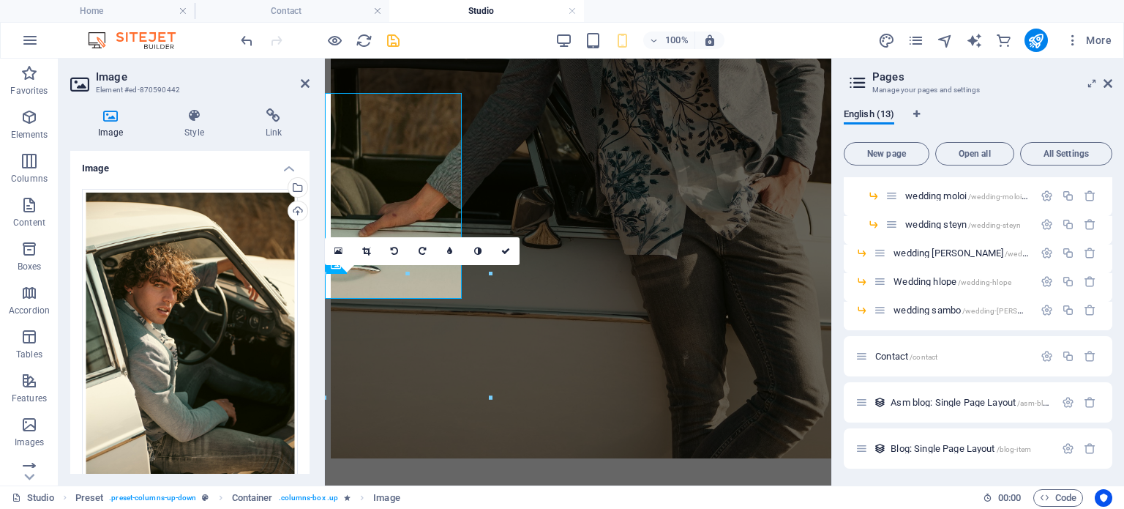
scroll to position [1414, 0]
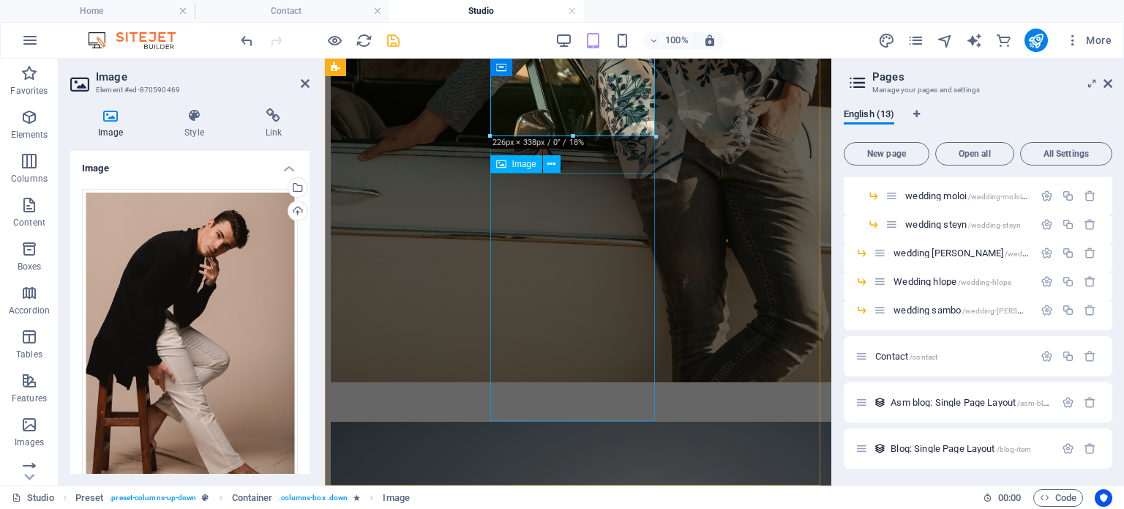
scroll to position [1799, 0]
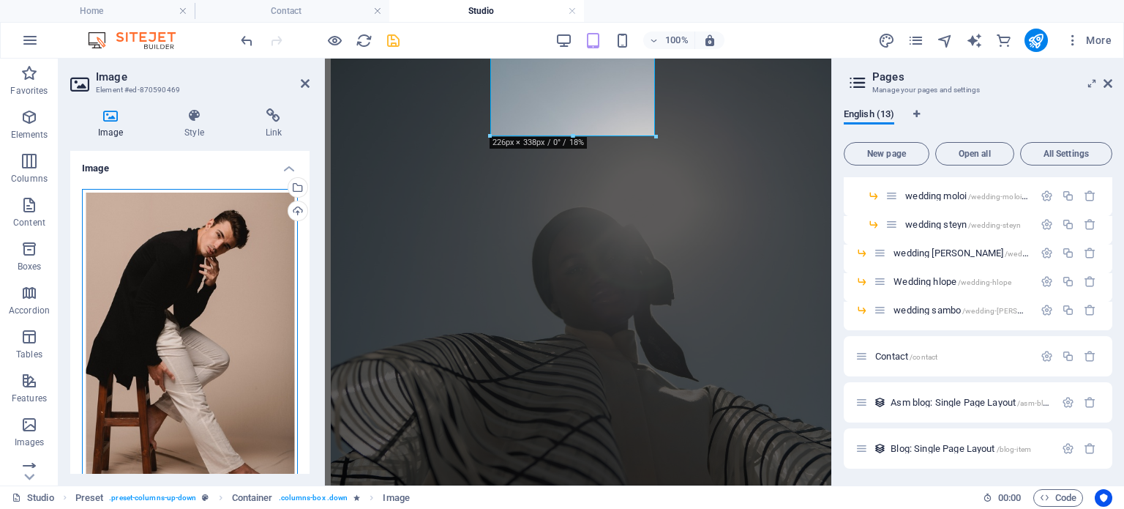
click at [184, 294] on div "Drag files here, click to choose files or select files from Files or our free s…" at bounding box center [190, 349] width 216 height 321
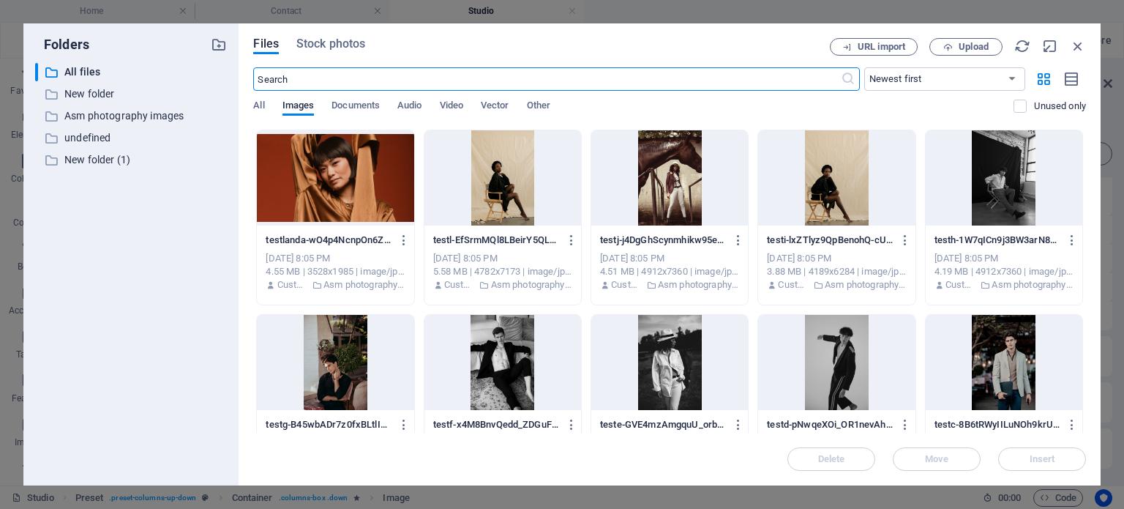
scroll to position [9791, 0]
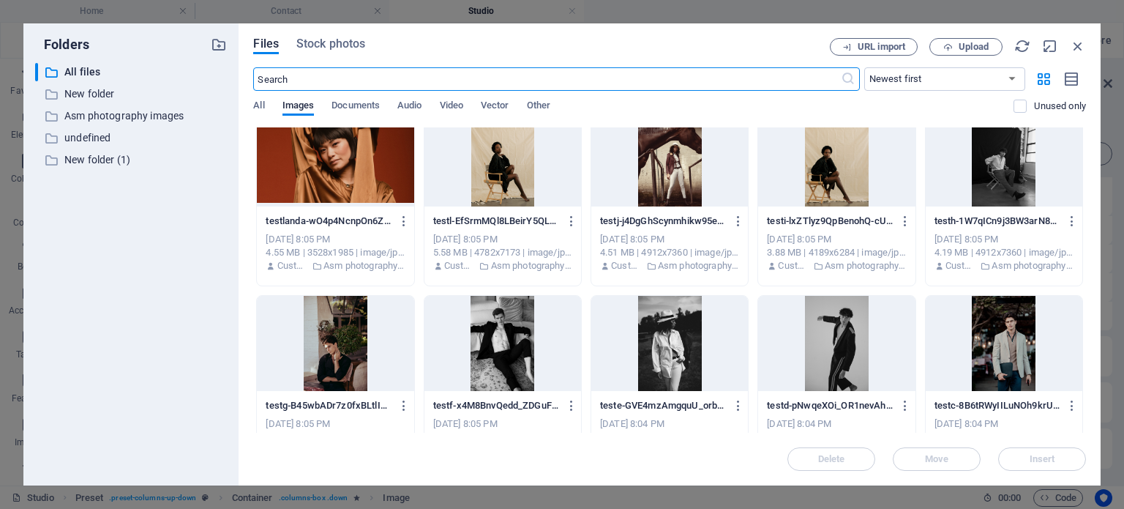
click at [830, 348] on div at bounding box center [836, 343] width 157 height 95
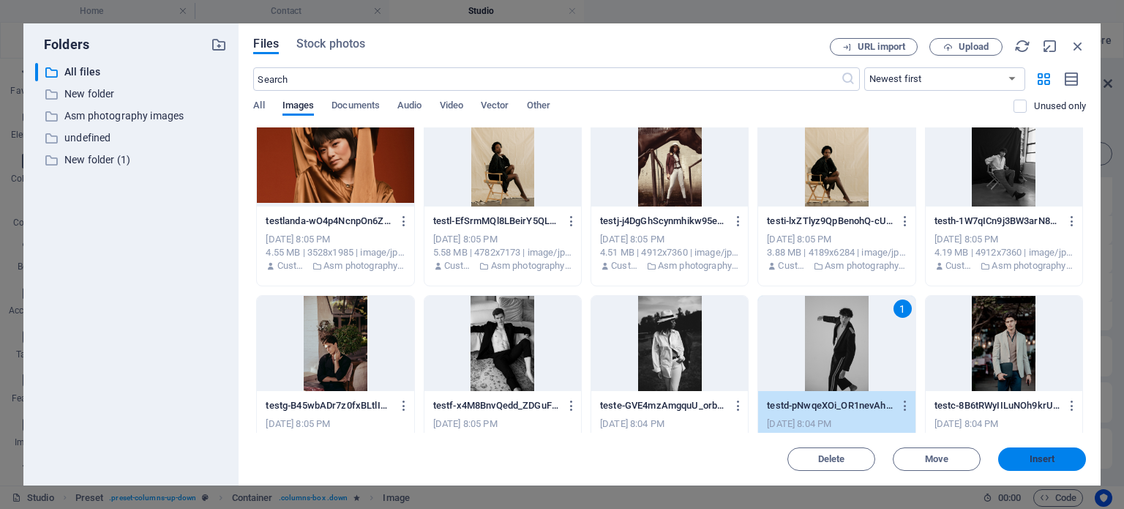
click at [1058, 465] on button "Insert" at bounding box center [1042, 458] width 88 height 23
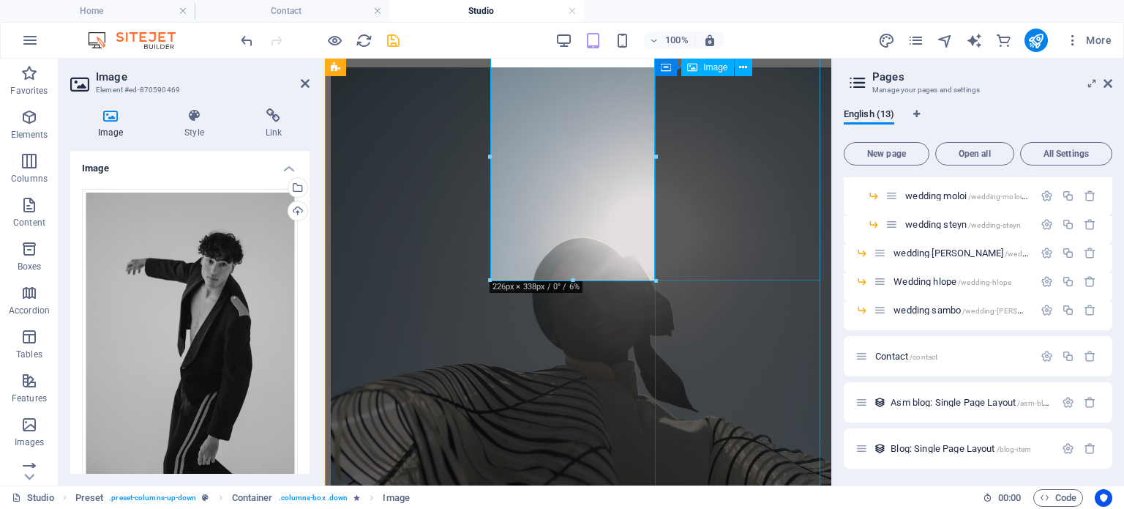
scroll to position [1627, 0]
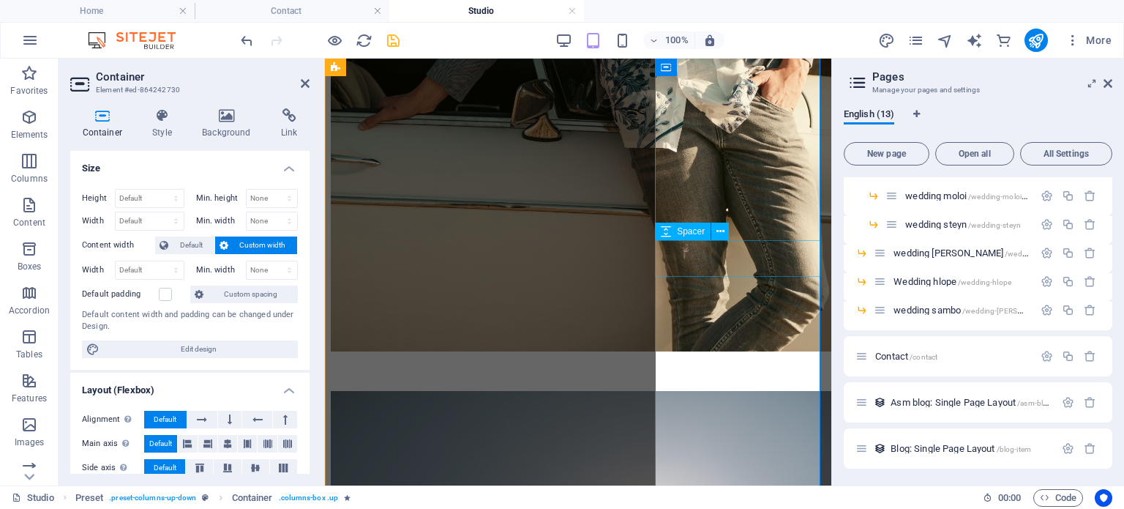
scroll to position [1407, 0]
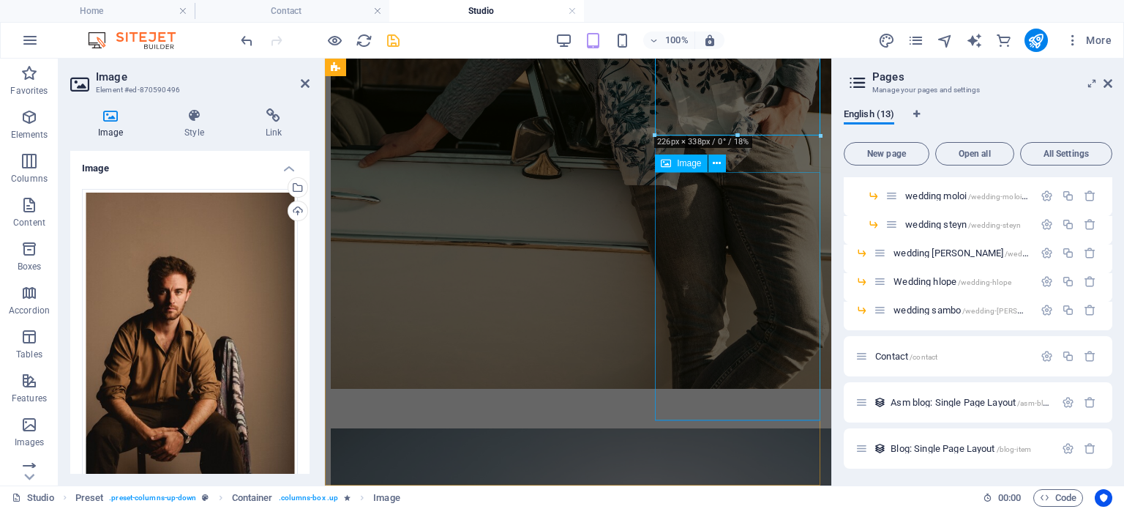
scroll to position [1799, 0]
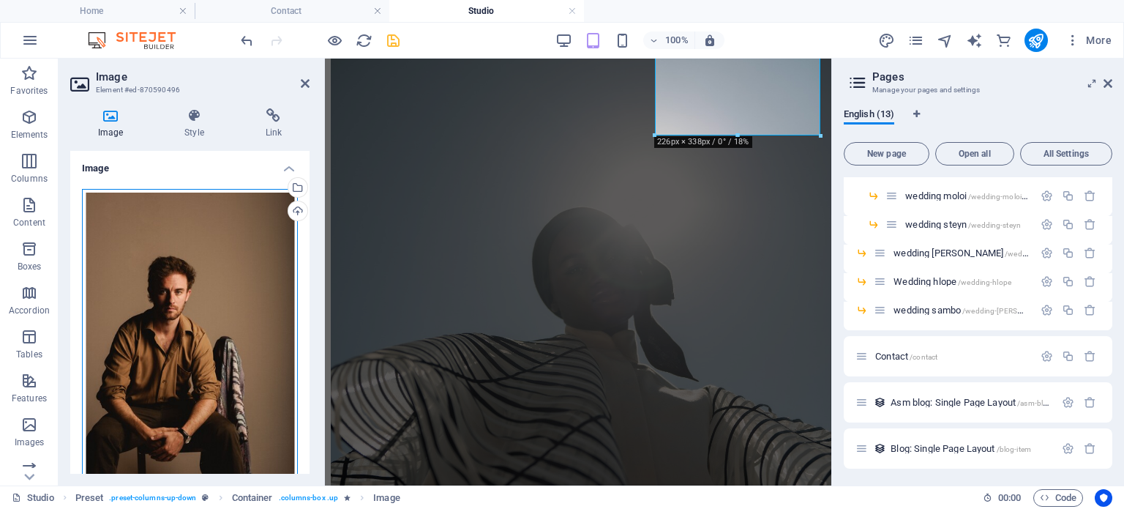
click at [194, 266] on div "Drag files here, click to choose files or select files from Files or our free s…" at bounding box center [190, 349] width 216 height 321
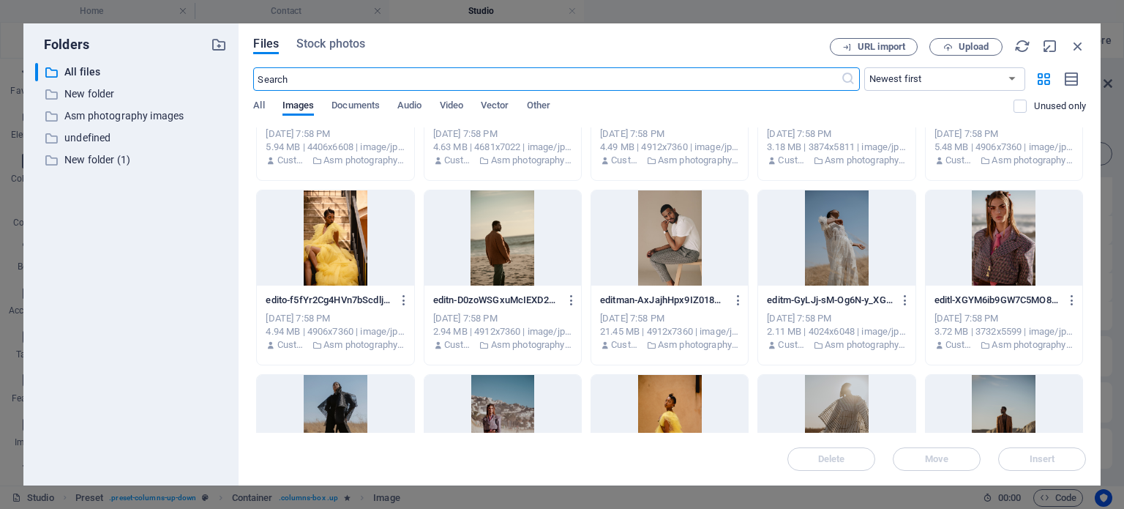
scroll to position [17127, 0]
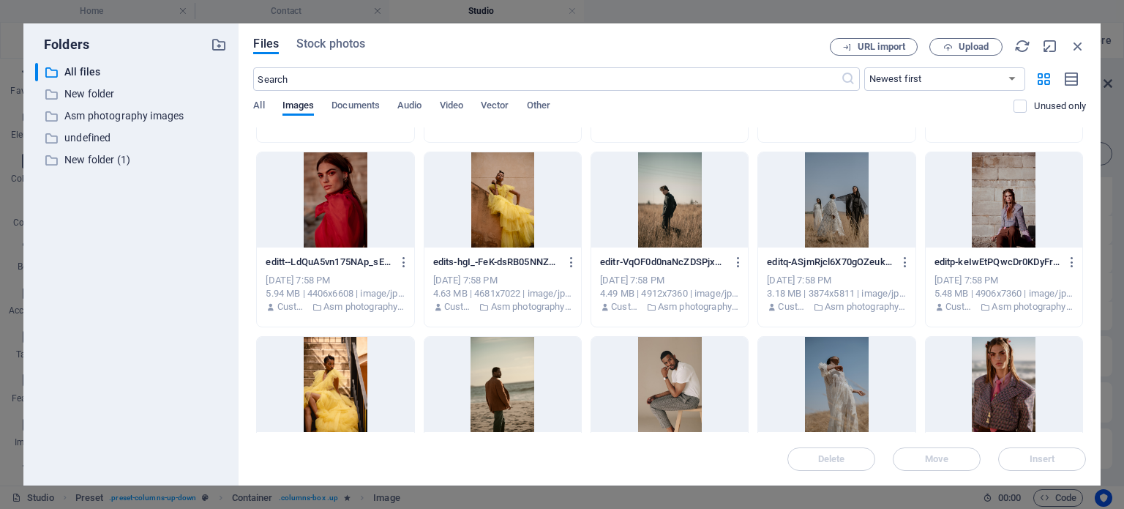
click at [697, 231] on div at bounding box center [669, 199] width 157 height 95
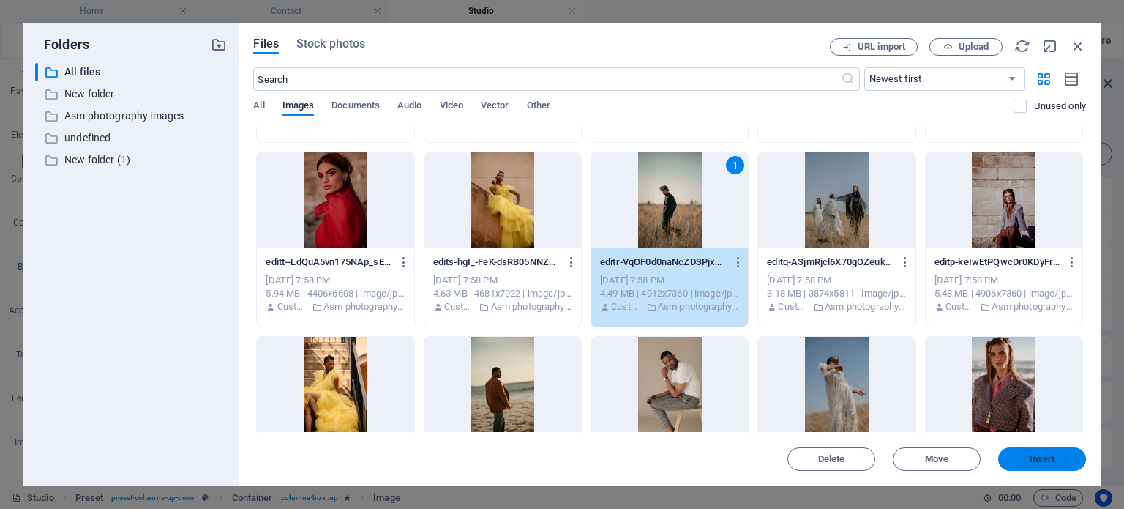
click at [1036, 447] on button "Insert" at bounding box center [1042, 458] width 88 height 23
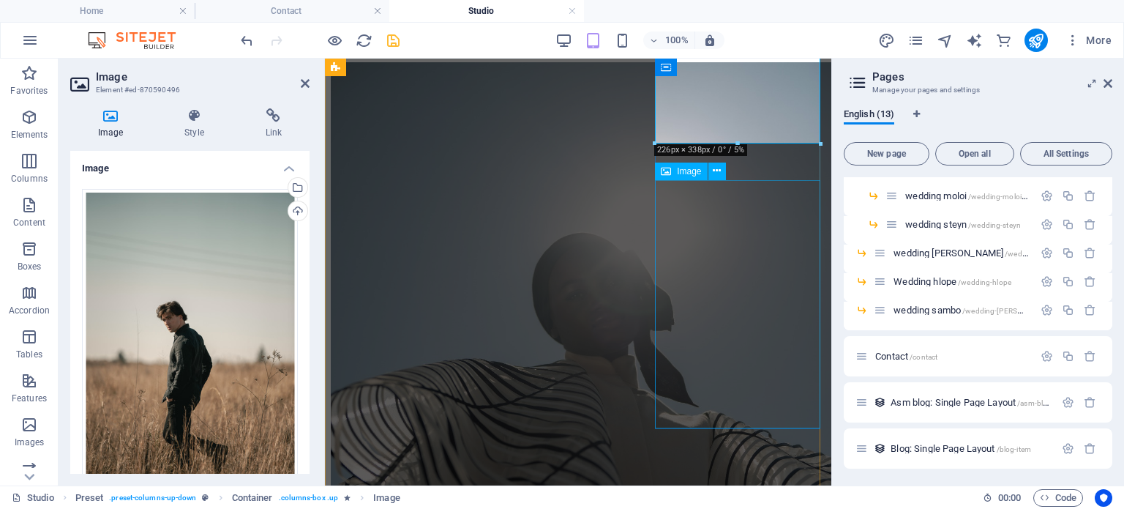
scroll to position [1799, 0]
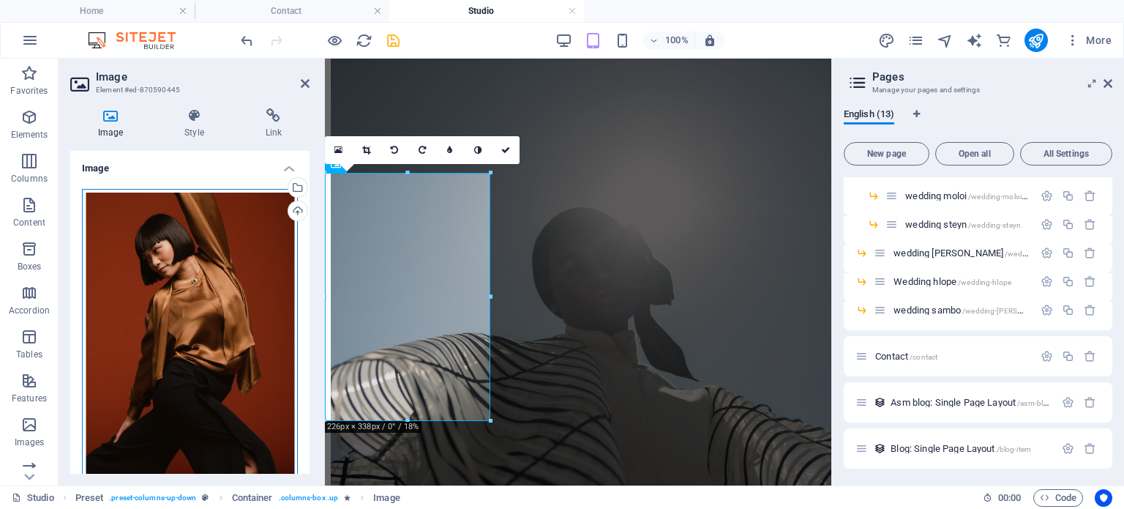
click at [205, 233] on div "Drag files here, click to choose files or select files from Files or our free s…" at bounding box center [190, 349] width 216 height 321
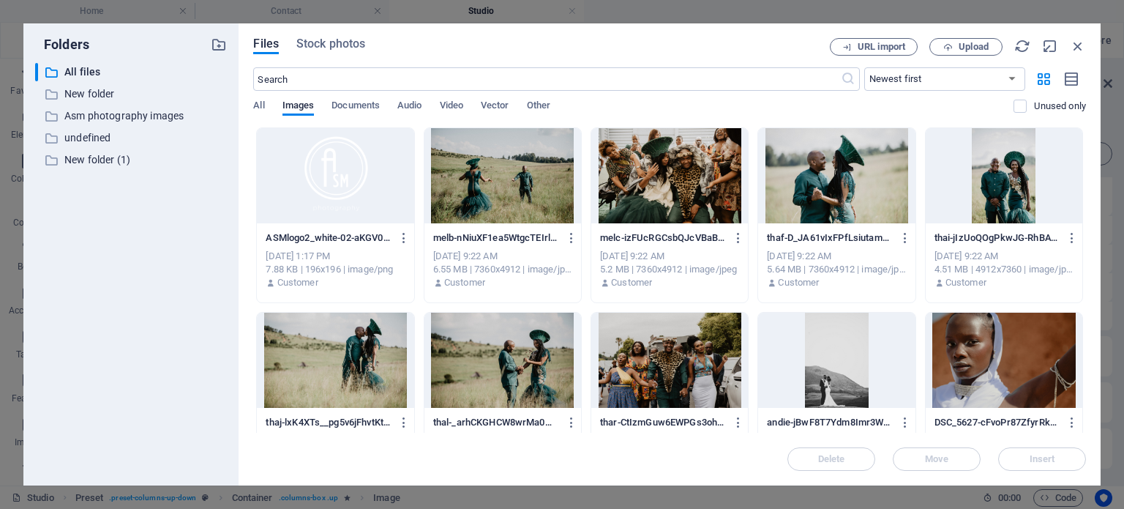
drag, startPoint x: 1086, startPoint y: 160, endPoint x: 1109, endPoint y: 397, distance: 237.5
click at [1109, 397] on div "Folders ​ All files All files ​ New folder New folder ​ Asm photography images …" at bounding box center [562, 254] width 1124 height 509
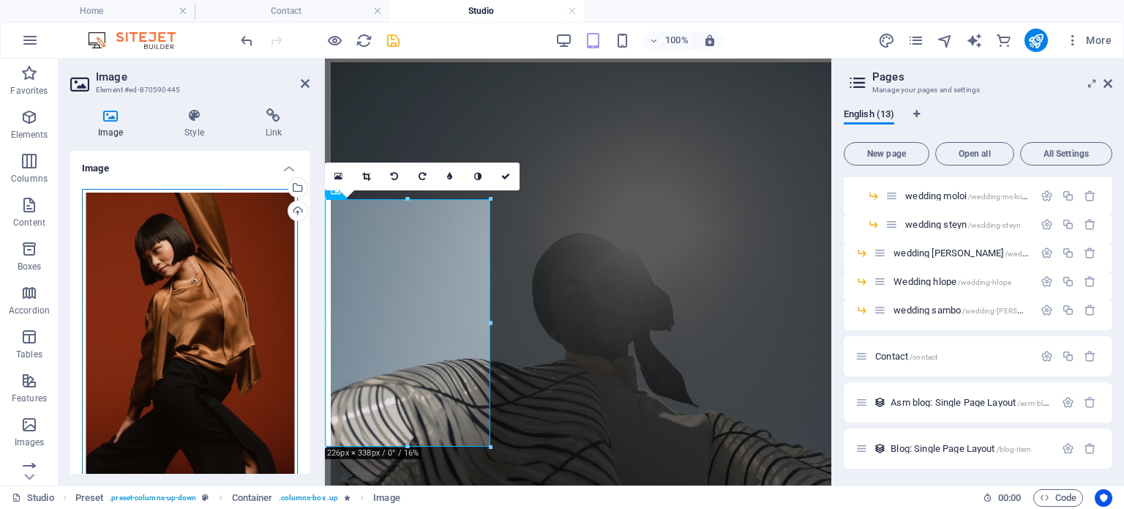
click at [167, 290] on div "Drag files here, click to choose files or select files from Files or our free s…" at bounding box center [190, 349] width 216 height 321
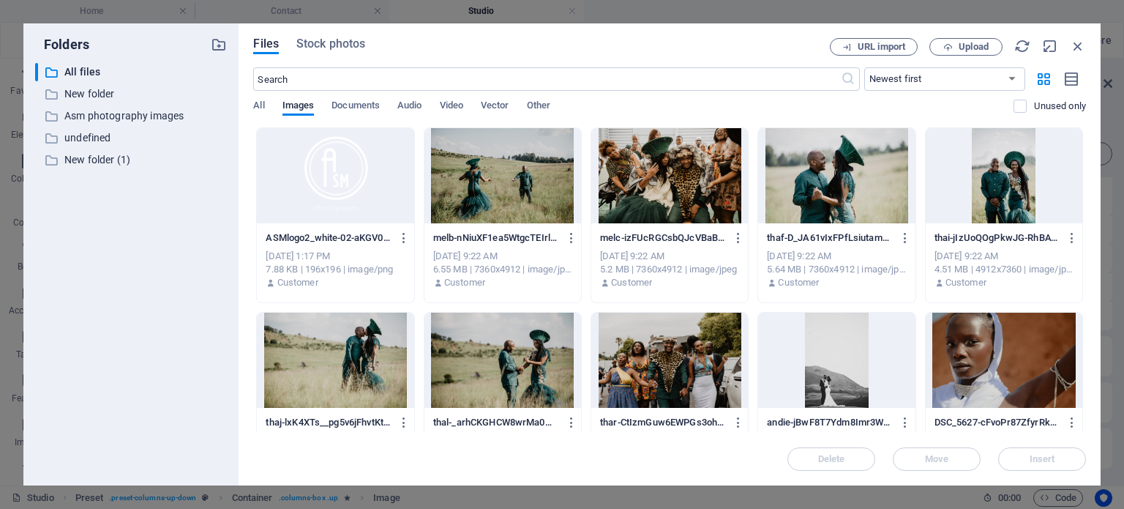
drag, startPoint x: 1086, startPoint y: 157, endPoint x: 1080, endPoint y: 333, distance: 176.5
click at [1080, 333] on div "Files Stock photos URL import Upload ​ Newest first Oldest first Name (A-Z) Nam…" at bounding box center [670, 254] width 862 height 462
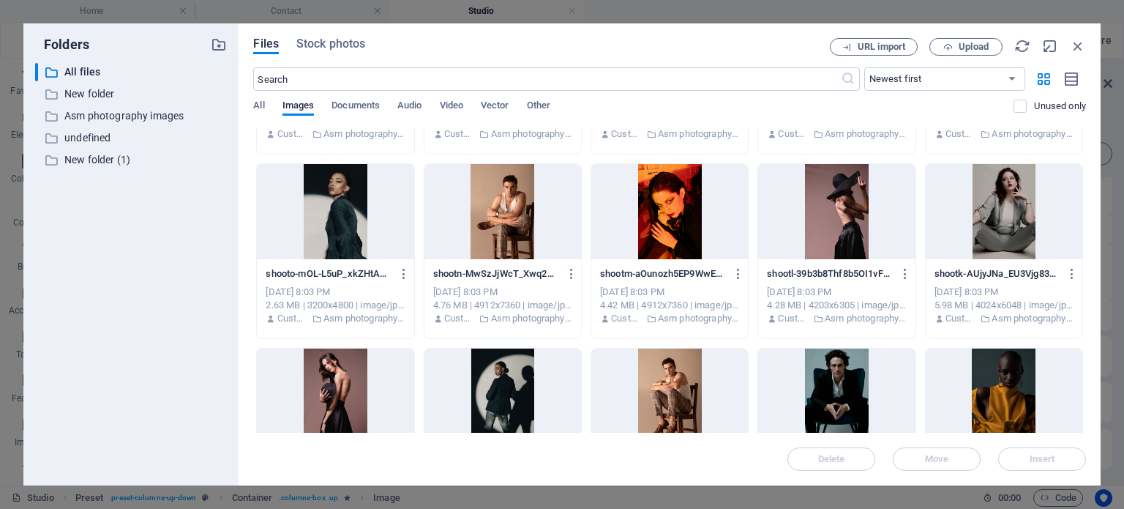
scroll to position [12060, 0]
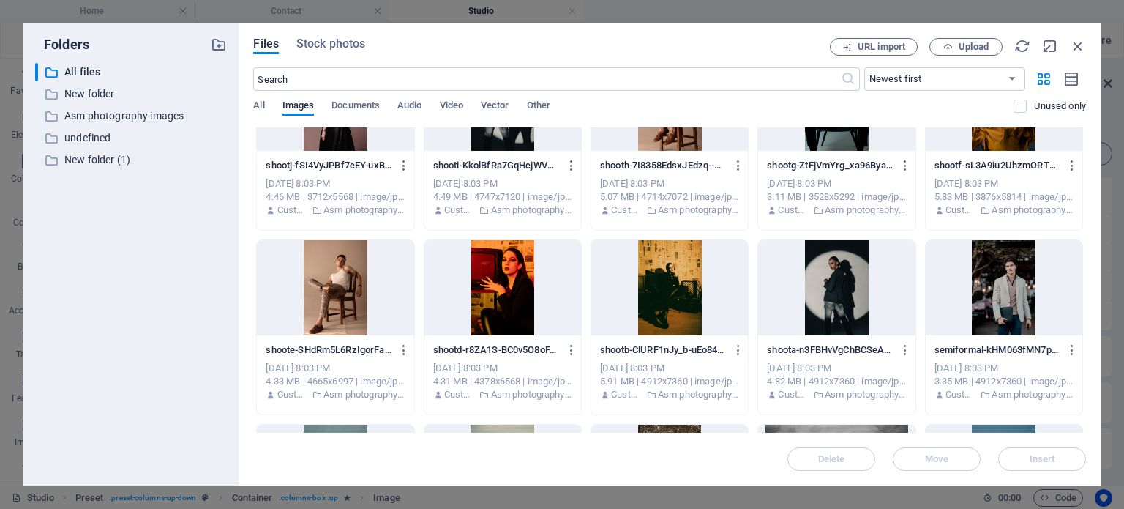
click at [677, 305] on div at bounding box center [669, 287] width 157 height 95
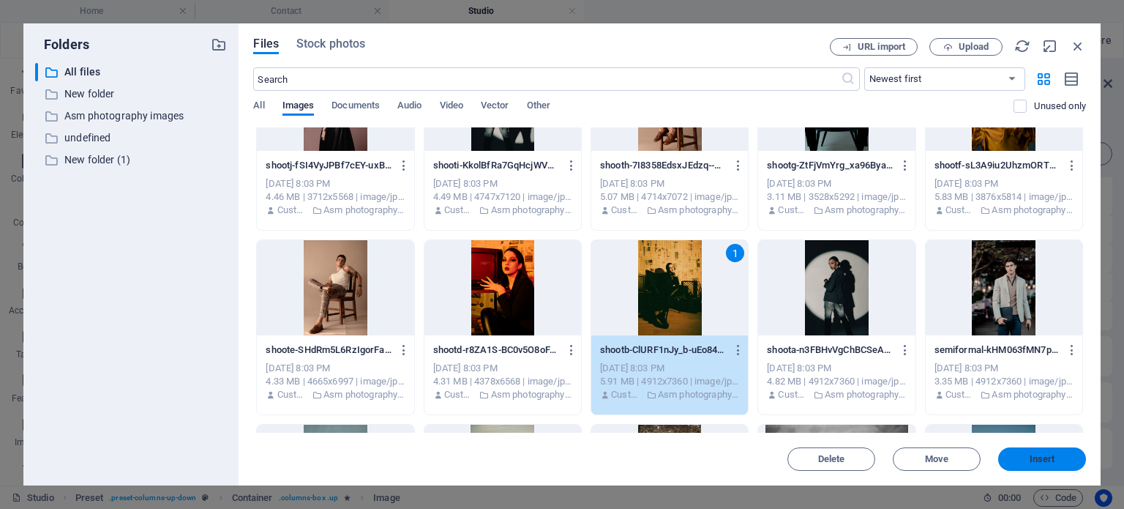
click at [1033, 462] on span "Insert" at bounding box center [1043, 458] width 26 height 9
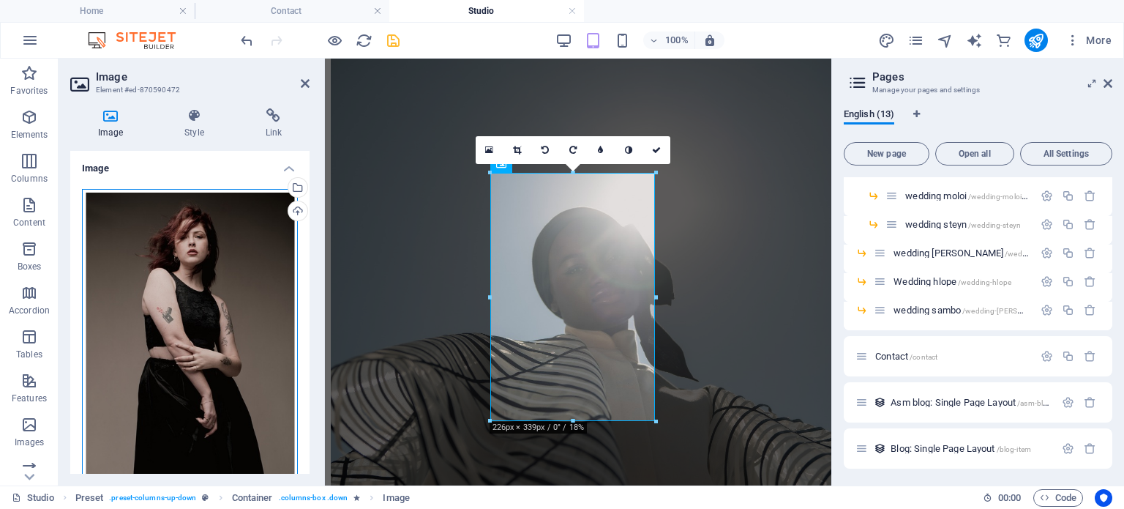
click at [190, 221] on div "Drag files here, click to choose files or select files from Files or our free s…" at bounding box center [190, 349] width 216 height 321
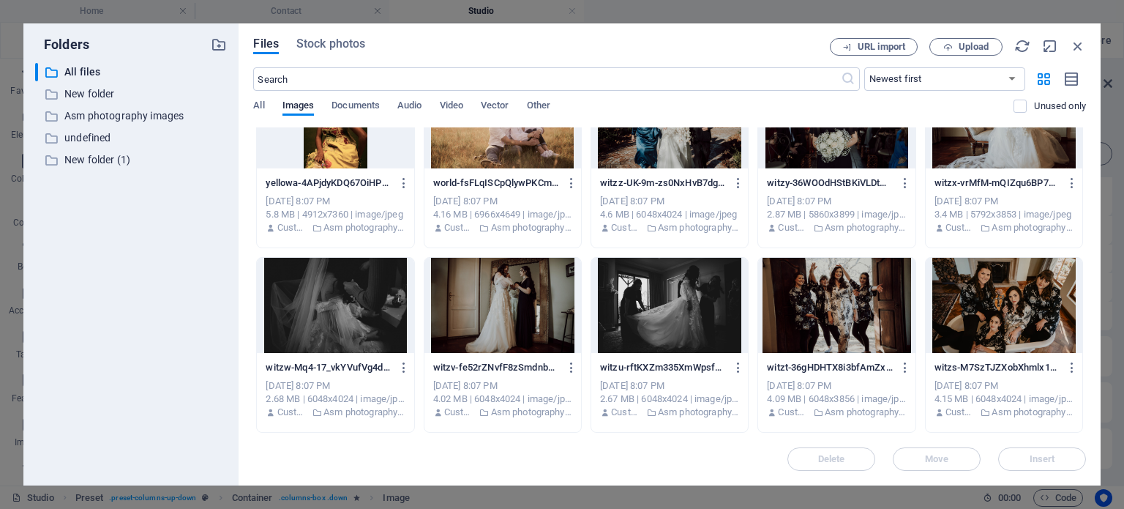
scroll to position [7801, 0]
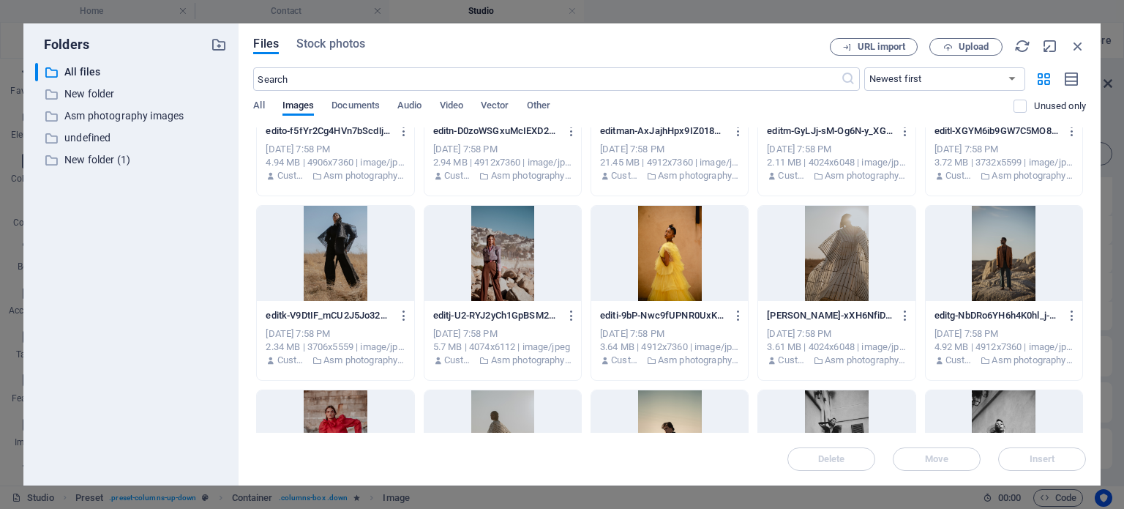
scroll to position [17437, 0]
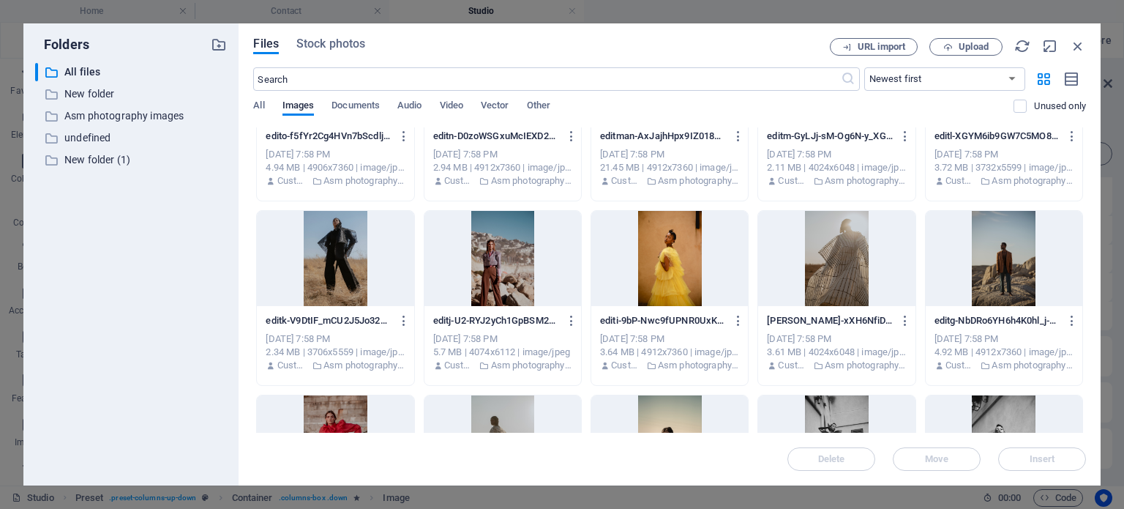
click at [495, 261] on div at bounding box center [502, 258] width 157 height 95
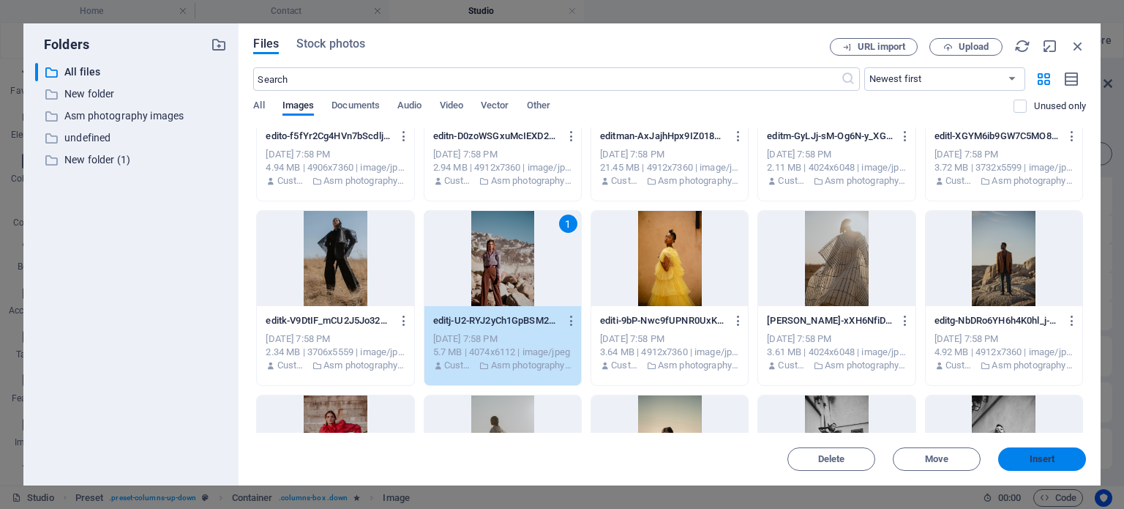
click at [1030, 462] on span "Insert" at bounding box center [1043, 458] width 26 height 9
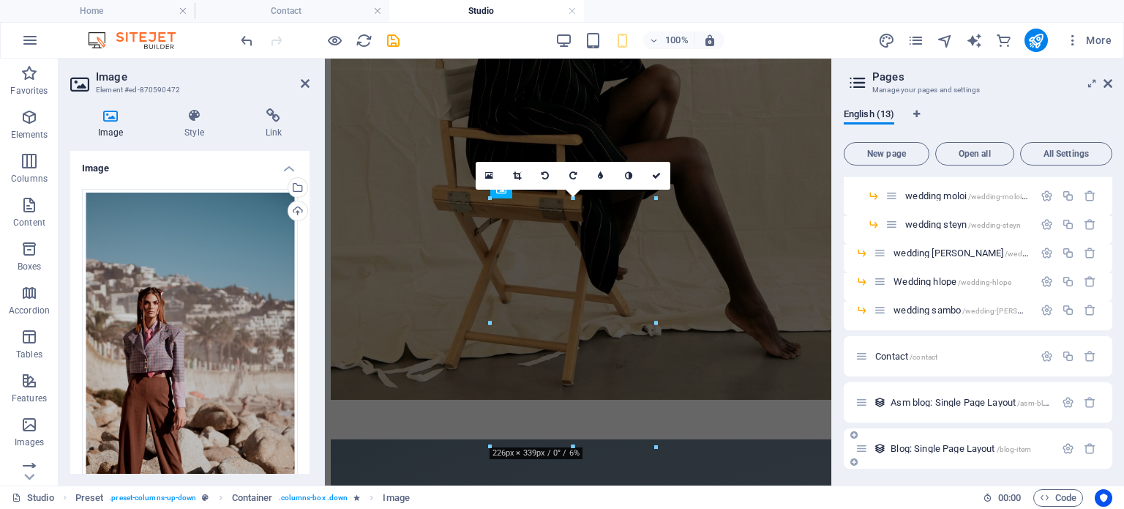
scroll to position [1773, 0]
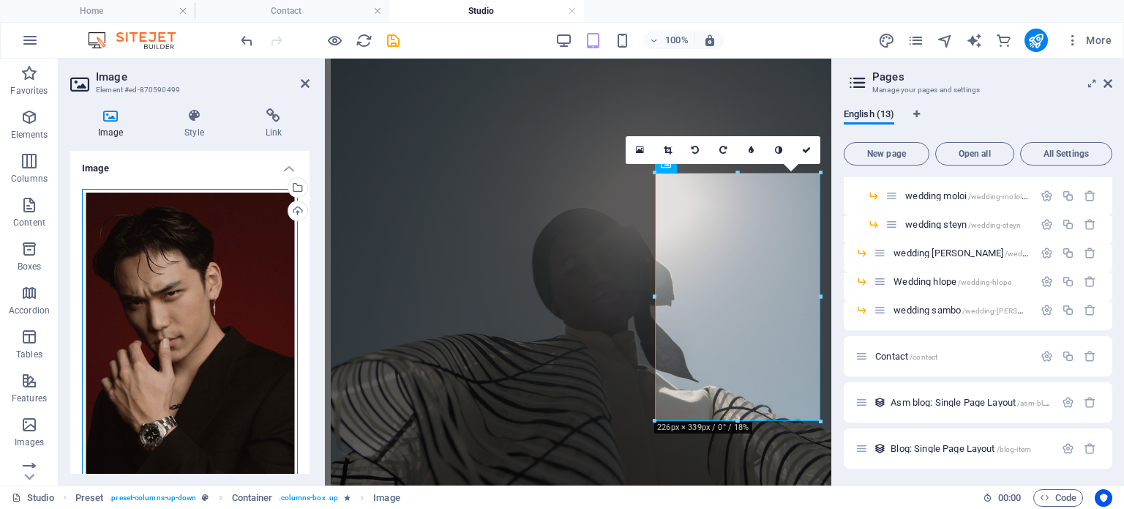
click at [231, 272] on div "Drag files here, click to choose files or select files from Files or our free s…" at bounding box center [190, 349] width 216 height 321
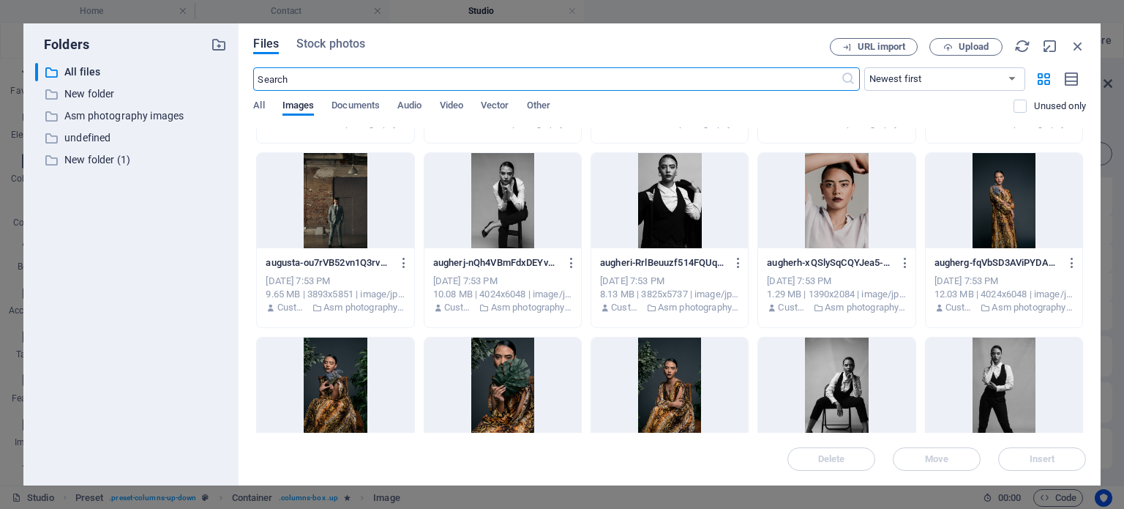
scroll to position [22973, 0]
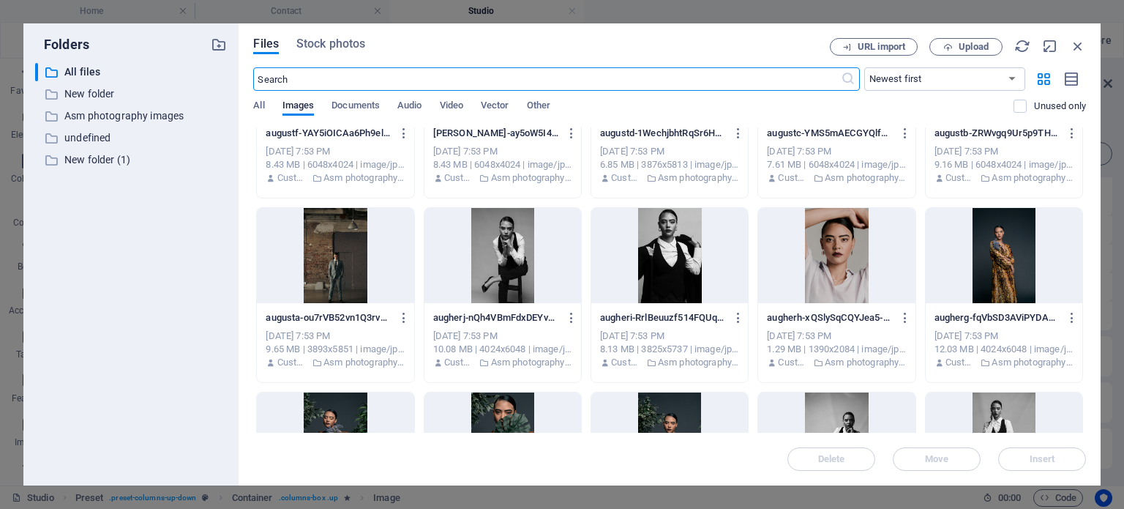
click at [302, 246] on div at bounding box center [335, 255] width 157 height 95
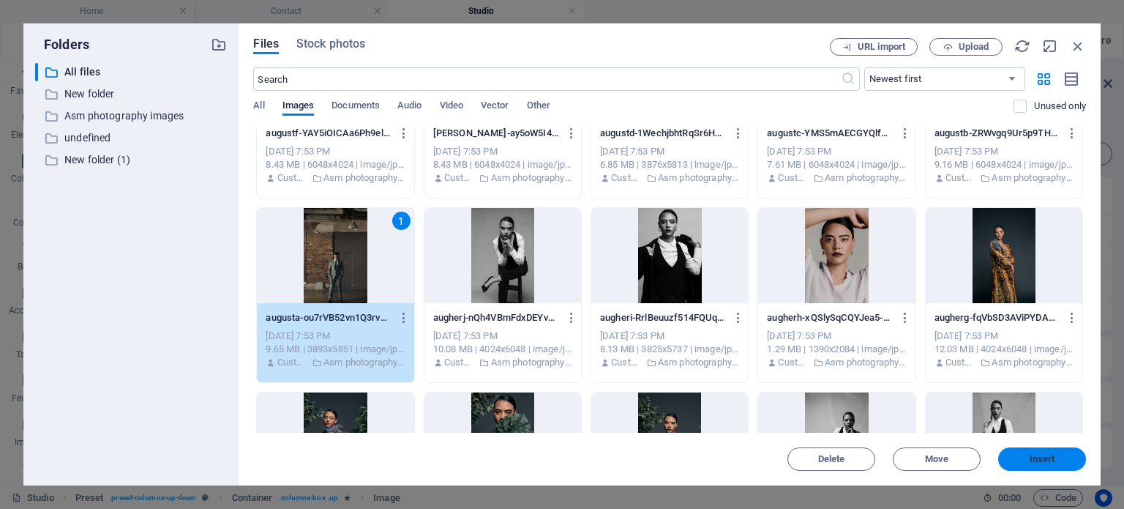
click at [1048, 468] on button "Insert" at bounding box center [1042, 458] width 88 height 23
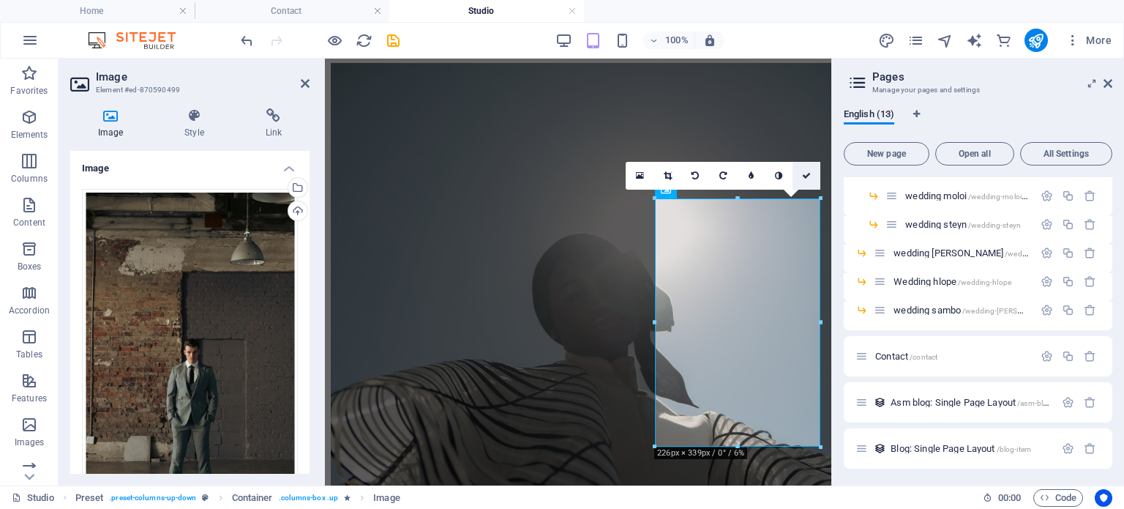
click at [808, 175] on icon at bounding box center [806, 175] width 9 height 9
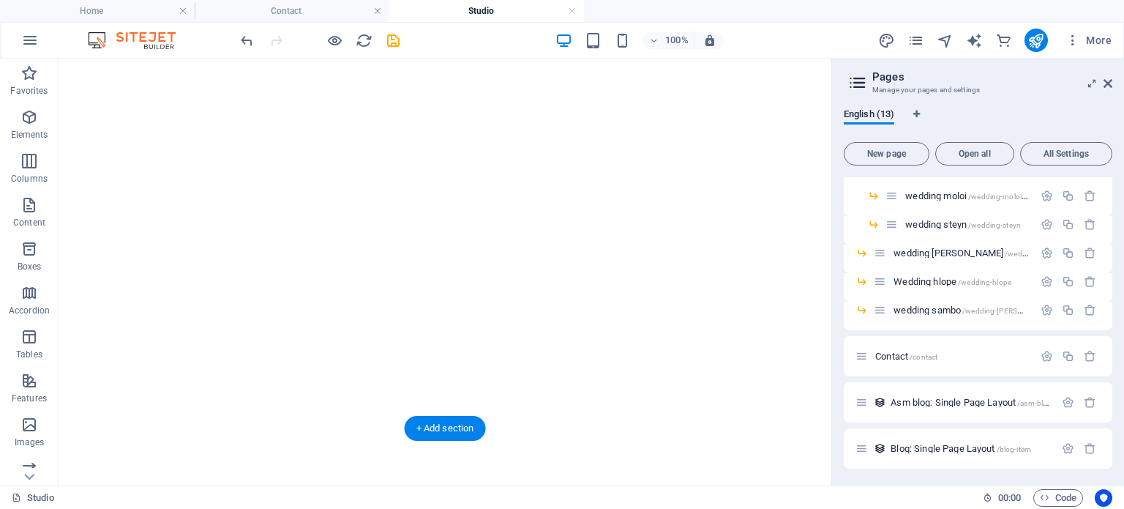
scroll to position [0, 0]
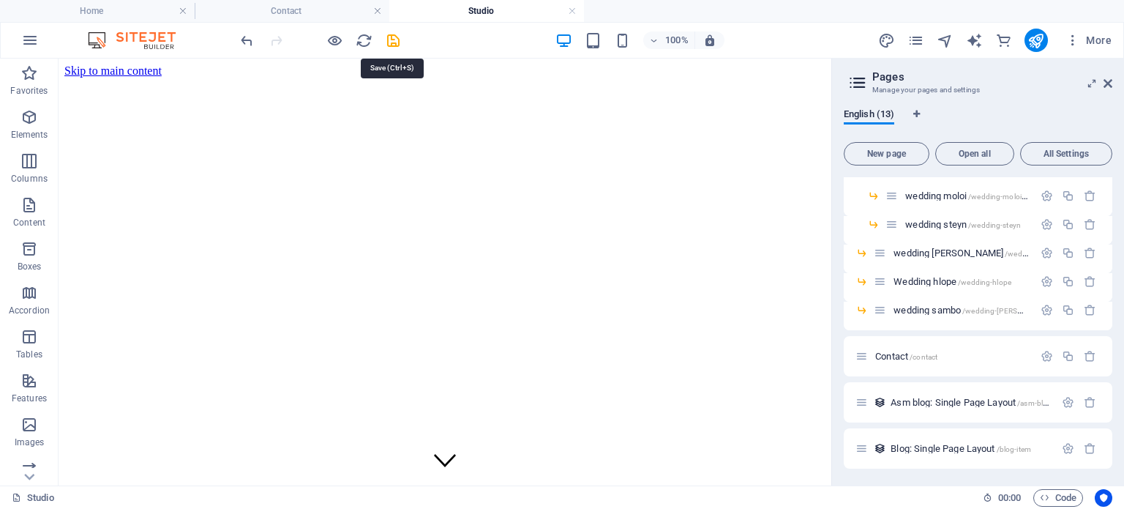
click at [393, 42] on icon "save" at bounding box center [393, 40] width 17 height 17
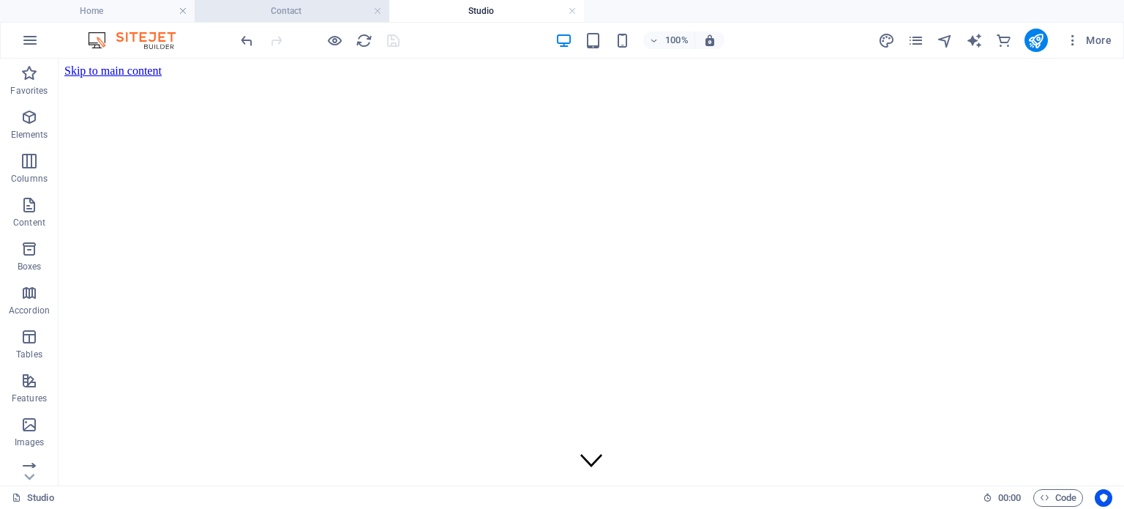
click at [296, 11] on h4 "Contact" at bounding box center [292, 11] width 195 height 16
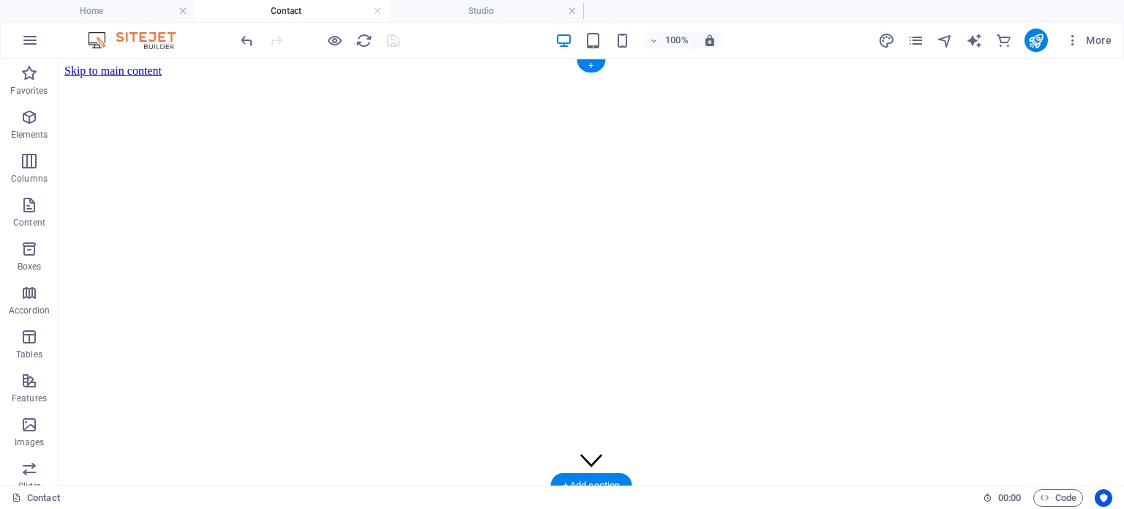
select select "vw"
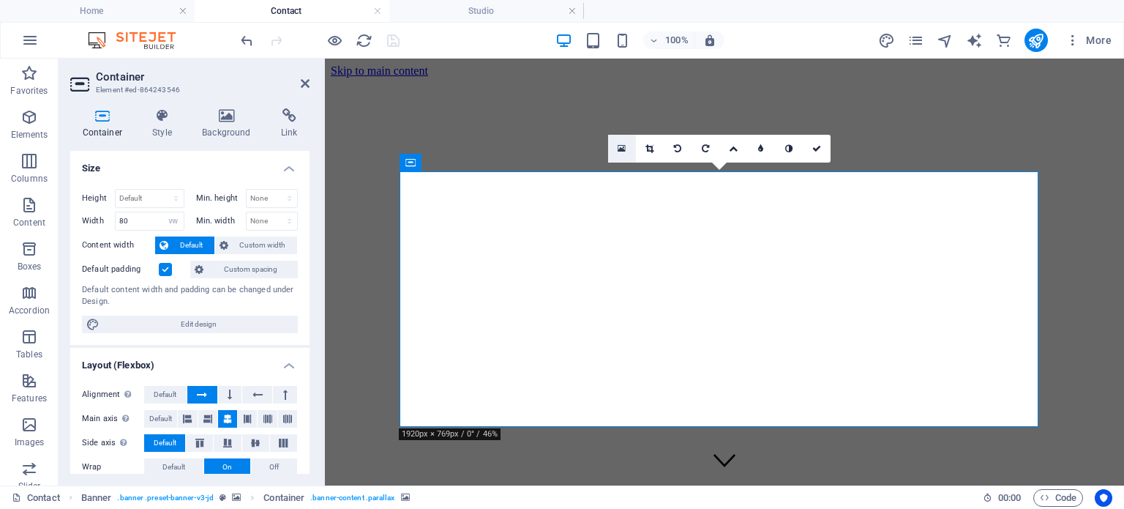
click at [619, 149] on icon at bounding box center [622, 148] width 8 height 10
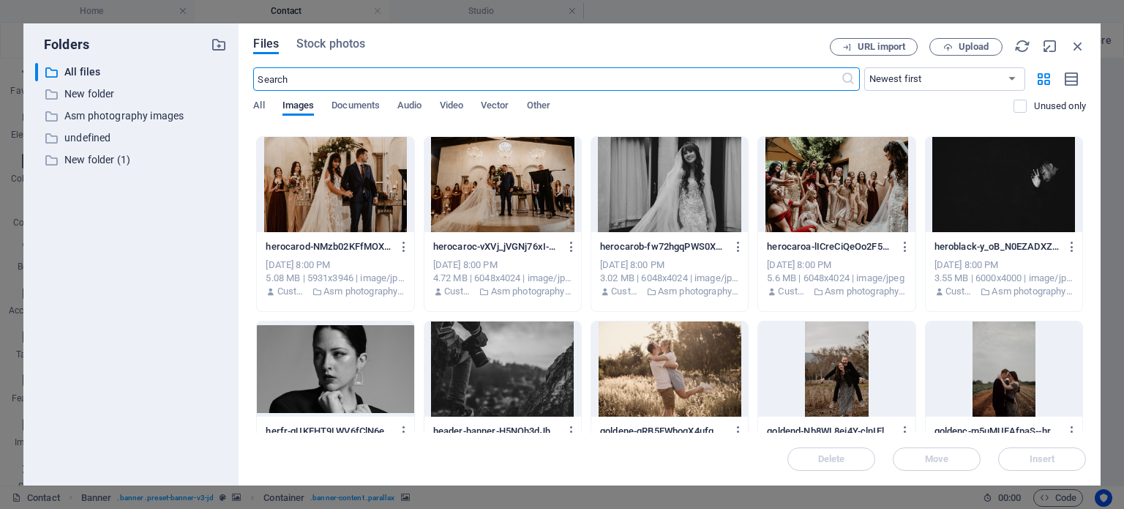
scroll to position [15292, 0]
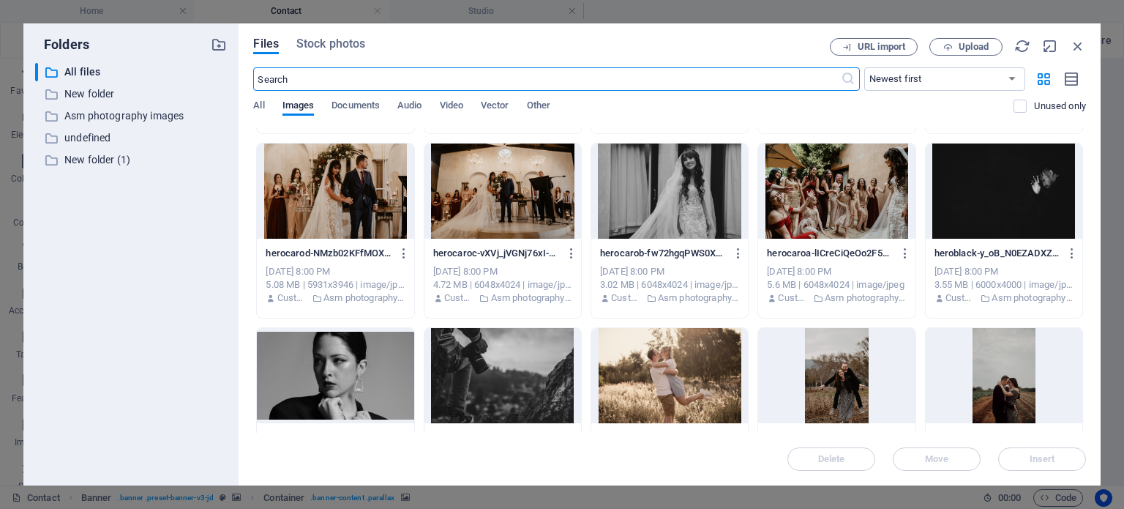
click at [980, 178] on div at bounding box center [1004, 190] width 157 height 95
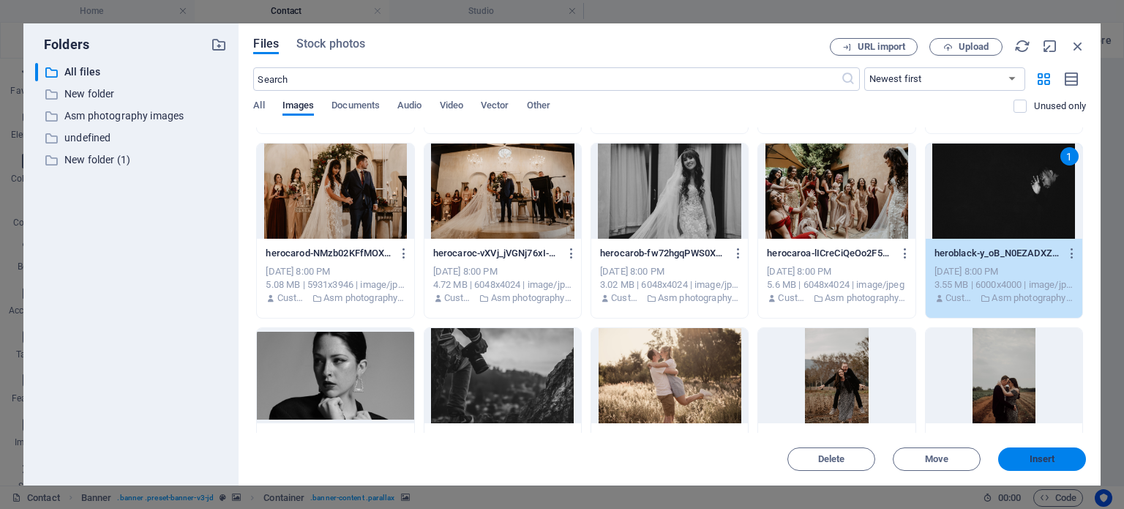
click at [1045, 470] on button "Insert" at bounding box center [1042, 458] width 88 height 23
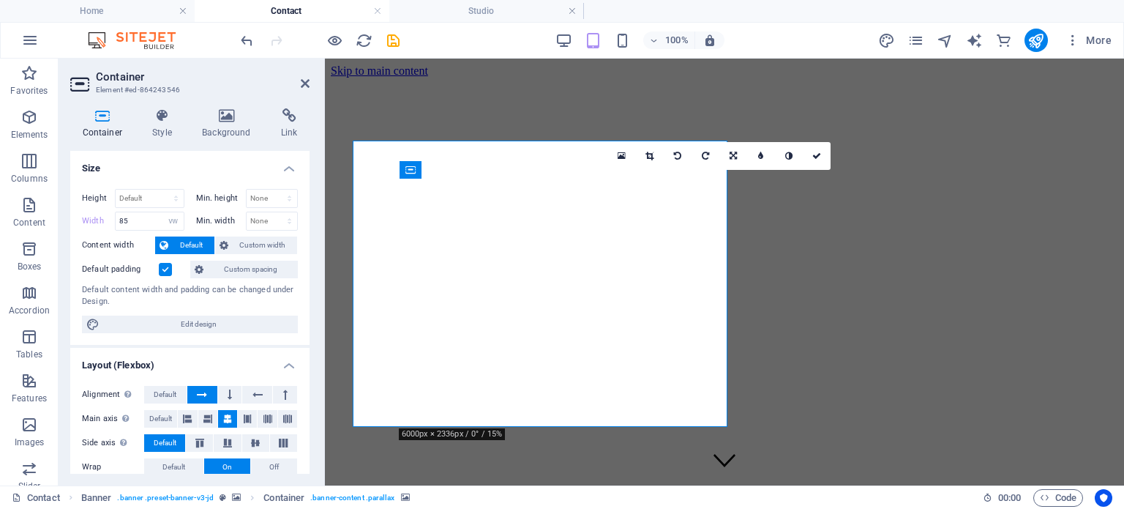
type input "80"
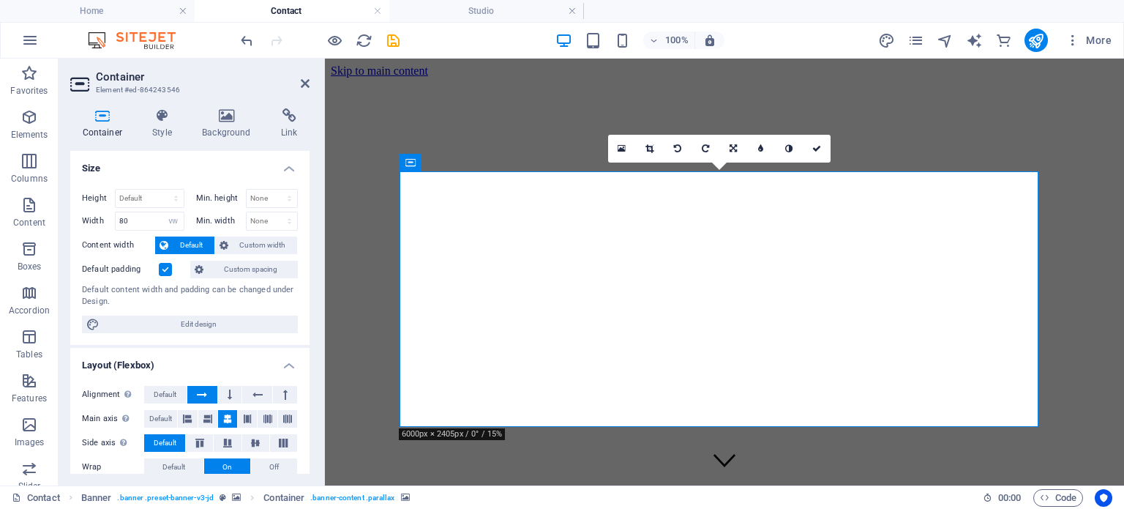
click at [488, 78] on figure at bounding box center [724, 78] width 787 height 0
click at [486, 78] on figure at bounding box center [724, 78] width 787 height 0
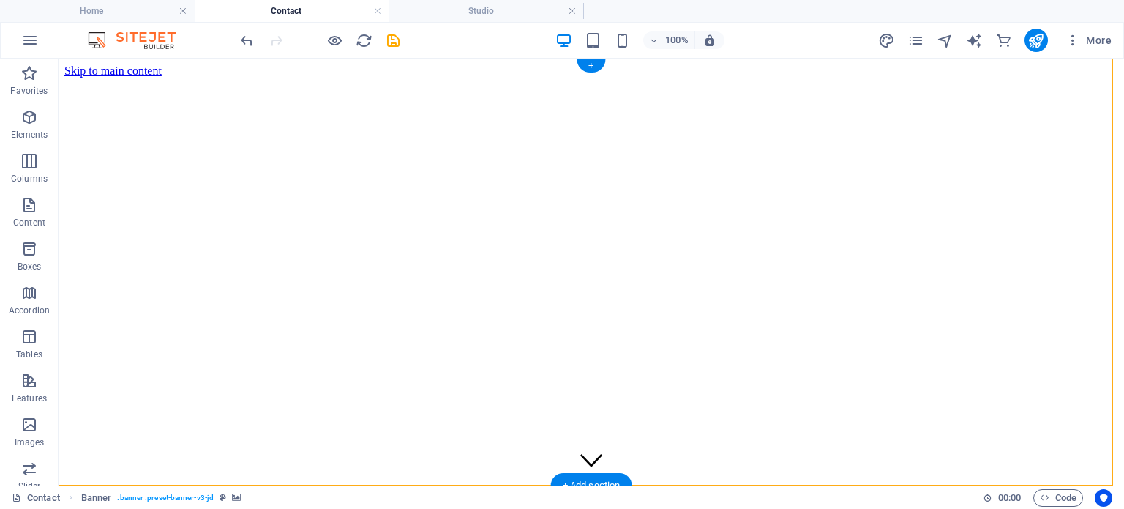
click at [171, 78] on figure at bounding box center [591, 78] width 1054 height 0
click at [170, 78] on figure at bounding box center [591, 78] width 1054 height 0
select select "vh"
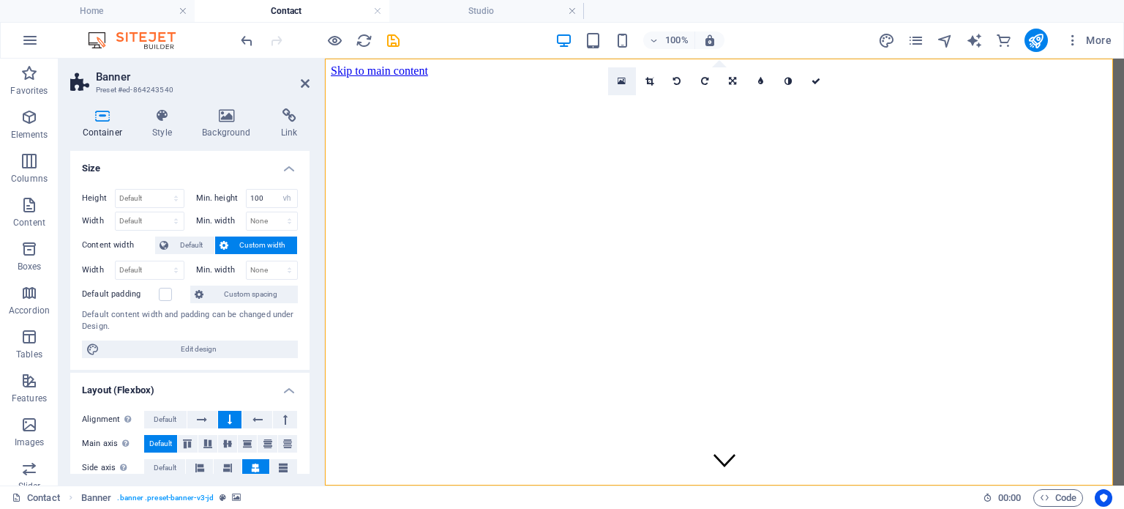
click at [625, 78] on icon at bounding box center [622, 81] width 8 height 10
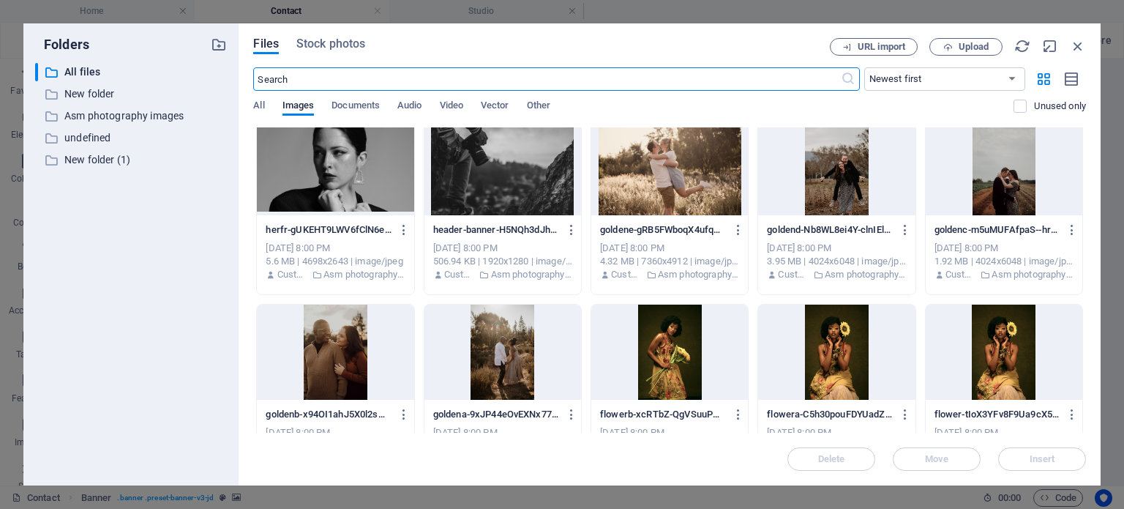
scroll to position [15133, 0]
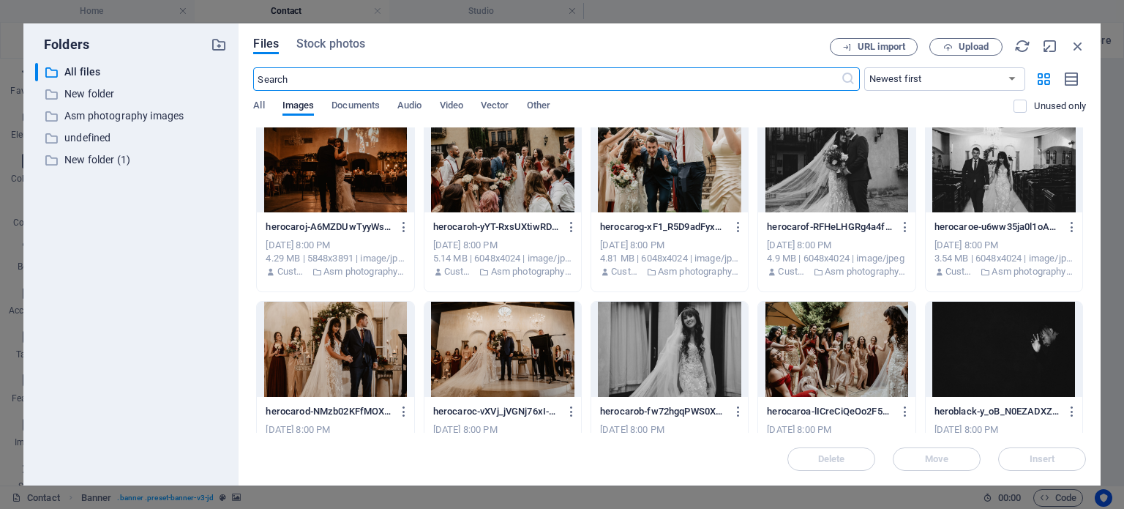
click at [1034, 340] on div at bounding box center [1004, 349] width 157 height 95
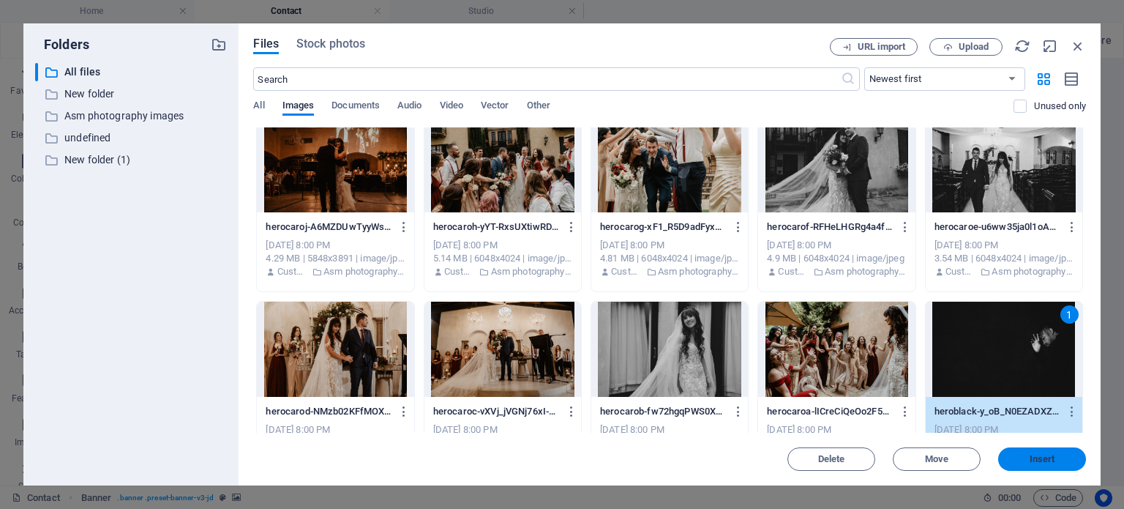
click at [1063, 465] on button "Insert" at bounding box center [1042, 458] width 88 height 23
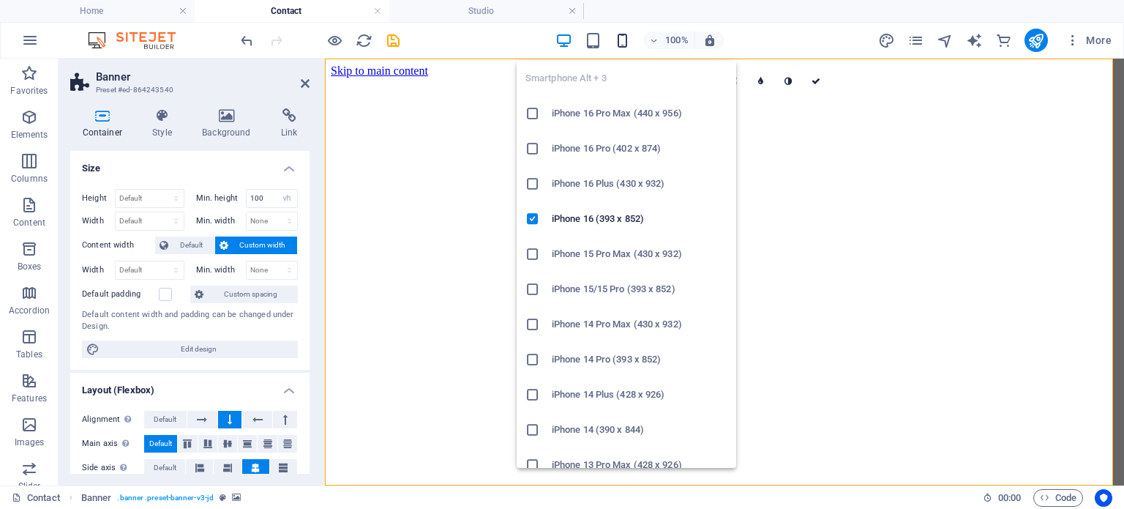
click at [618, 37] on icon "button" at bounding box center [622, 40] width 17 height 17
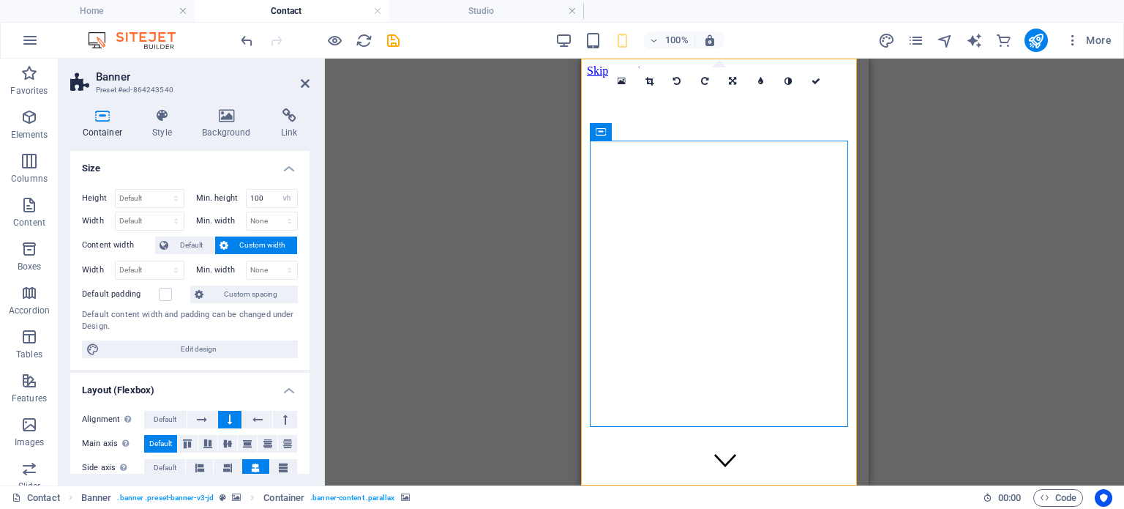
select select "vw"
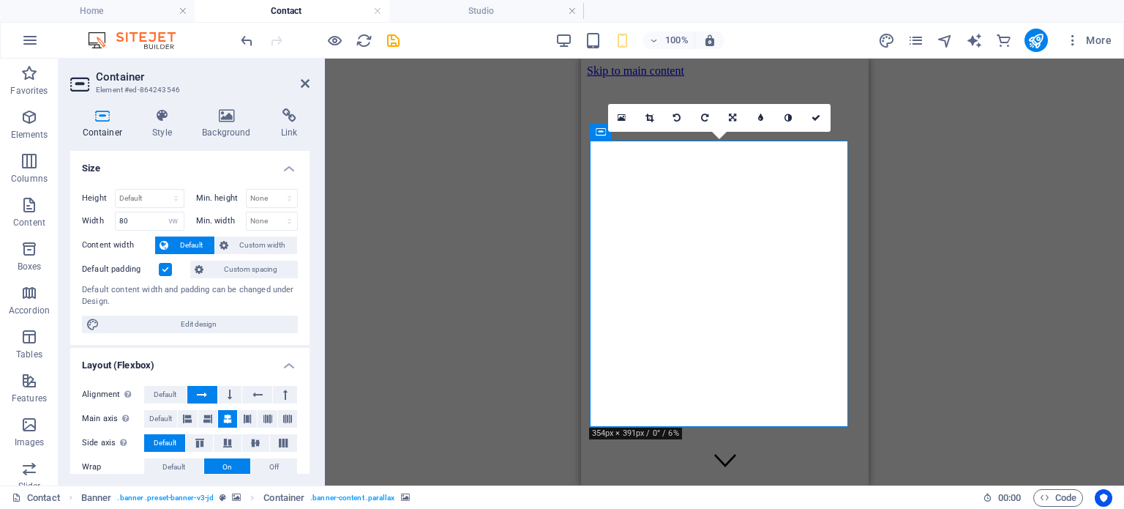
type input "90"
click at [737, 113] on link at bounding box center [733, 118] width 28 height 28
click at [705, 113] on icon at bounding box center [705, 117] width 7 height 9
click at [744, 113] on link at bounding box center [733, 118] width 28 height 28
click at [763, 113] on icon at bounding box center [760, 117] width 7 height 9
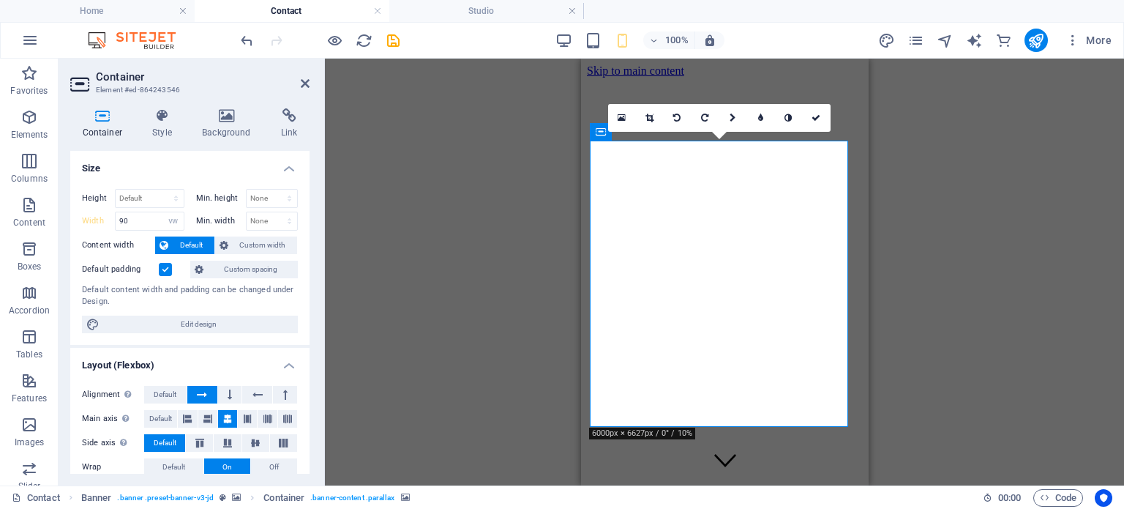
click at [803, 78] on figure at bounding box center [724, 78] width 276 height 0
select select "vh"
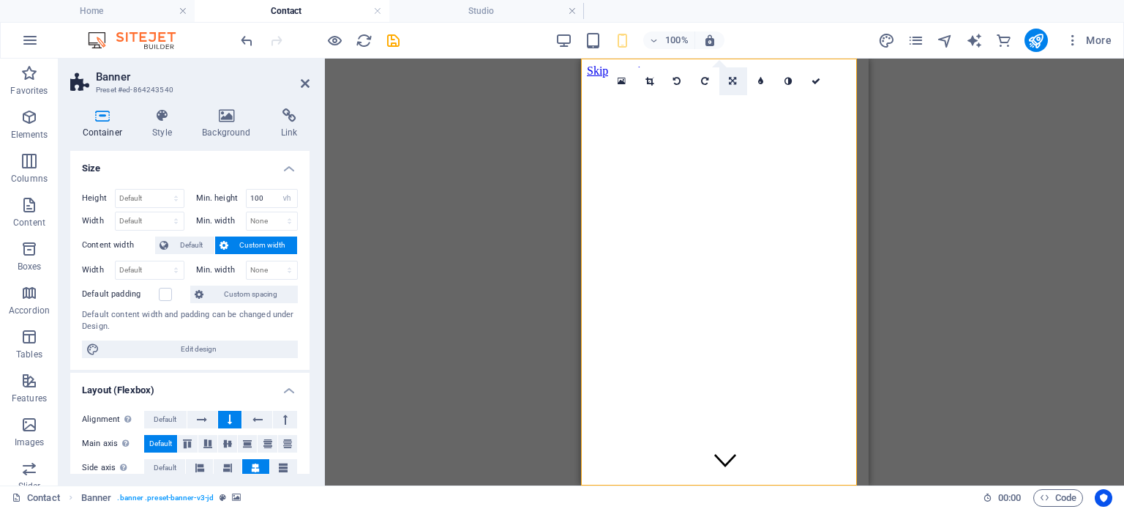
click at [737, 81] on link at bounding box center [733, 81] width 28 height 28
click at [764, 103] on link at bounding box center [761, 104] width 28 height 28
click at [823, 81] on link at bounding box center [817, 81] width 28 height 28
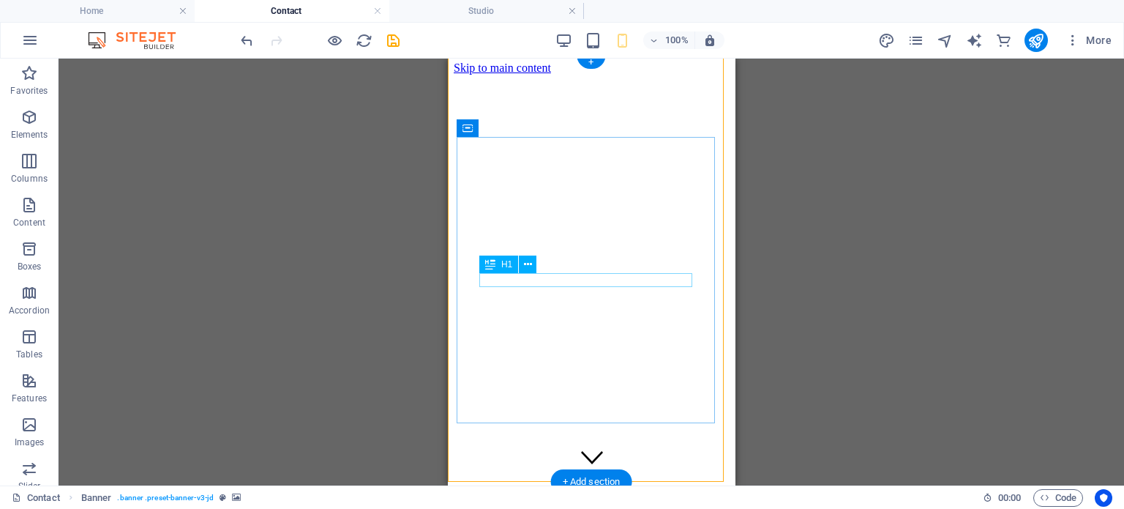
scroll to position [0, 0]
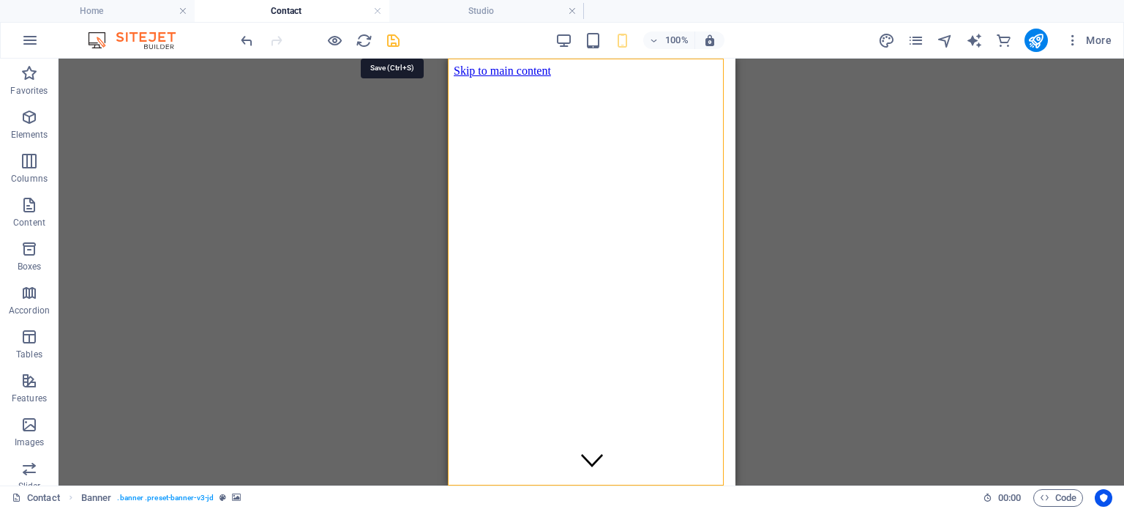
click at [392, 40] on icon "save" at bounding box center [393, 40] width 17 height 17
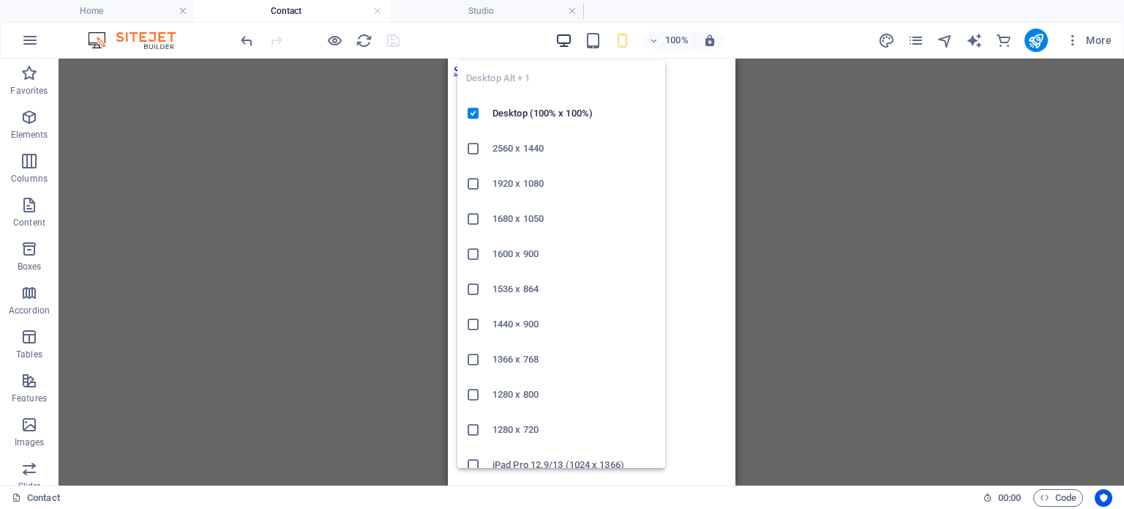
click at [562, 37] on icon "button" at bounding box center [563, 40] width 17 height 17
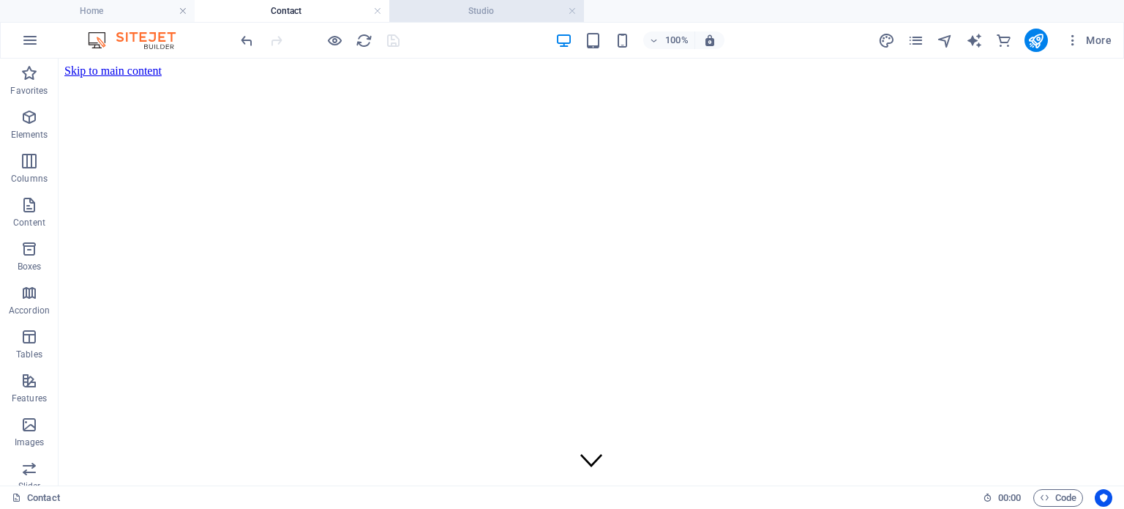
click at [454, 10] on h4 "Studio" at bounding box center [486, 11] width 195 height 16
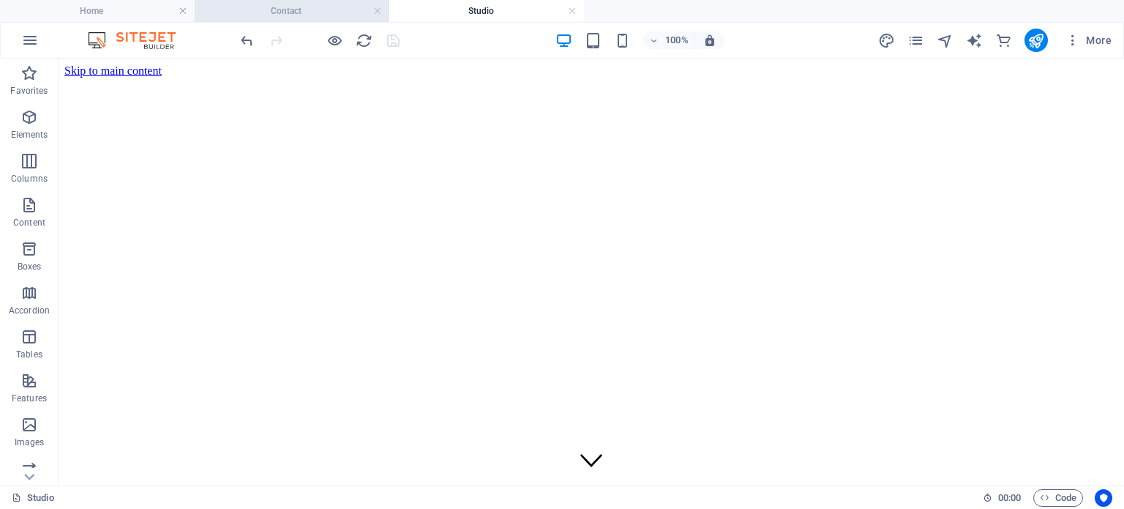
click at [318, 9] on h4 "Contact" at bounding box center [292, 11] width 195 height 16
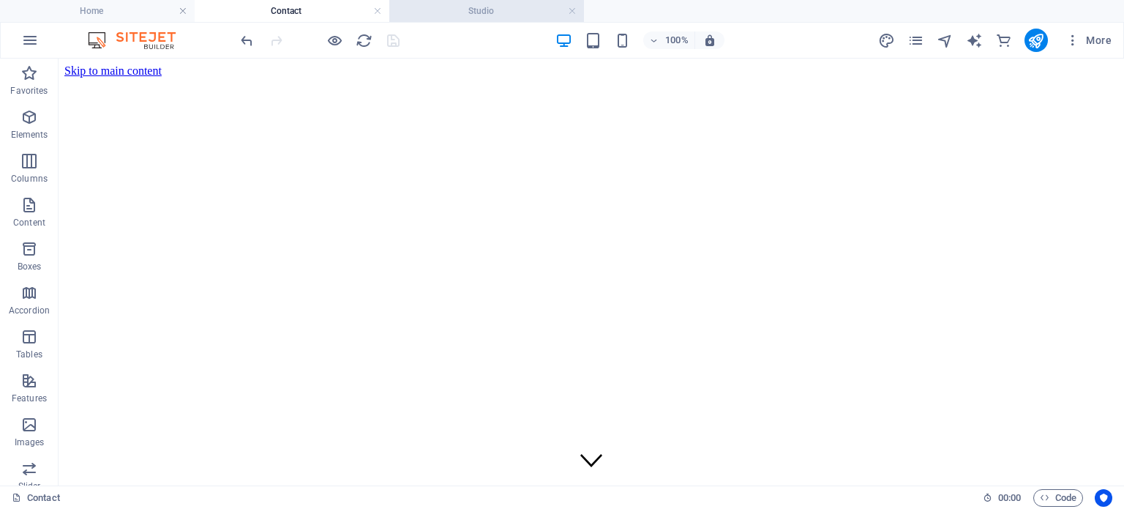
click at [473, 7] on h4 "Studio" at bounding box center [486, 11] width 195 height 16
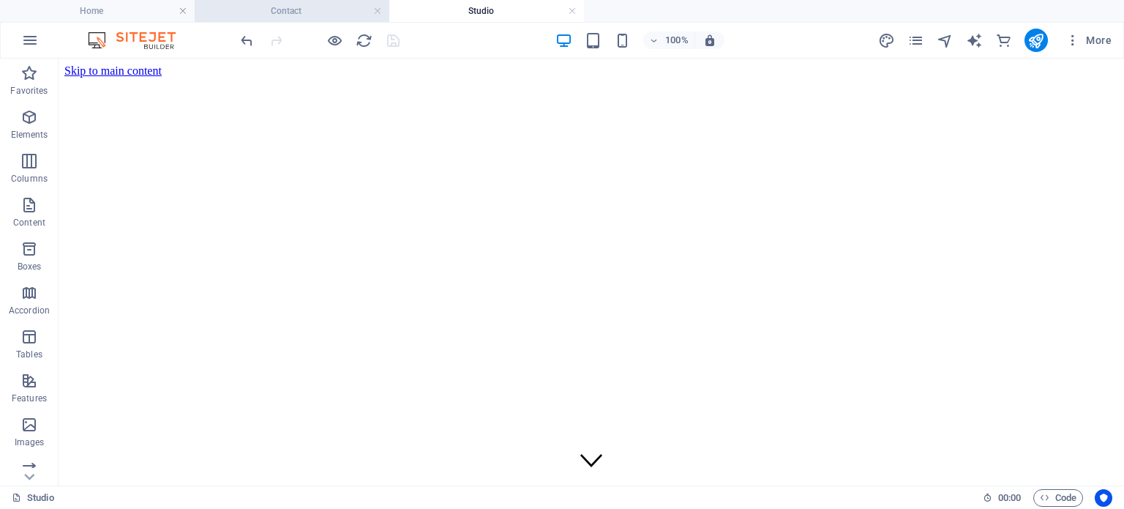
click at [278, 13] on h4 "Contact" at bounding box center [292, 11] width 195 height 16
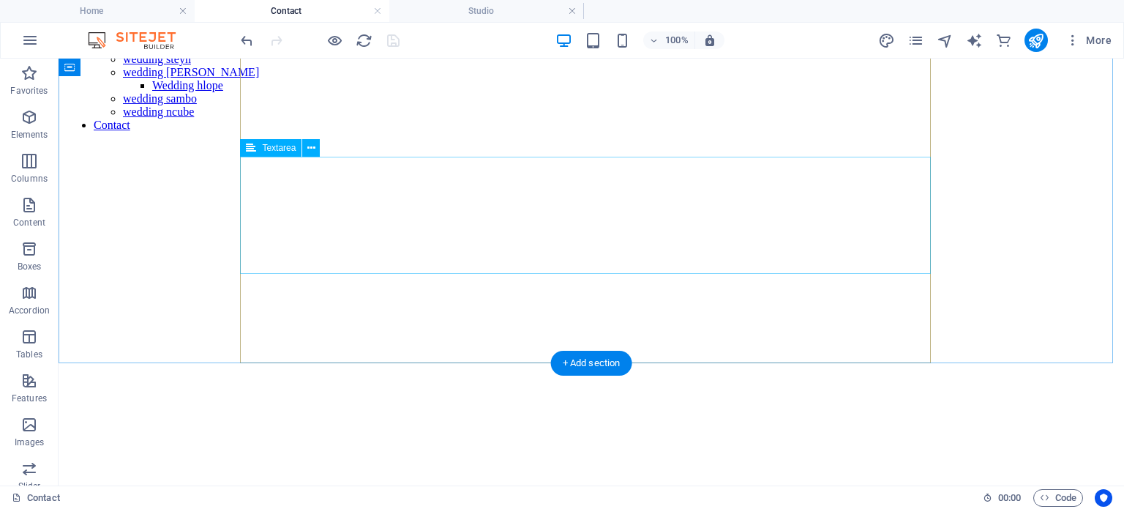
scroll to position [615, 0]
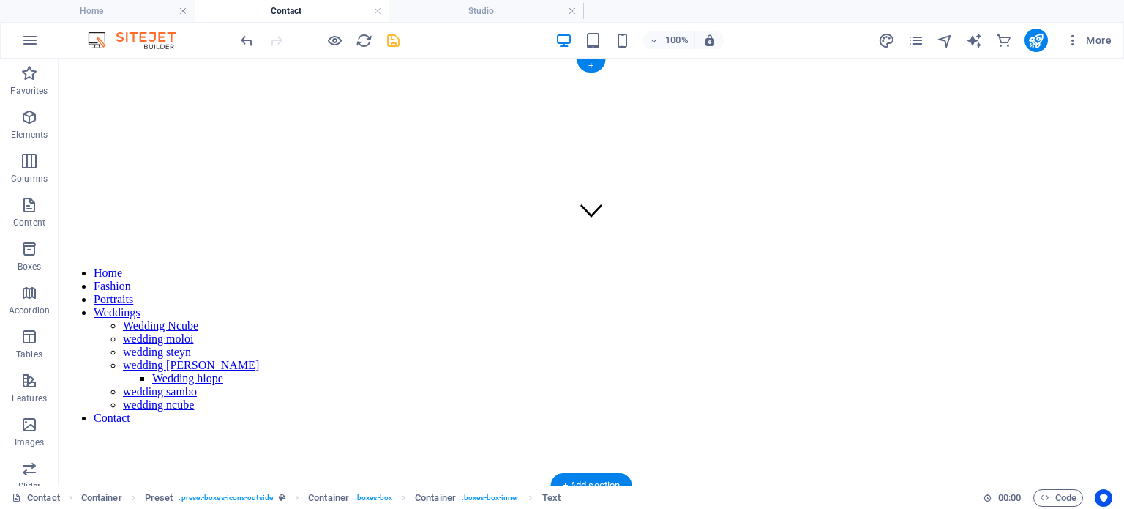
scroll to position [0, 0]
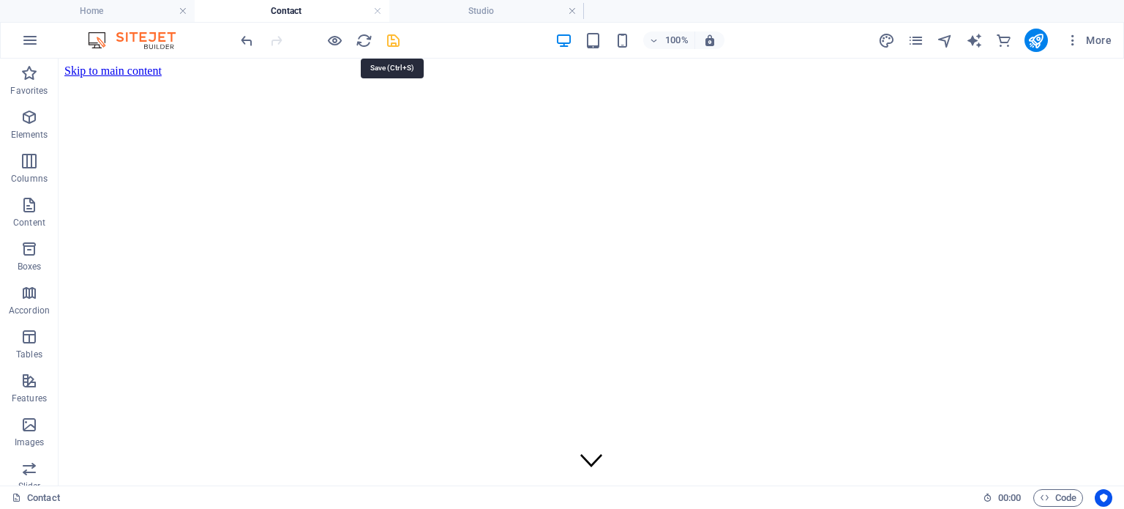
click at [392, 35] on icon "save" at bounding box center [393, 40] width 17 height 17
click at [499, 8] on h4 "Studio" at bounding box center [486, 11] width 195 height 16
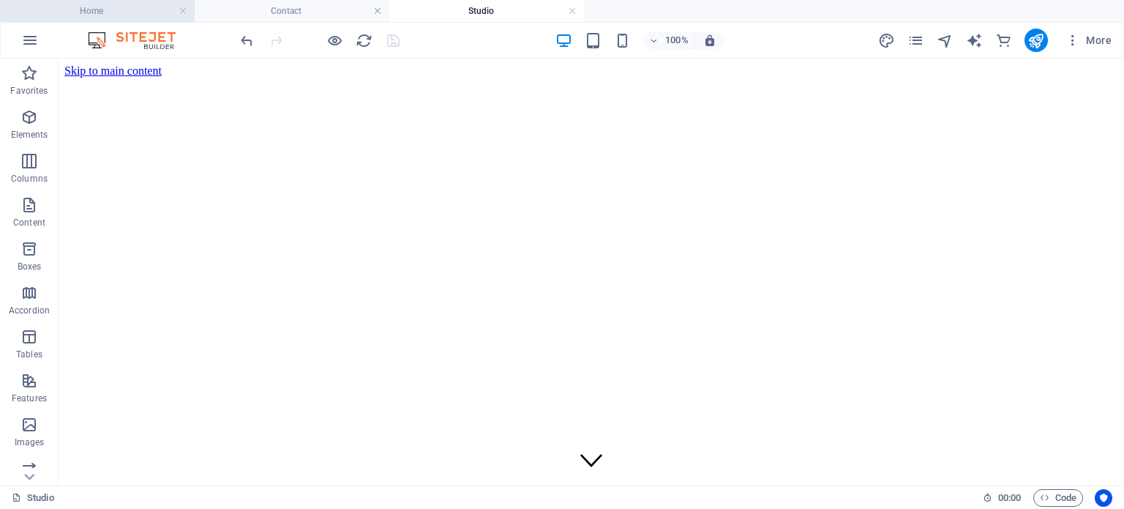
click at [129, 18] on h4 "Home" at bounding box center [97, 11] width 195 height 16
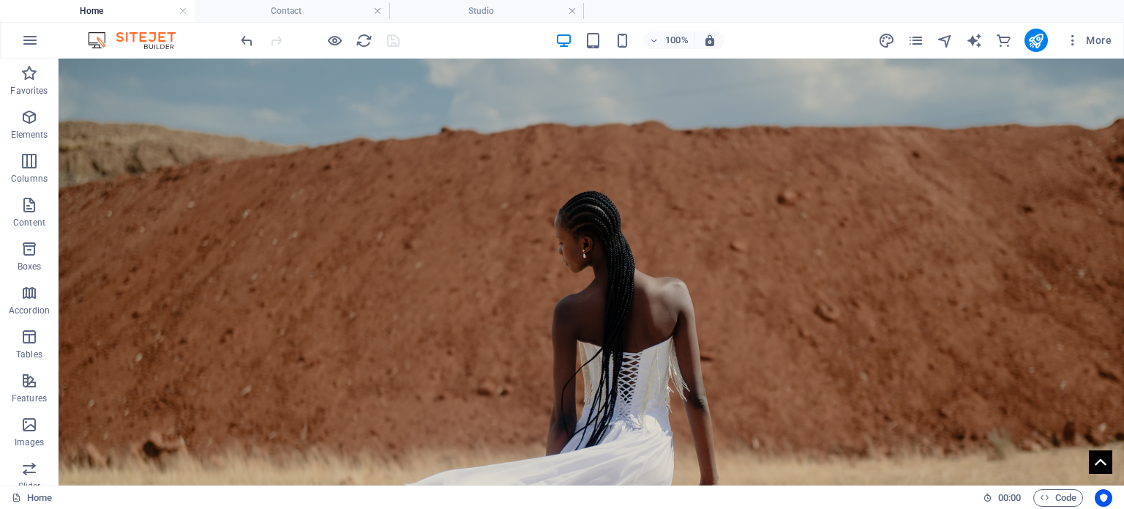
drag, startPoint x: 1116, startPoint y: 250, endPoint x: 1148, endPoint y: 112, distance: 141.9
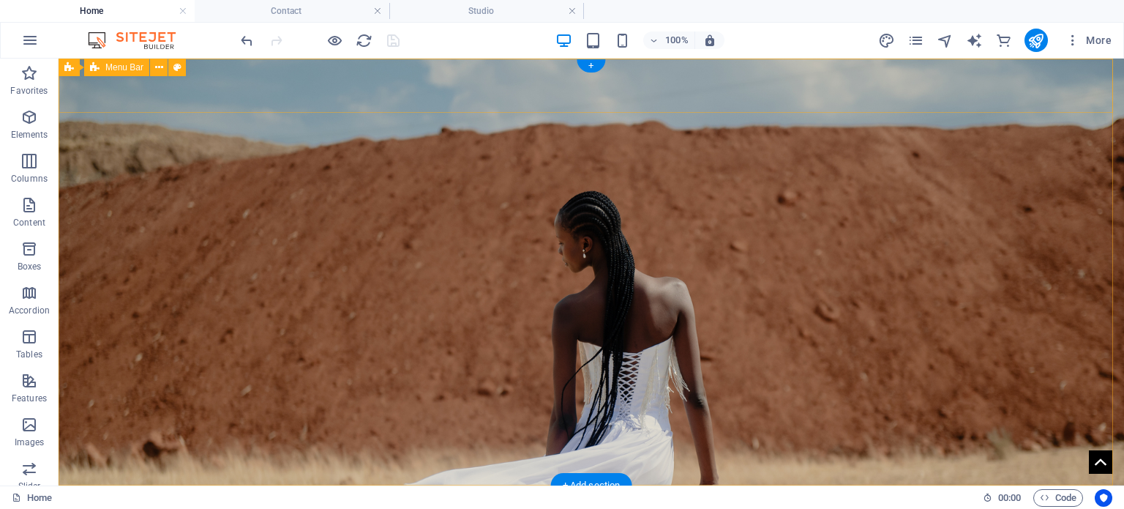
click at [182, 485] on div "Home Fashion Portraits Weddings Wedding Ncube wedding moloi wedding steyn weddi…" at bounding box center [592, 512] width 1066 height 54
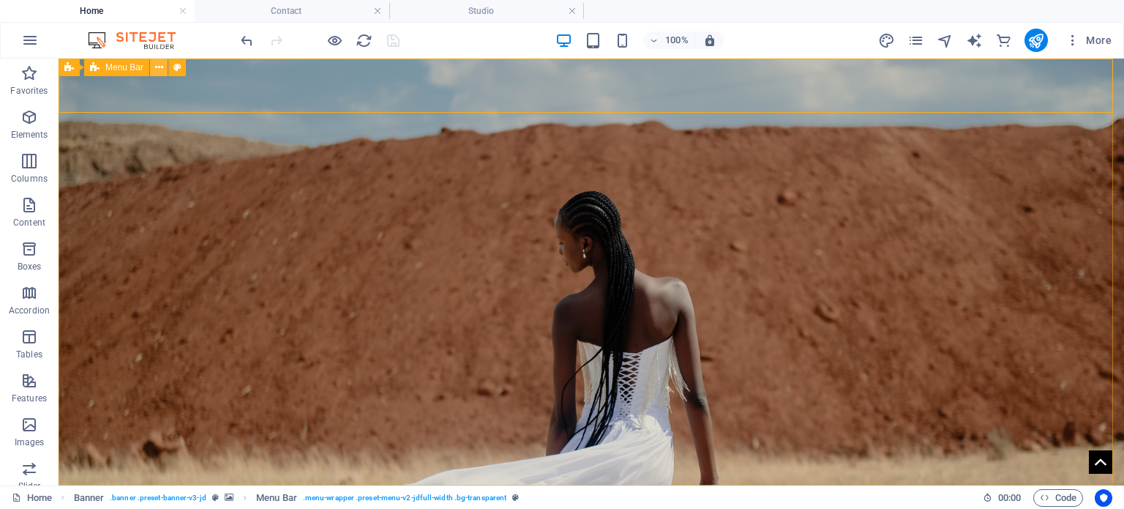
click at [158, 64] on icon at bounding box center [159, 67] width 8 height 15
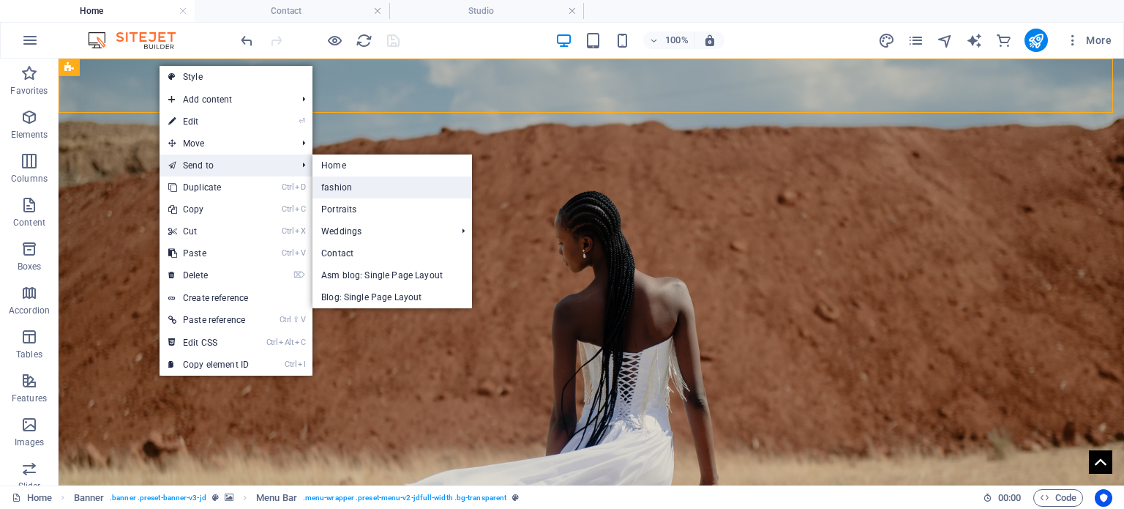
click at [355, 186] on link "fashion" at bounding box center [392, 187] width 160 height 22
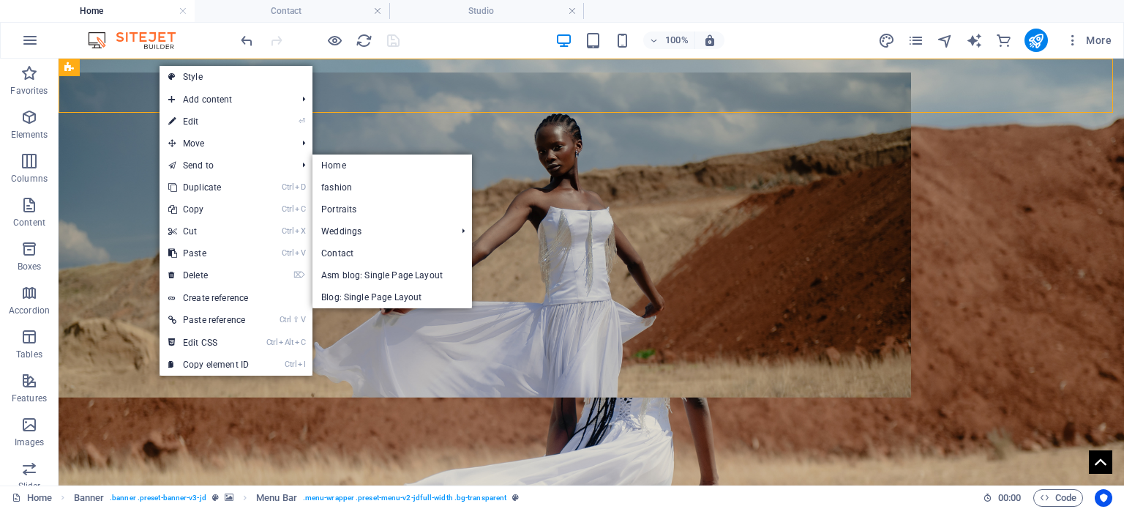
select select "header"
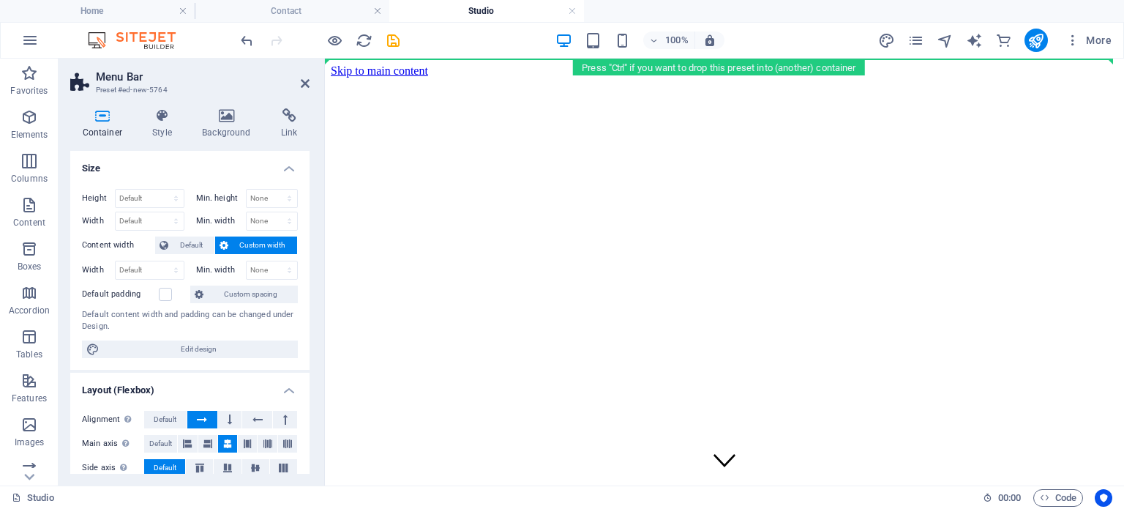
drag, startPoint x: 695, startPoint y: 293, endPoint x: 488, endPoint y: 80, distance: 297.6
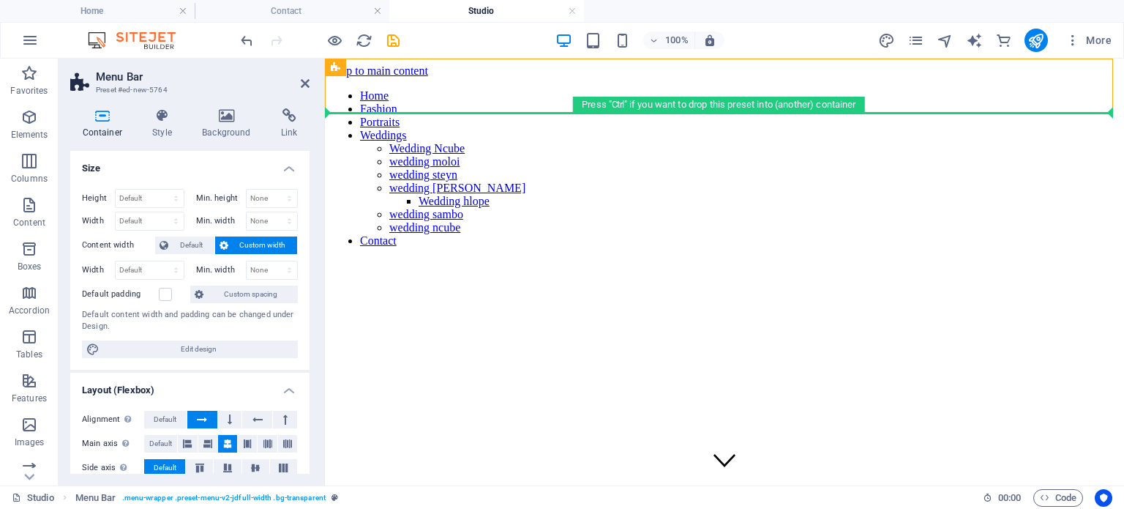
drag, startPoint x: 705, startPoint y: 124, endPoint x: 397, endPoint y: 140, distance: 309.3
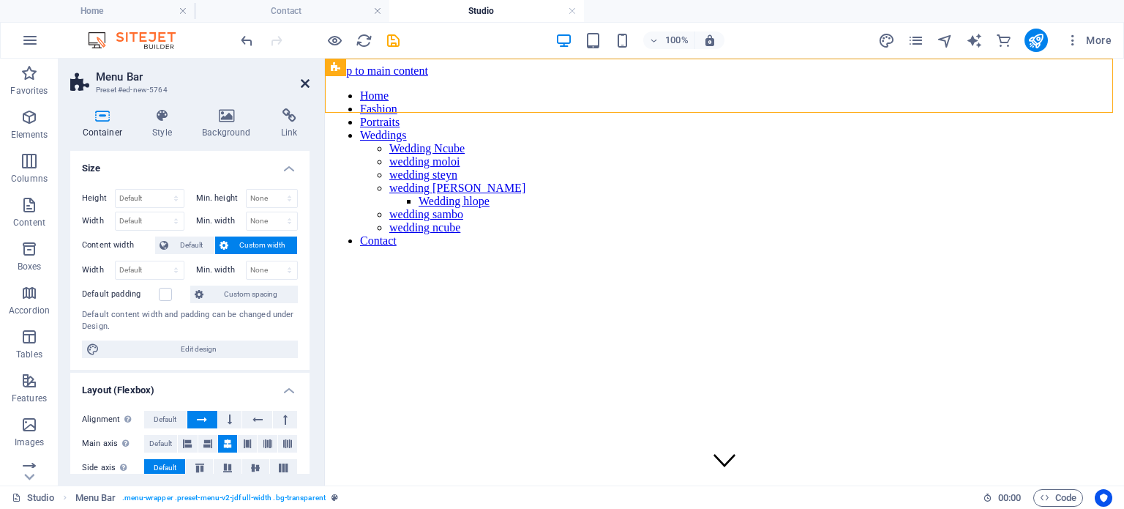
click at [303, 84] on icon at bounding box center [305, 84] width 9 height 12
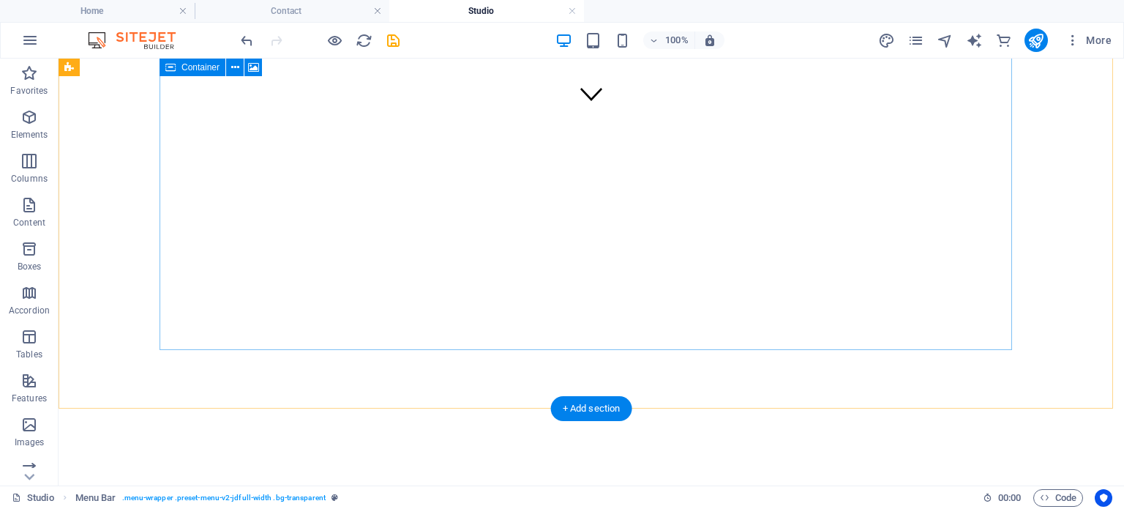
scroll to position [73, 0]
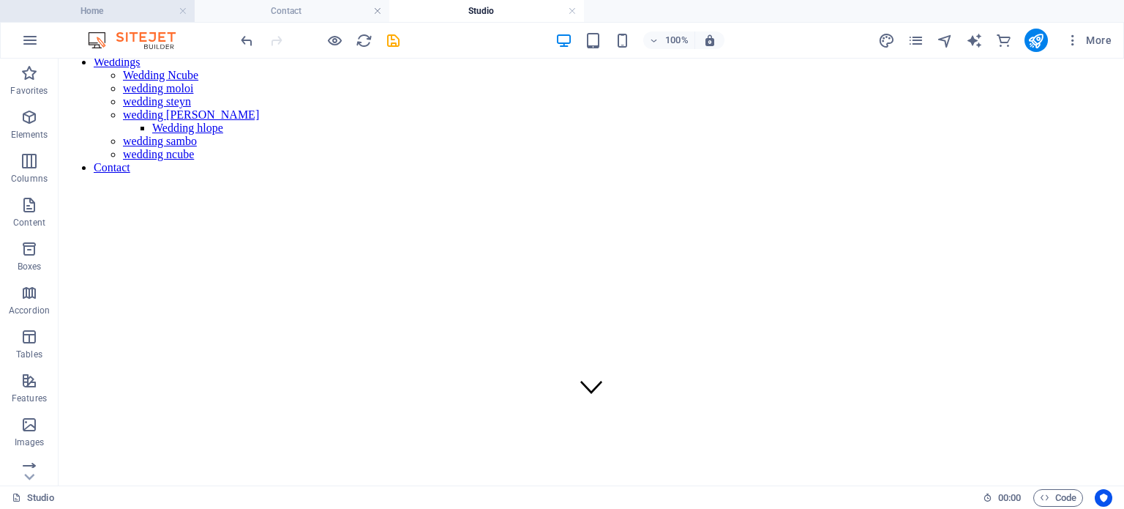
click at [142, 20] on li "Home" at bounding box center [97, 11] width 195 height 22
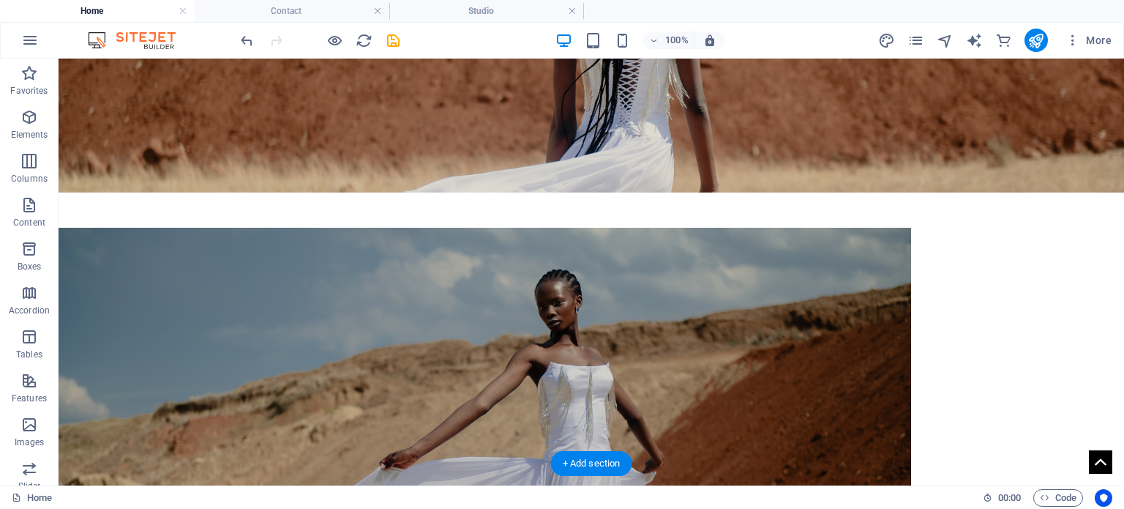
scroll to position [0, 0]
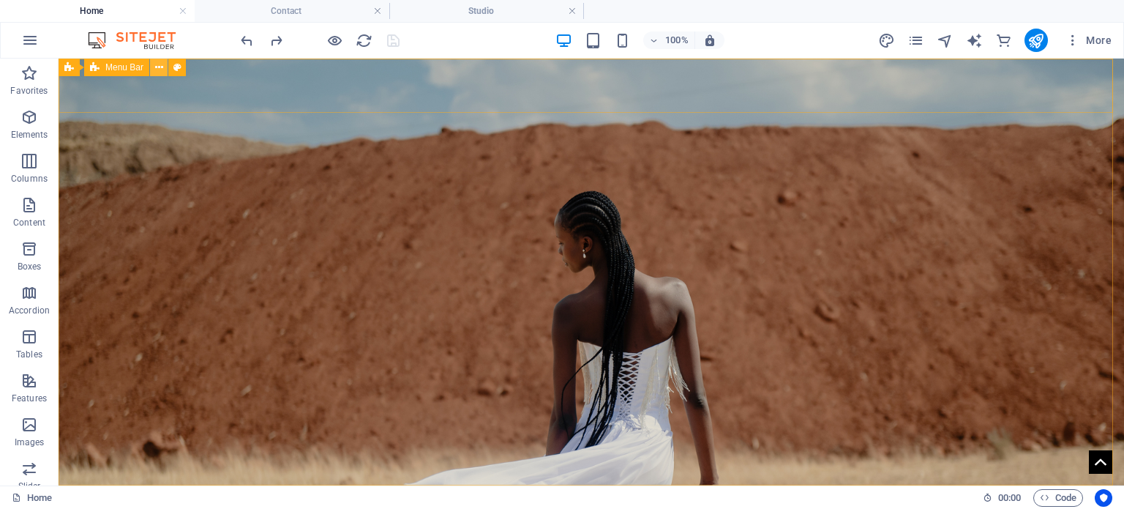
click at [157, 62] on icon at bounding box center [159, 67] width 8 height 15
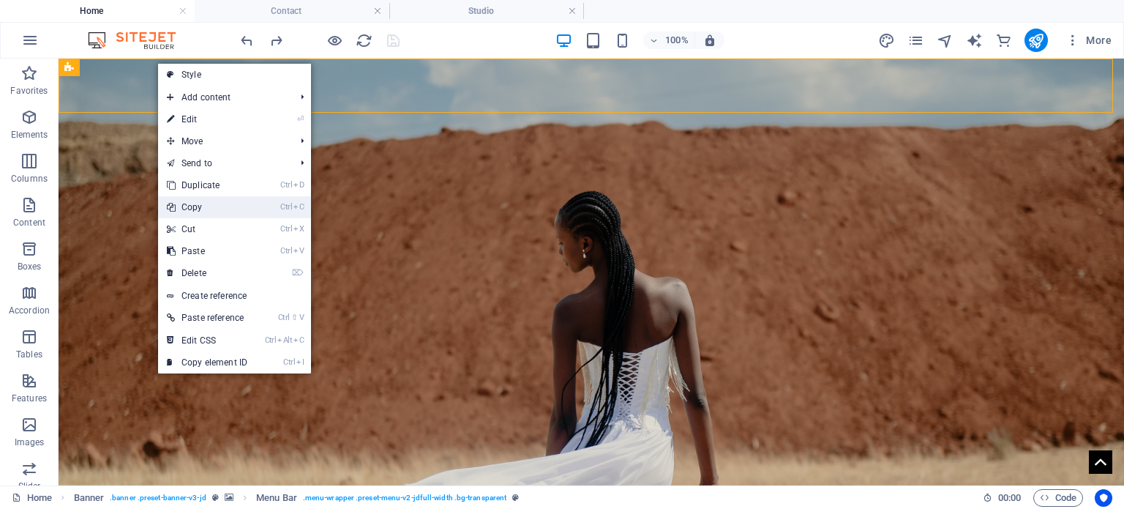
click at [217, 214] on link "Ctrl C Copy" at bounding box center [207, 207] width 98 height 22
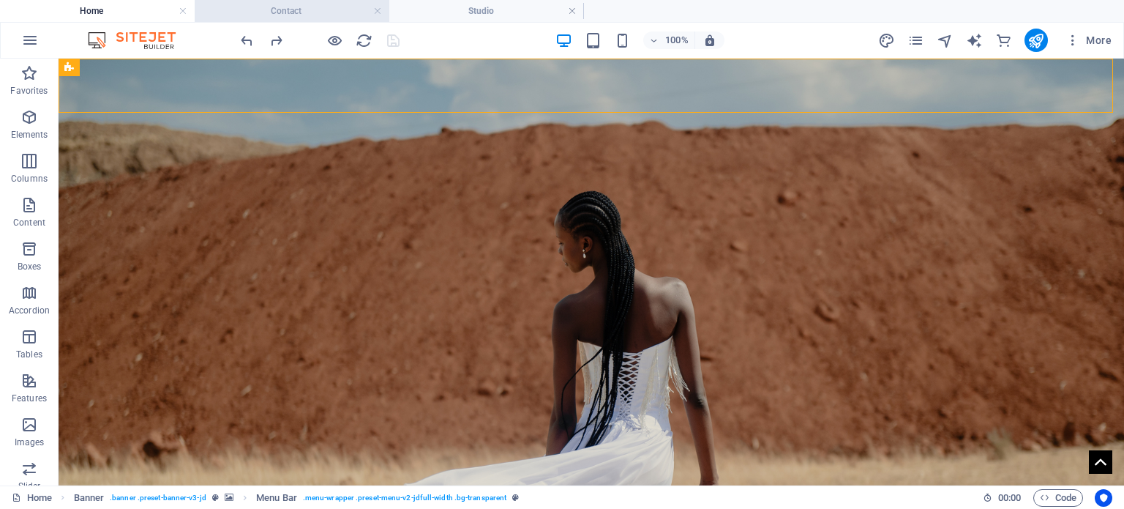
click at [279, 10] on h4 "Contact" at bounding box center [292, 11] width 195 height 16
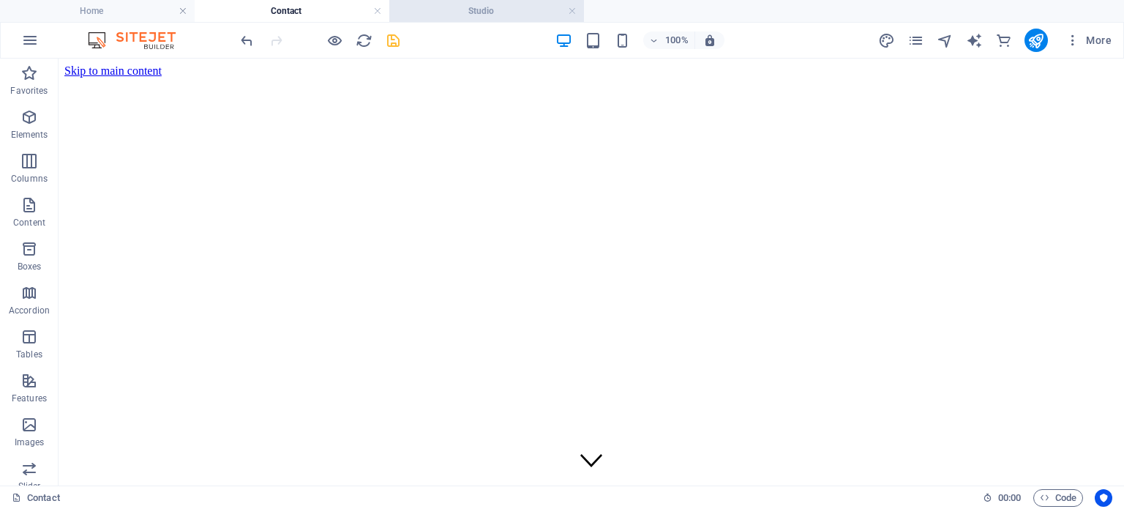
click at [452, 14] on h4 "Studio" at bounding box center [486, 11] width 195 height 16
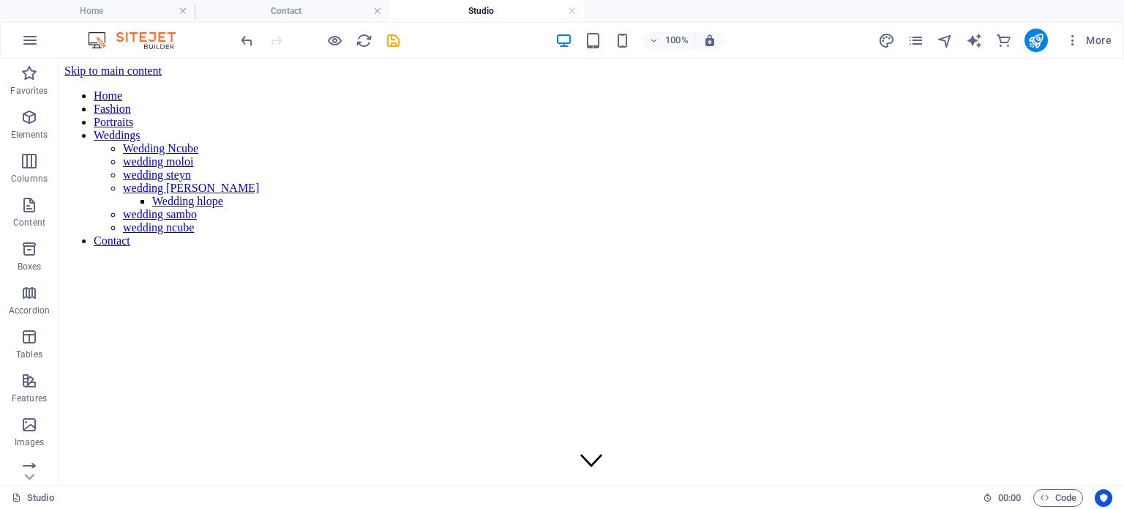
scroll to position [73, 0]
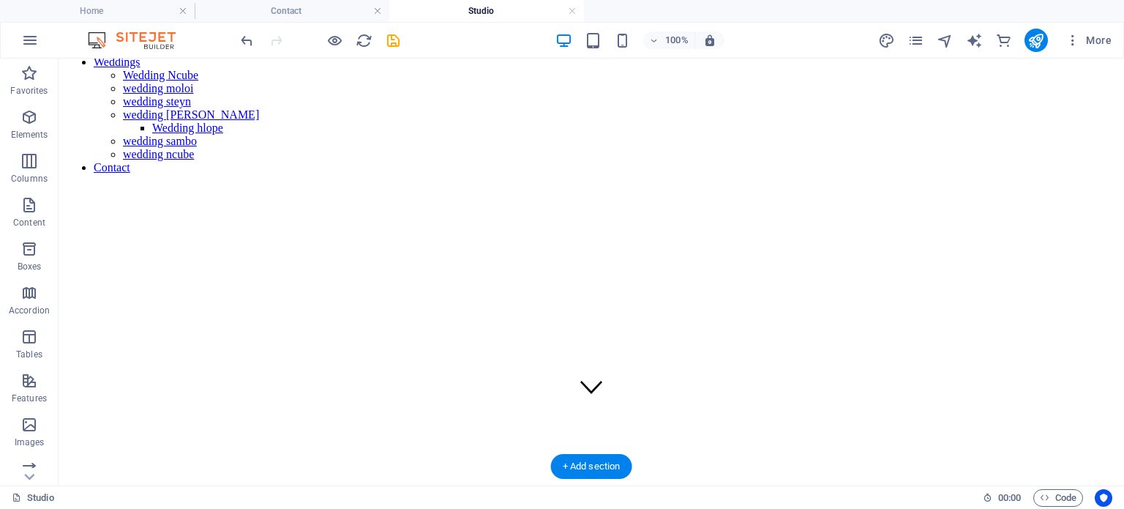
click at [307, 186] on figure at bounding box center [591, 186] width 1054 height 0
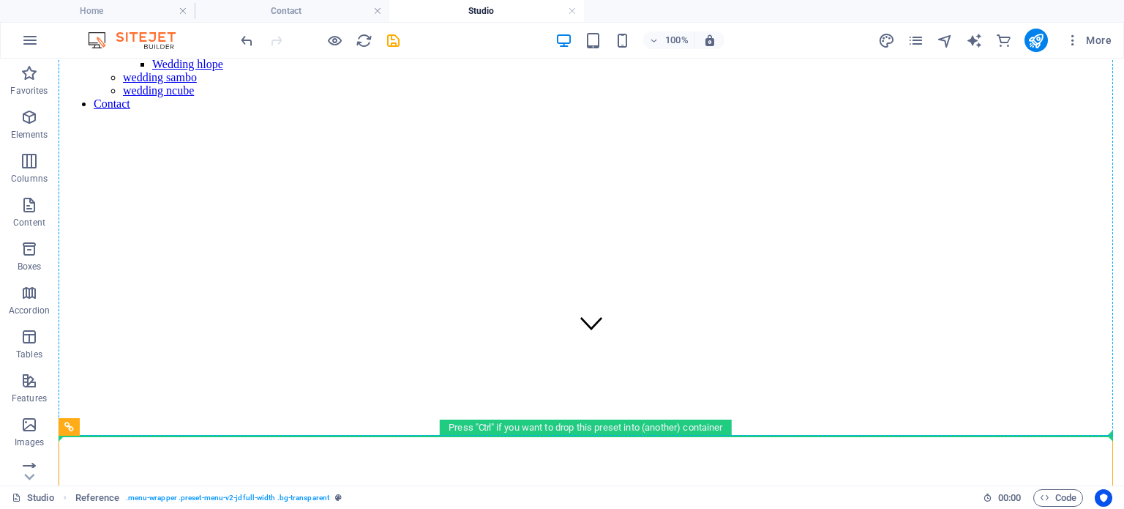
scroll to position [0, 0]
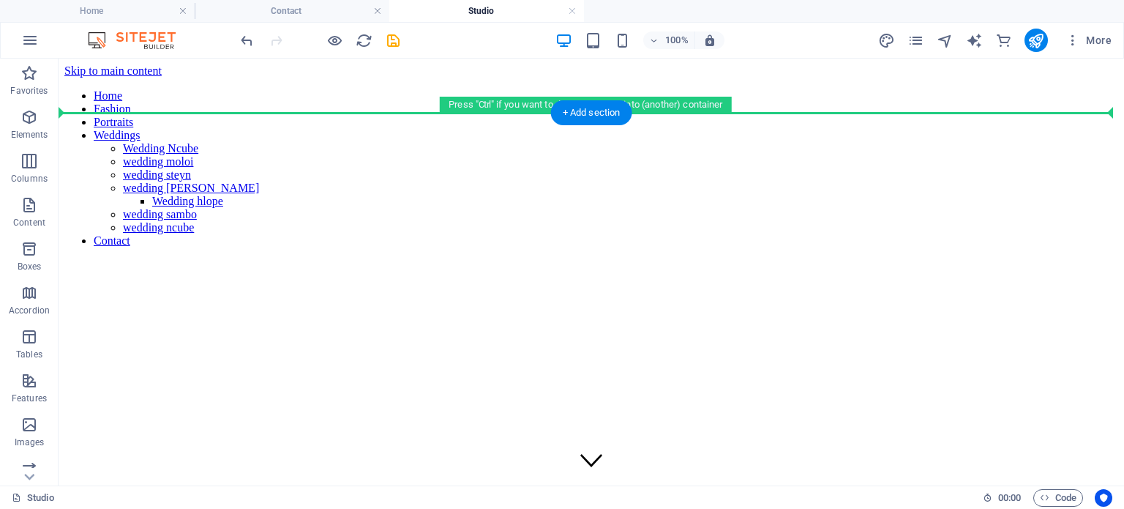
drag, startPoint x: 255, startPoint y: 288, endPoint x: 369, endPoint y: 128, distance: 196.4
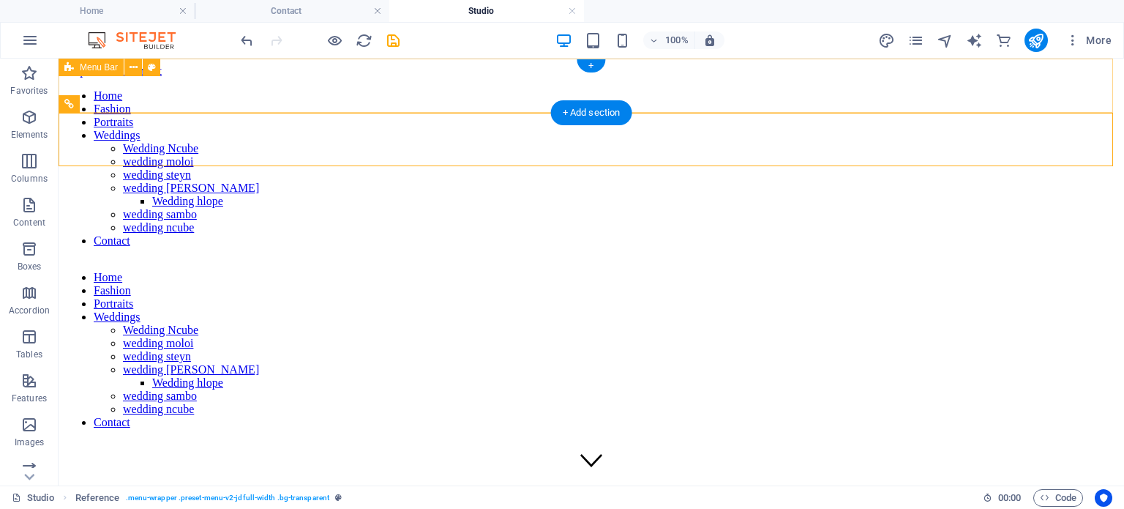
click at [326, 98] on div "Home Fashion Portraits Weddings Wedding Ncube wedding moloi wedding steyn weddi…" at bounding box center [591, 168] width 1054 height 181
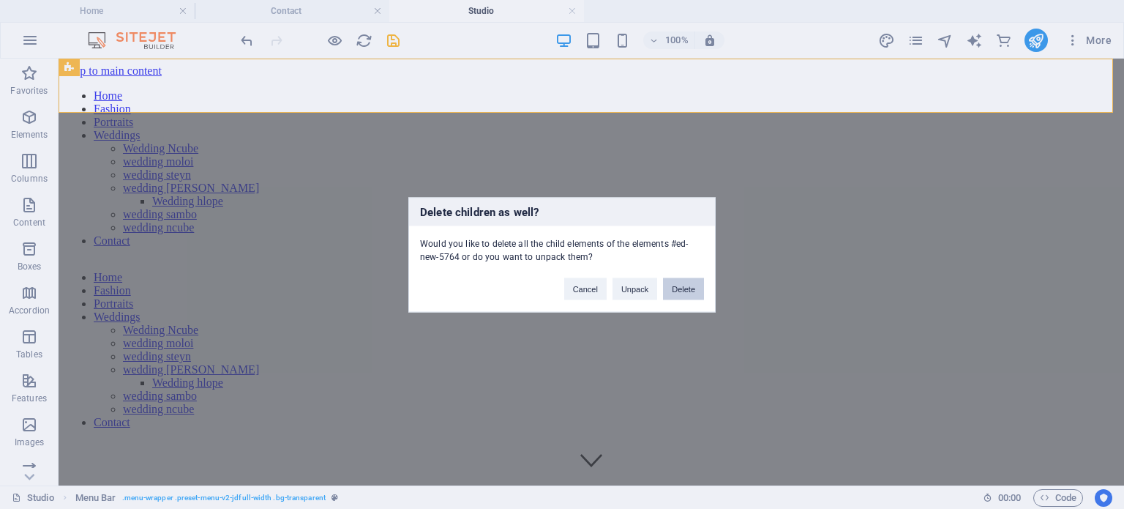
click at [686, 283] on button "Delete" at bounding box center [683, 288] width 41 height 22
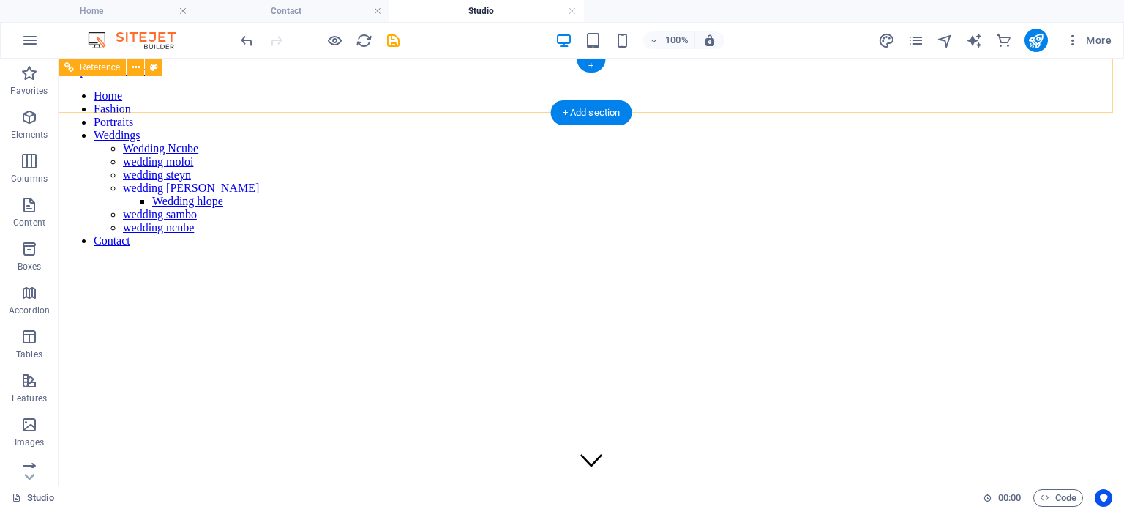
click at [319, 103] on div "Home Fashion Portraits Weddings Wedding Ncube wedding moloi wedding steyn weddi…" at bounding box center [591, 168] width 1054 height 181
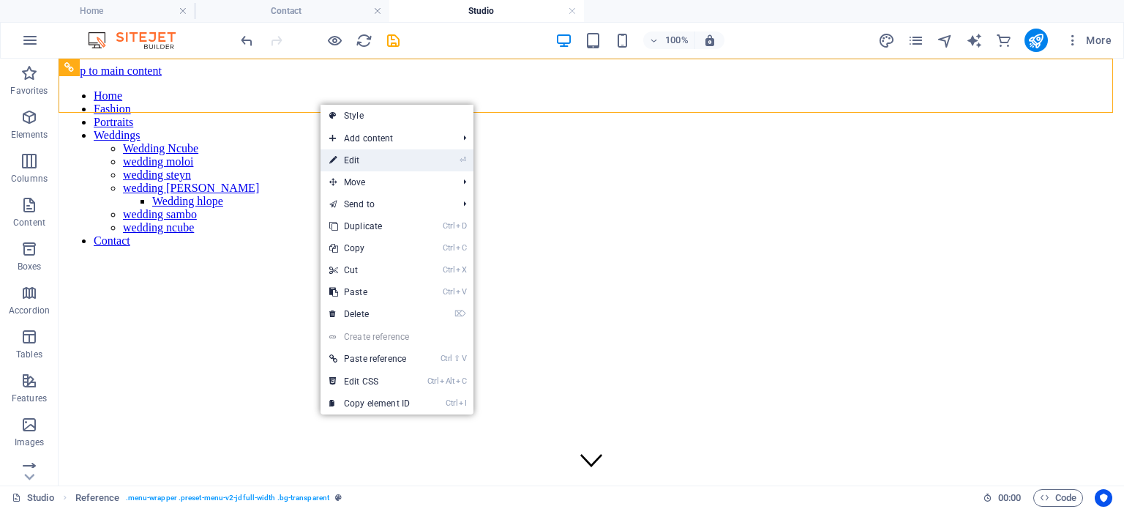
click at [355, 154] on link "⏎ Edit" at bounding box center [370, 160] width 98 height 22
select select "rem"
select select "preset-menu-v2-jdfull-width"
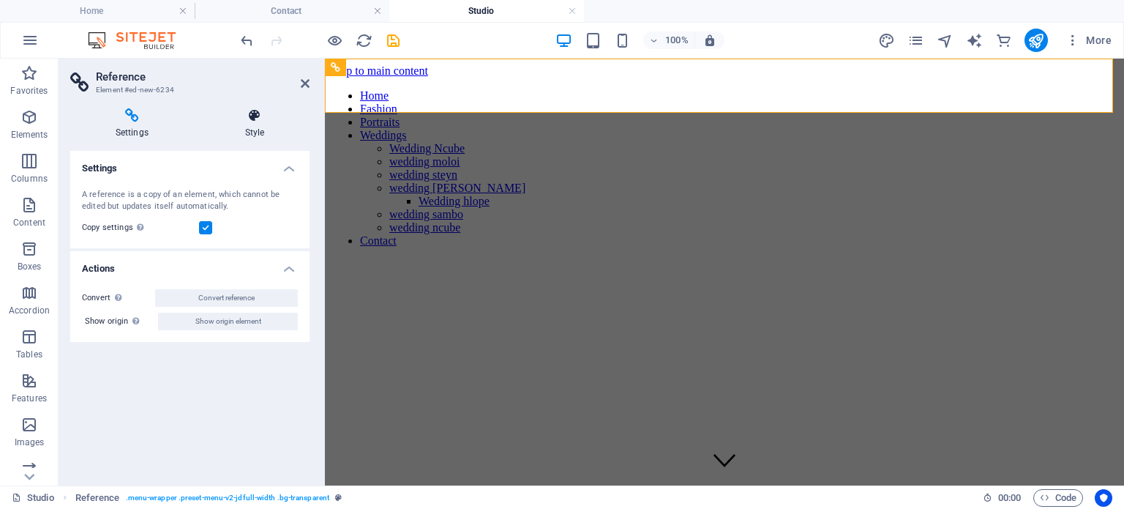
click at [261, 113] on icon at bounding box center [255, 115] width 110 height 15
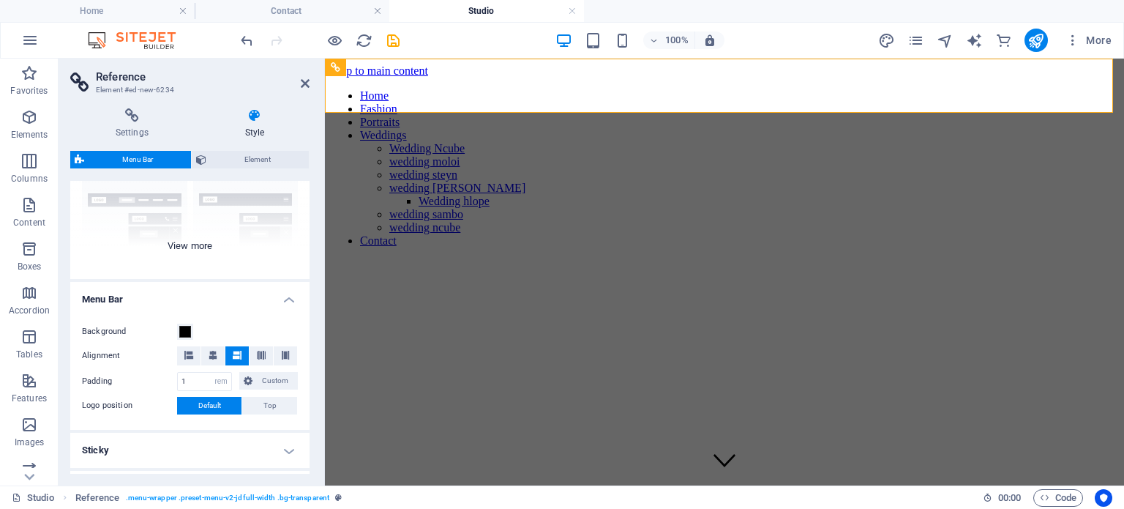
scroll to position [220, 0]
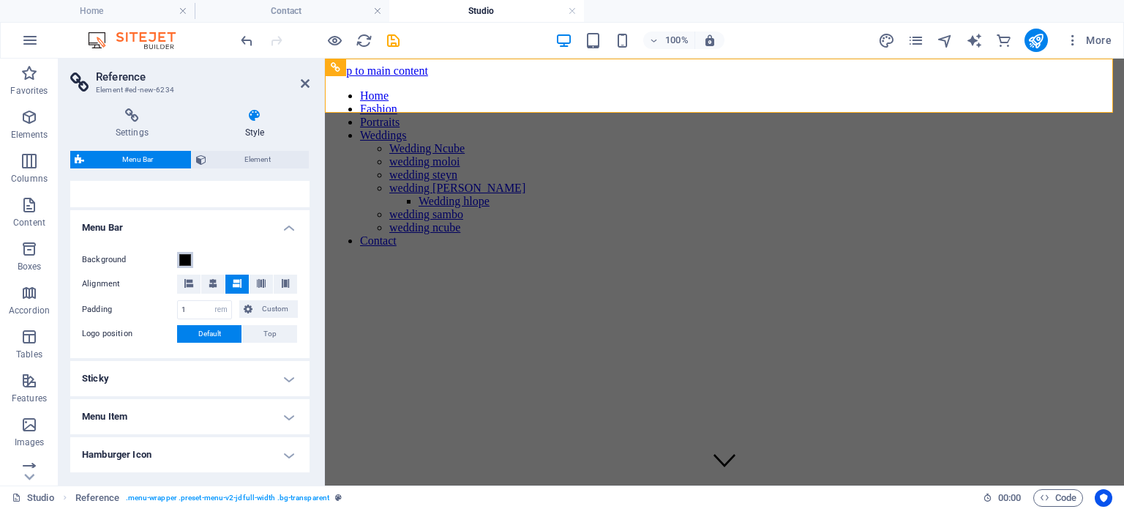
click at [184, 261] on span at bounding box center [185, 260] width 12 height 12
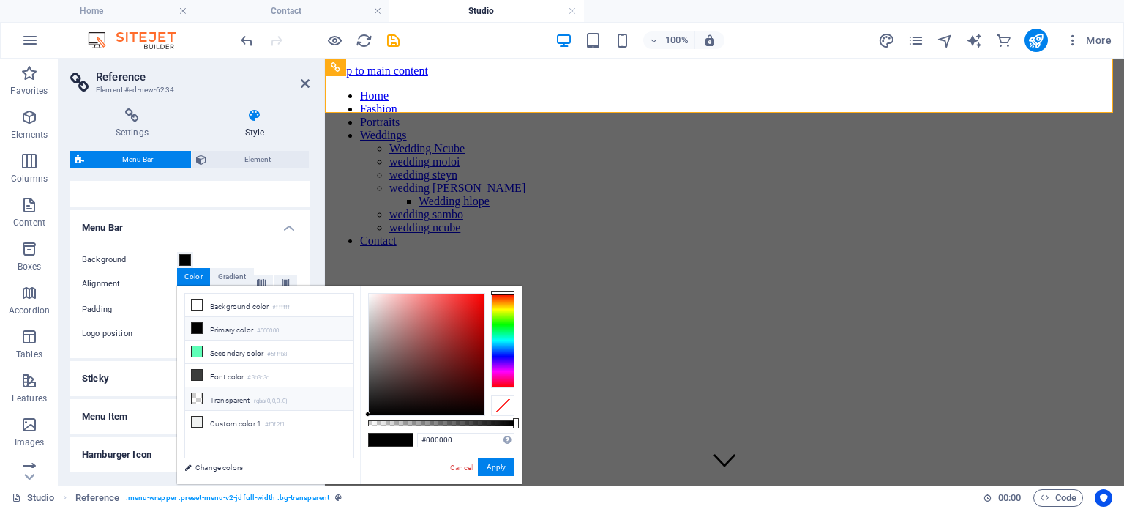
click at [201, 394] on icon at bounding box center [197, 398] width 10 height 10
type input "rgba(0, 0, 0, 0)"
click at [498, 467] on button "Apply" at bounding box center [496, 467] width 37 height 18
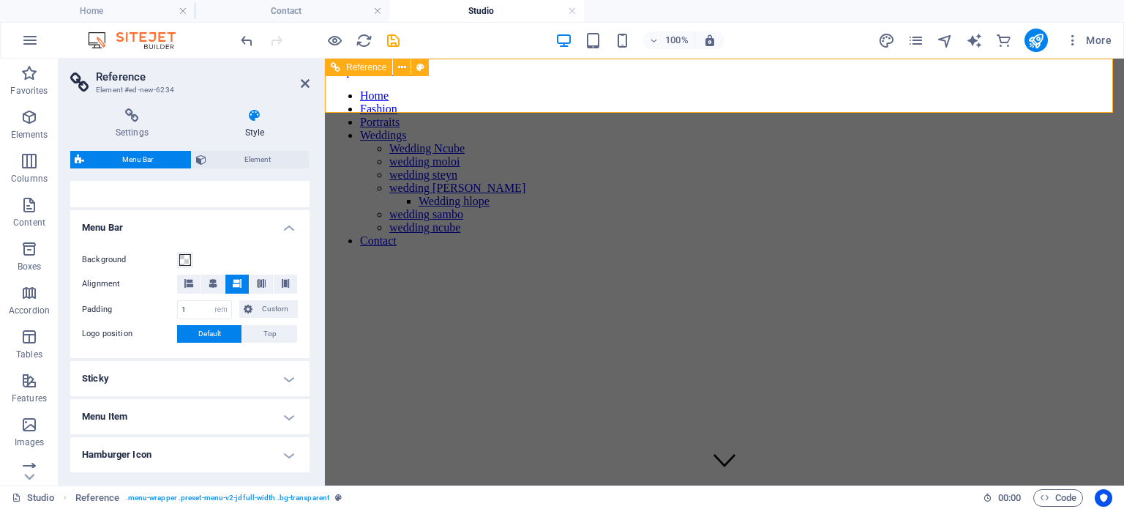
click at [413, 107] on div "Home Fashion Portraits Weddings Wedding Ncube wedding moloi wedding steyn weddi…" at bounding box center [724, 168] width 787 height 181
click at [413, 105] on div "Home Fashion Portraits Weddings Wedding Ncube wedding moloi wedding steyn weddi…" at bounding box center [724, 168] width 787 height 181
click at [427, 67] on button at bounding box center [420, 68] width 18 height 18
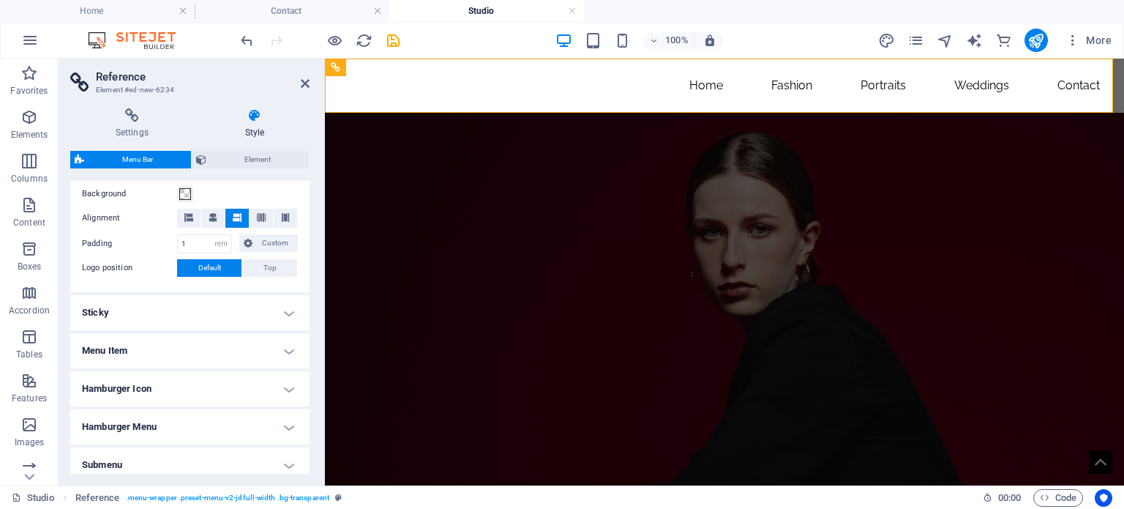
scroll to position [351, 0]
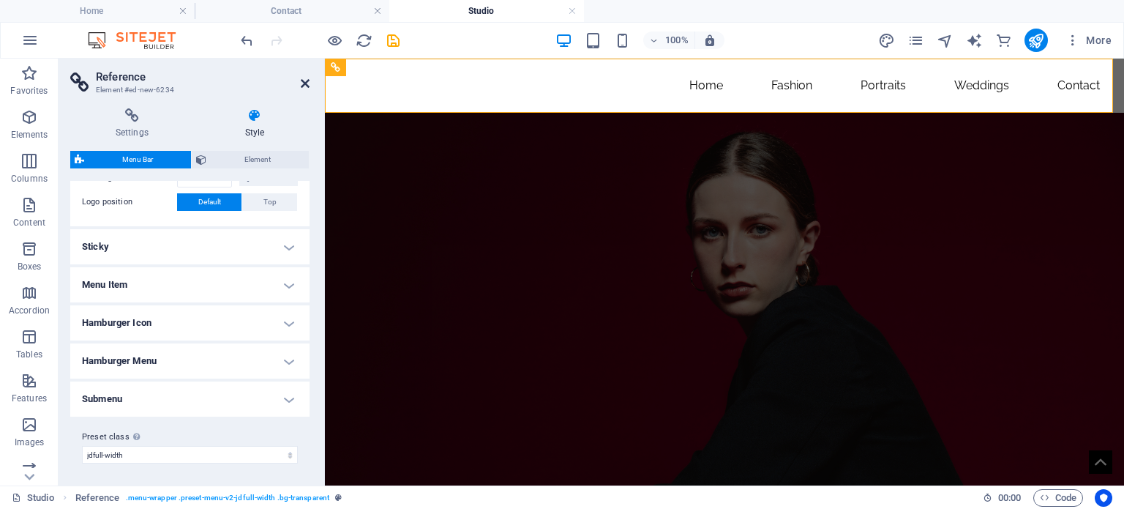
click at [304, 79] on icon at bounding box center [305, 84] width 9 height 12
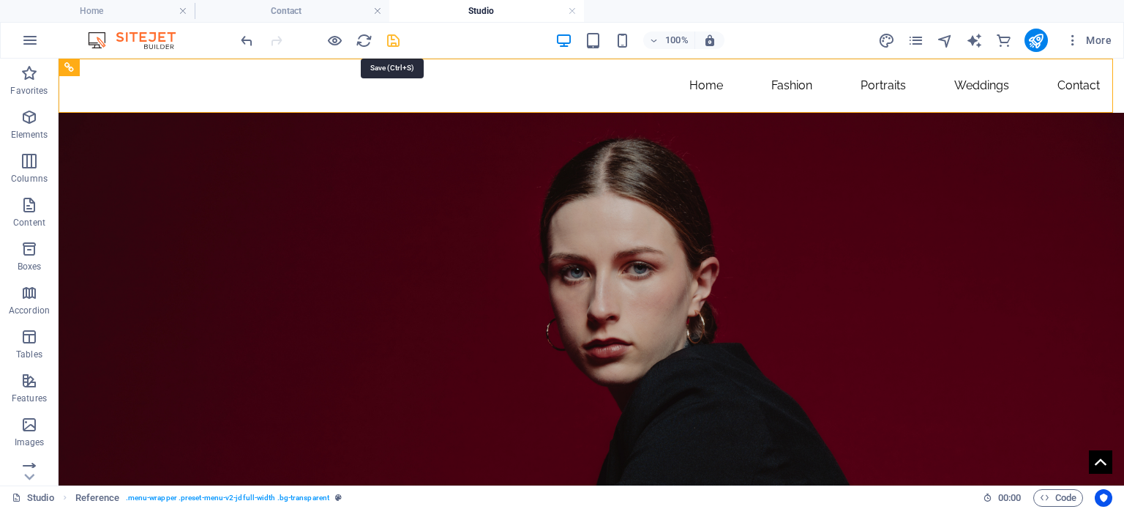
click at [396, 36] on icon "save" at bounding box center [393, 40] width 17 height 17
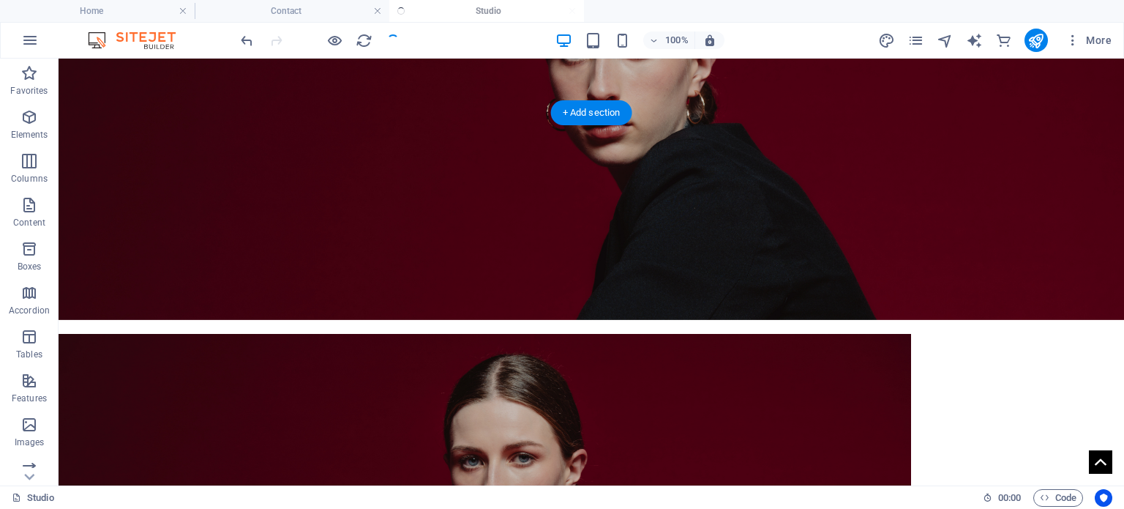
scroll to position [0, 0]
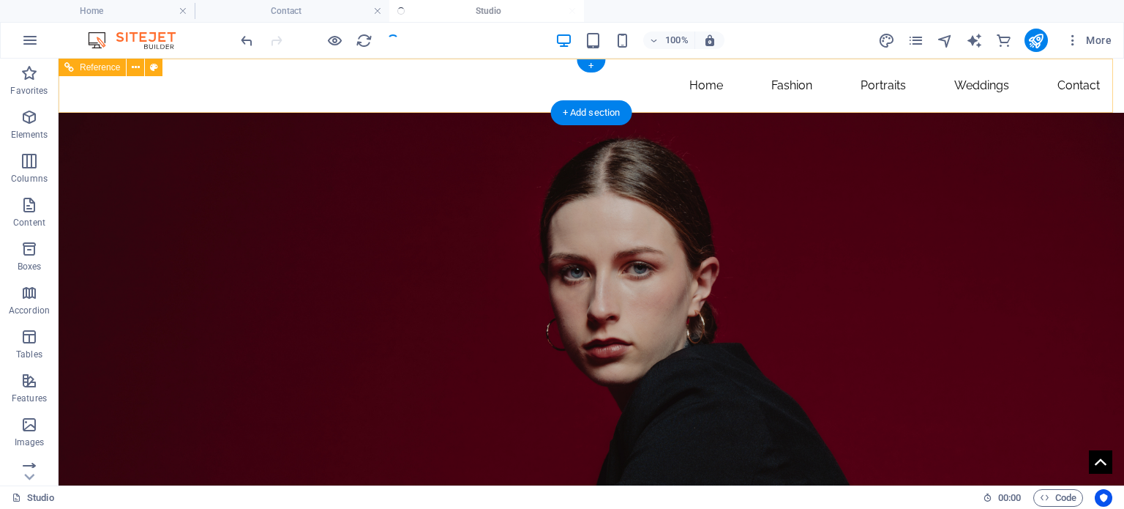
click at [338, 100] on div "Home Fashion Portraits Weddings Wedding Ncube wedding moloi wedding steyn weddi…" at bounding box center [592, 86] width 1066 height 54
select select "rem"
select select "preset-menu-v2-jdfull-width"
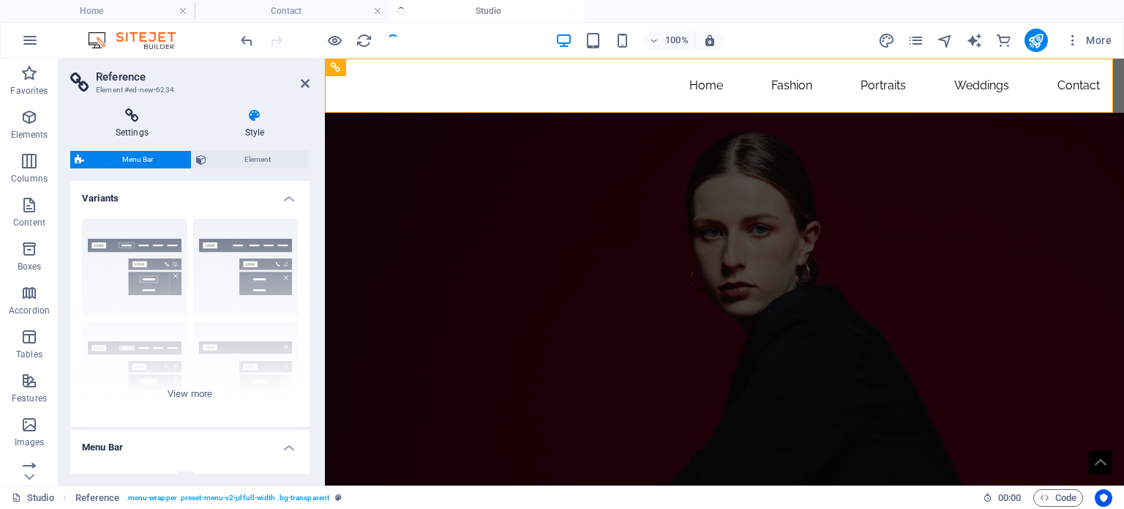
click at [130, 122] on icon at bounding box center [132, 115] width 124 height 15
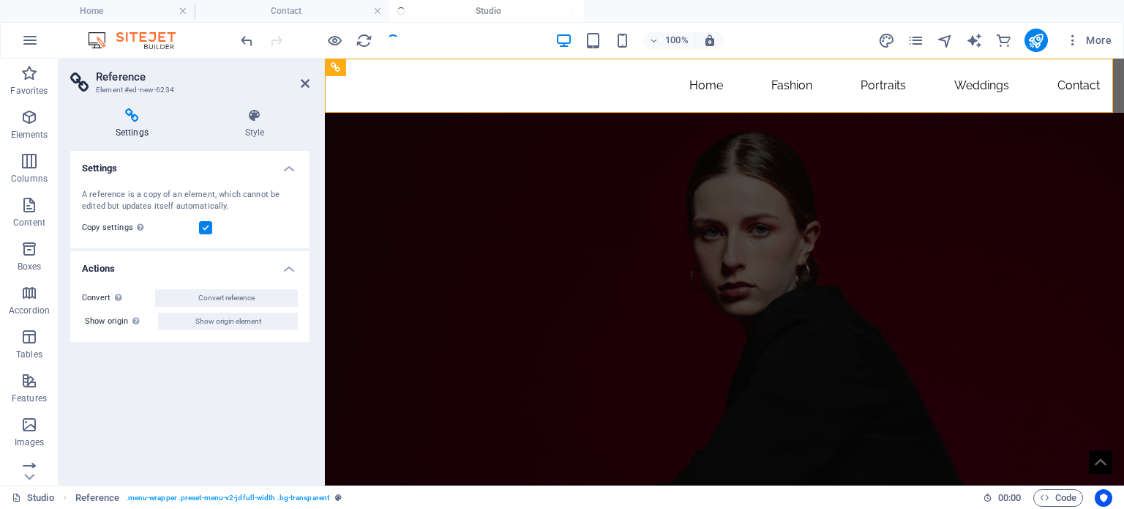
click at [205, 229] on label at bounding box center [205, 227] width 13 height 13
click at [0, 0] on input "Copy settings Use the same settings (flex, animation, position, style) as for t…" at bounding box center [0, 0] width 0 height 0
click at [258, 122] on icon at bounding box center [255, 115] width 110 height 15
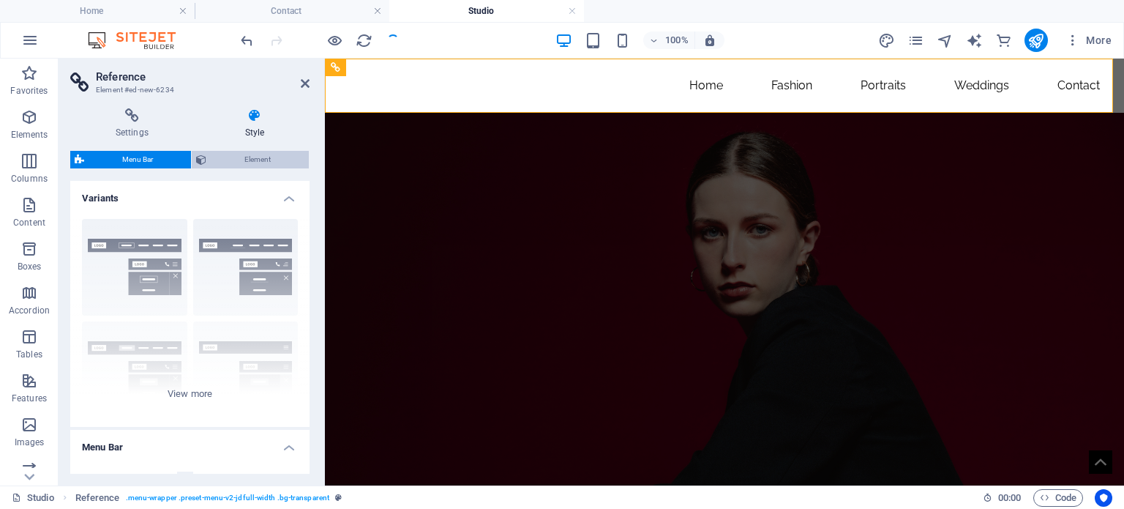
click at [245, 161] on span "Element" at bounding box center [258, 160] width 94 height 18
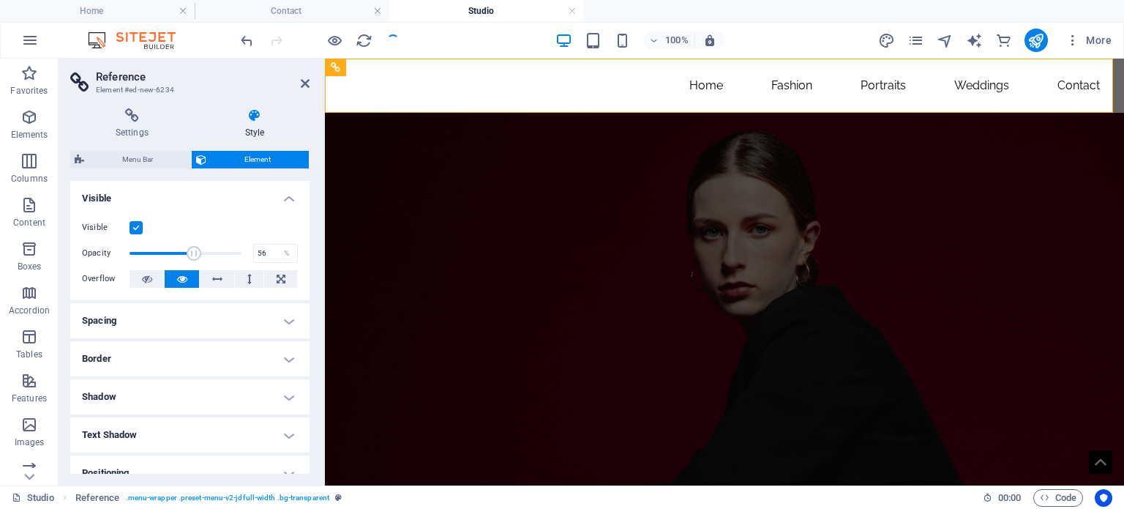
drag, startPoint x: 237, startPoint y: 255, endPoint x: 187, endPoint y: 253, distance: 49.8
click at [187, 253] on span at bounding box center [194, 253] width 15 height 15
drag, startPoint x: 187, startPoint y: 253, endPoint x: 149, endPoint y: 255, distance: 38.8
click at [149, 255] on span at bounding box center [148, 253] width 15 height 15
click at [141, 255] on span at bounding box center [148, 253] width 15 height 15
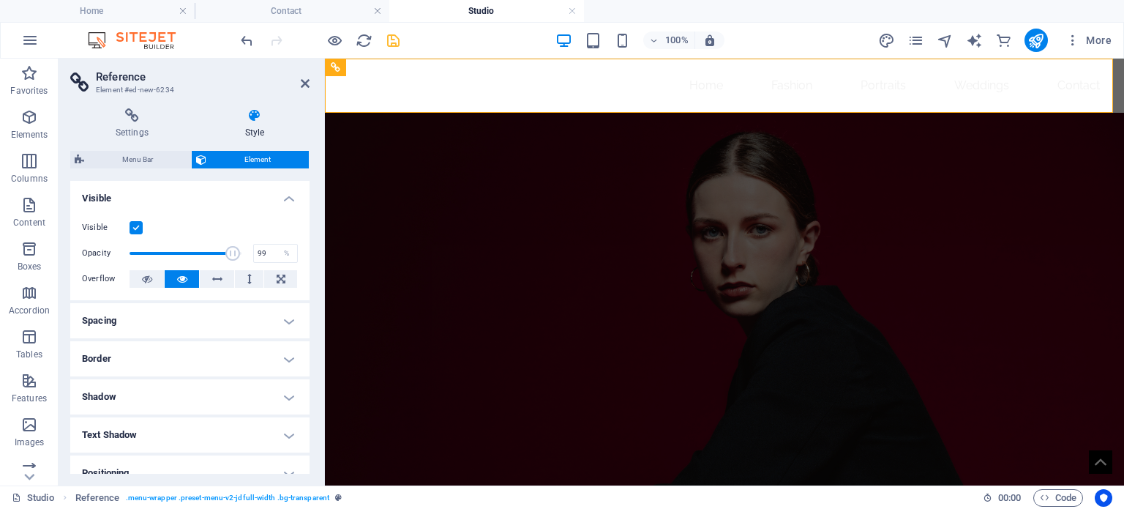
type input "100"
drag, startPoint x: 136, startPoint y: 254, endPoint x: 244, endPoint y: 245, distance: 108.7
click at [248, 245] on div "Opacity 100 %" at bounding box center [190, 253] width 216 height 22
click at [304, 83] on icon at bounding box center [305, 84] width 9 height 12
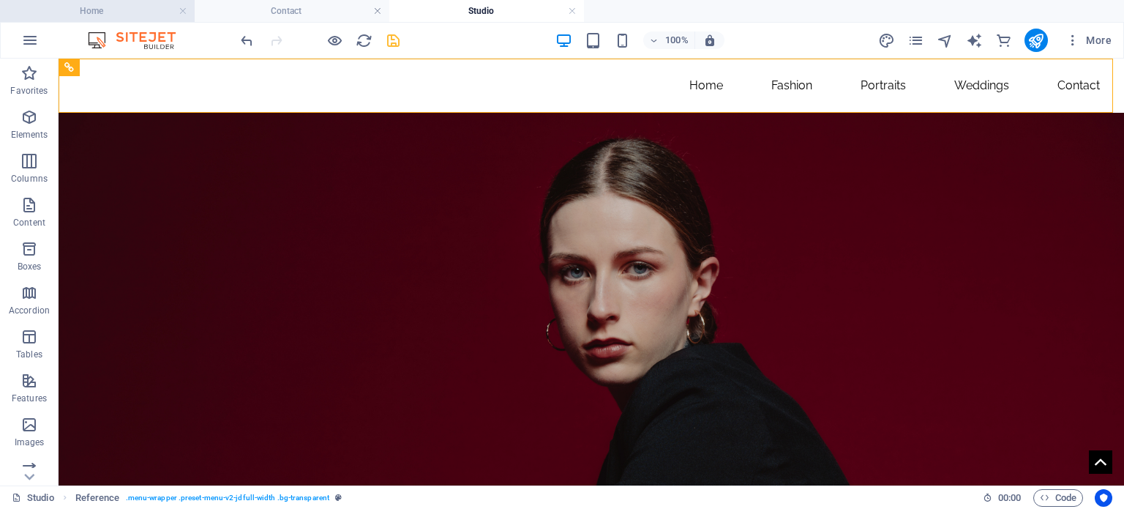
click at [127, 11] on h4 "Home" at bounding box center [97, 11] width 195 height 16
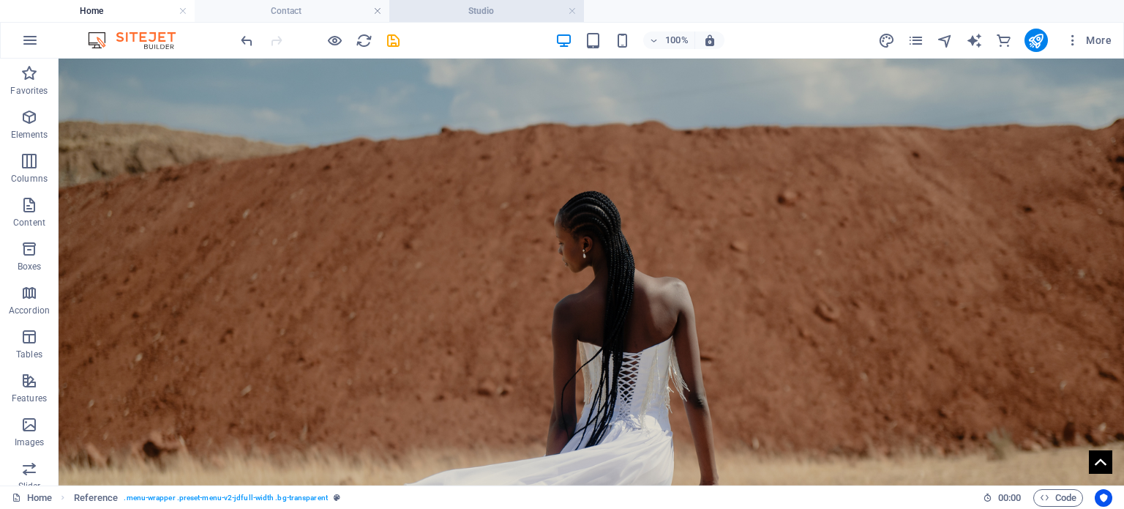
click at [446, 14] on h4 "Studio" at bounding box center [486, 11] width 195 height 16
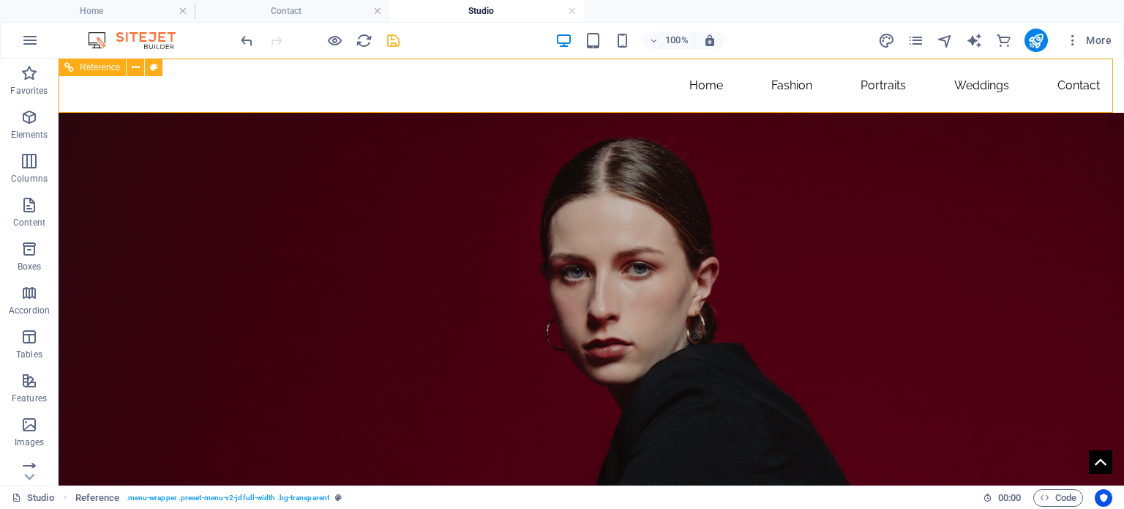
click at [72, 66] on icon at bounding box center [69, 68] width 10 height 18
select select "rem"
select select "preset-menu-v2-jdfull-width"
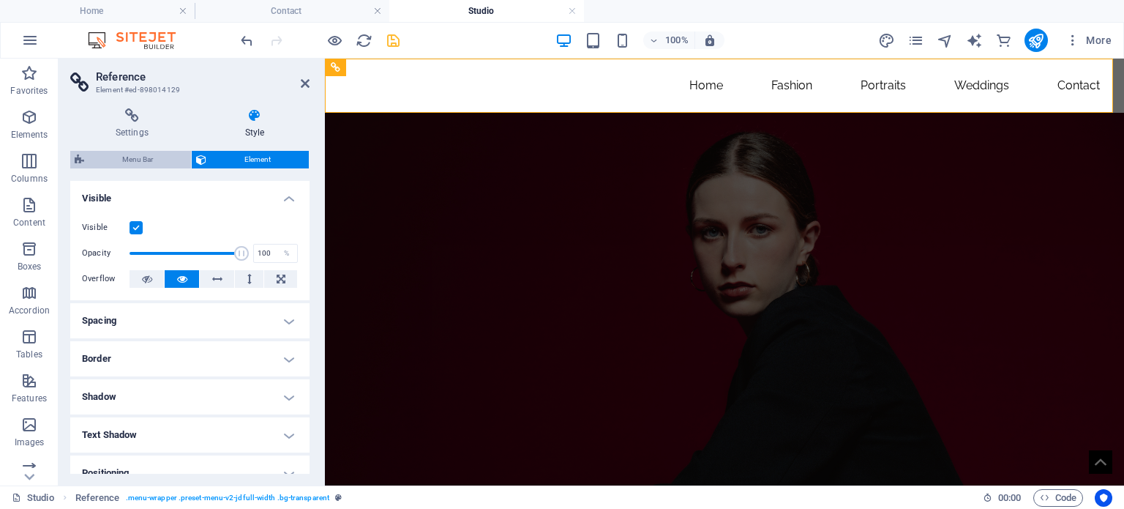
click at [155, 154] on span "Menu Bar" at bounding box center [138, 160] width 98 height 18
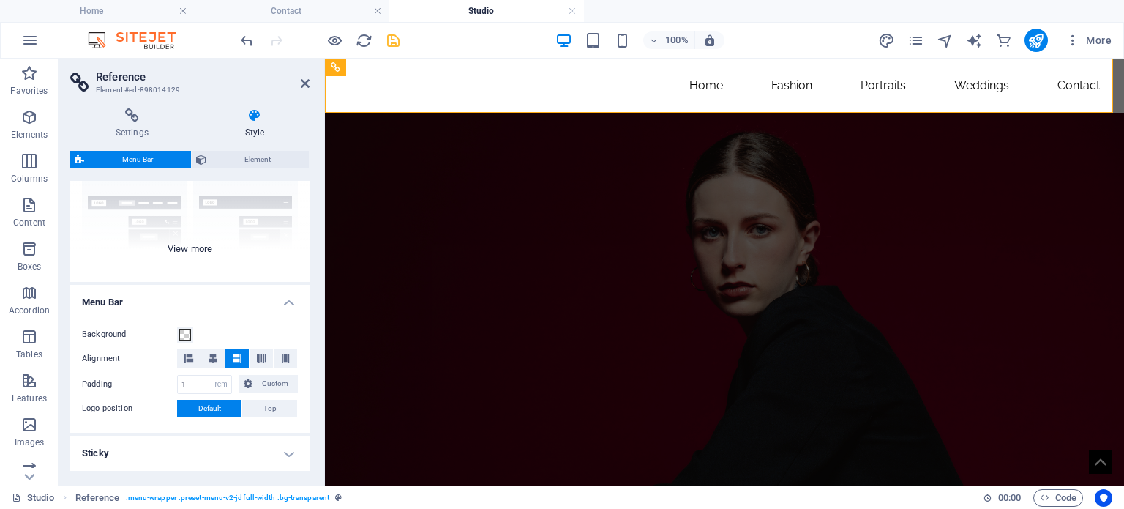
scroll to position [146, 0]
click at [181, 334] on span at bounding box center [185, 333] width 12 height 12
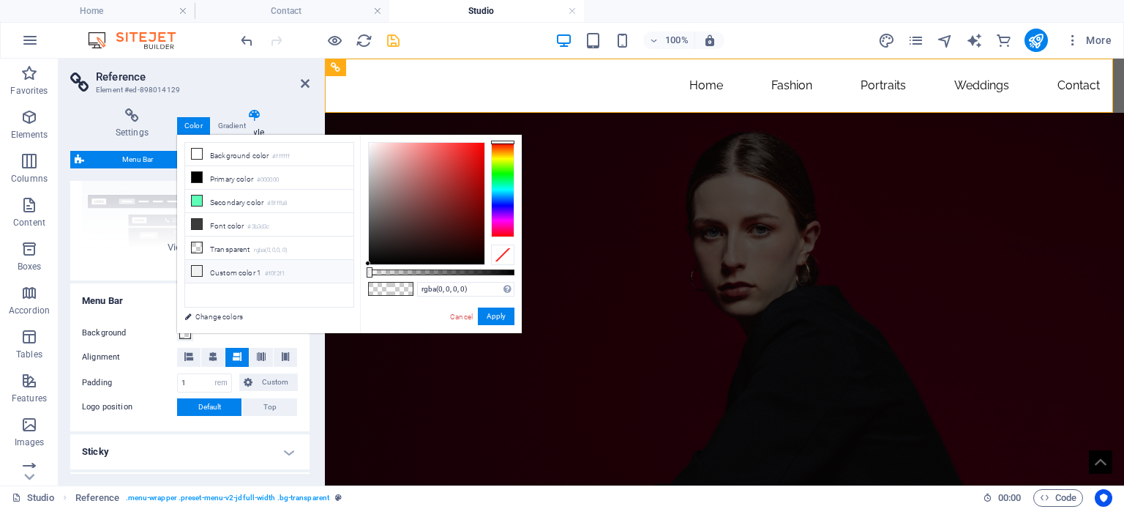
click at [192, 270] on icon at bounding box center [197, 271] width 10 height 10
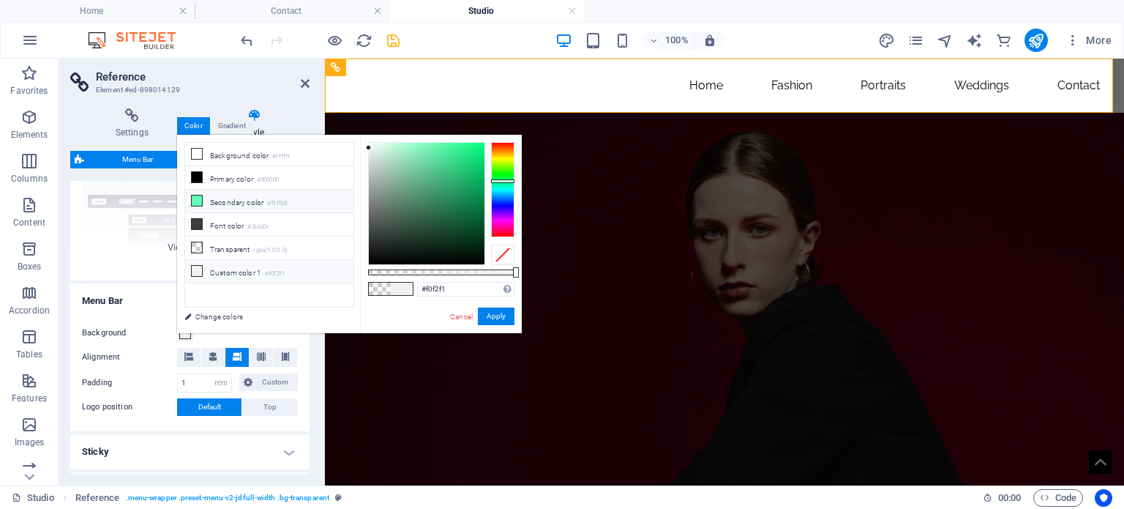
click at [202, 198] on span at bounding box center [197, 201] width 12 height 12
click at [193, 242] on icon at bounding box center [197, 247] width 10 height 10
type input "rgba(0, 0, 0, 0)"
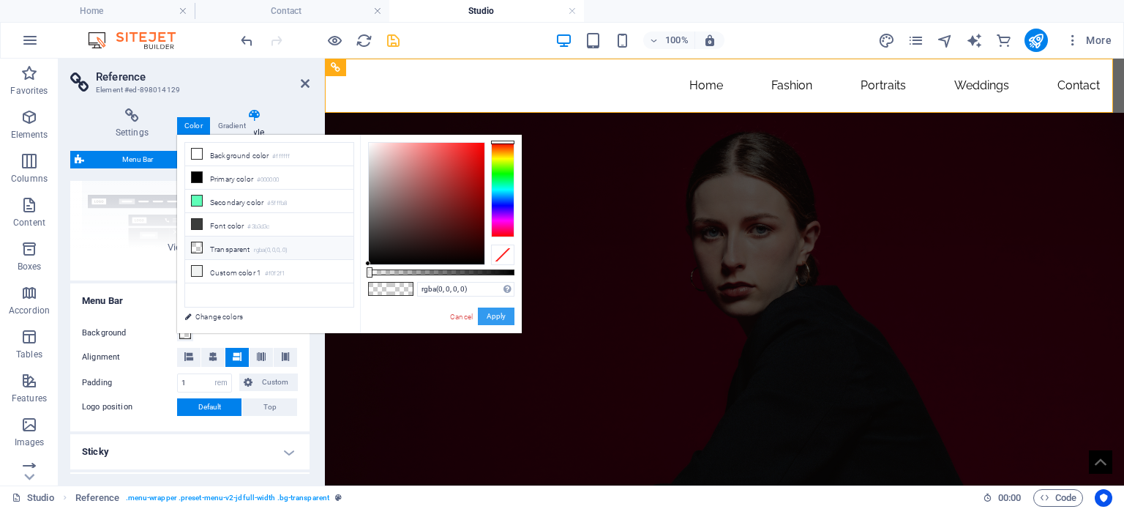
click at [493, 311] on button "Apply" at bounding box center [496, 316] width 37 height 18
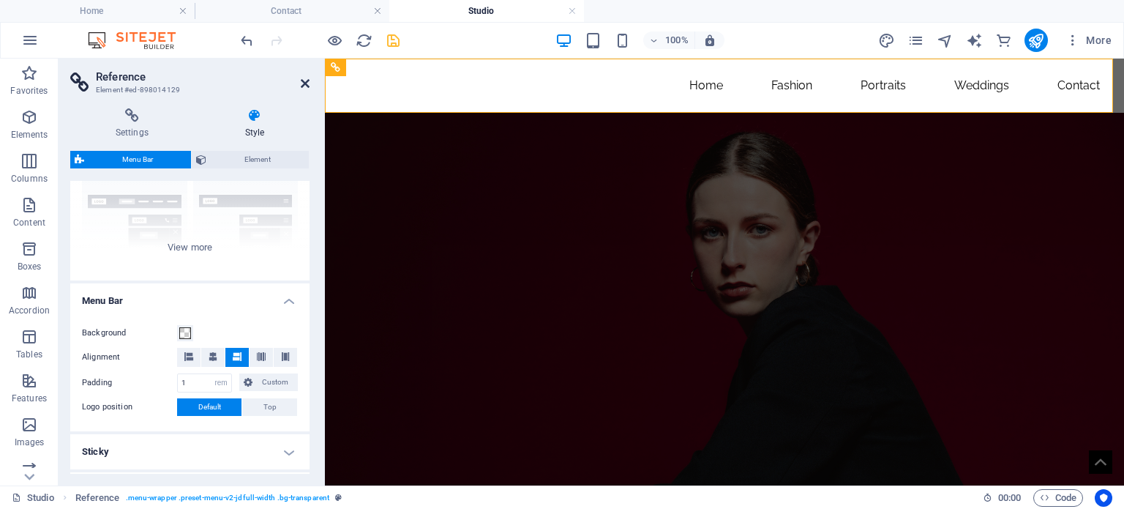
click at [307, 83] on icon at bounding box center [305, 84] width 9 height 12
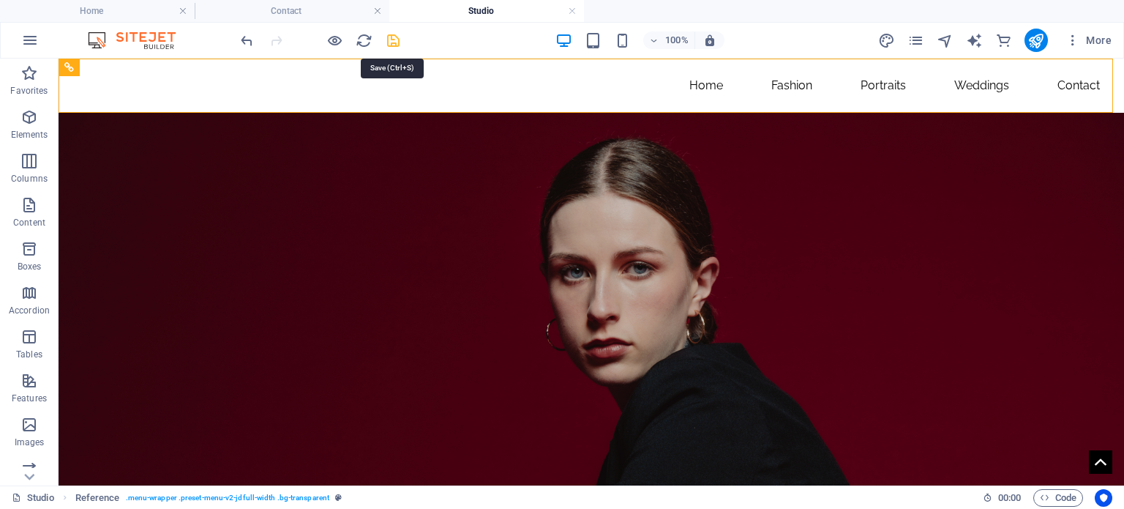
click at [389, 38] on icon "save" at bounding box center [393, 40] width 17 height 17
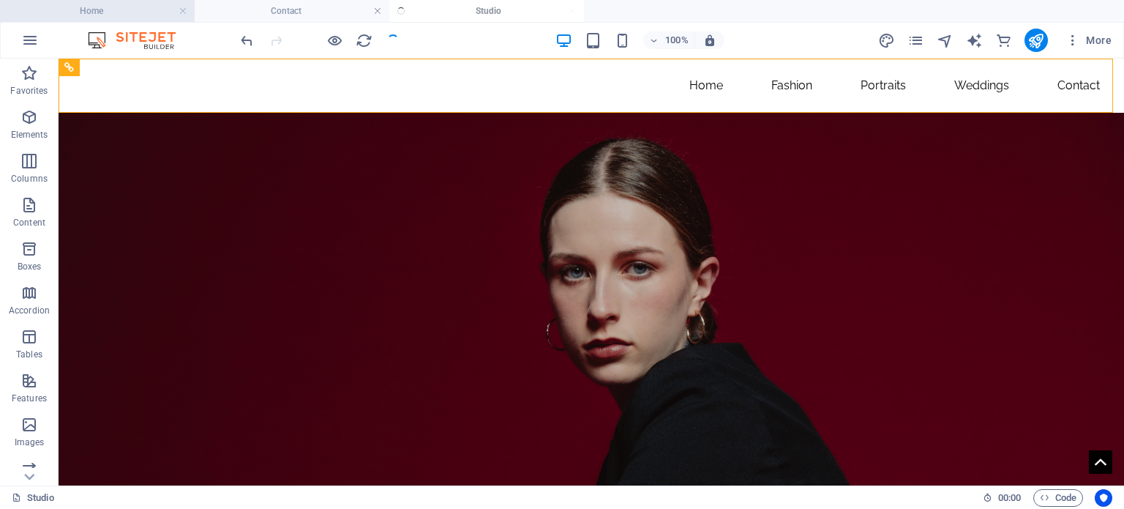
click at [107, 10] on h4 "Home" at bounding box center [97, 11] width 195 height 16
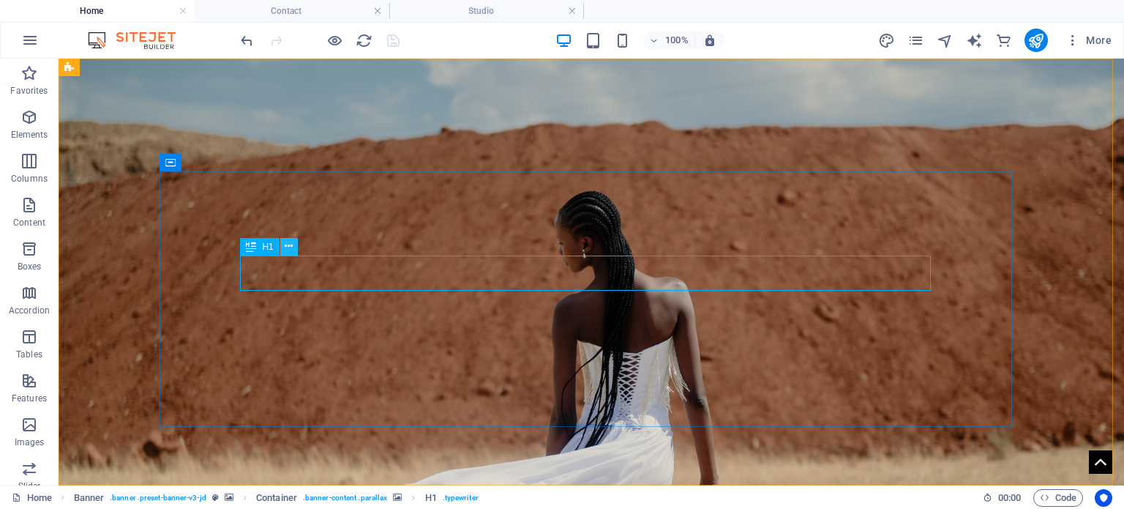
click at [285, 244] on icon at bounding box center [289, 246] width 8 height 15
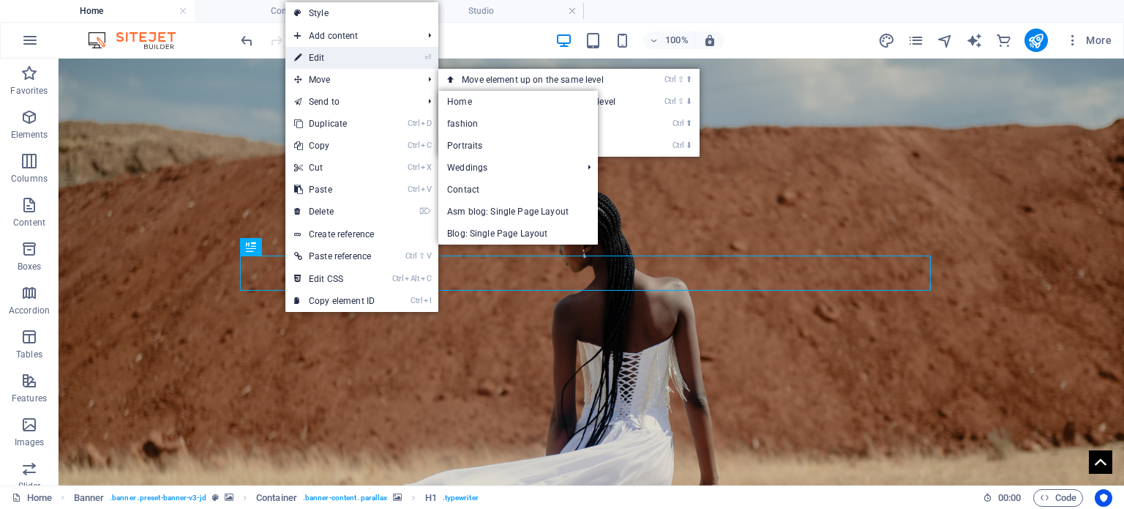
click at [310, 54] on link "⏎ Edit" at bounding box center [334, 58] width 98 height 22
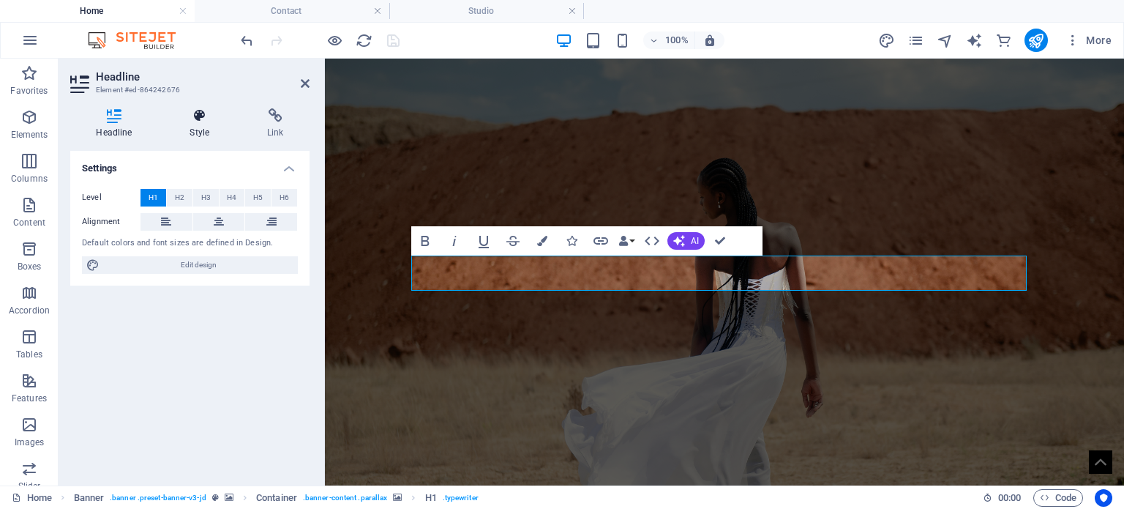
click at [195, 118] on icon at bounding box center [200, 115] width 72 height 15
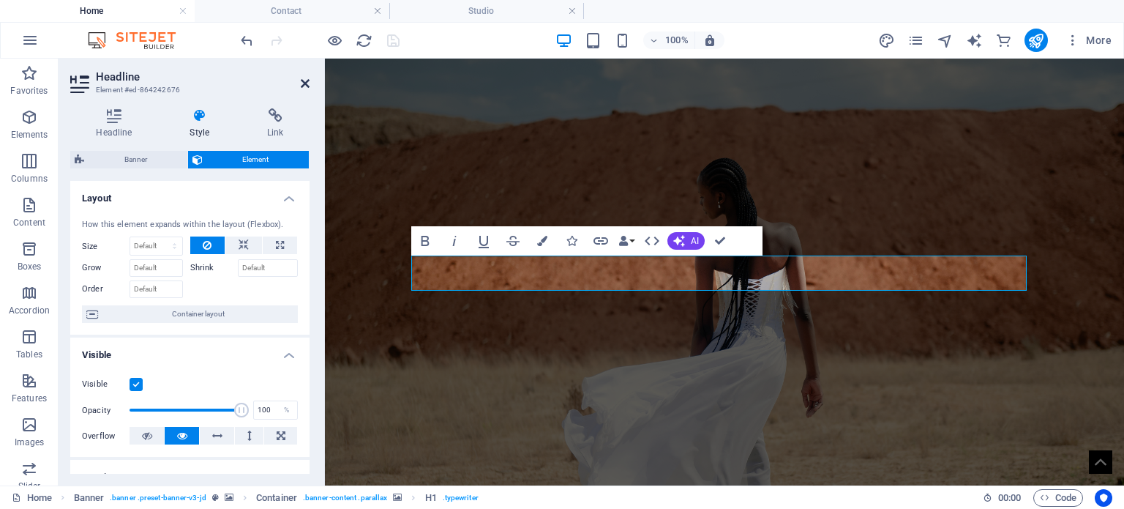
click at [305, 80] on icon at bounding box center [305, 84] width 9 height 12
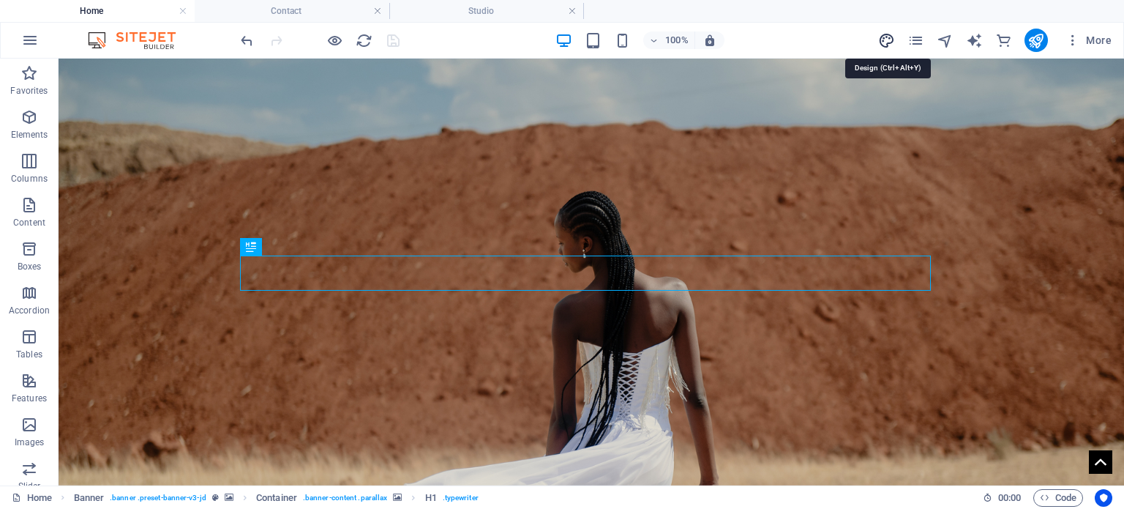
click at [885, 46] on icon "design" at bounding box center [886, 40] width 17 height 17
select select "px"
select select "300"
select select "px"
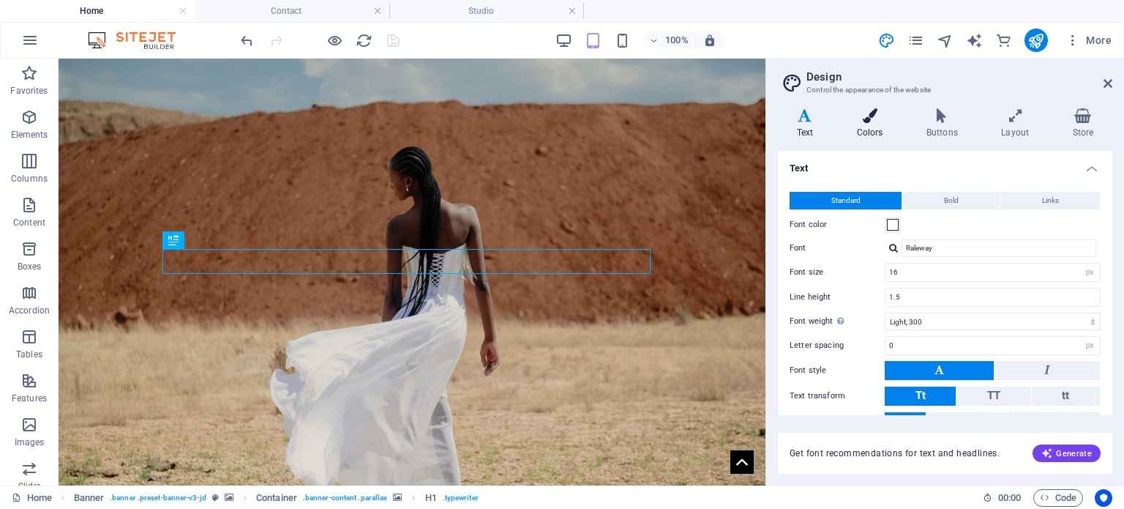
click at [882, 124] on h4 "Colors" at bounding box center [873, 123] width 70 height 31
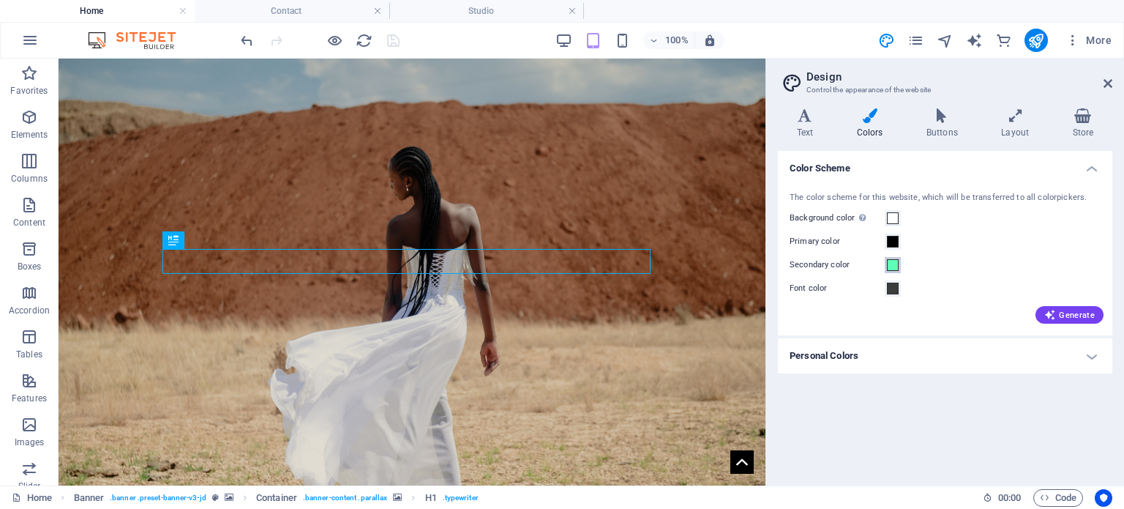
click at [891, 266] on span at bounding box center [893, 265] width 12 height 12
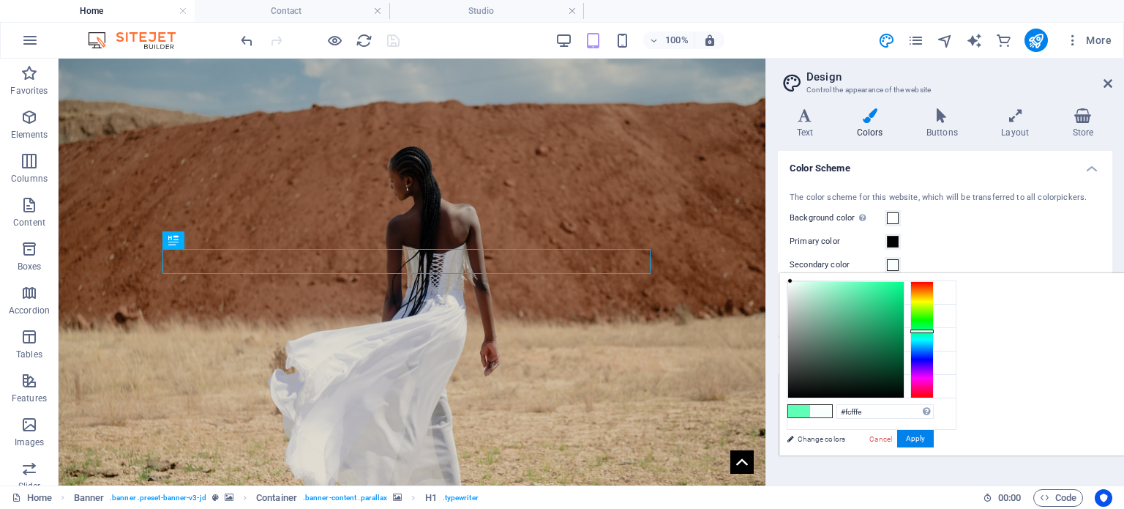
type input "#ffffff"
drag, startPoint x: 1042, startPoint y: 277, endPoint x: 954, endPoint y: 269, distance: 88.2
click at [954, 269] on body "asmphotography.co.za Home Contact Studio Favorites Elements Columns Content Box…" at bounding box center [562, 254] width 1124 height 509
click at [934, 433] on button "Apply" at bounding box center [915, 439] width 37 height 18
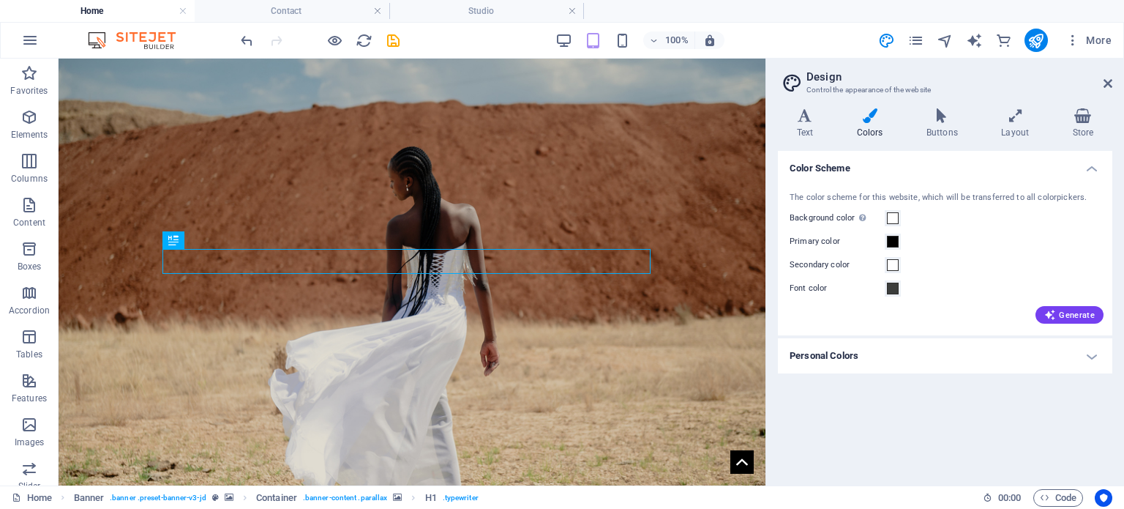
click at [1027, 351] on h4 "Personal Colors" at bounding box center [945, 355] width 334 height 35
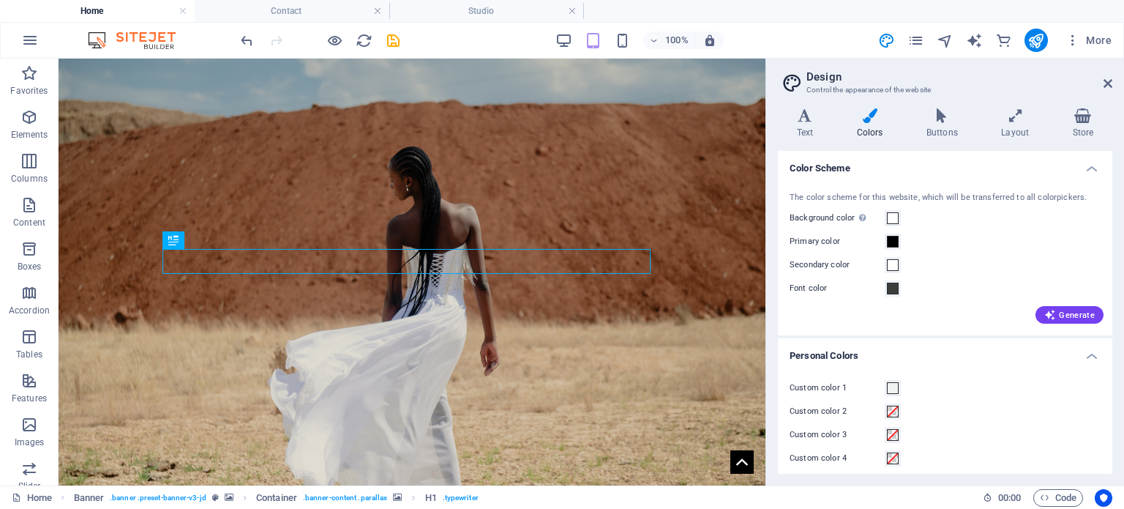
click at [1022, 352] on h4 "Personal Colors" at bounding box center [945, 351] width 334 height 26
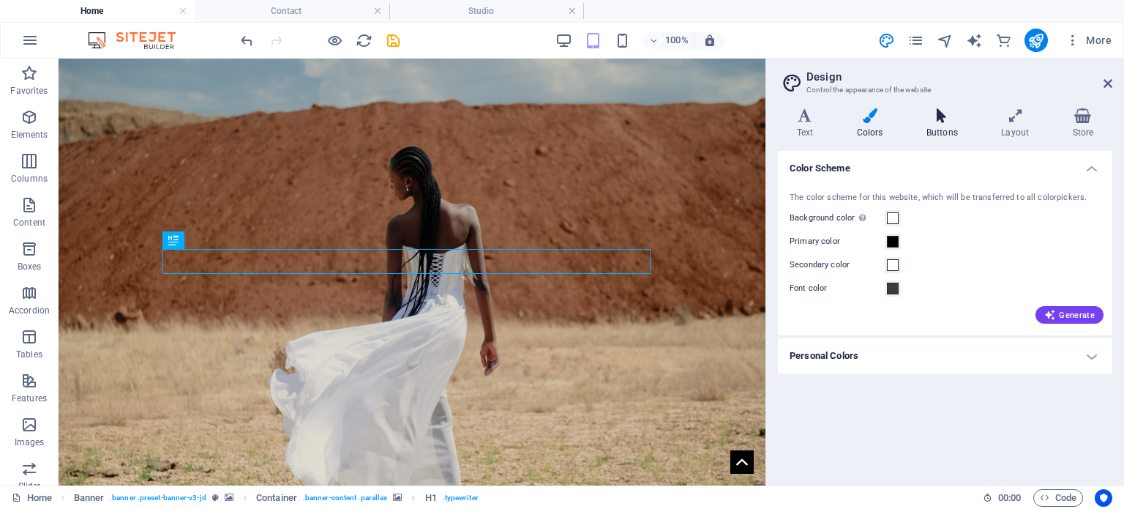
click at [948, 123] on h4 "Buttons" at bounding box center [944, 123] width 75 height 31
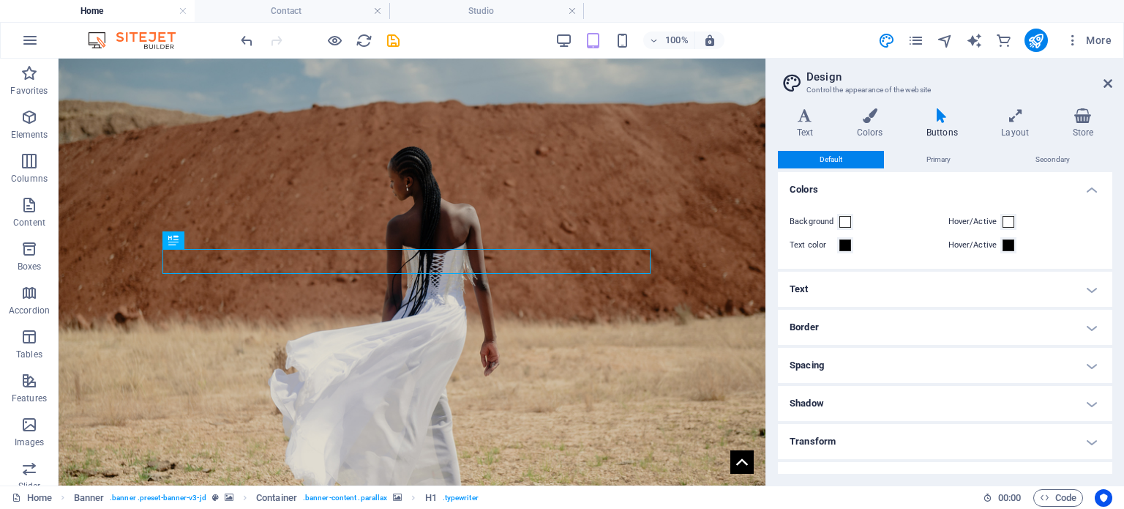
click at [948, 123] on h4 "Buttons" at bounding box center [944, 123] width 75 height 31
click at [874, 131] on h4 "Colors" at bounding box center [873, 123] width 70 height 31
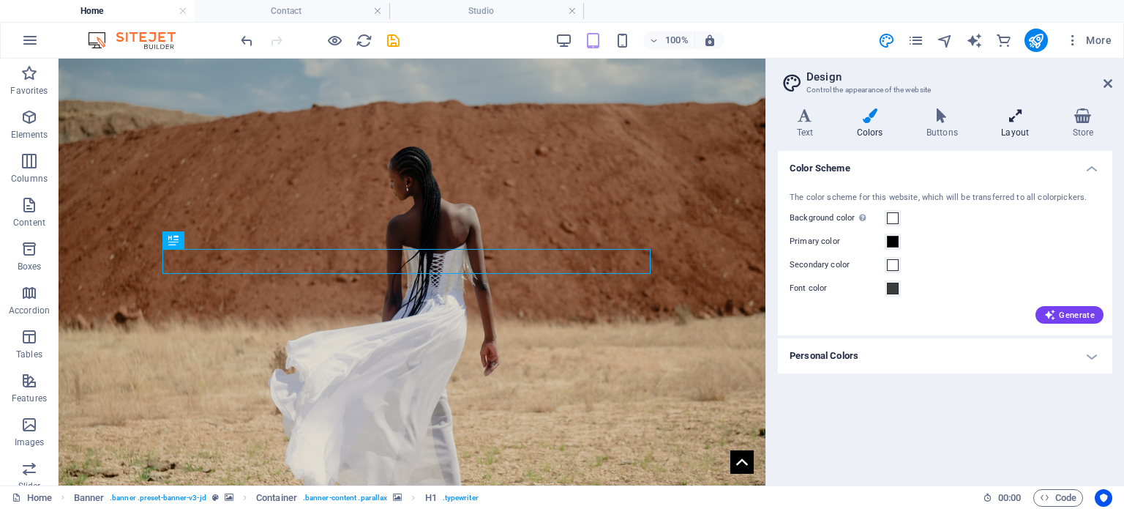
click at [1015, 118] on icon at bounding box center [1015, 115] width 65 height 15
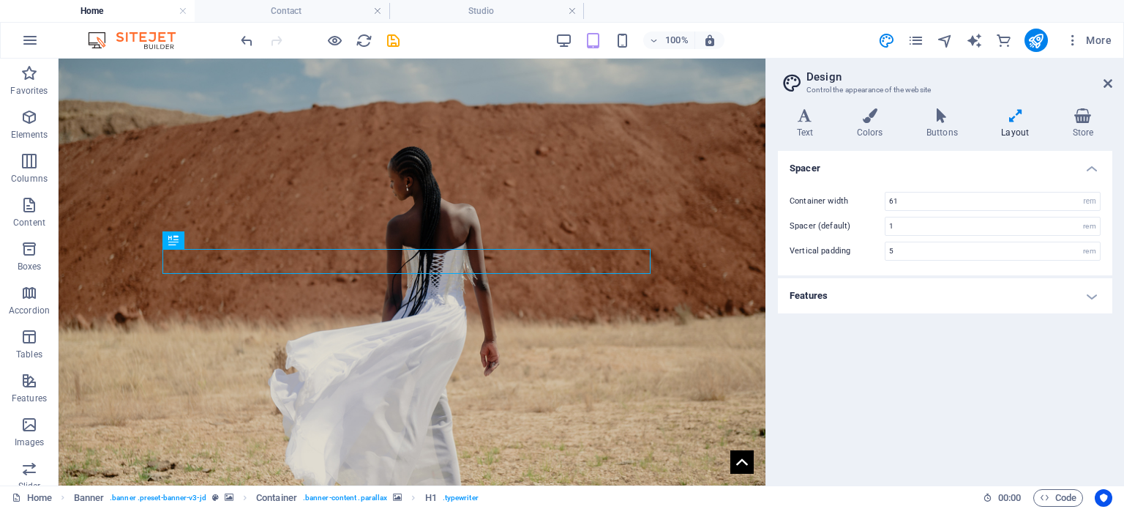
click at [1052, 302] on h4 "Features" at bounding box center [945, 295] width 334 height 35
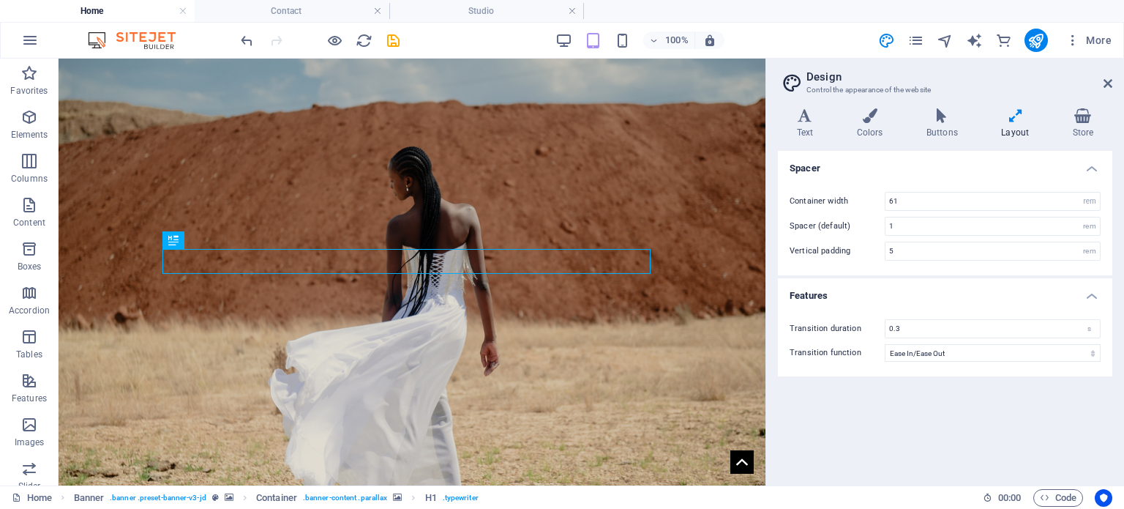
click at [1053, 292] on h4 "Features" at bounding box center [945, 291] width 334 height 26
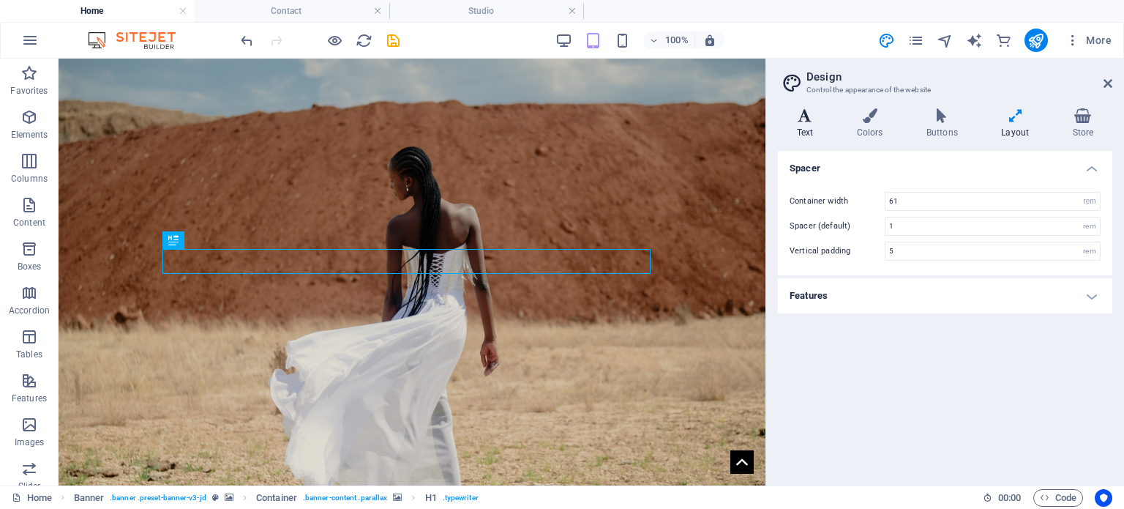
click at [815, 116] on icon at bounding box center [805, 115] width 54 height 15
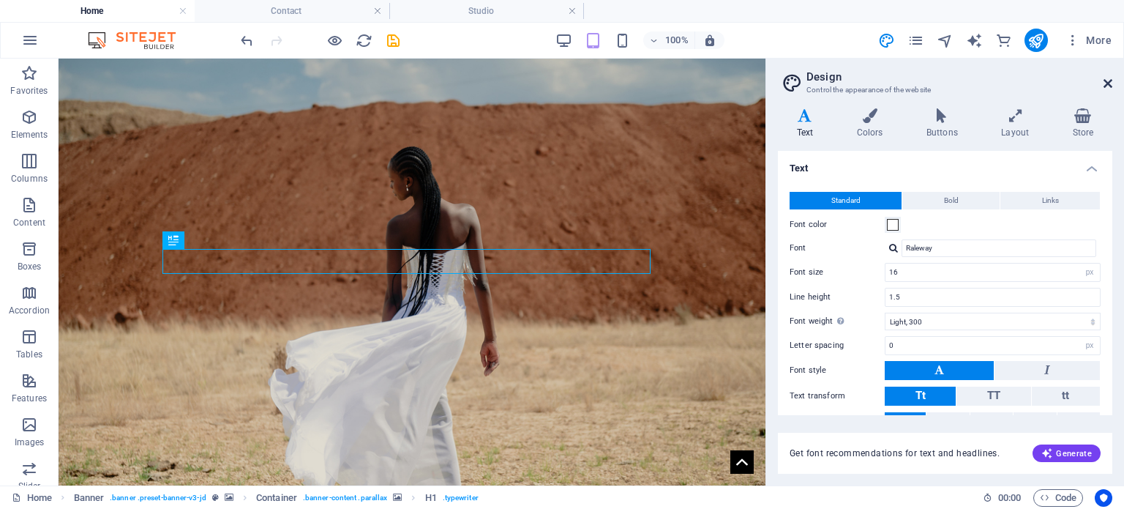
click at [1109, 78] on icon at bounding box center [1108, 84] width 9 height 12
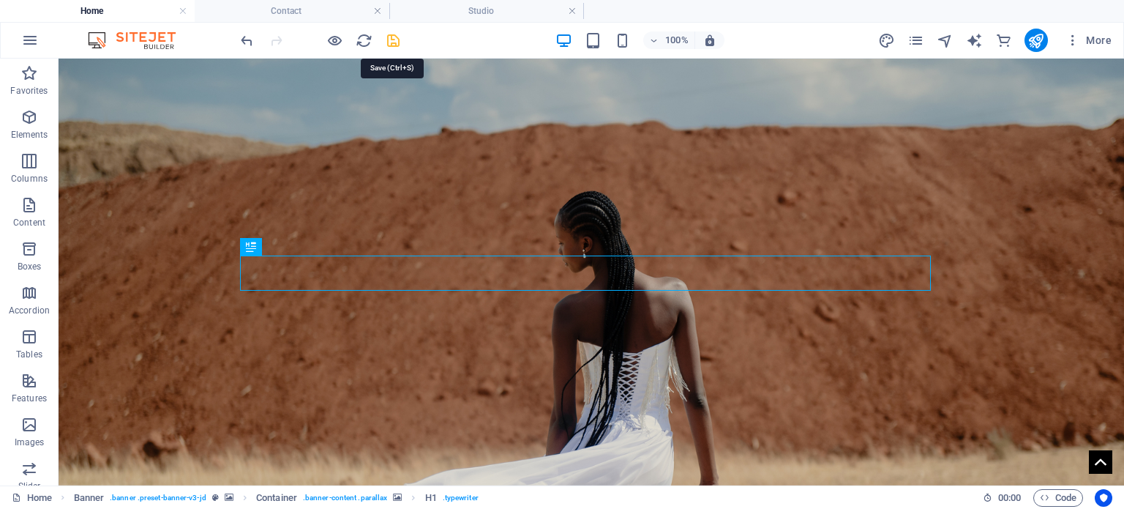
click at [392, 38] on icon "save" at bounding box center [393, 40] width 17 height 17
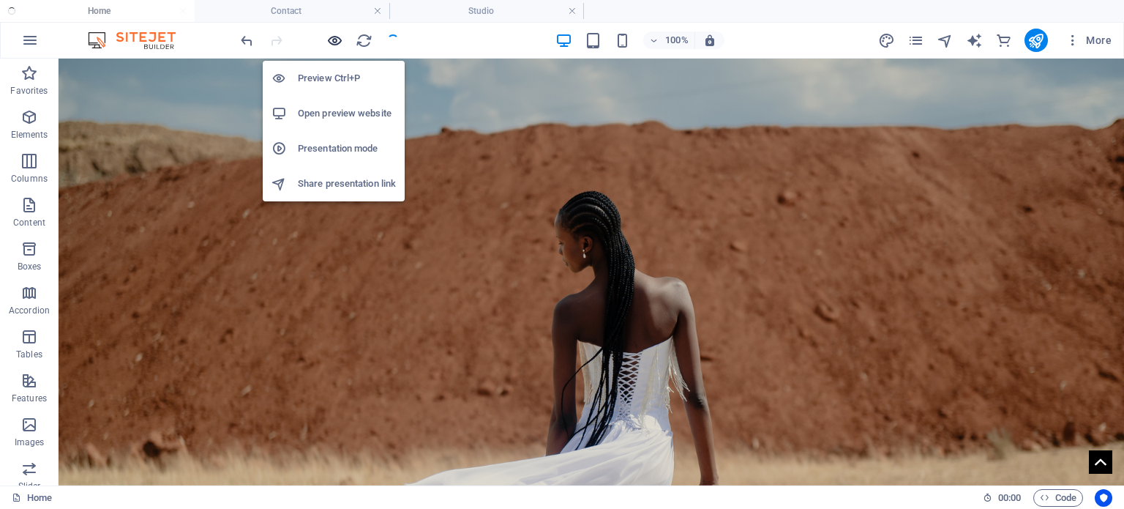
click at [332, 32] on icon "button" at bounding box center [334, 40] width 17 height 17
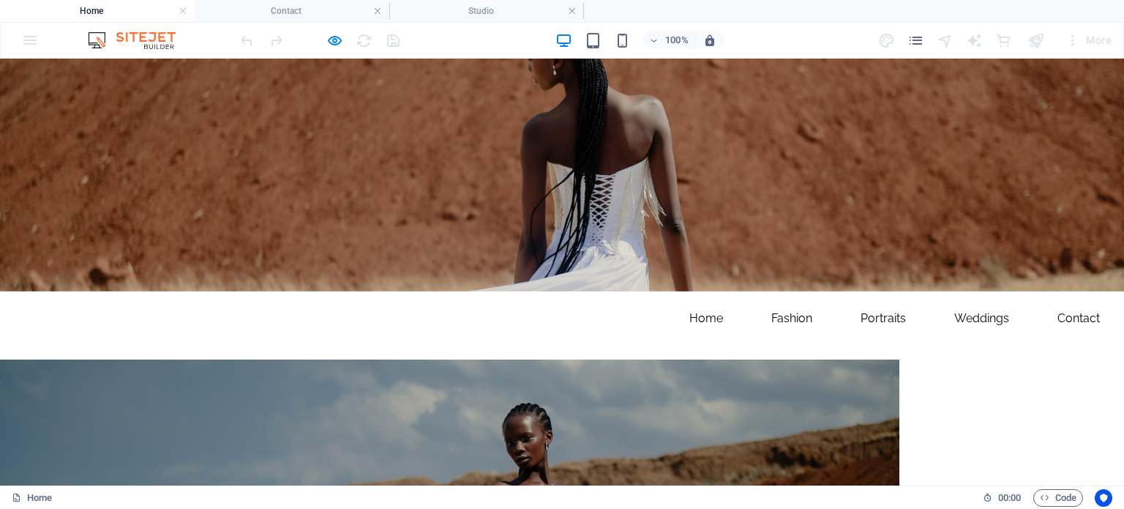
scroll to position [0, 0]
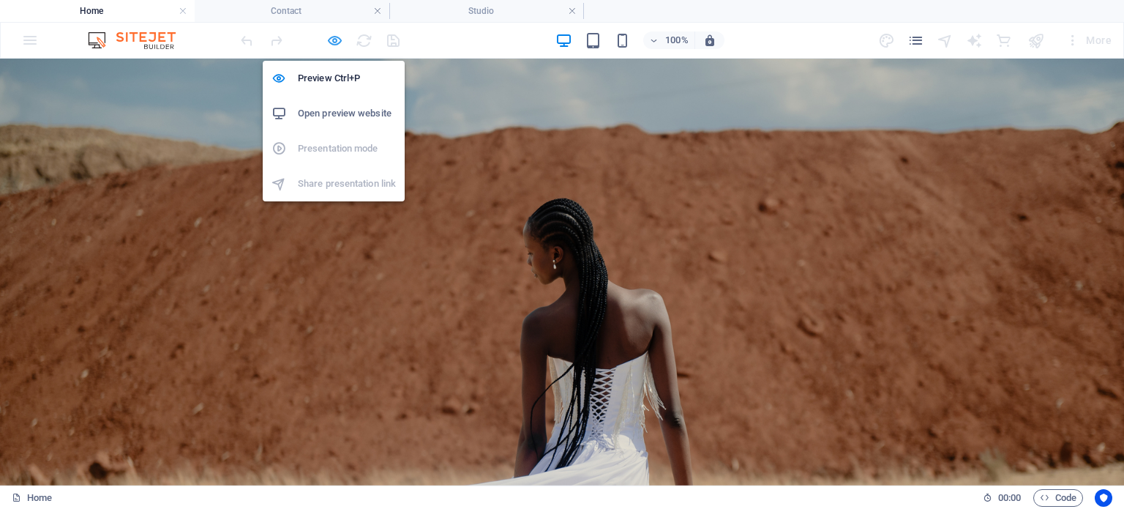
click at [332, 42] on icon "button" at bounding box center [334, 40] width 17 height 17
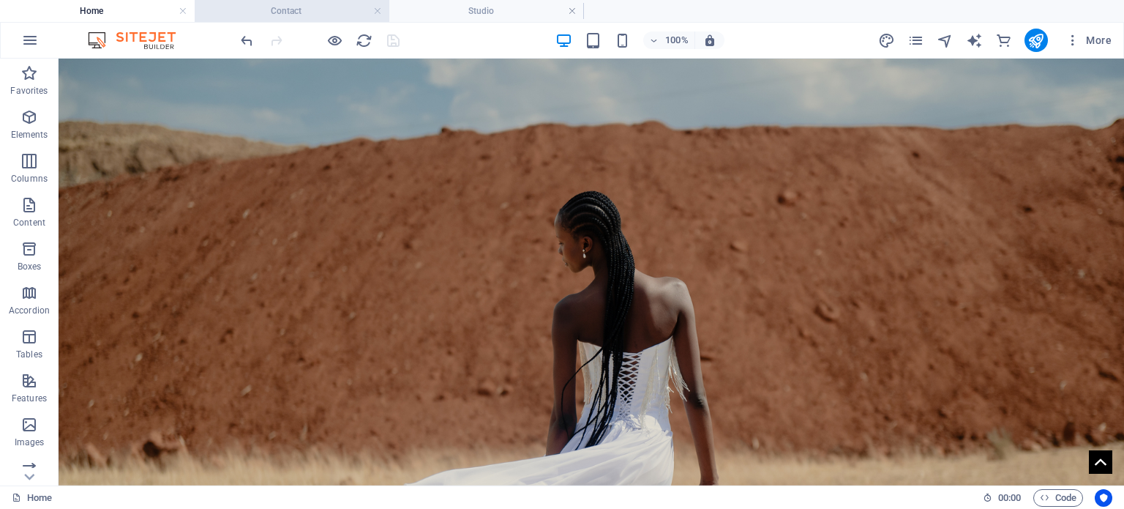
click at [274, 12] on h4 "Contact" at bounding box center [292, 11] width 195 height 16
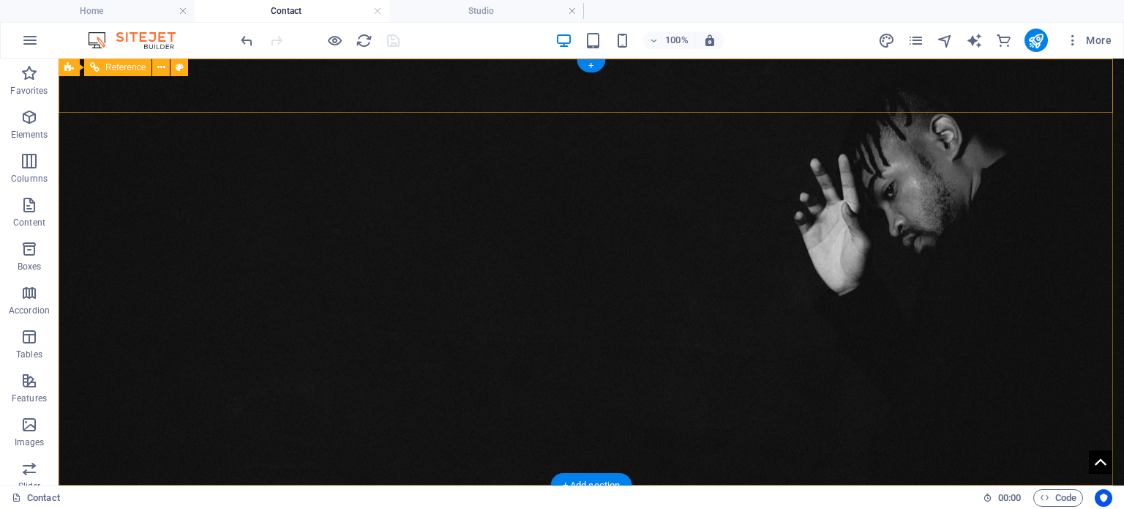
click at [263, 485] on div "Home Fashion Portraits Weddings Wedding Ncube wedding moloi wedding steyn weddi…" at bounding box center [592, 512] width 1066 height 54
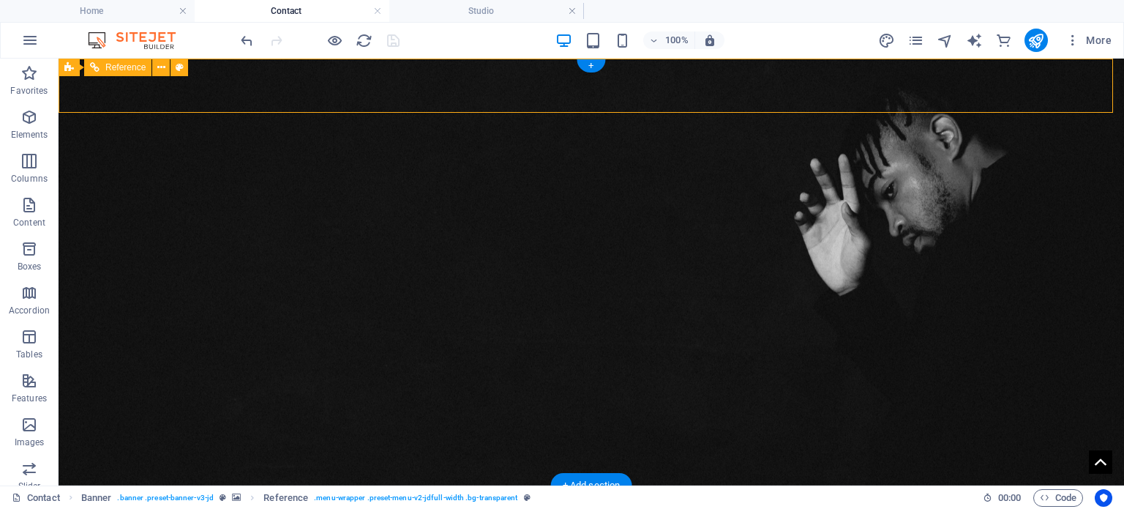
click at [364, 485] on div "Home Fashion Portraits Weddings Wedding Ncube wedding moloi wedding steyn weddi…" at bounding box center [592, 512] width 1066 height 54
click at [197, 485] on div "Home Fashion Portraits Weddings Wedding Ncube wedding moloi wedding steyn weddi…" at bounding box center [592, 512] width 1066 height 54
select select "rem"
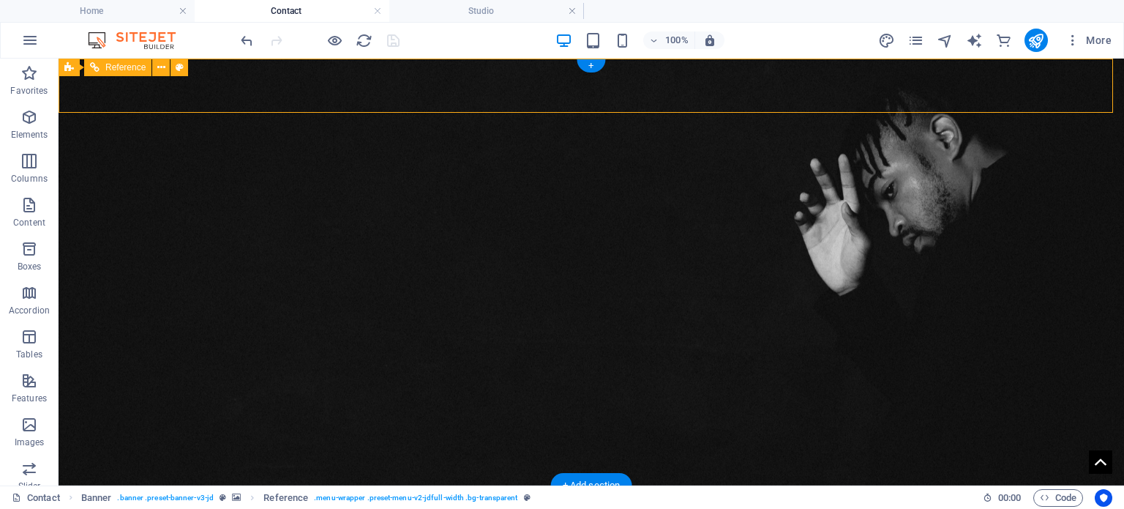
select select "preset-menu-v2-jdfull-width"
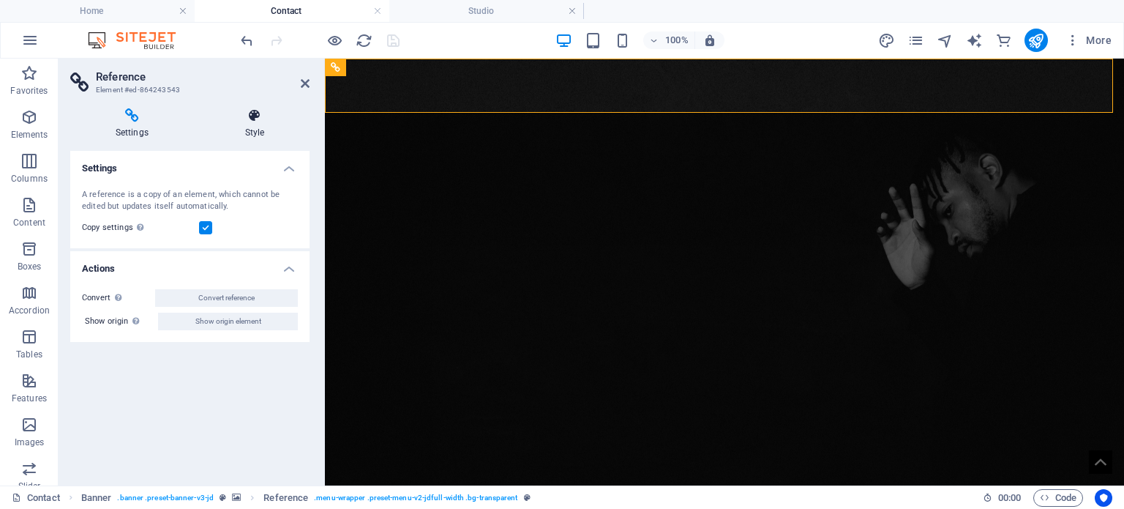
click at [262, 122] on icon at bounding box center [255, 115] width 110 height 15
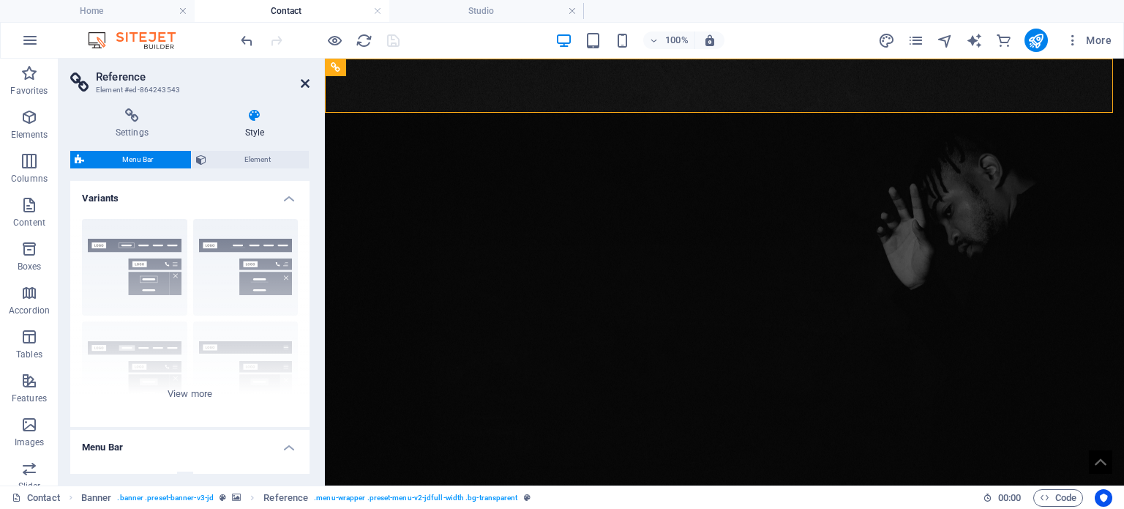
click at [304, 78] on icon at bounding box center [305, 84] width 9 height 12
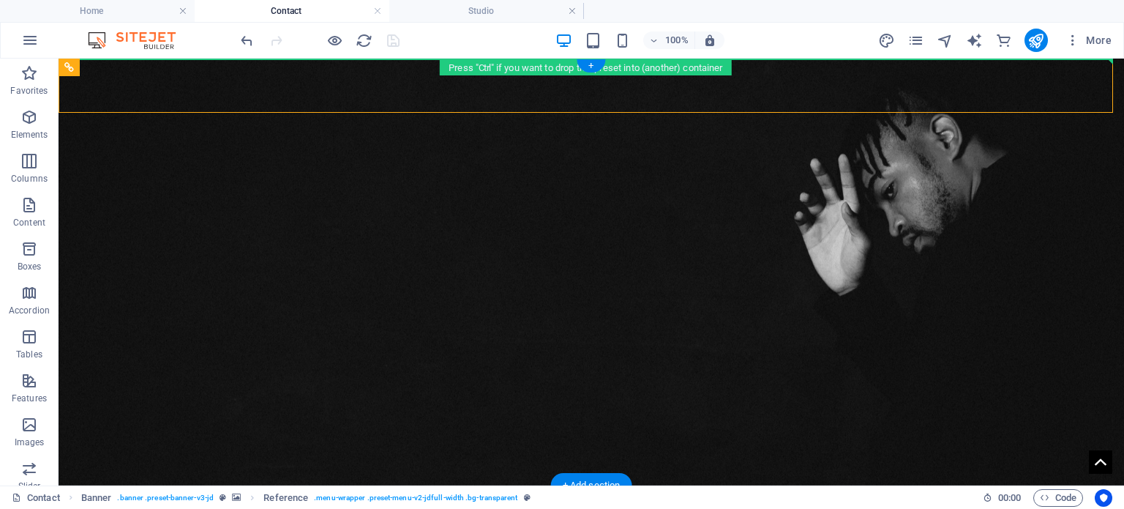
drag, startPoint x: 422, startPoint y: 75, endPoint x: 622, endPoint y: 120, distance: 205.4
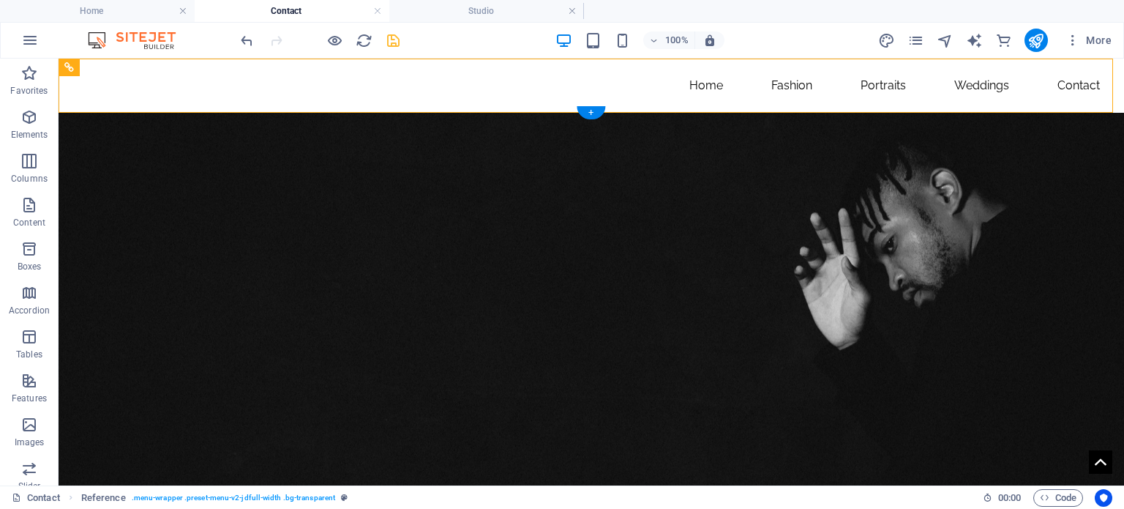
click at [434, 158] on figure at bounding box center [592, 326] width 1066 height 427
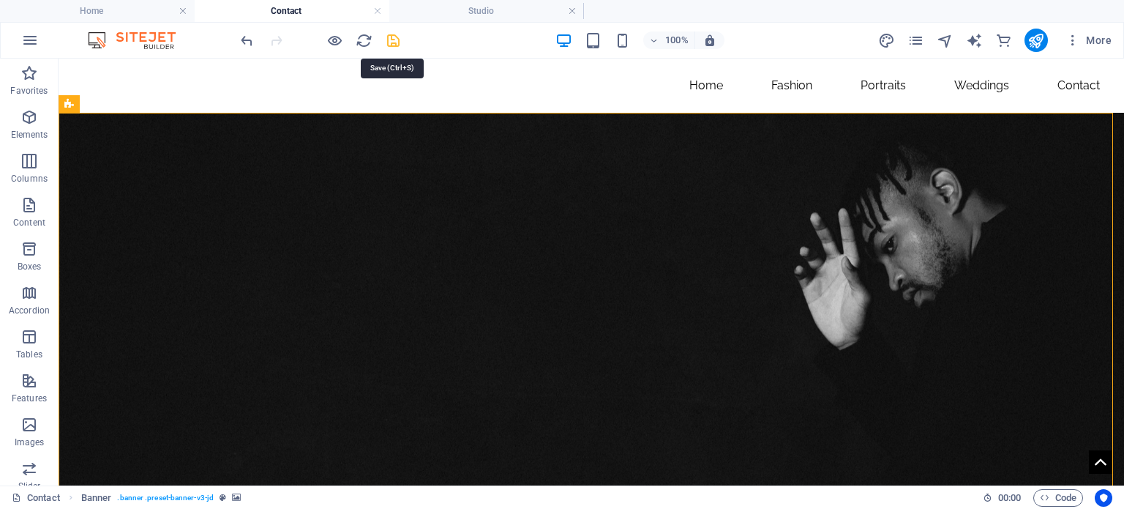
click at [392, 37] on icon "save" at bounding box center [393, 40] width 17 height 17
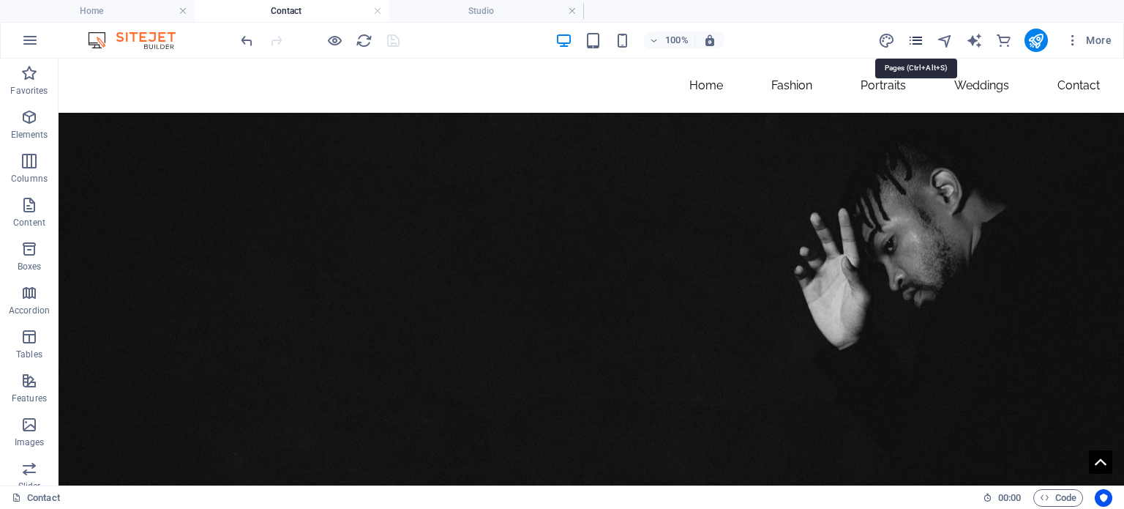
click at [916, 43] on icon "pages" at bounding box center [915, 40] width 17 height 17
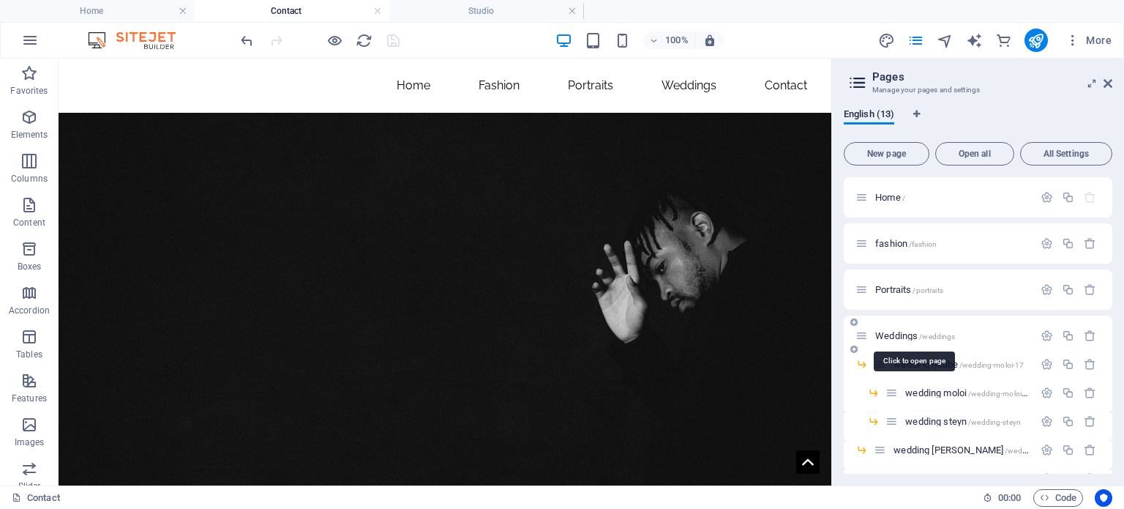
click at [924, 336] on span "/weddings" at bounding box center [937, 336] width 36 height 8
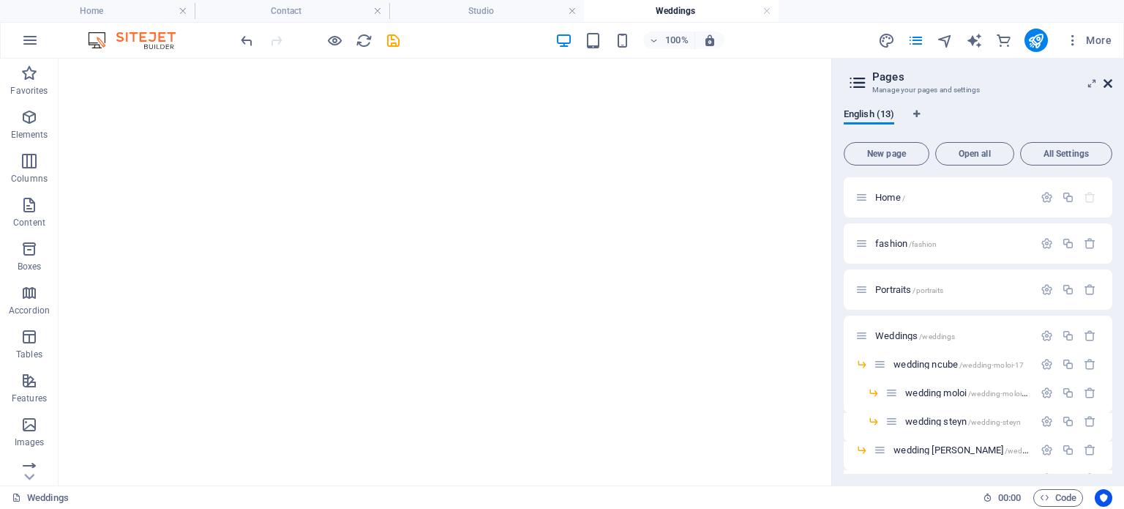
click at [1109, 82] on icon at bounding box center [1108, 84] width 9 height 12
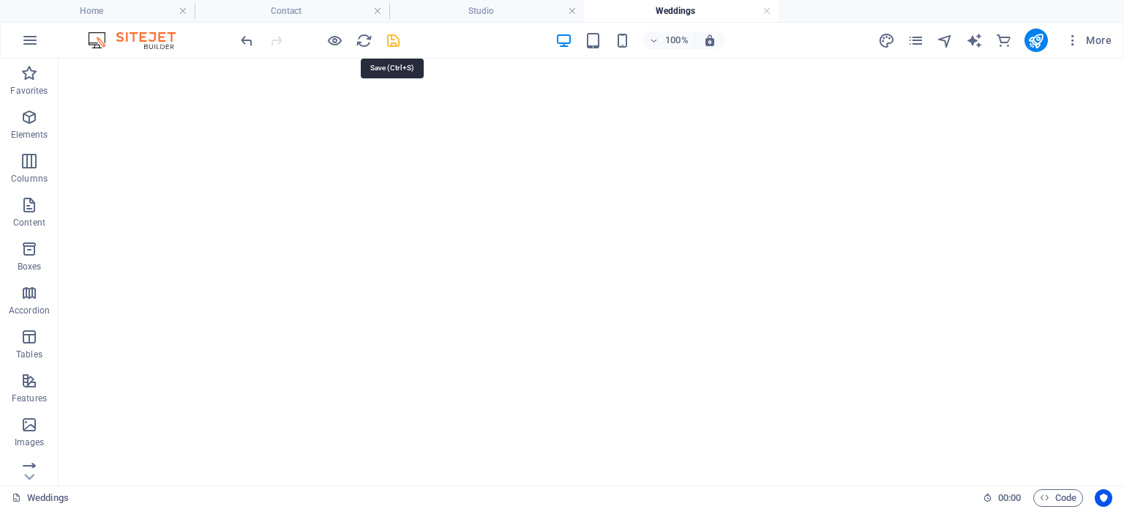
click at [397, 40] on icon "save" at bounding box center [393, 40] width 17 height 17
click at [327, 20] on li "Contact" at bounding box center [292, 11] width 195 height 22
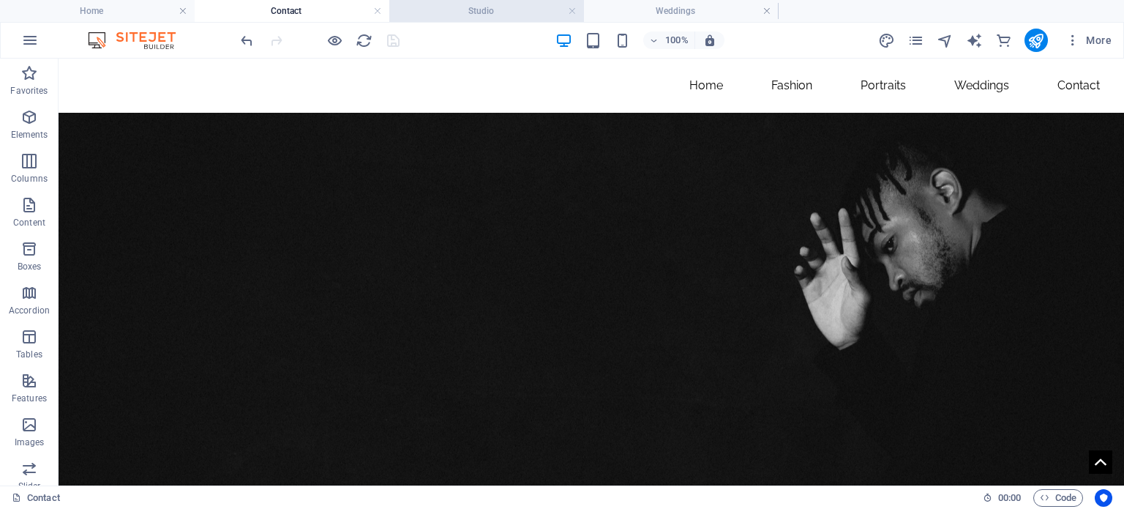
click at [495, 10] on h4 "Studio" at bounding box center [486, 11] width 195 height 16
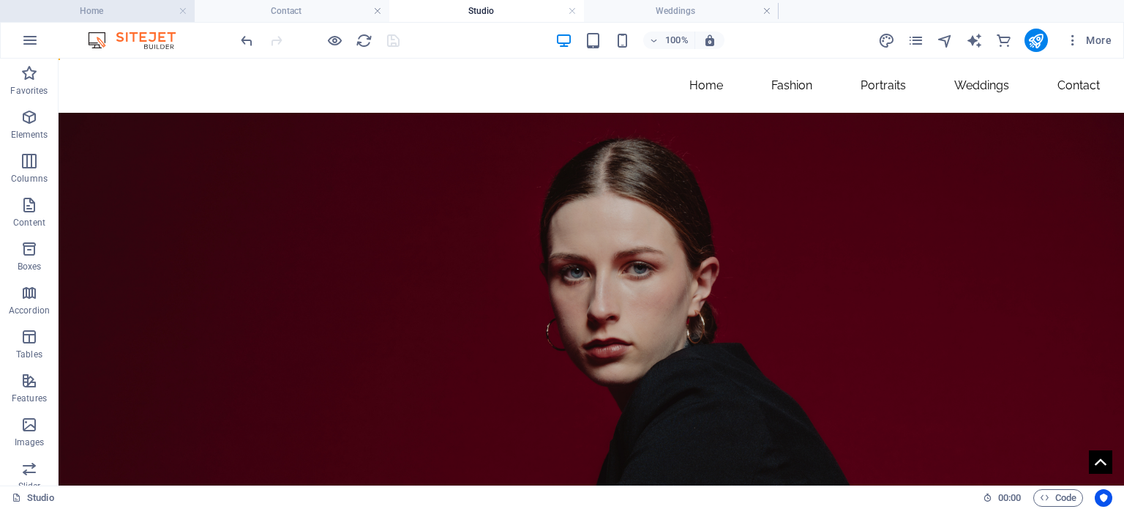
click at [124, 7] on h4 "Home" at bounding box center [97, 11] width 195 height 16
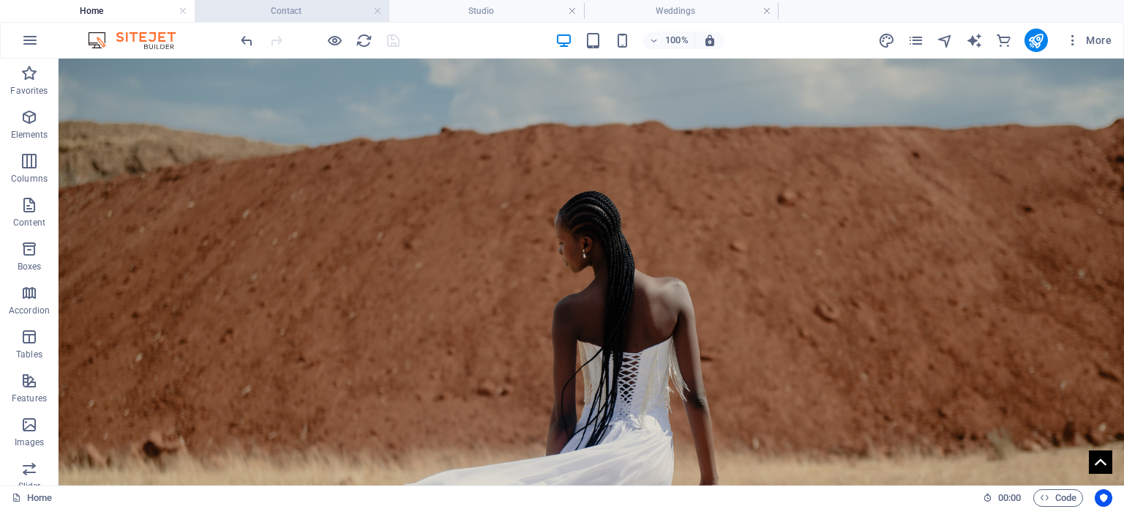
click at [316, 7] on h4 "Contact" at bounding box center [292, 11] width 195 height 16
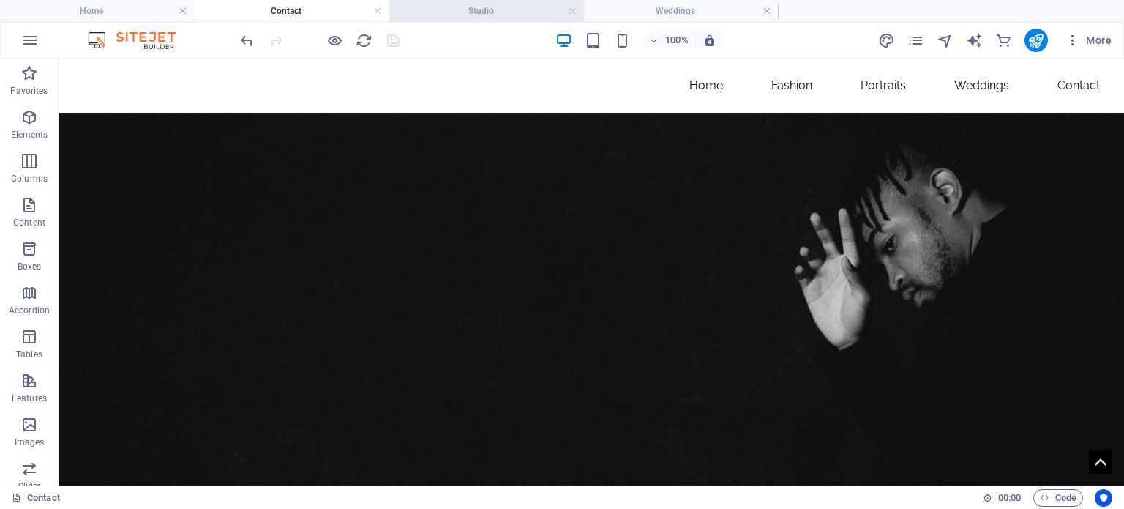
click at [463, 11] on h4 "Studio" at bounding box center [486, 11] width 195 height 16
